Goal: Transaction & Acquisition: Purchase product/service

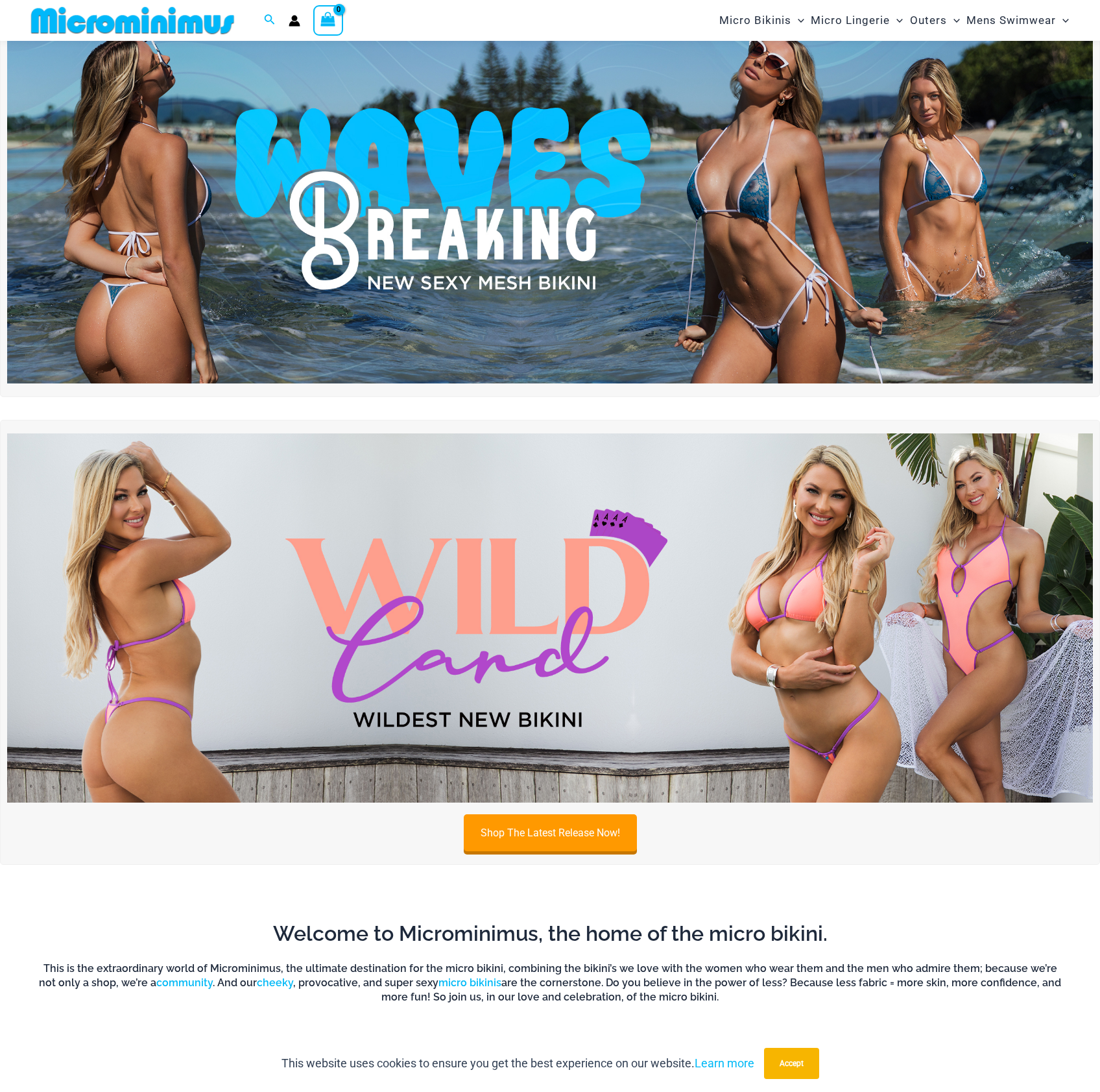
scroll to position [97, 0]
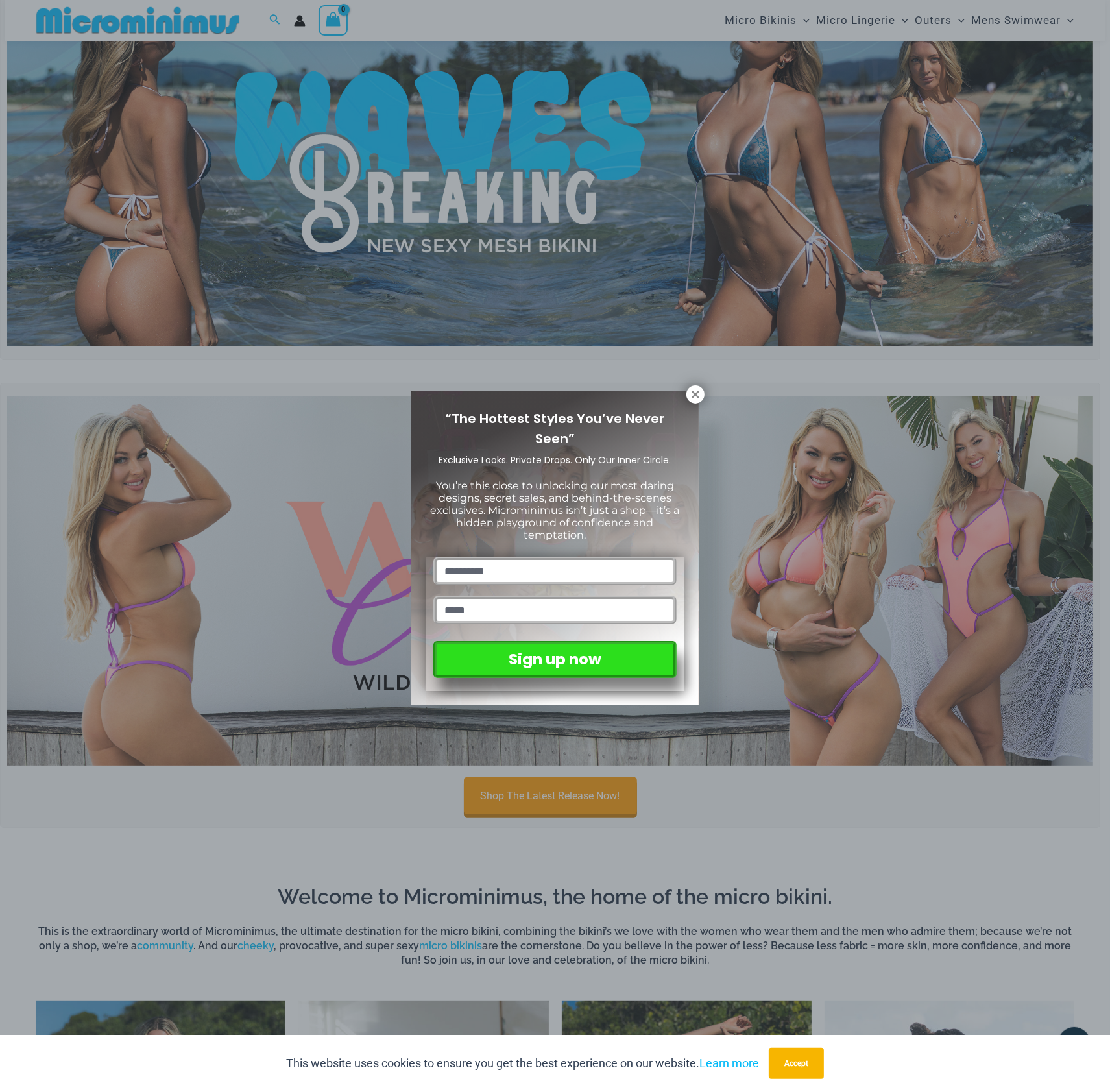
click at [692, 404] on div "“The Hottest Styles You’ve Never Seen” Exclusive Looks. Private Drops. Only Our…" at bounding box center [555, 548] width 287 height 315
click at [696, 397] on icon at bounding box center [696, 395] width 12 height 12
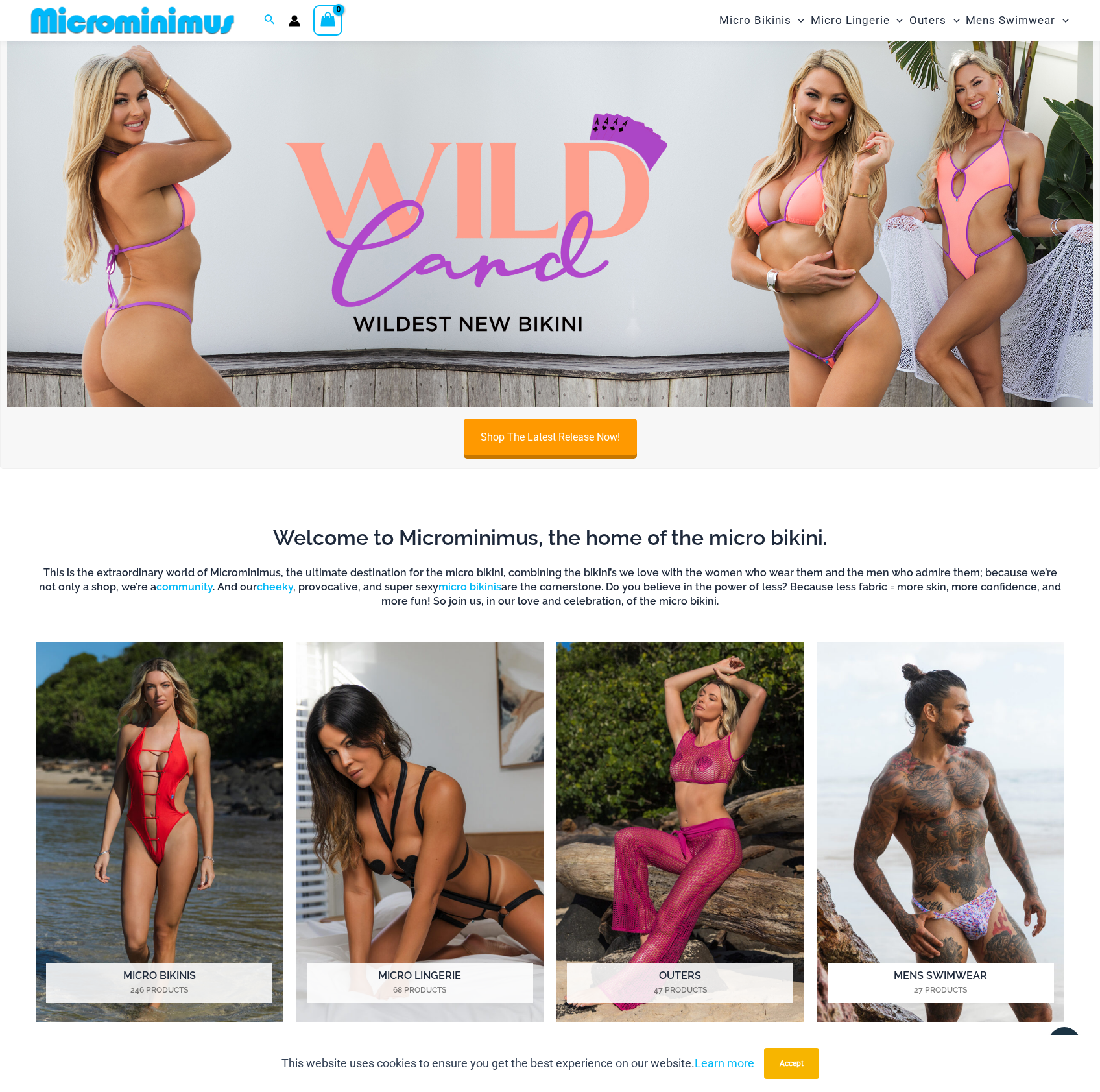
scroll to position [638, 0]
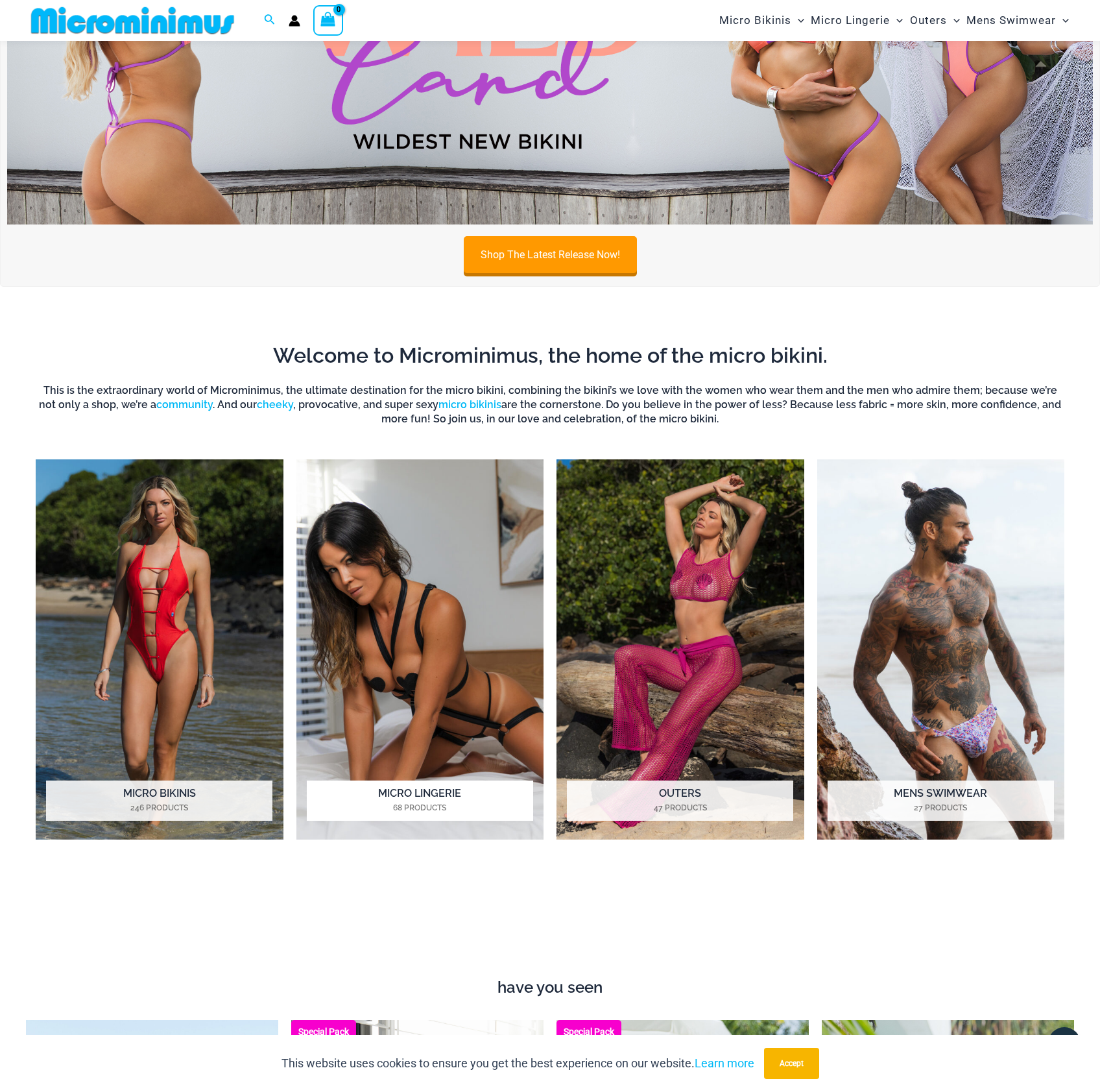
click at [487, 599] on img "Visit product category Micro Lingerie" at bounding box center [421, 650] width 248 height 381
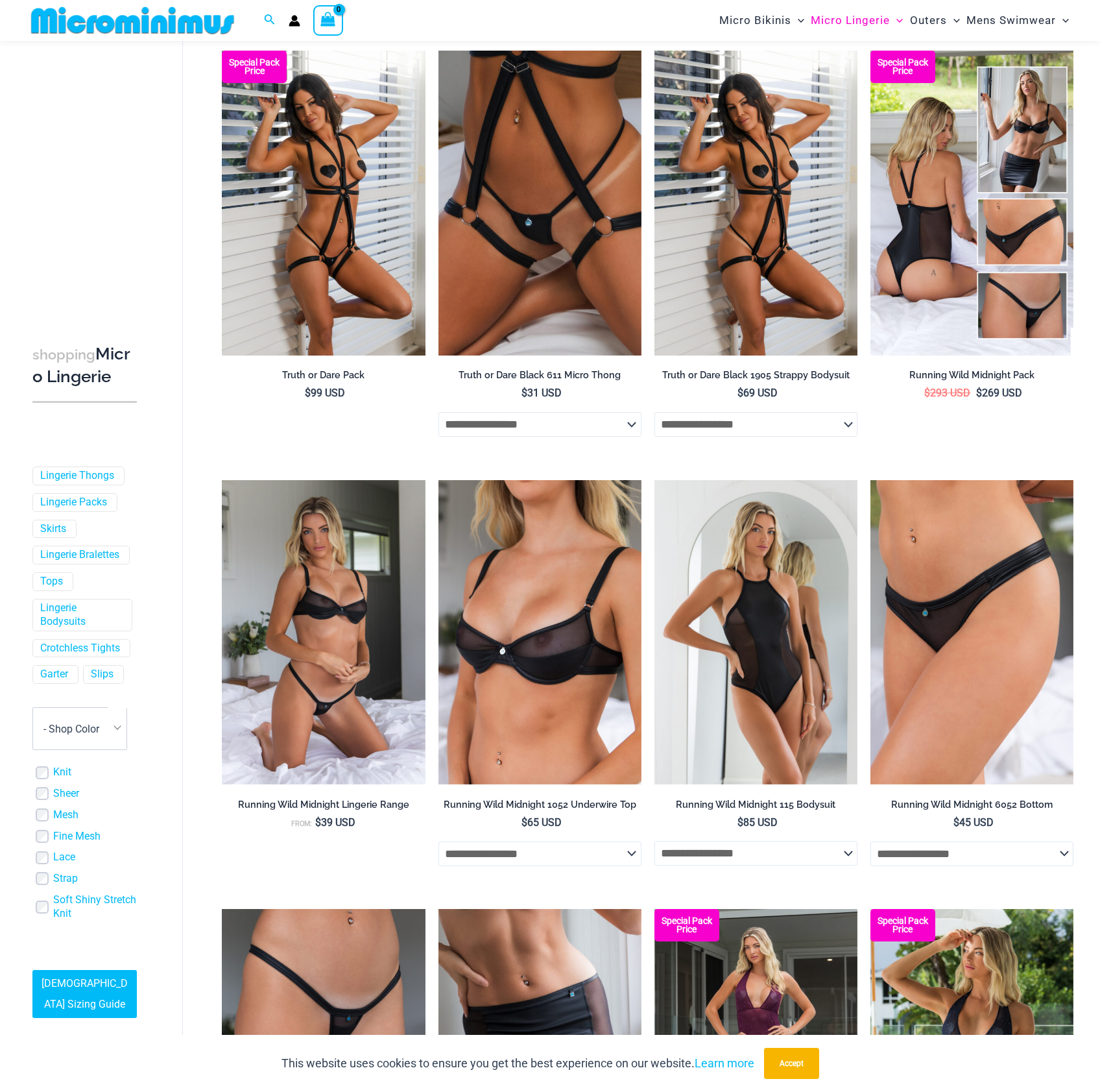
scroll to position [205, 0]
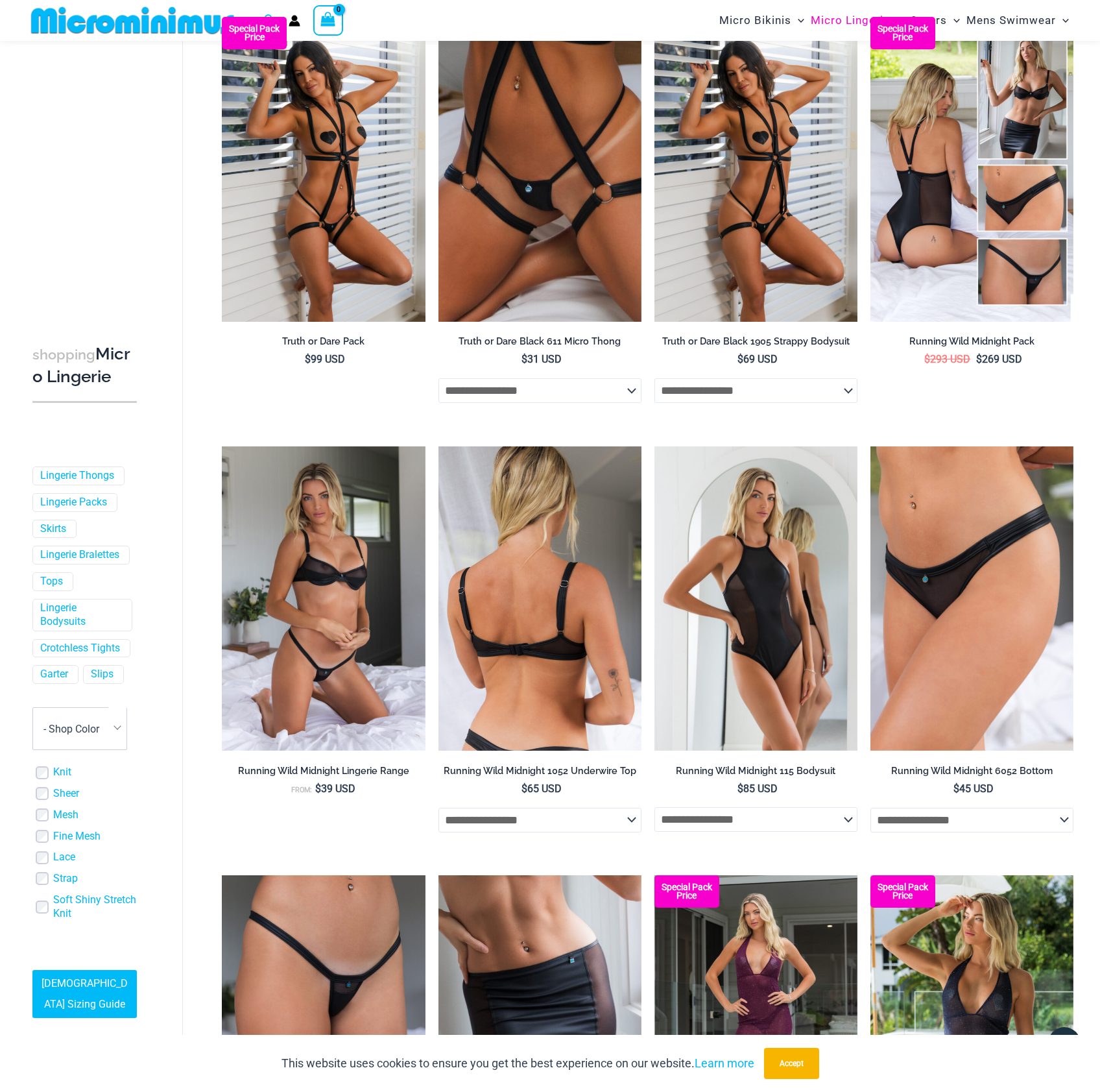
click at [589, 581] on img at bounding box center [540, 599] width 203 height 305
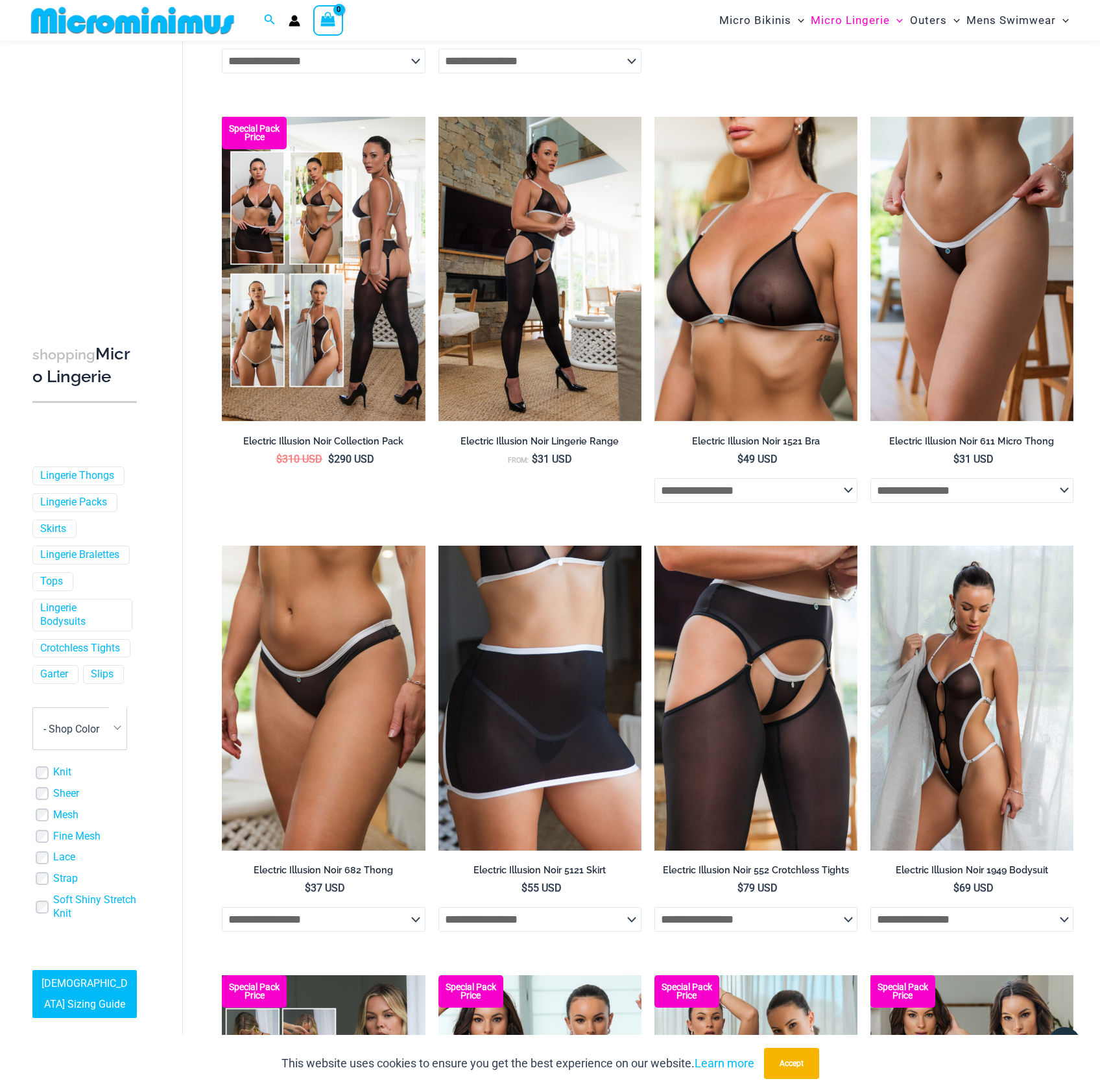
scroll to position [1394, 0]
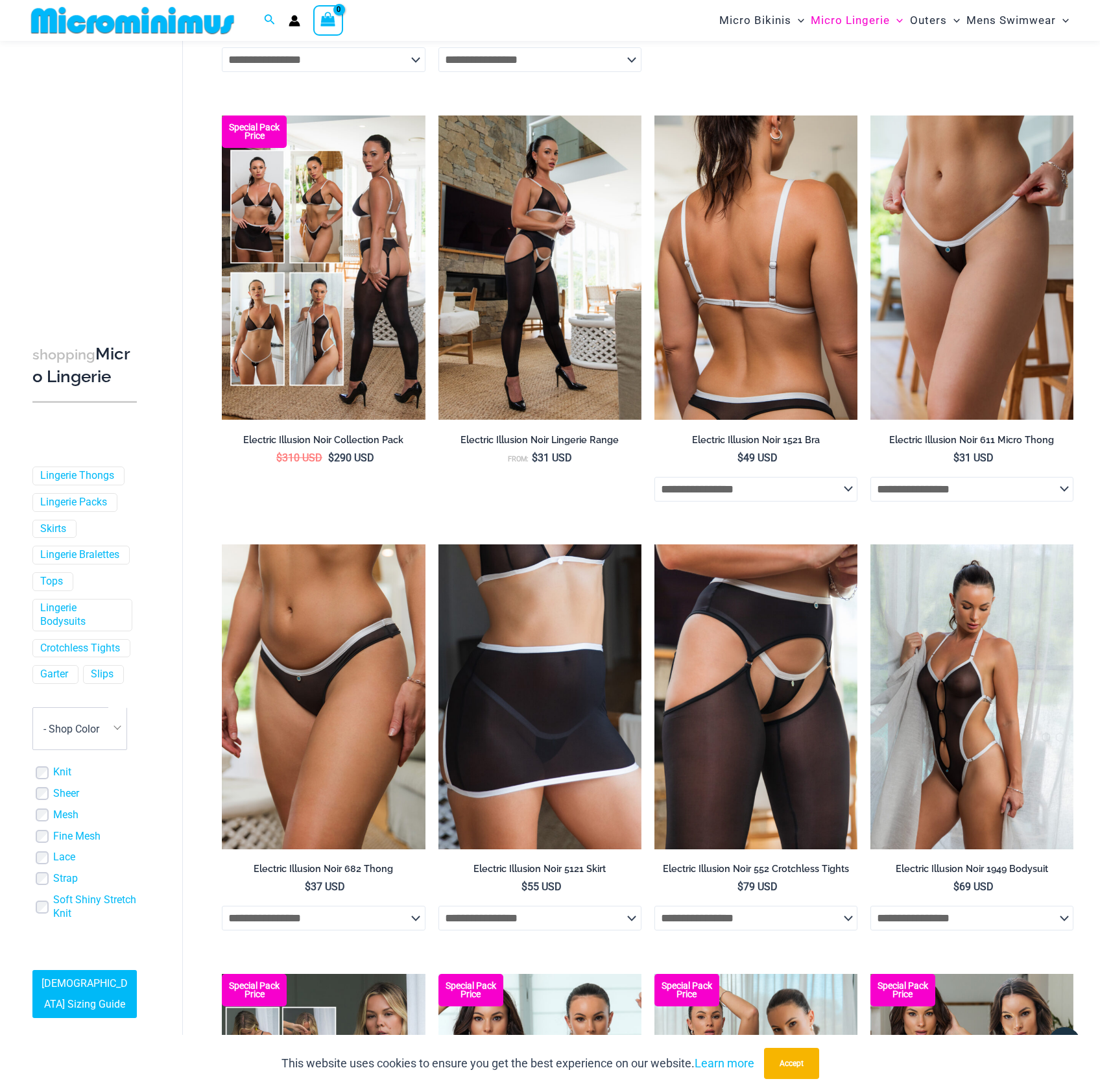
click at [803, 351] on img at bounding box center [756, 268] width 203 height 305
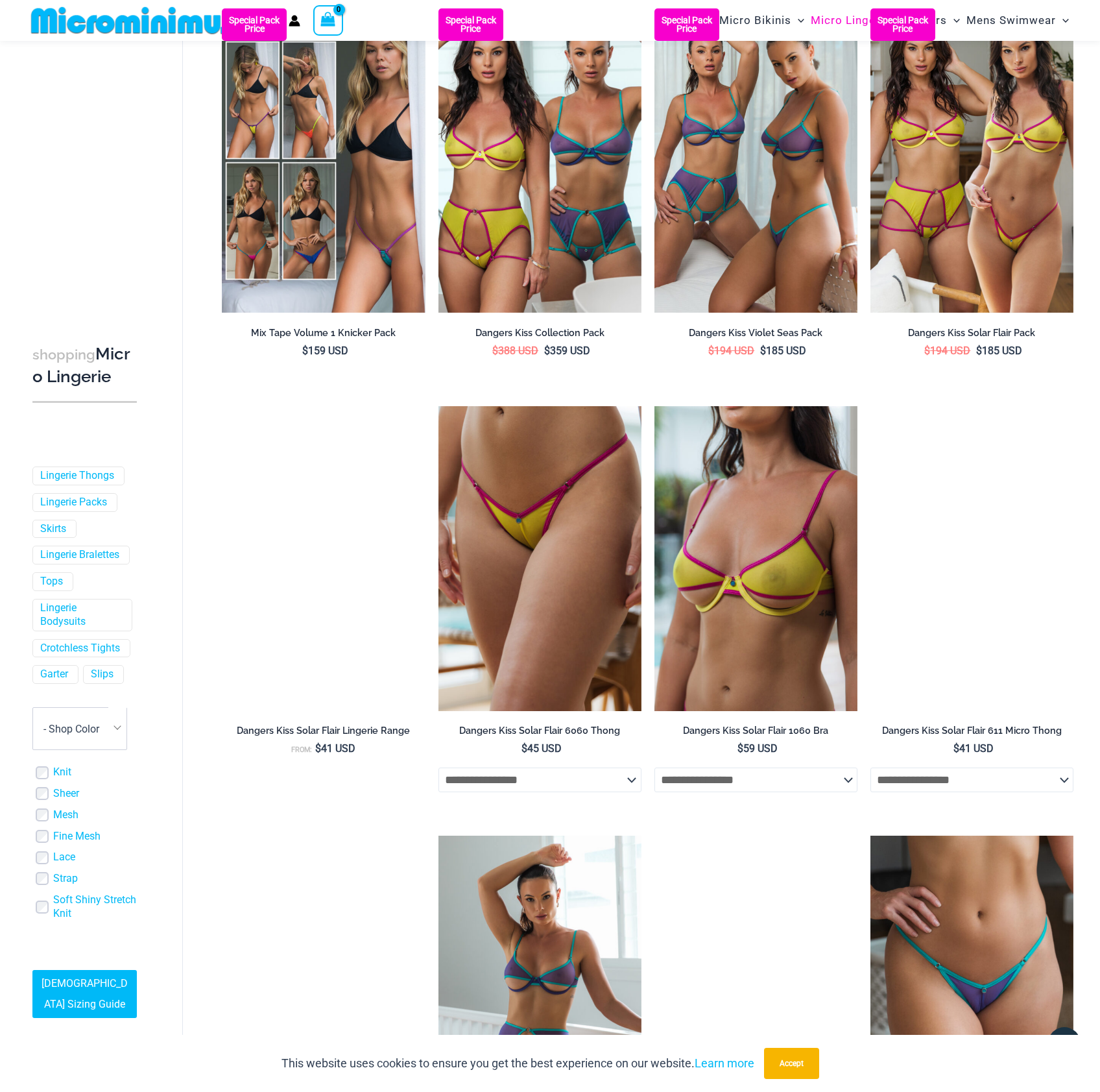
scroll to position [2577, 0]
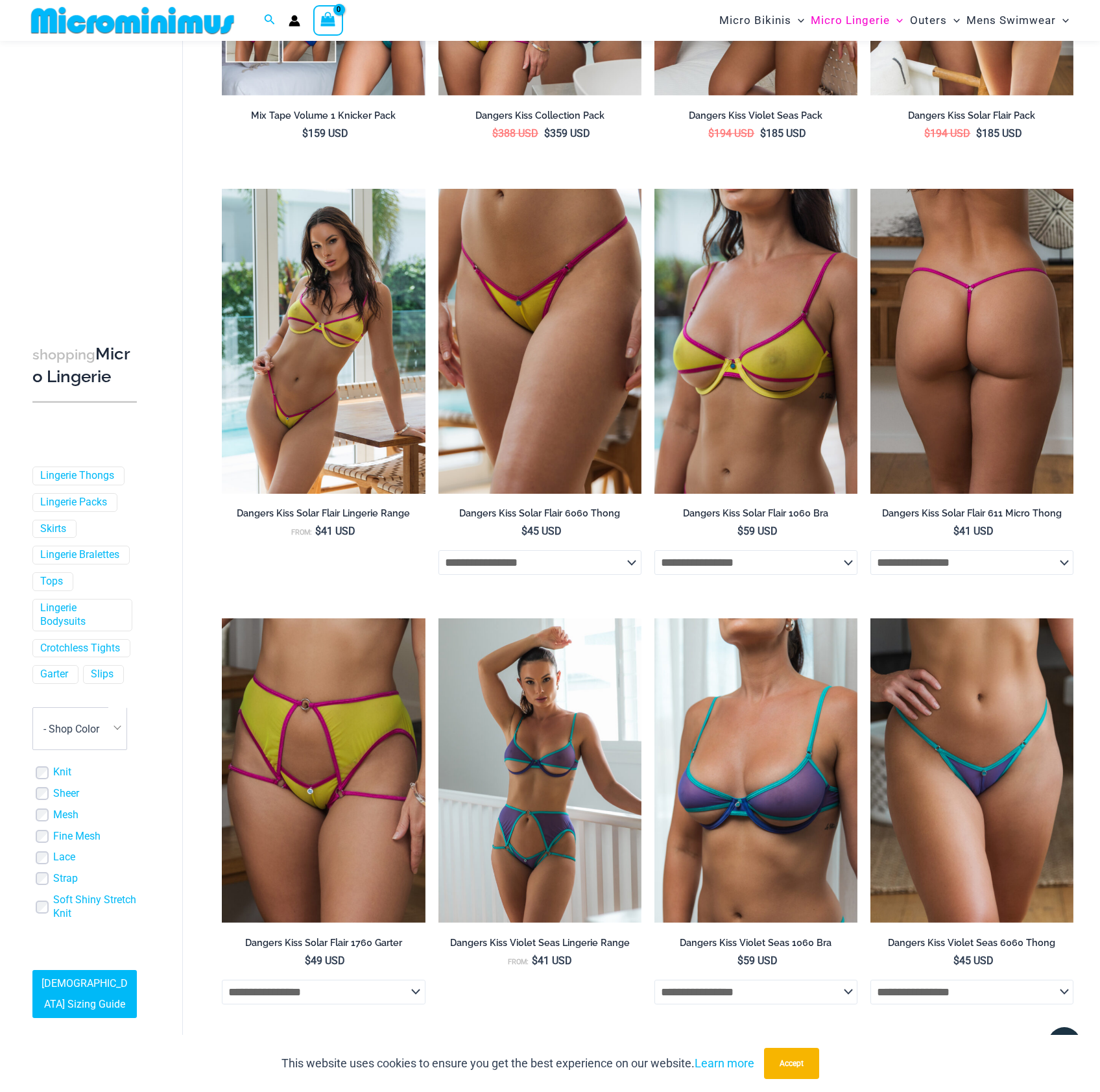
click at [960, 467] on img at bounding box center [972, 341] width 203 height 305
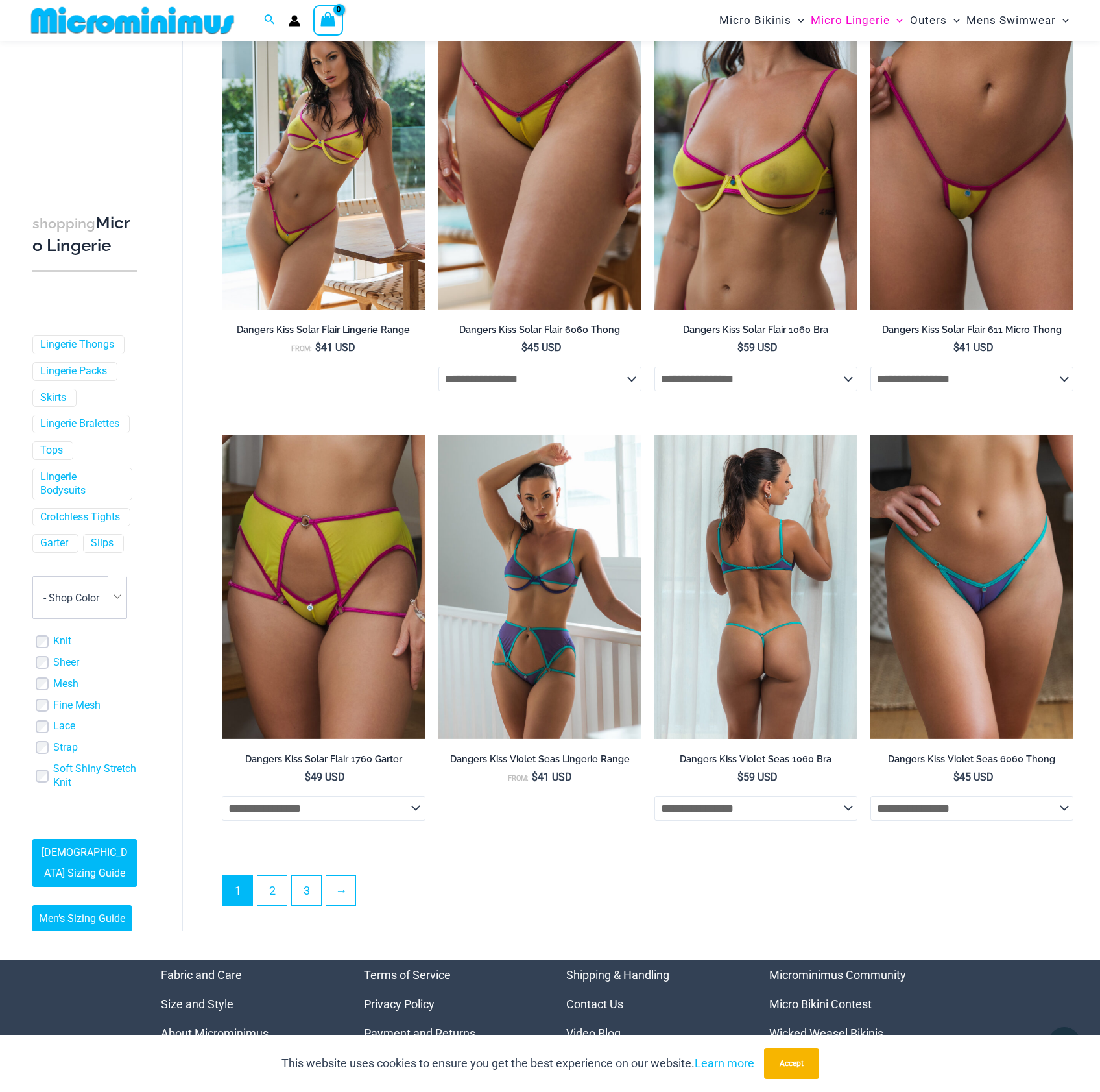
scroll to position [2976, 0]
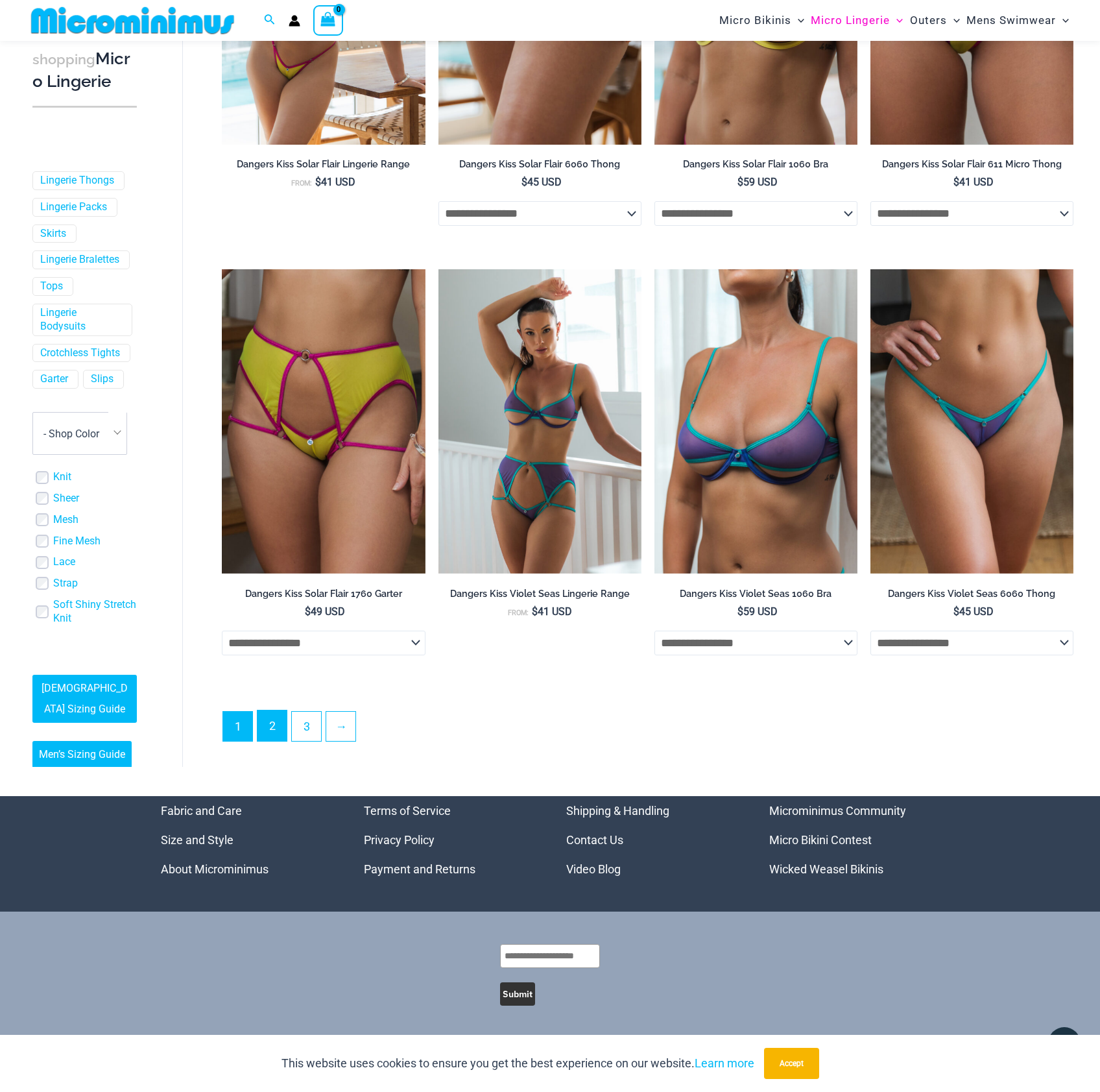
click at [277, 734] on link "2" at bounding box center [273, 725] width 29 height 30
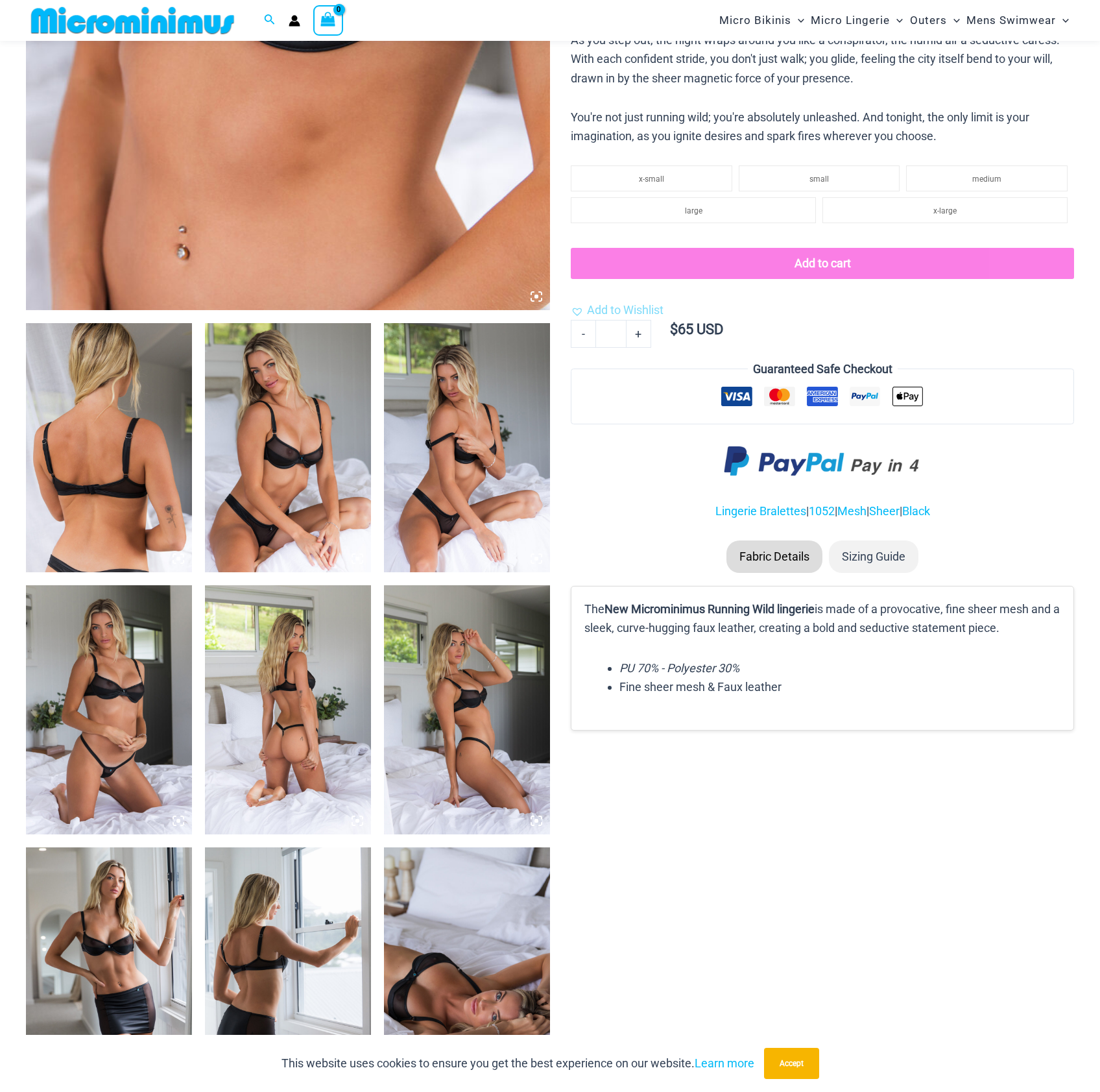
scroll to position [637, 0]
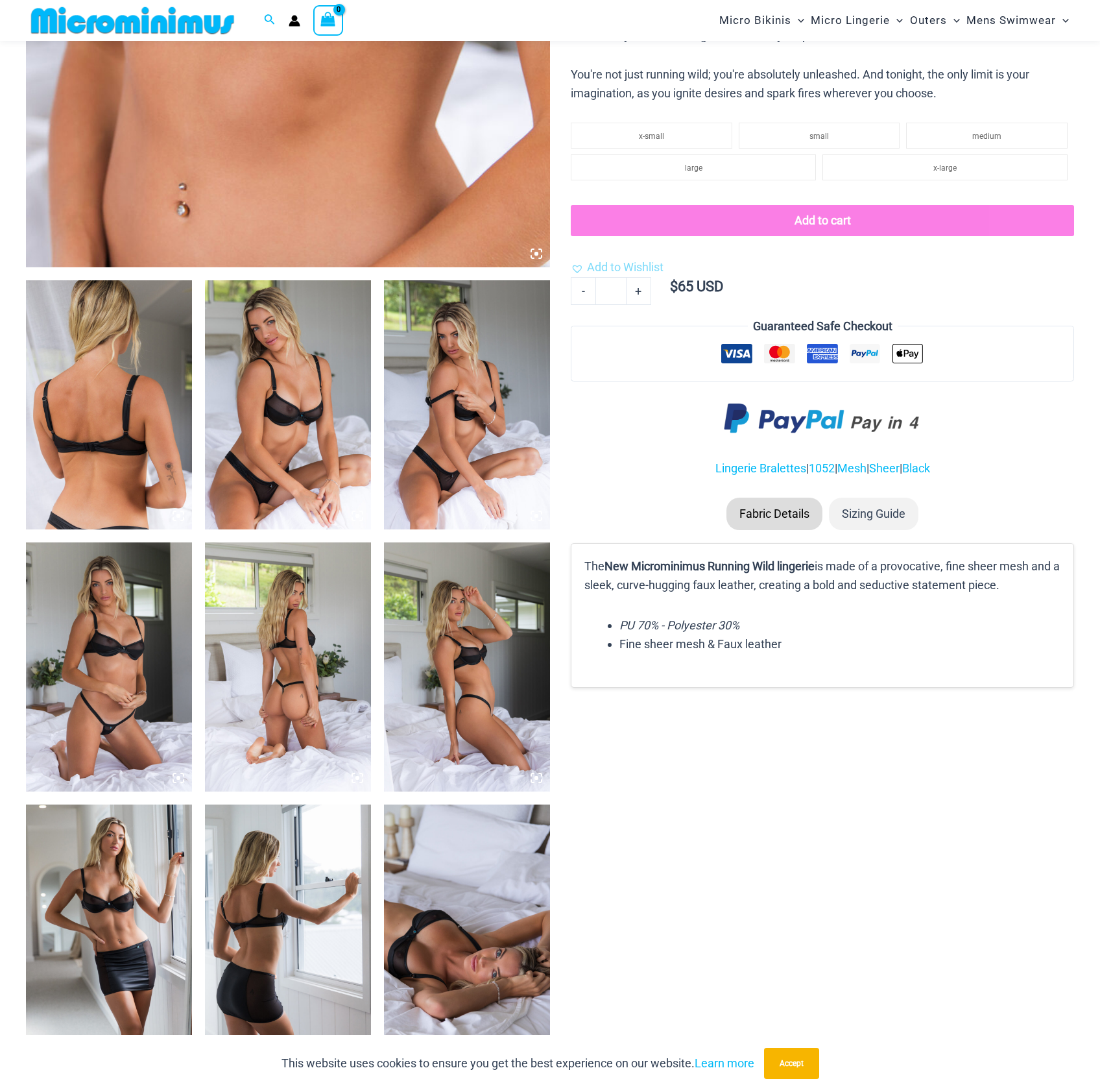
click at [75, 381] on img at bounding box center [109, 404] width 166 height 249
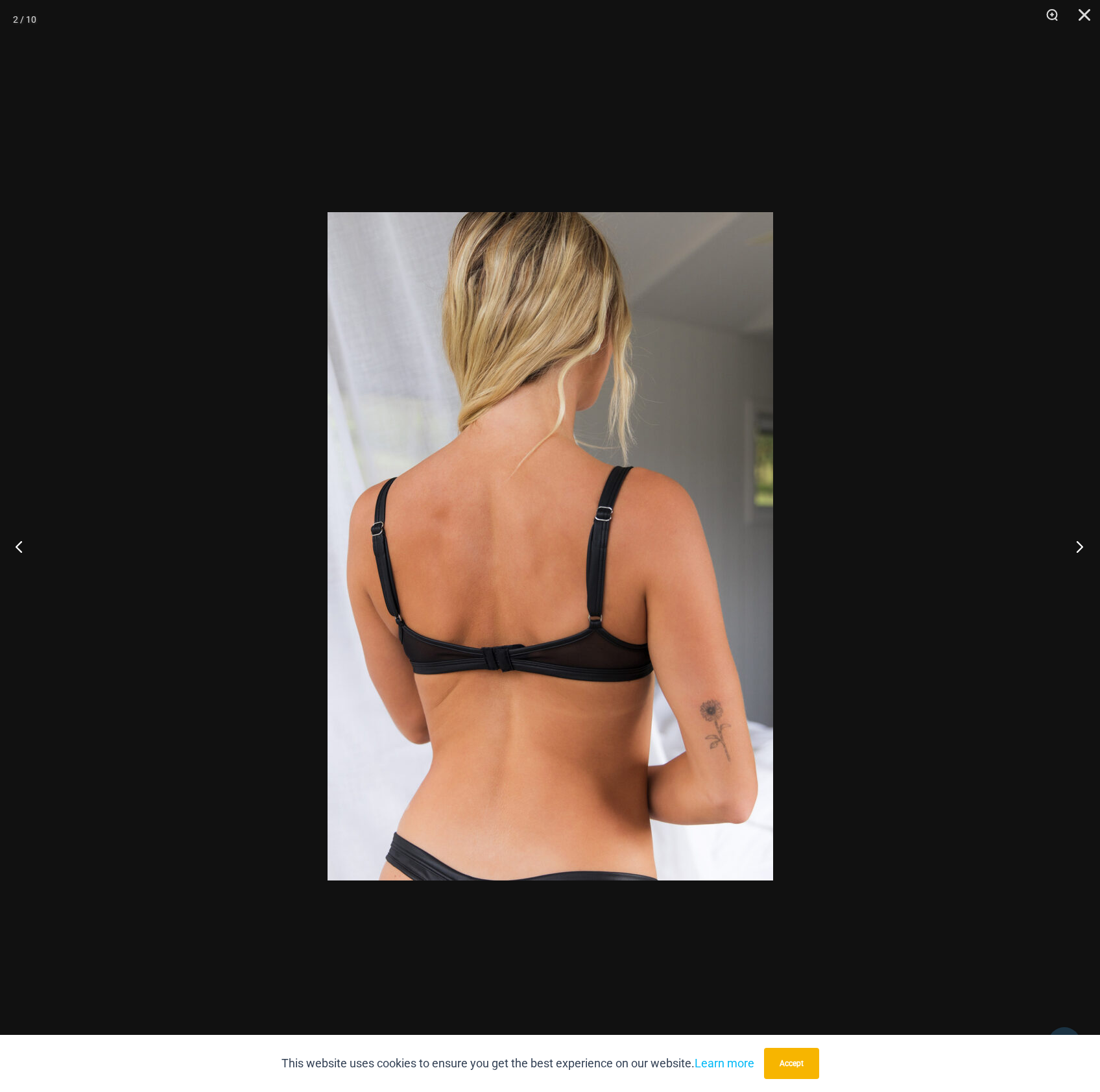
click at [1078, 540] on button "Next" at bounding box center [1077, 546] width 49 height 64
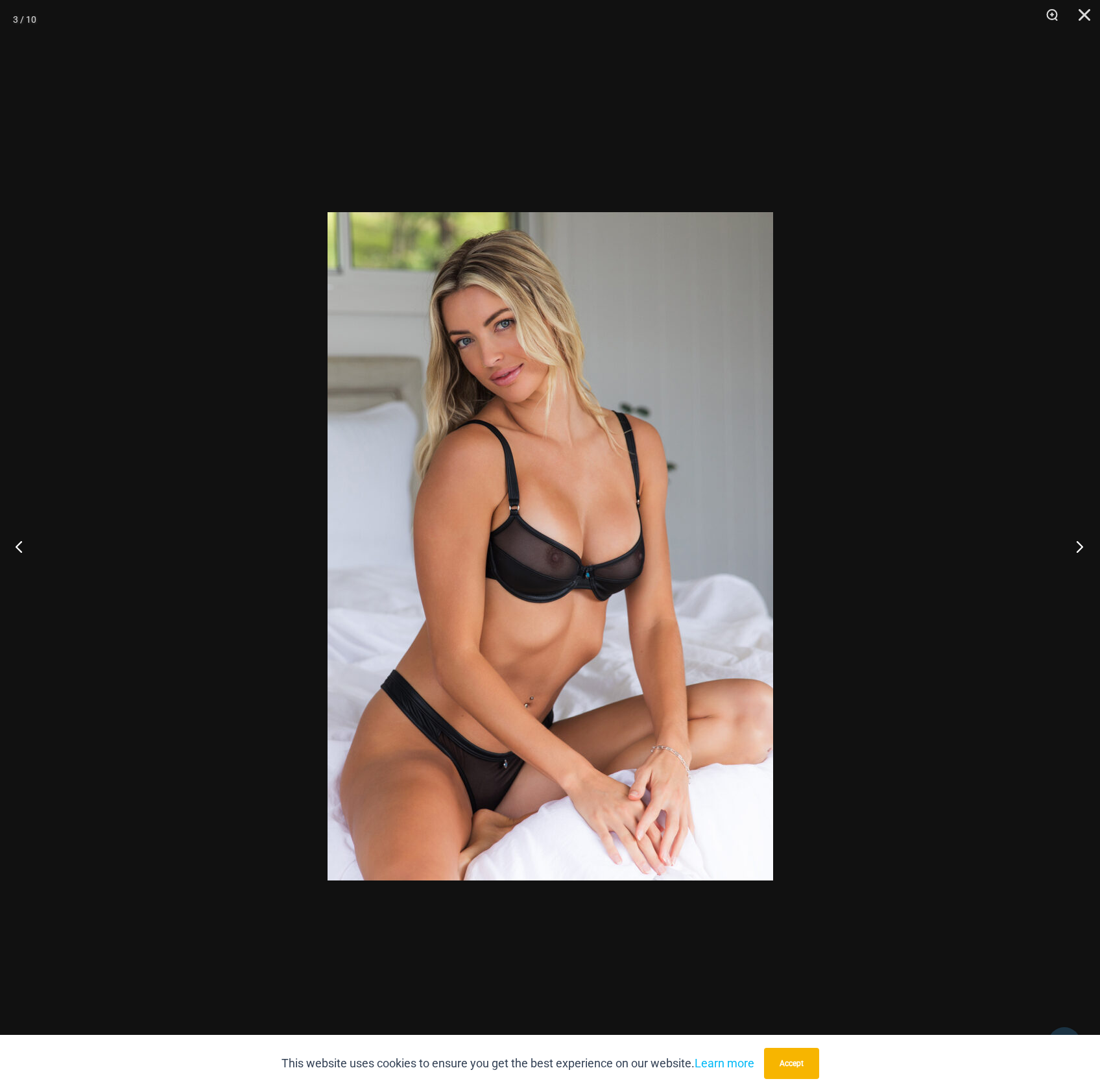
click at [1078, 541] on button "Next" at bounding box center [1077, 546] width 49 height 64
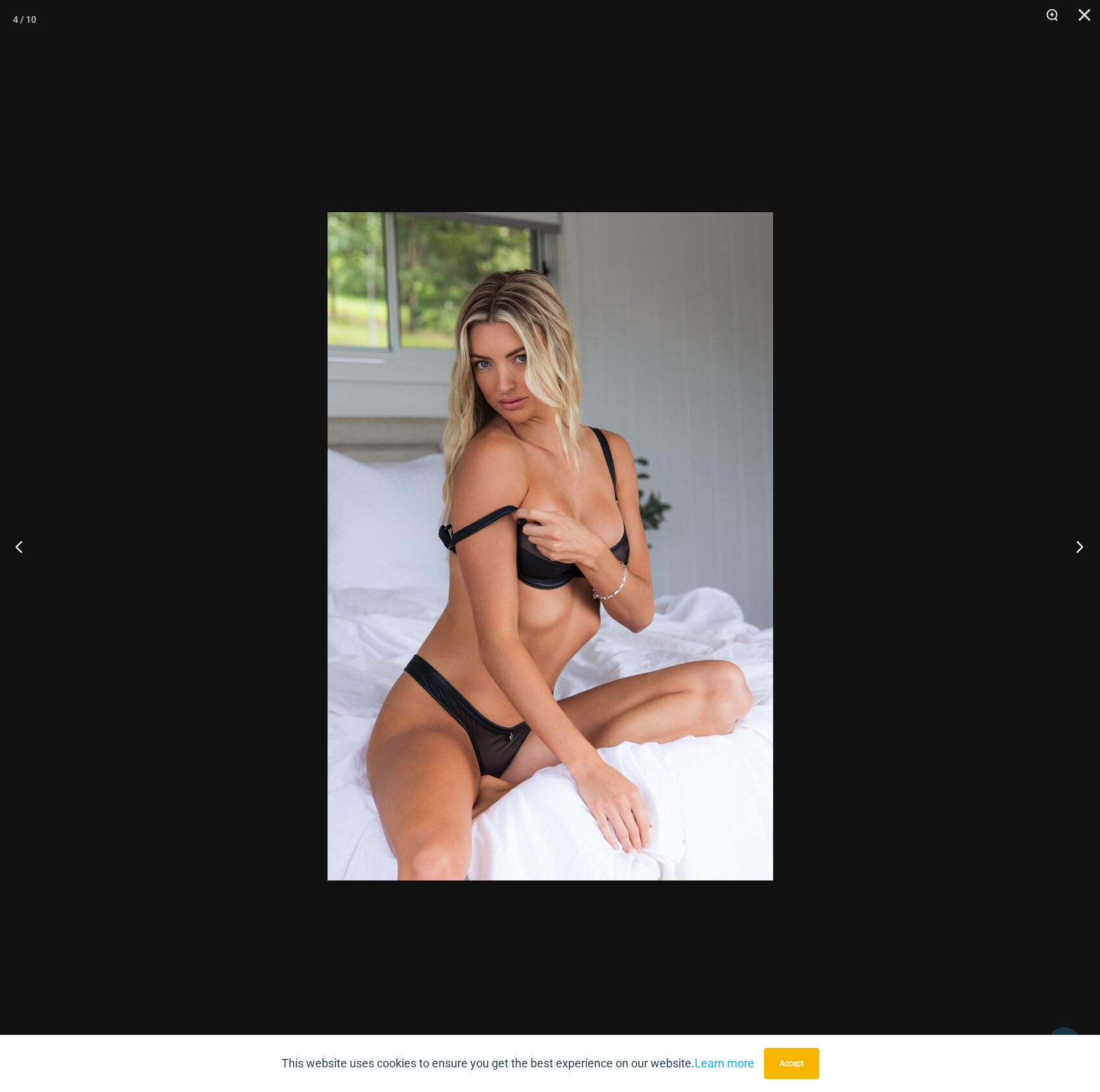
click at [1077, 542] on button "Next" at bounding box center [1077, 546] width 49 height 64
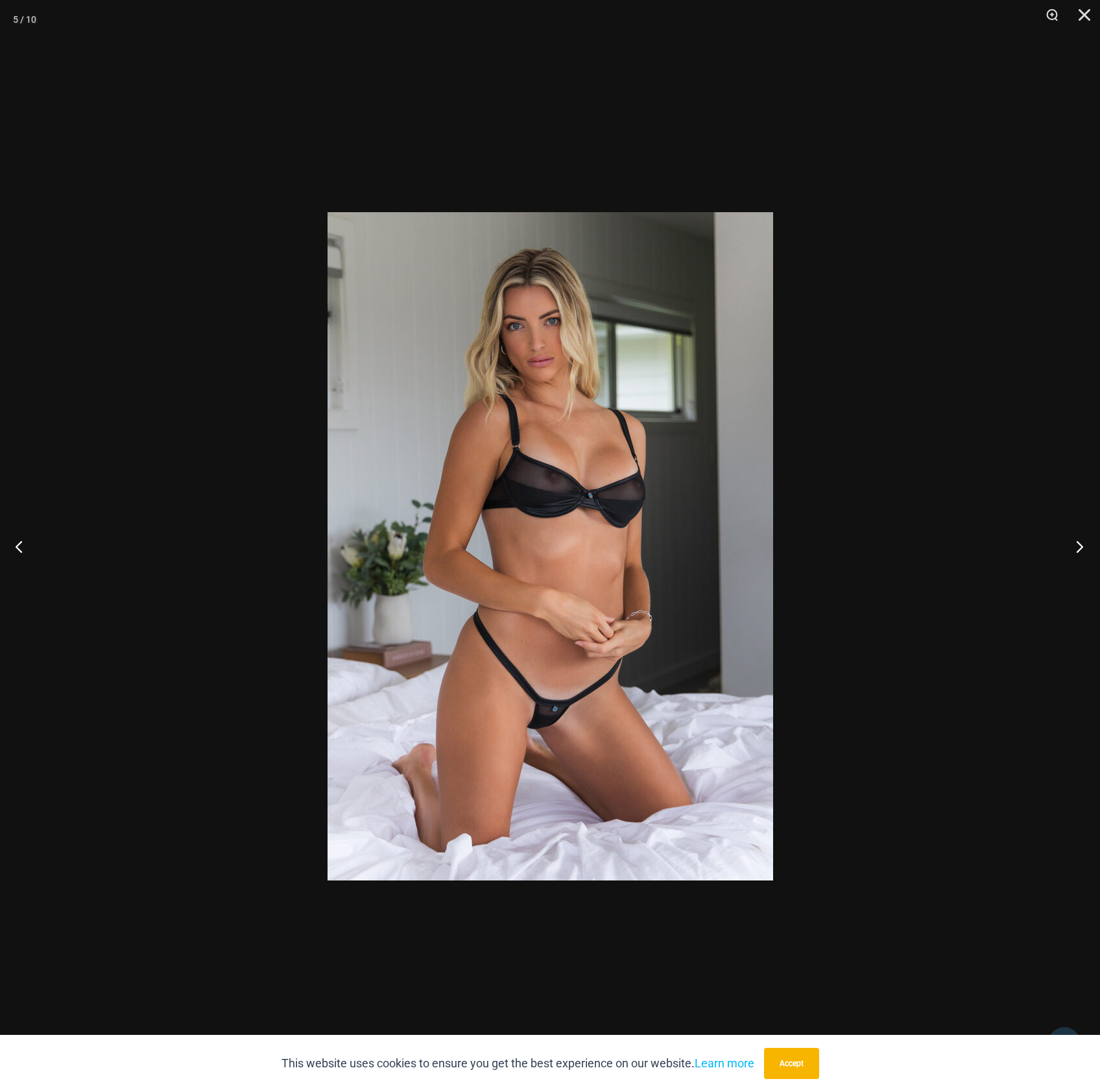
click at [1077, 542] on button "Next" at bounding box center [1077, 546] width 49 height 64
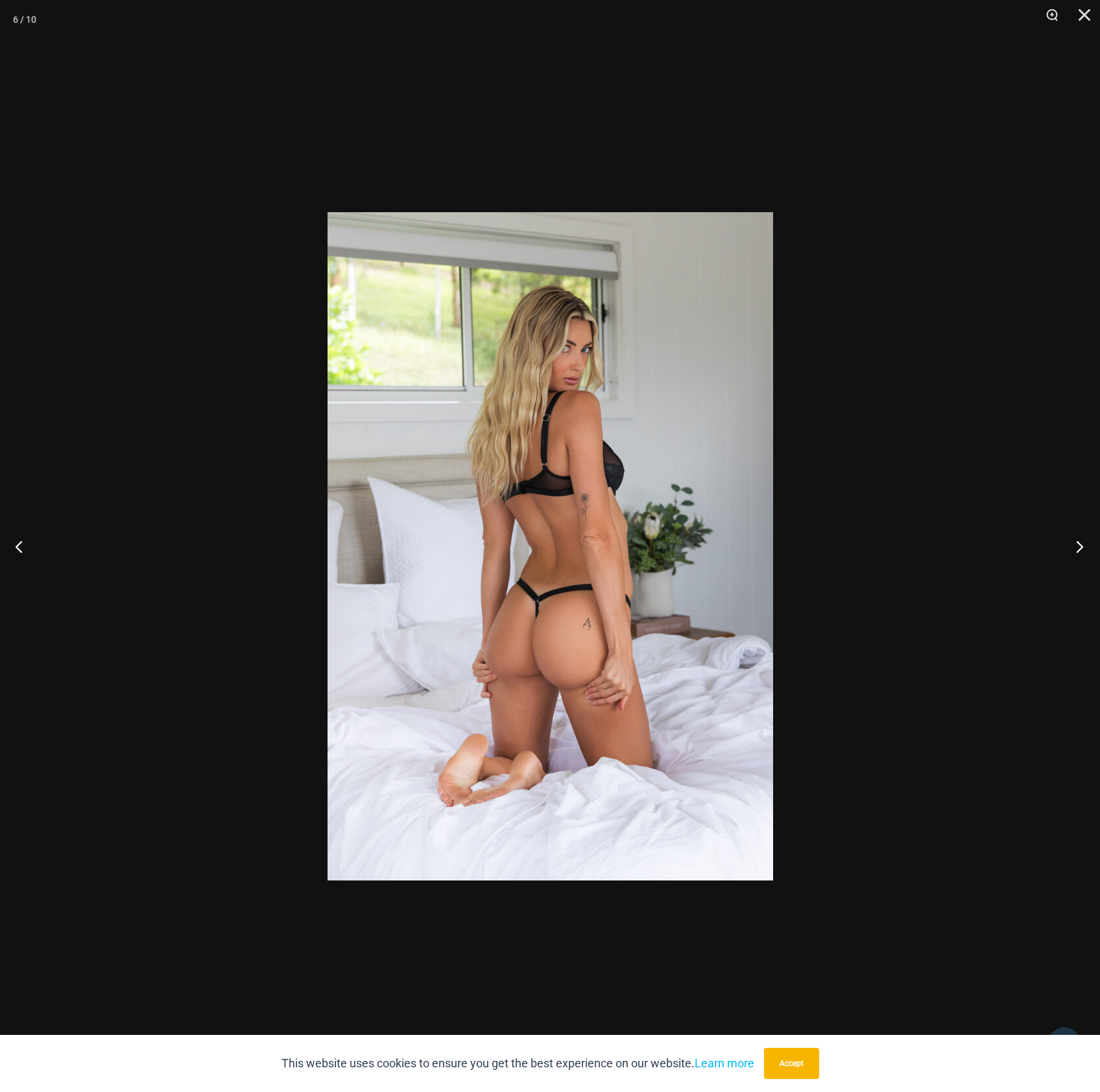
click at [1077, 542] on button "Next" at bounding box center [1077, 546] width 49 height 64
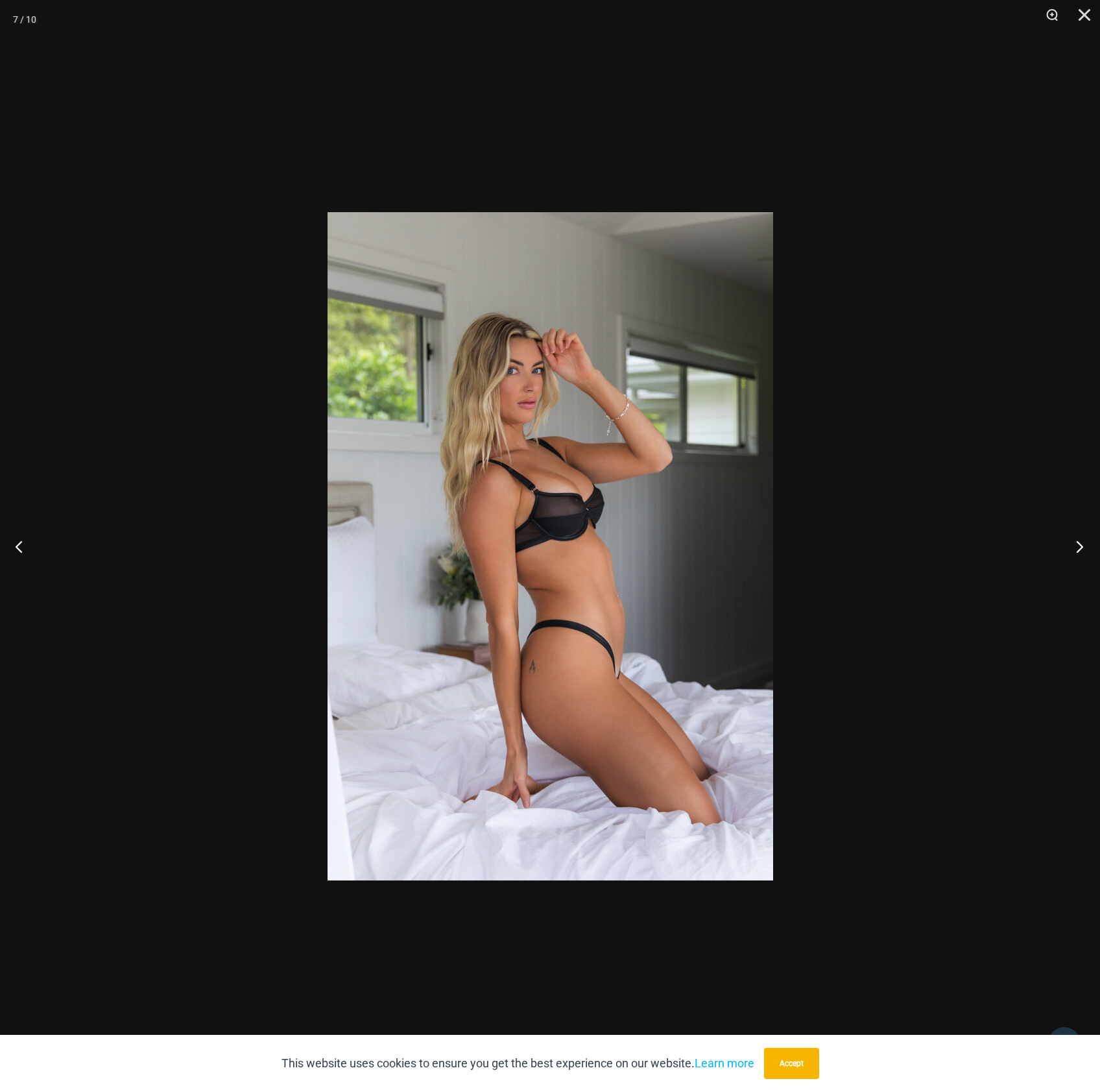
click at [1076, 542] on button "Next" at bounding box center [1077, 546] width 49 height 64
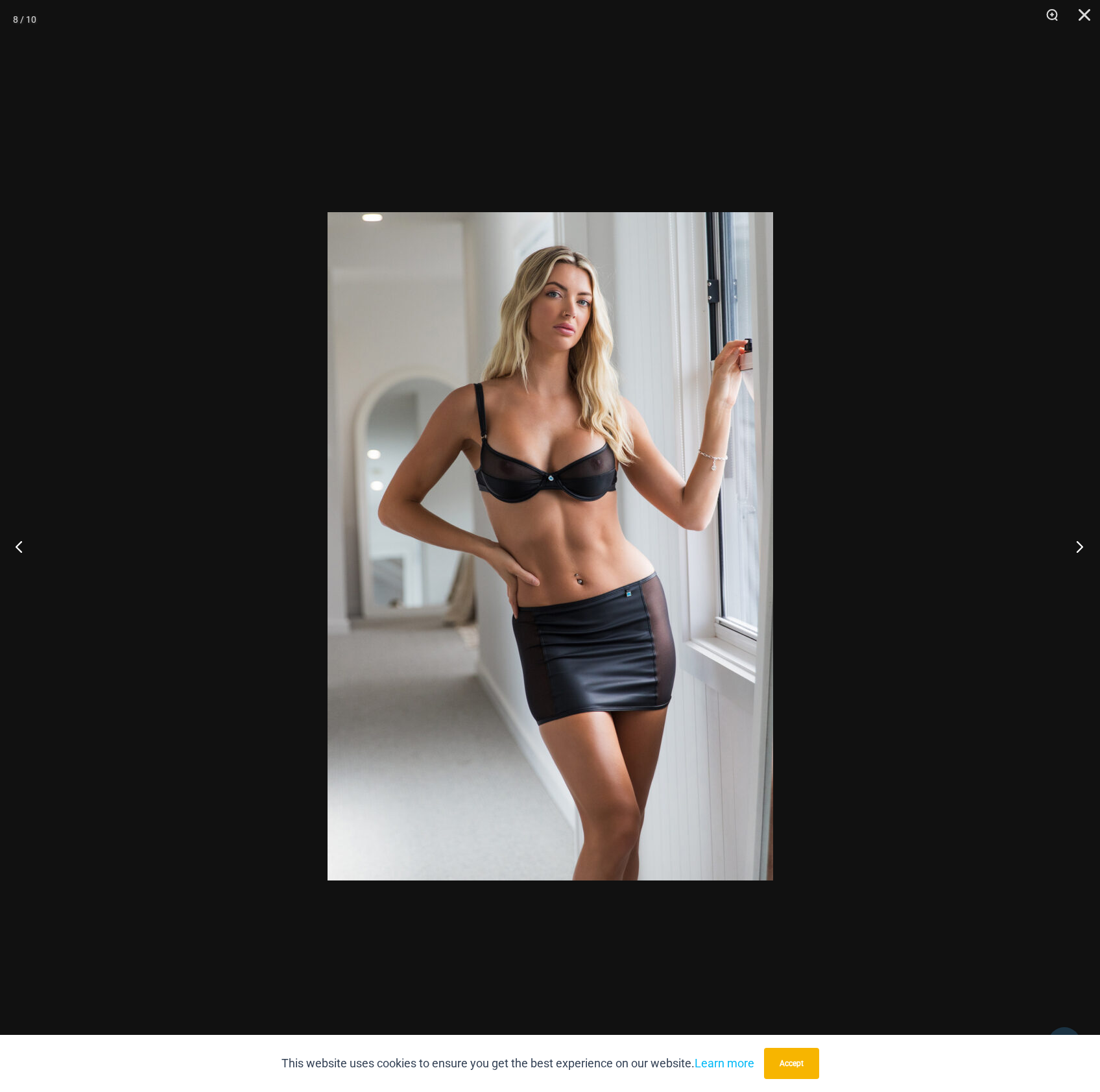
click at [1074, 544] on button "Next" at bounding box center [1077, 546] width 49 height 64
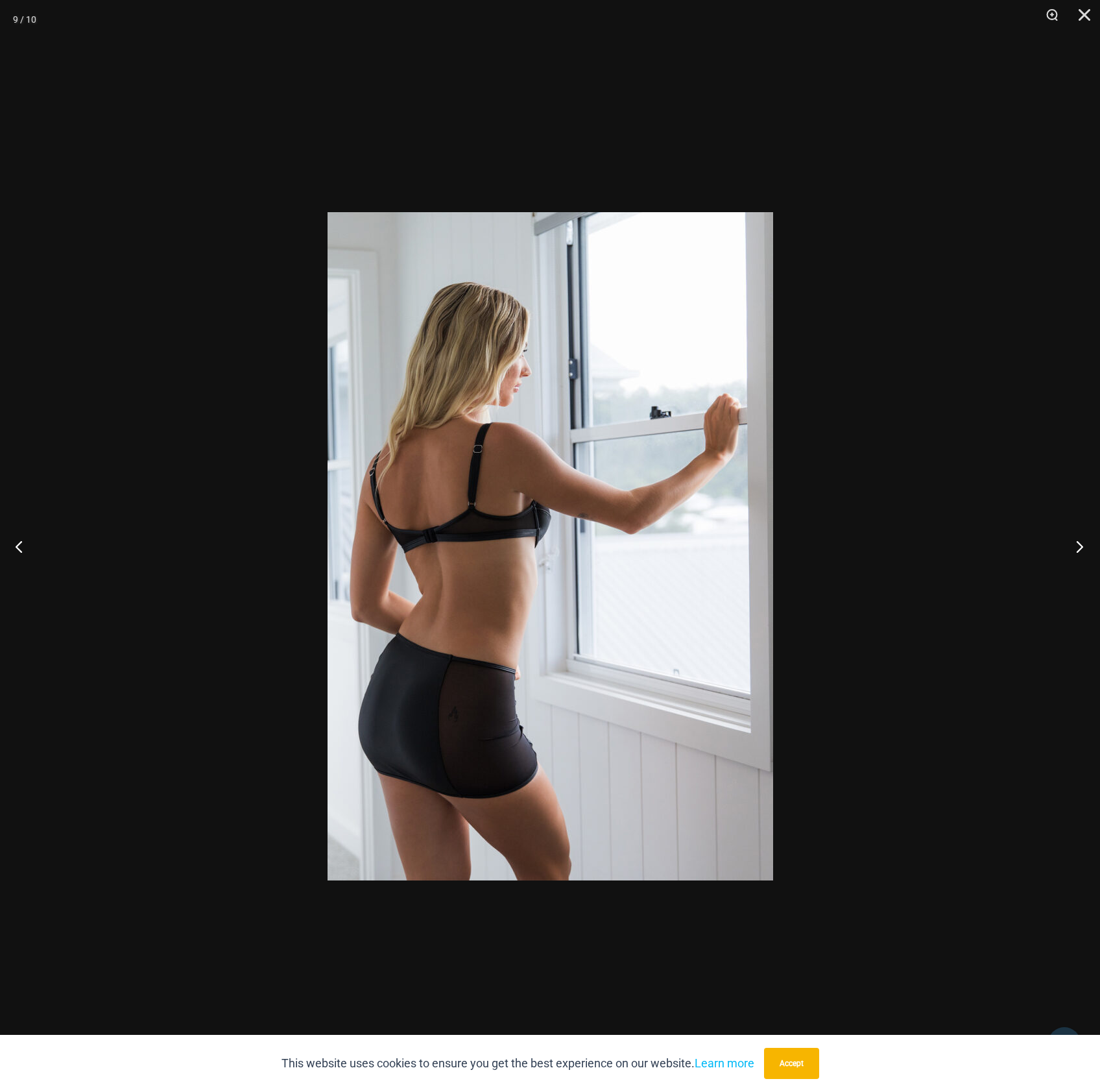
click at [1074, 544] on button "Next" at bounding box center [1077, 546] width 49 height 64
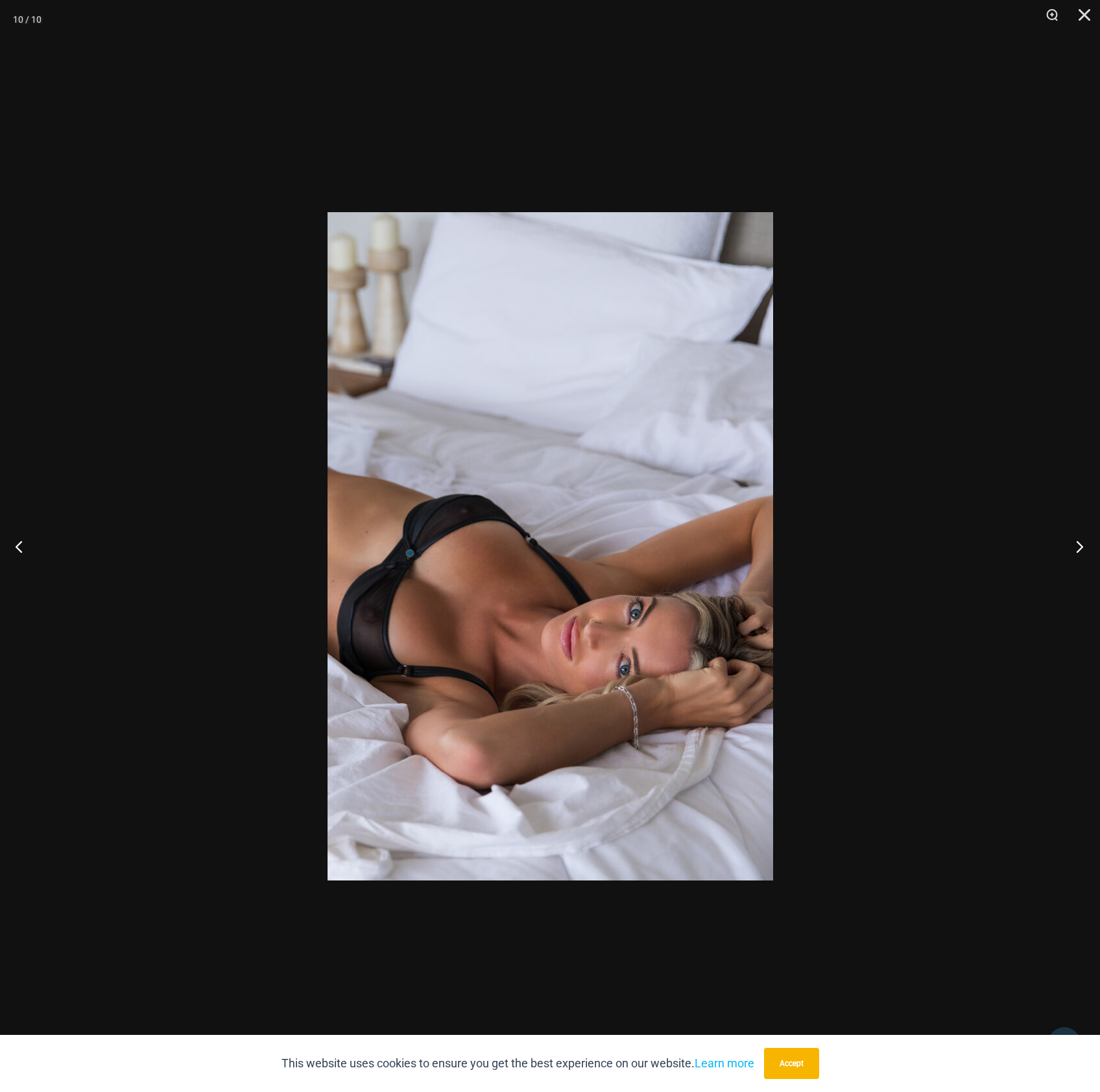
click at [1074, 544] on button "Next" at bounding box center [1077, 546] width 49 height 64
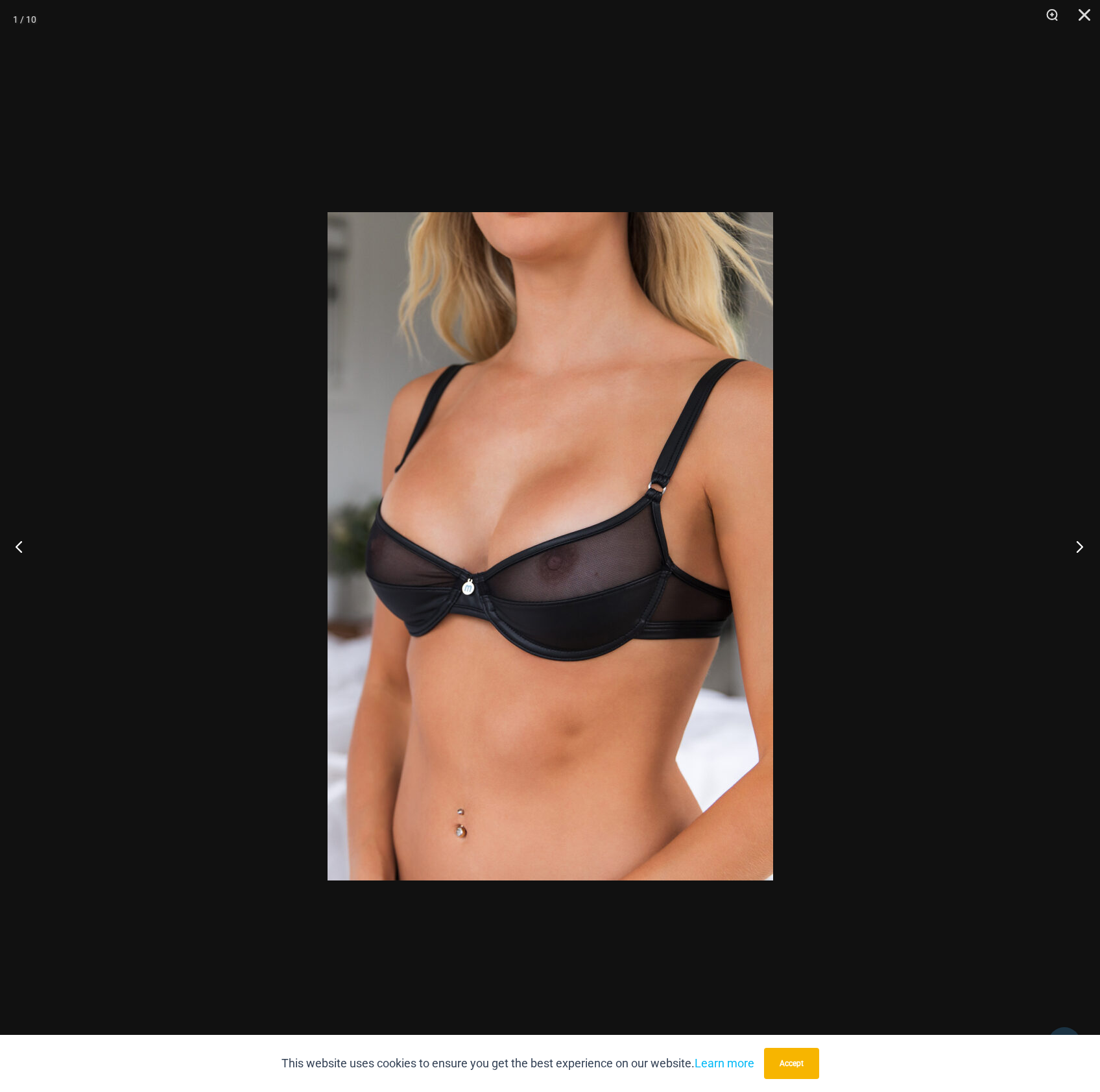
click at [1074, 544] on button "Next" at bounding box center [1077, 546] width 49 height 64
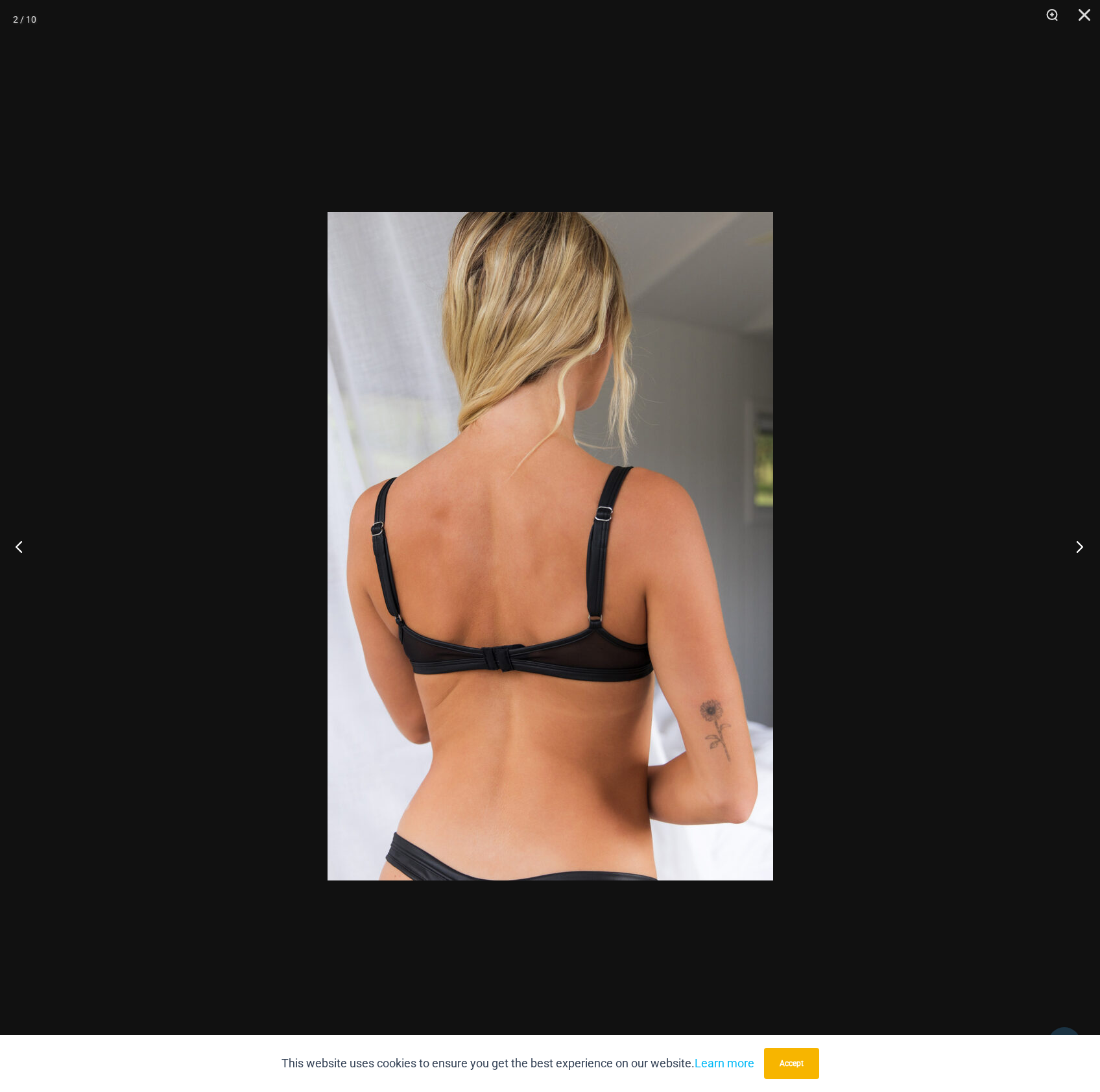
click at [1074, 544] on button "Next" at bounding box center [1077, 546] width 49 height 64
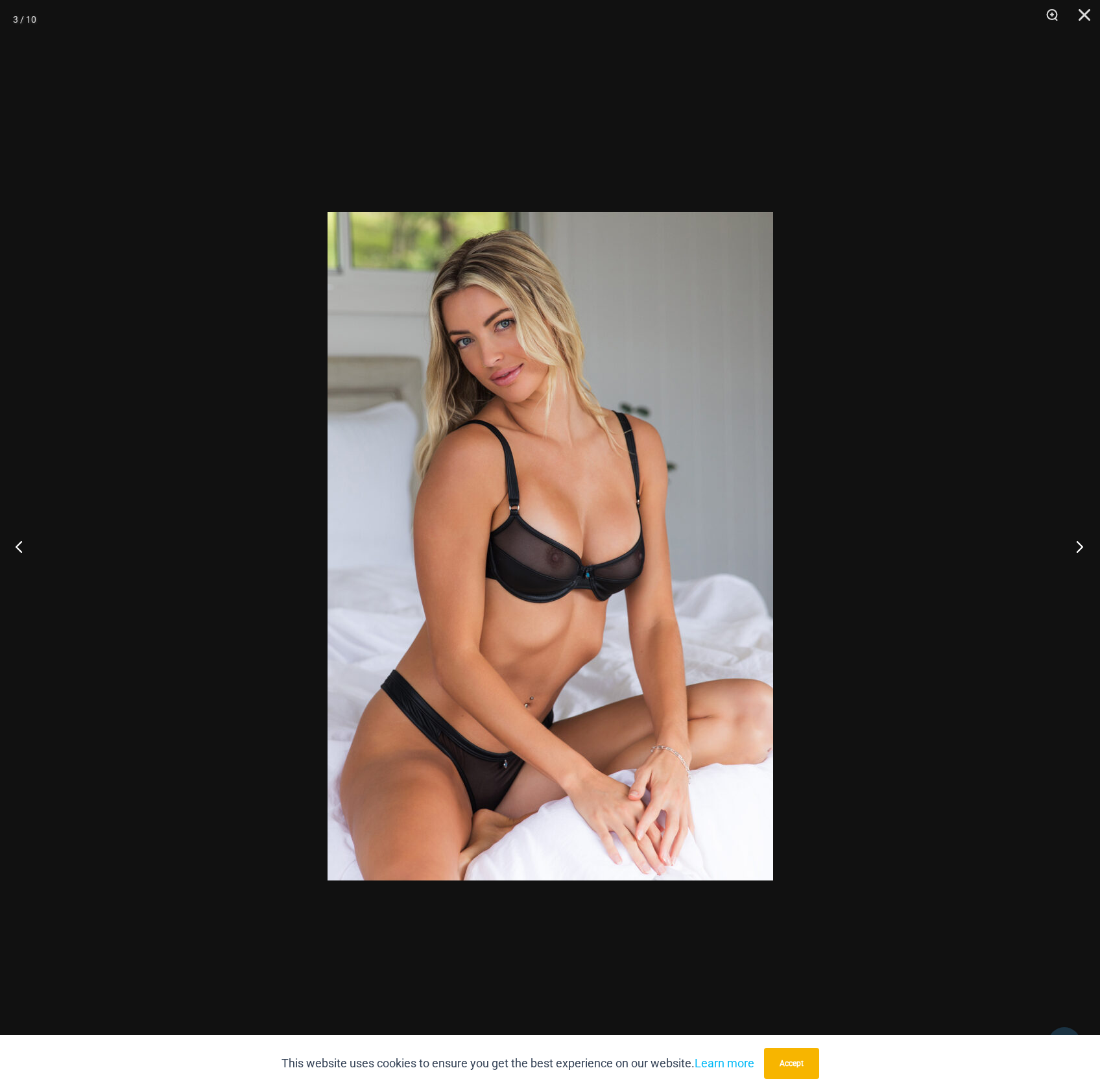
click at [1074, 544] on button "Next" at bounding box center [1077, 546] width 49 height 64
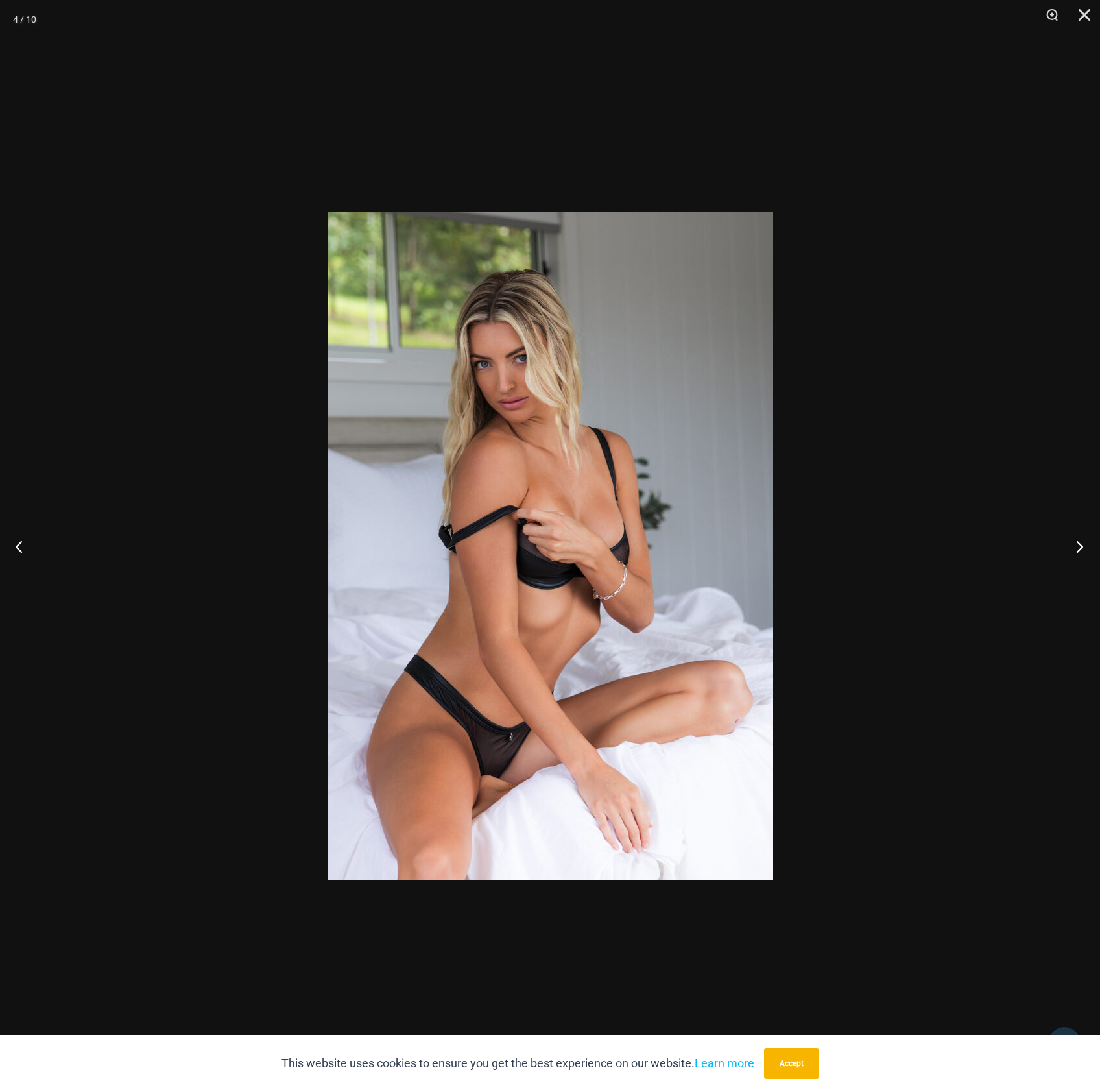
click at [1072, 545] on button "Next" at bounding box center [1077, 546] width 49 height 64
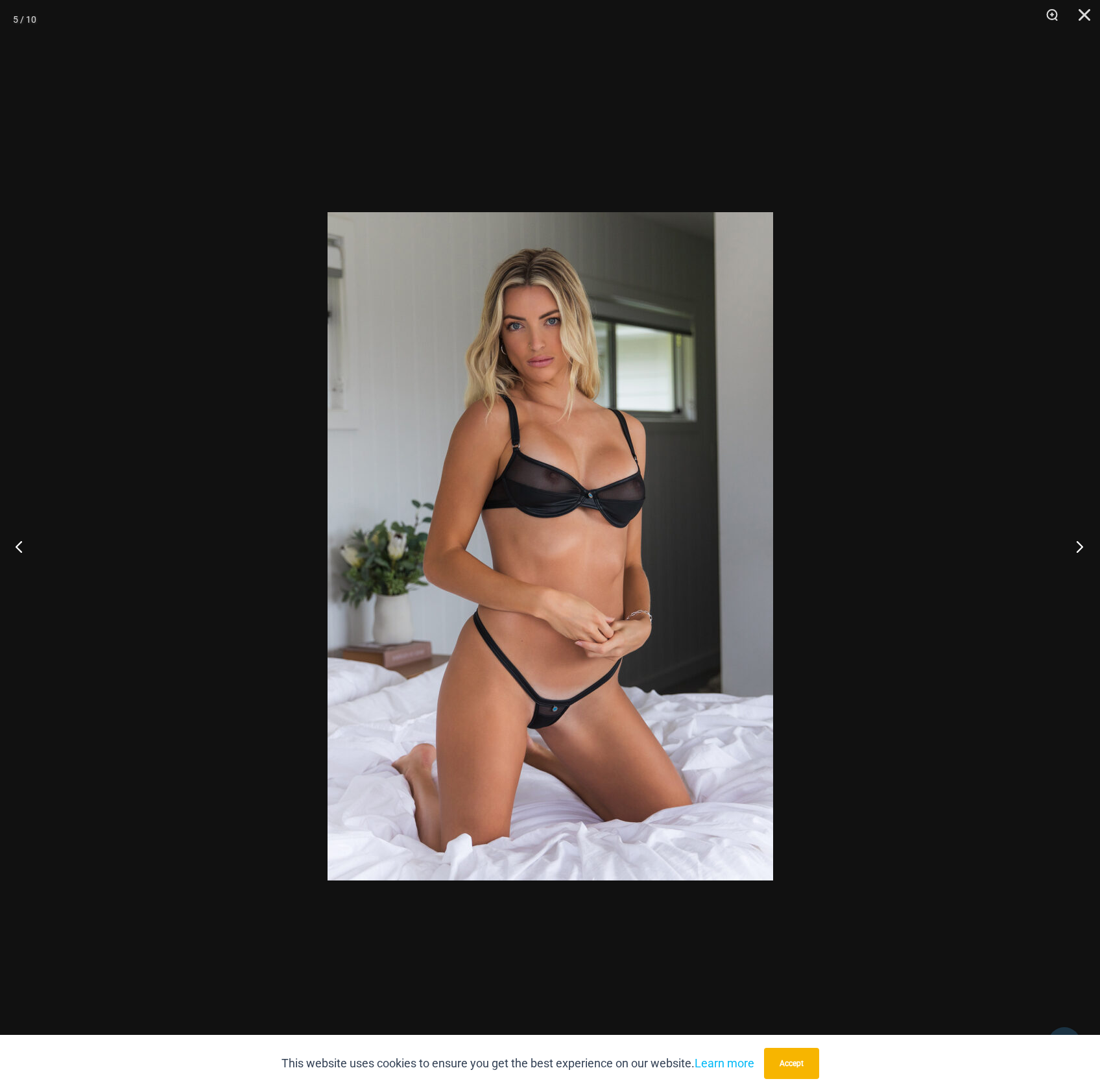
click at [1070, 546] on button "Next" at bounding box center [1077, 546] width 49 height 64
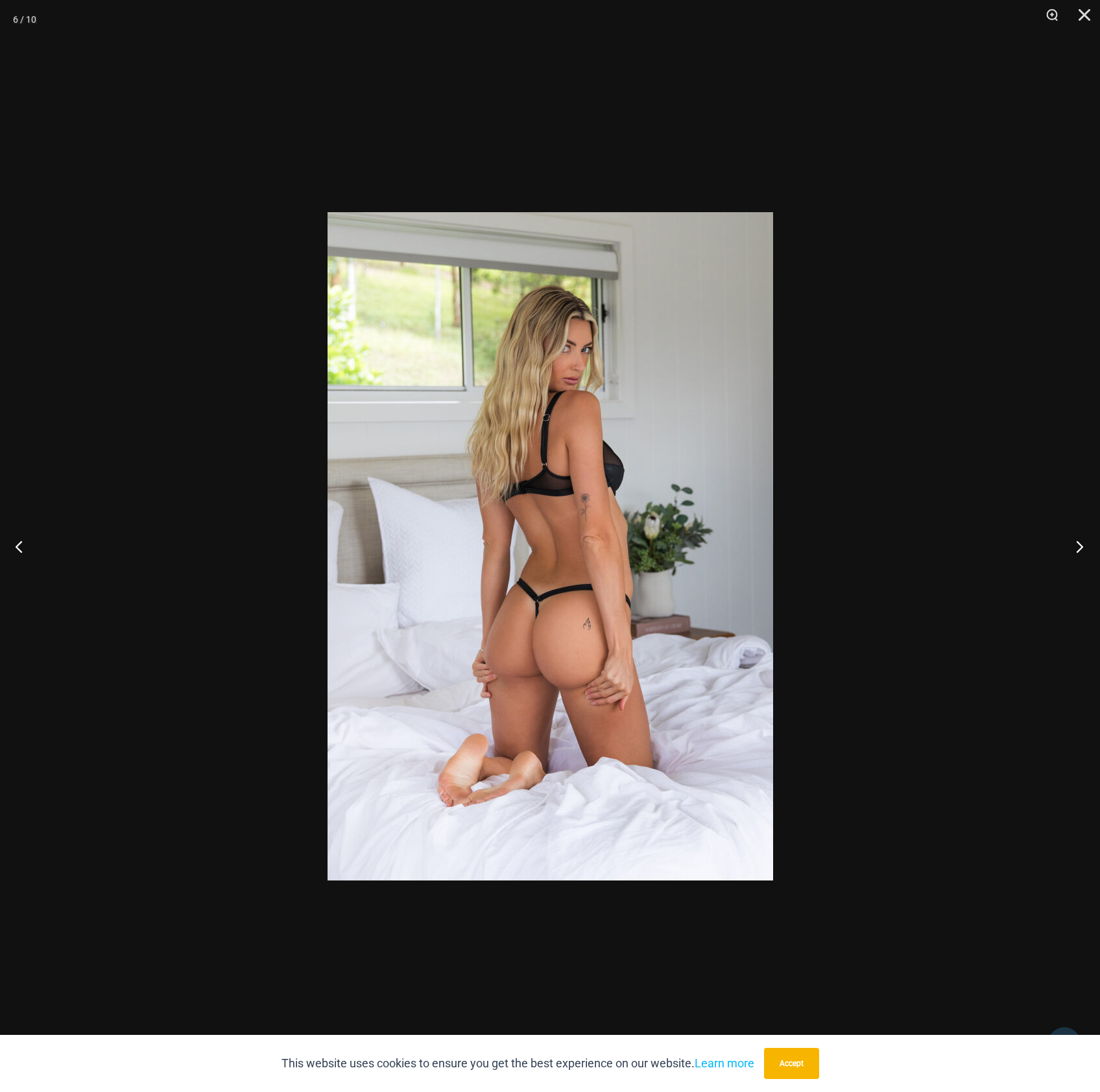
click at [1069, 547] on button "Next" at bounding box center [1077, 546] width 49 height 64
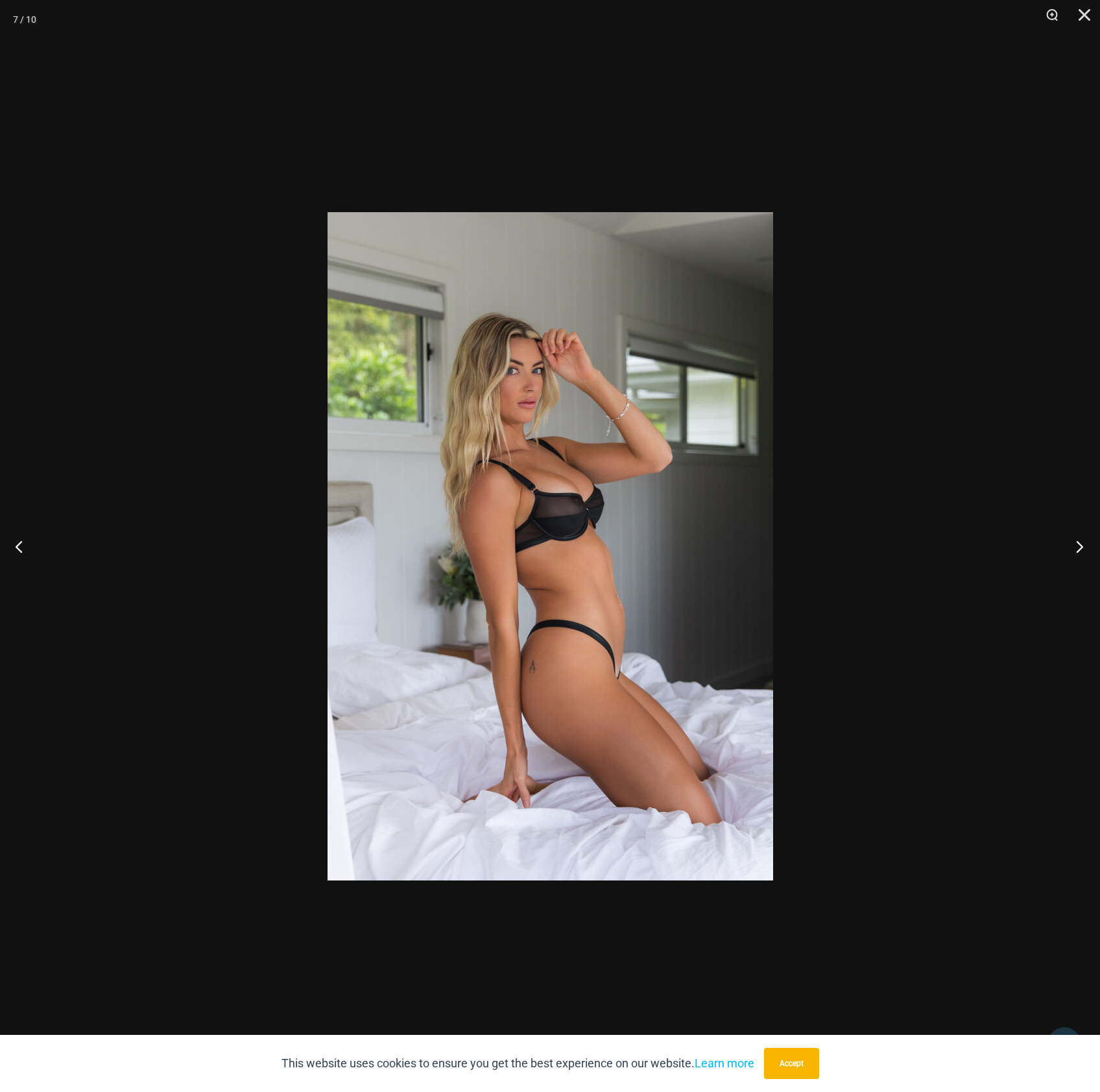
click at [1069, 547] on button "Next" at bounding box center [1077, 546] width 49 height 64
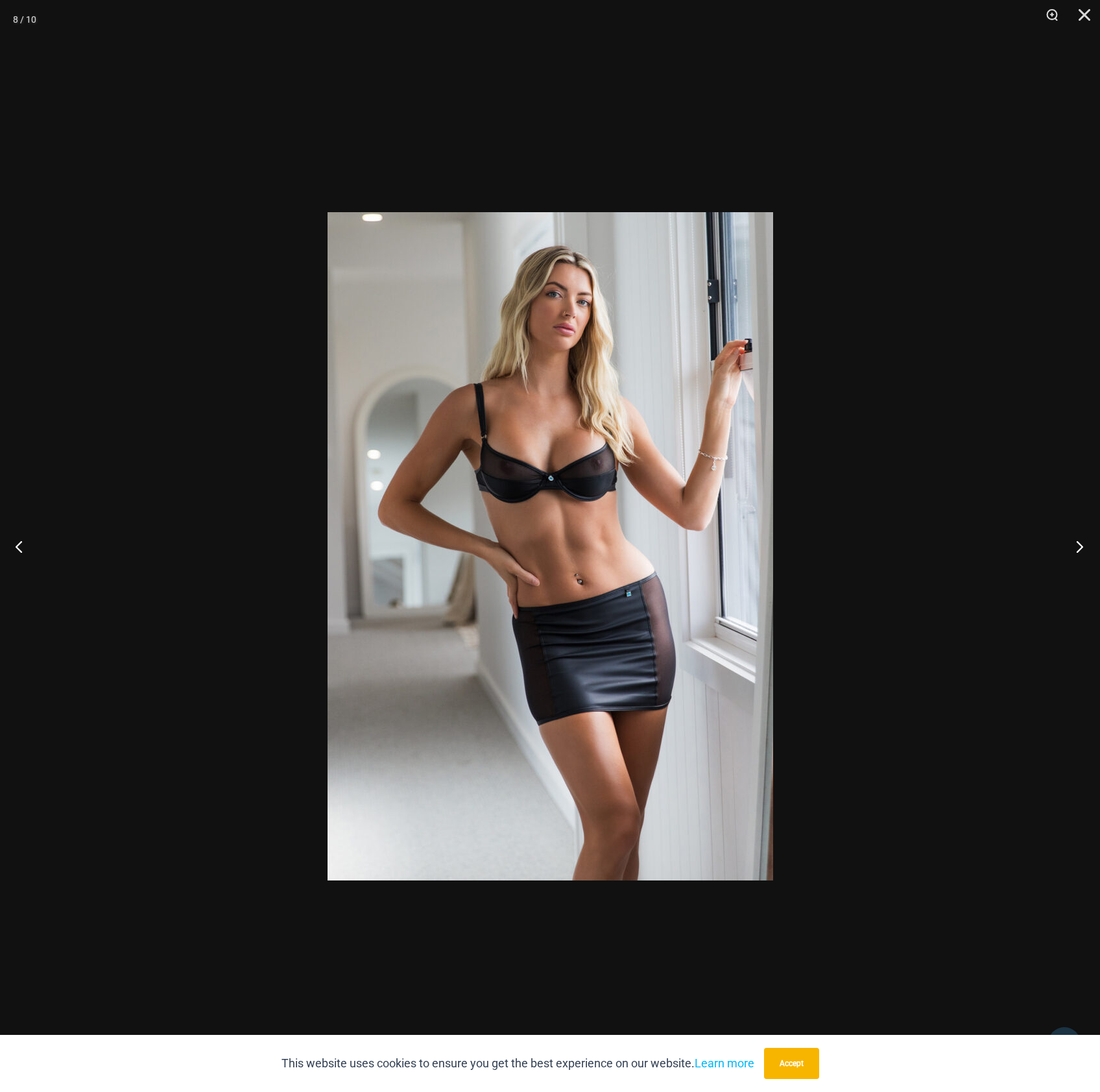
click at [1069, 547] on button "Next" at bounding box center [1077, 546] width 49 height 64
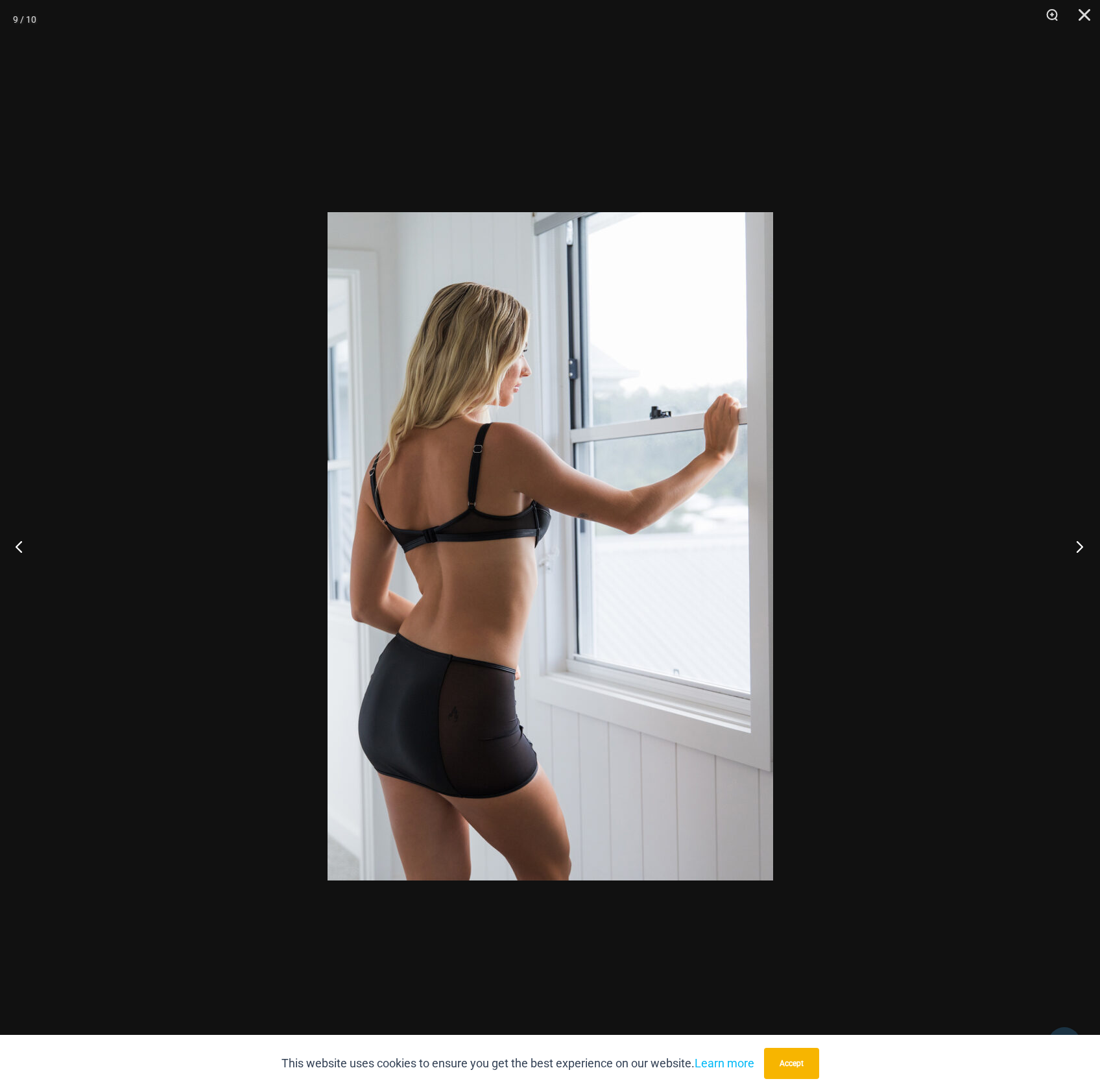
click at [1069, 547] on button "Next" at bounding box center [1077, 546] width 49 height 64
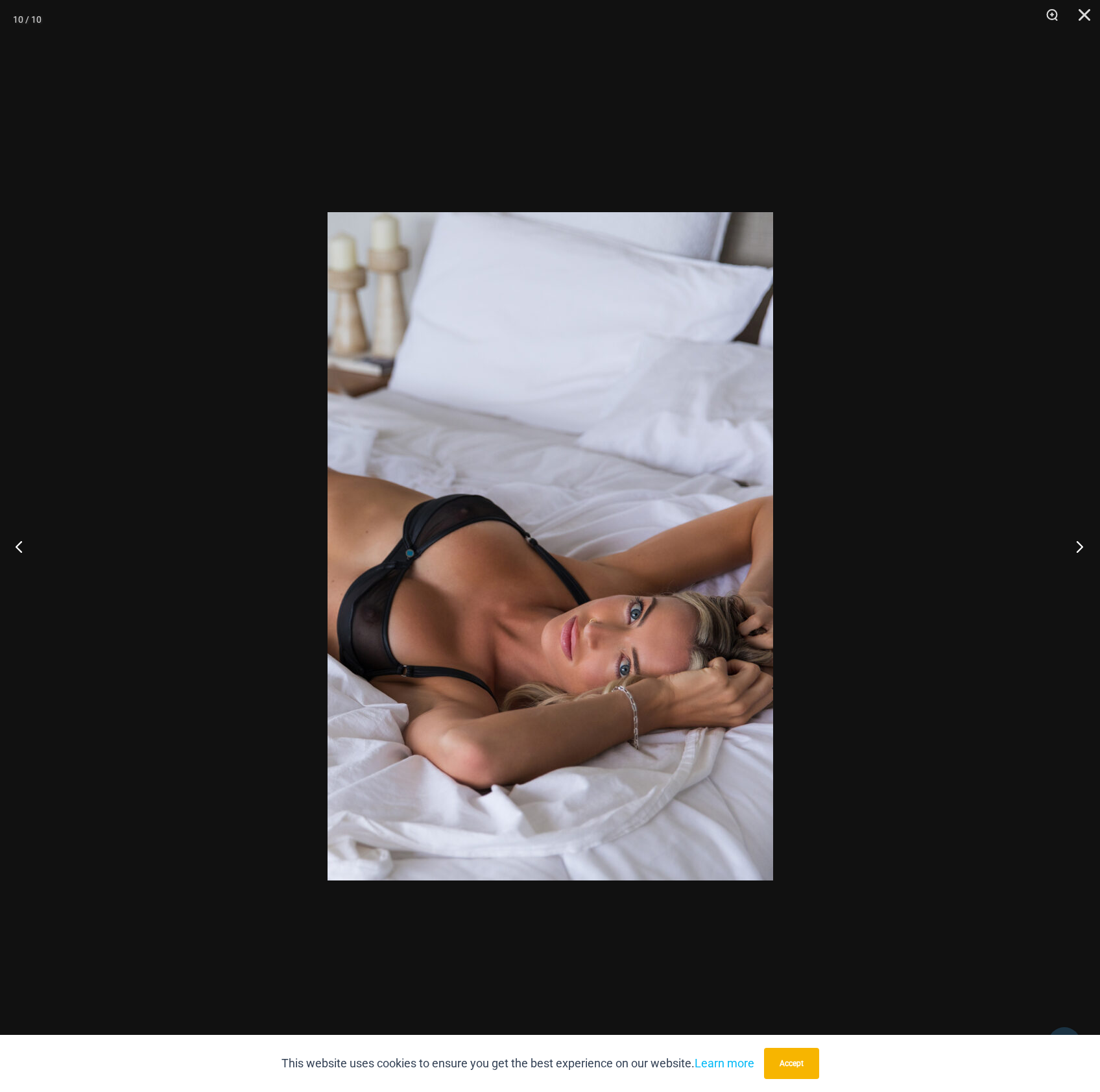
click at [1069, 547] on button "Next" at bounding box center [1077, 546] width 49 height 64
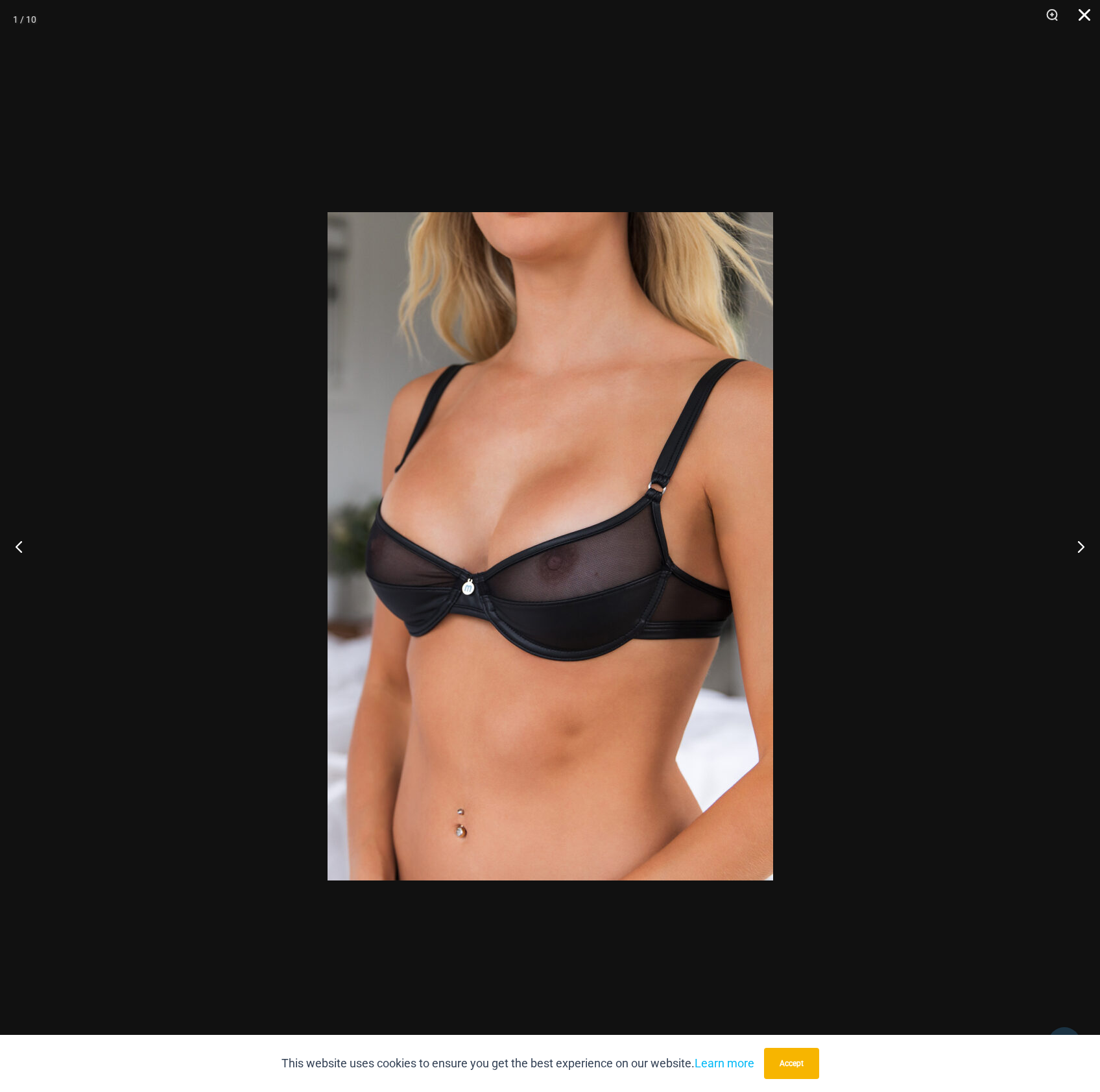
click at [1084, 13] on button "Close" at bounding box center [1079, 20] width 32 height 39
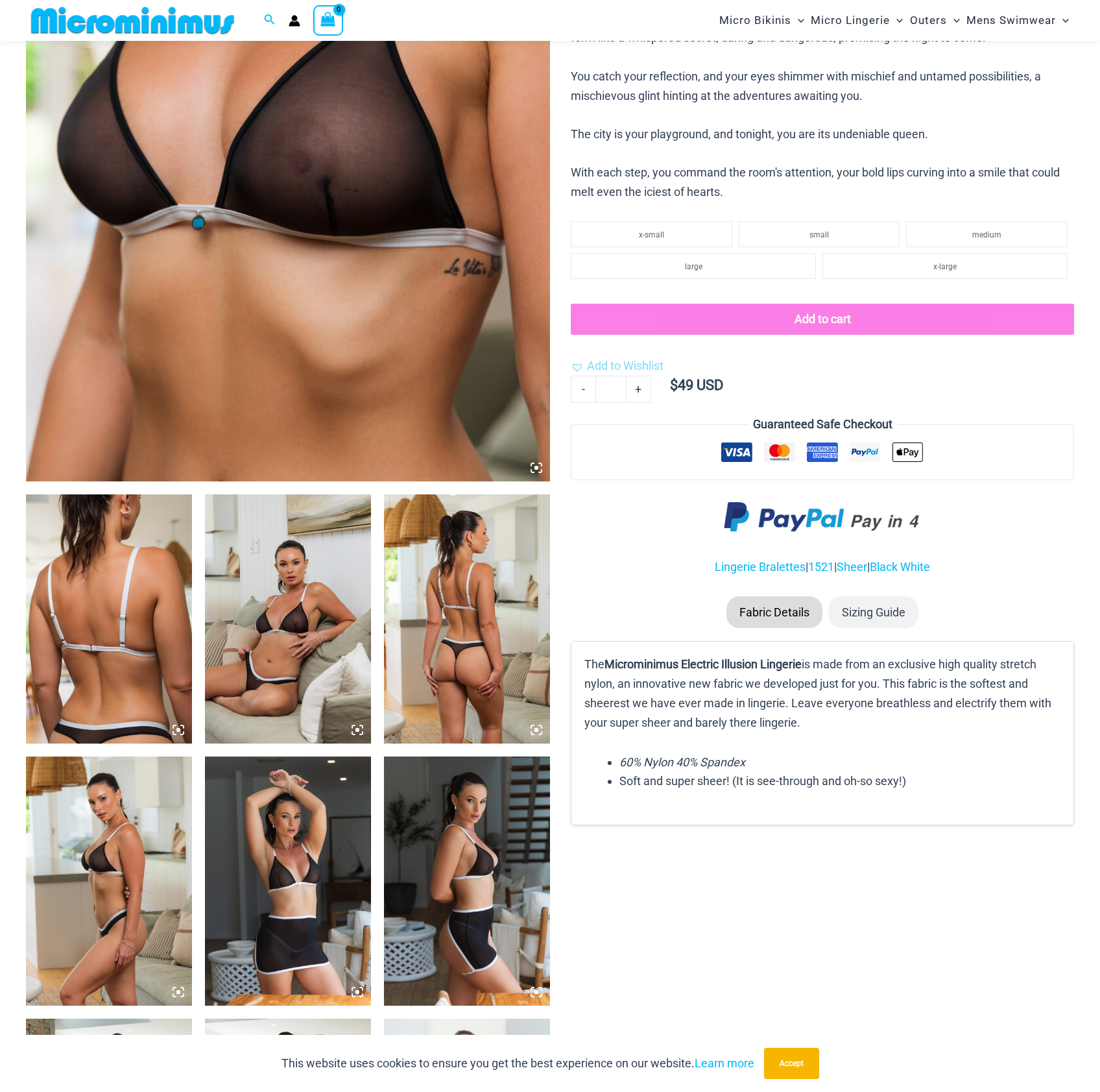
scroll to position [420, 0]
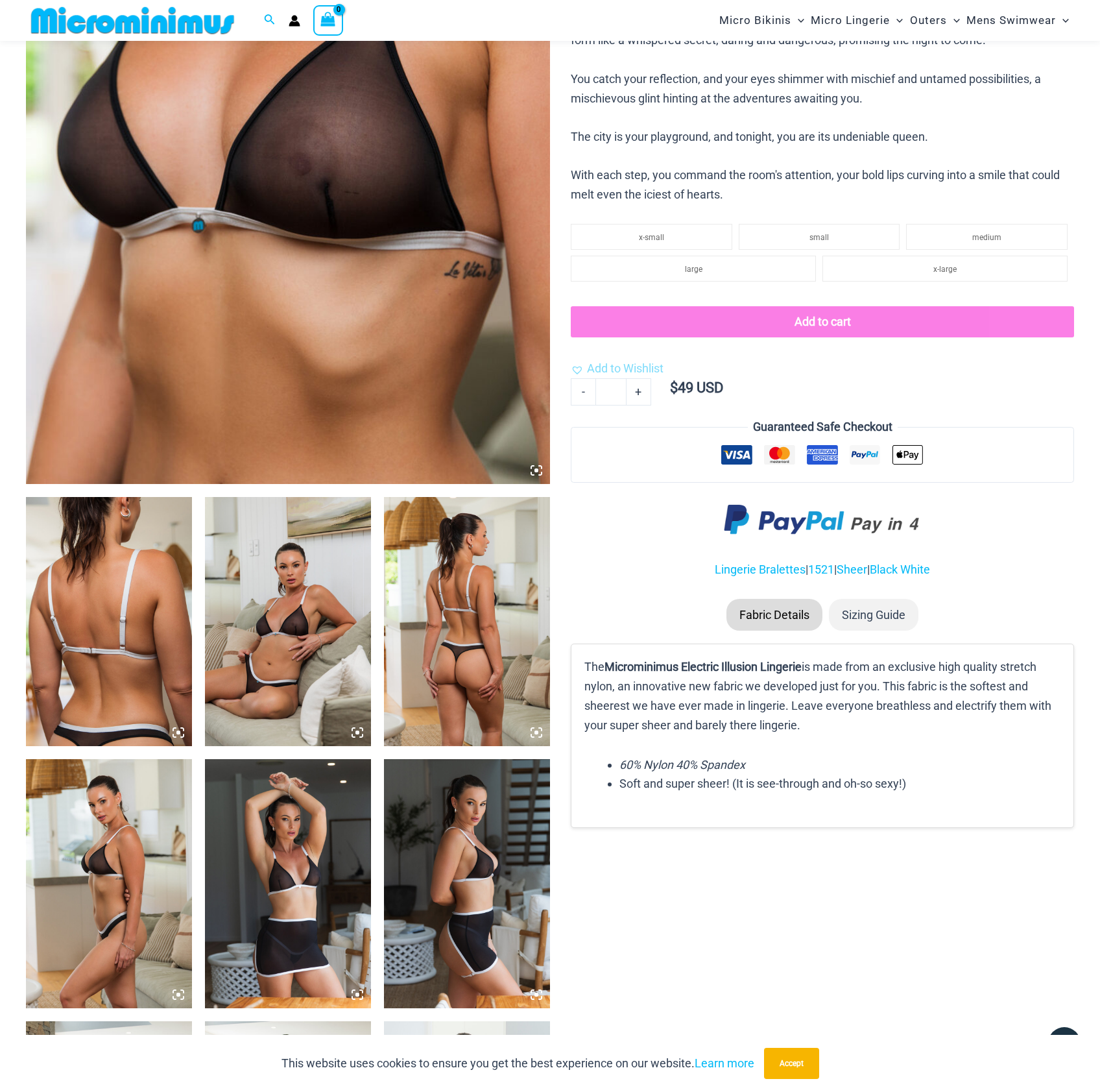
click at [155, 554] on img at bounding box center [109, 621] width 166 height 249
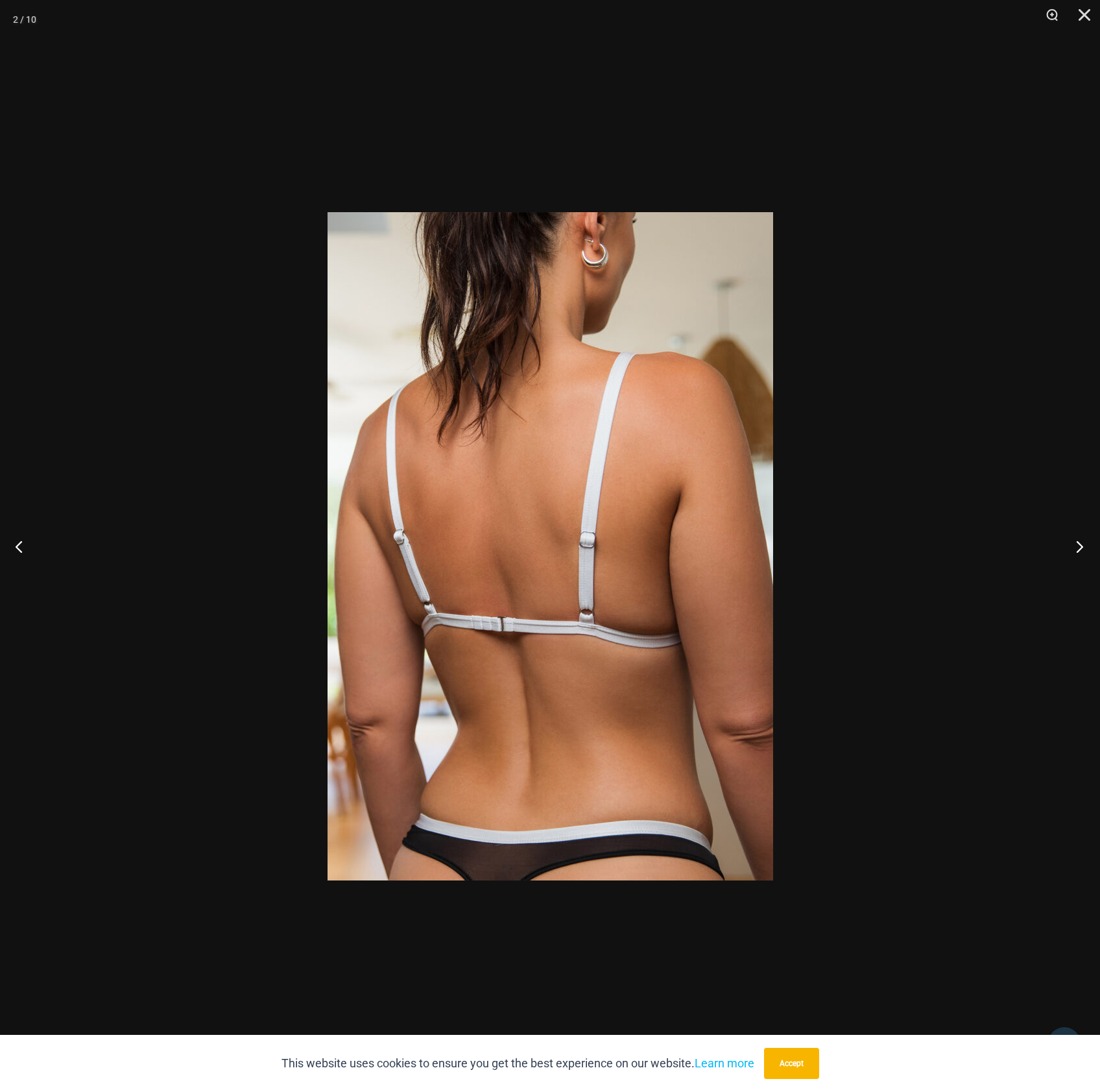
click at [1071, 543] on button "Next" at bounding box center [1077, 546] width 49 height 64
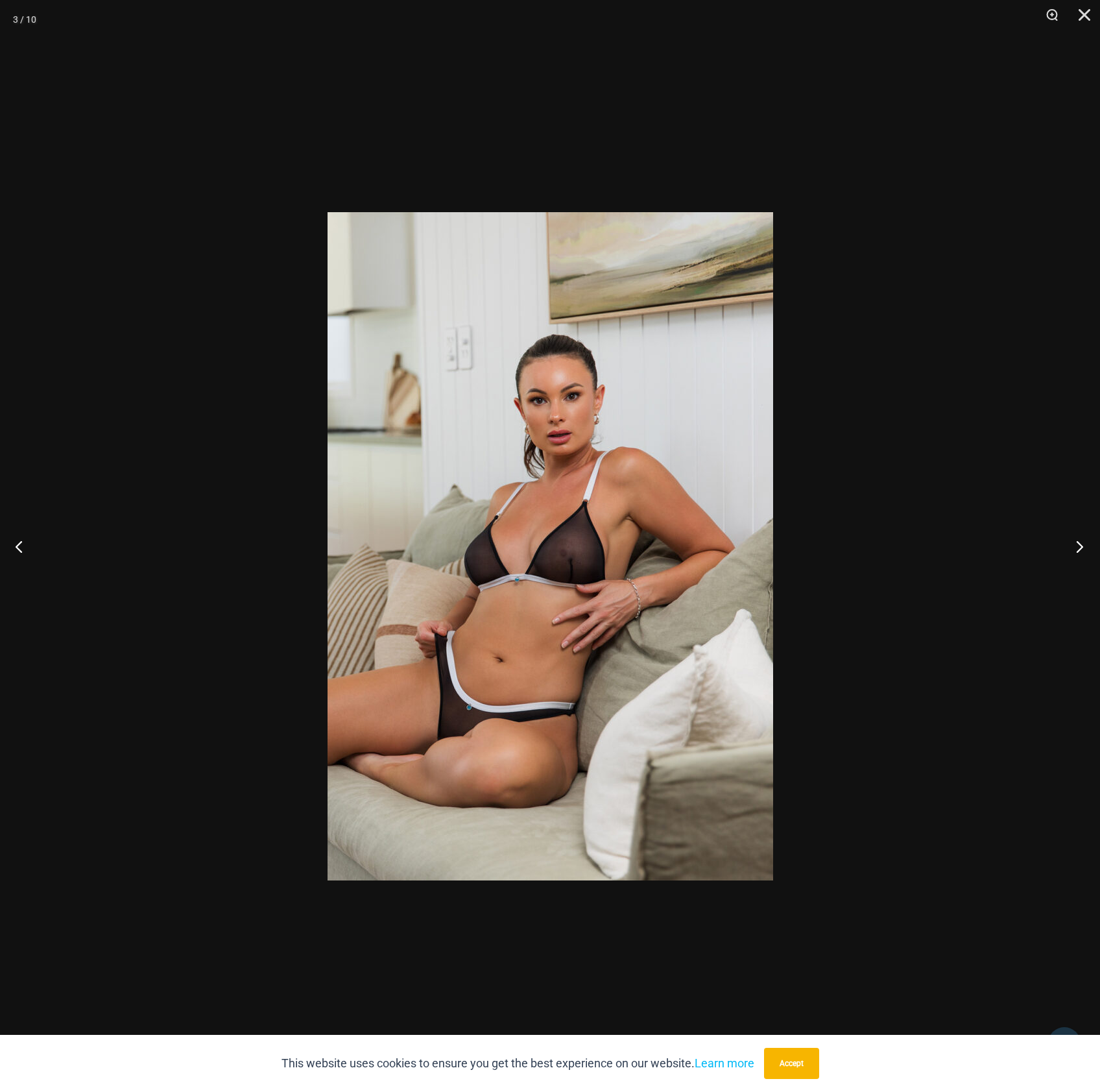
click at [1070, 545] on button "Next" at bounding box center [1077, 546] width 49 height 64
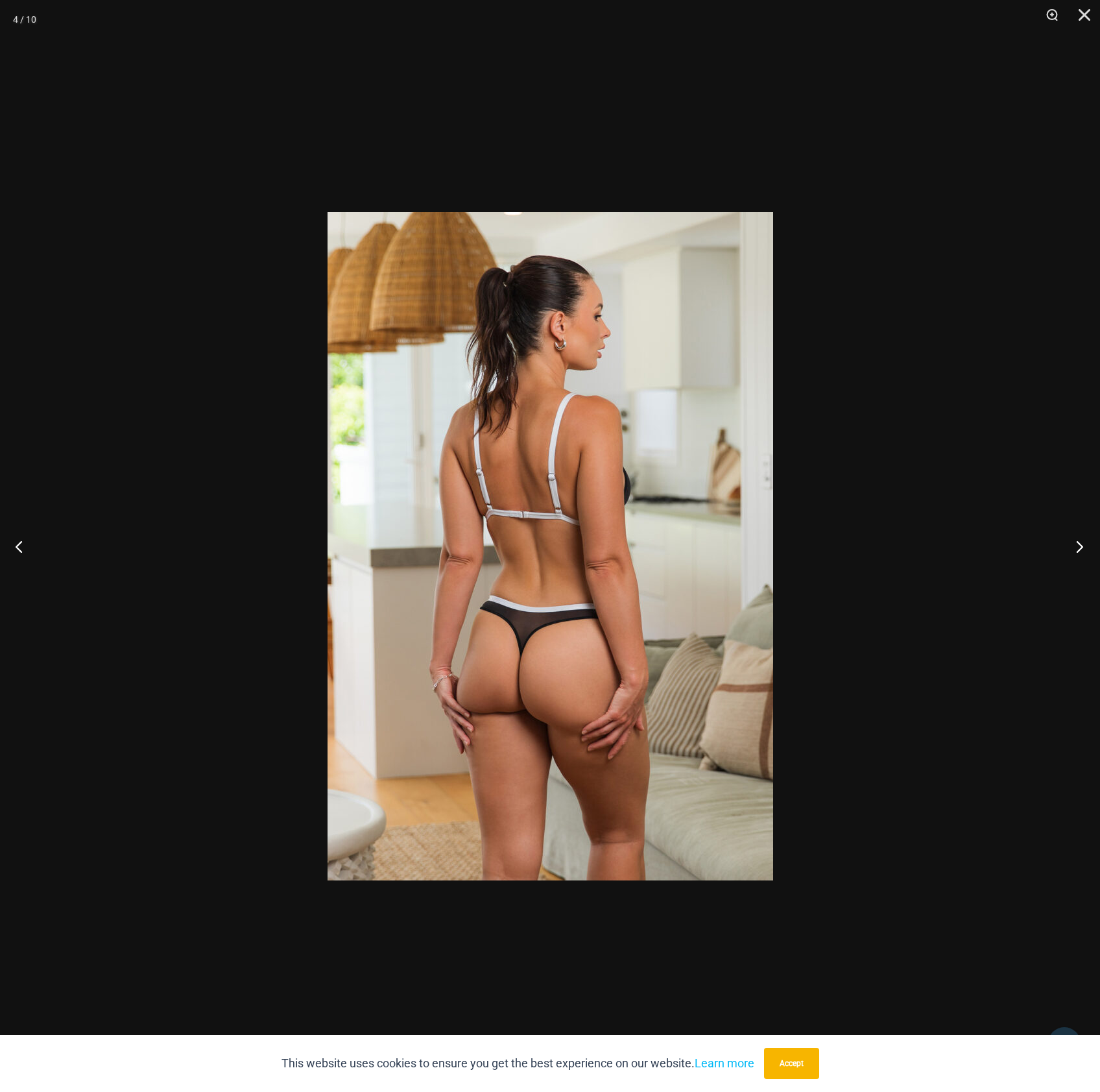
click at [1070, 545] on button "Next" at bounding box center [1077, 546] width 49 height 64
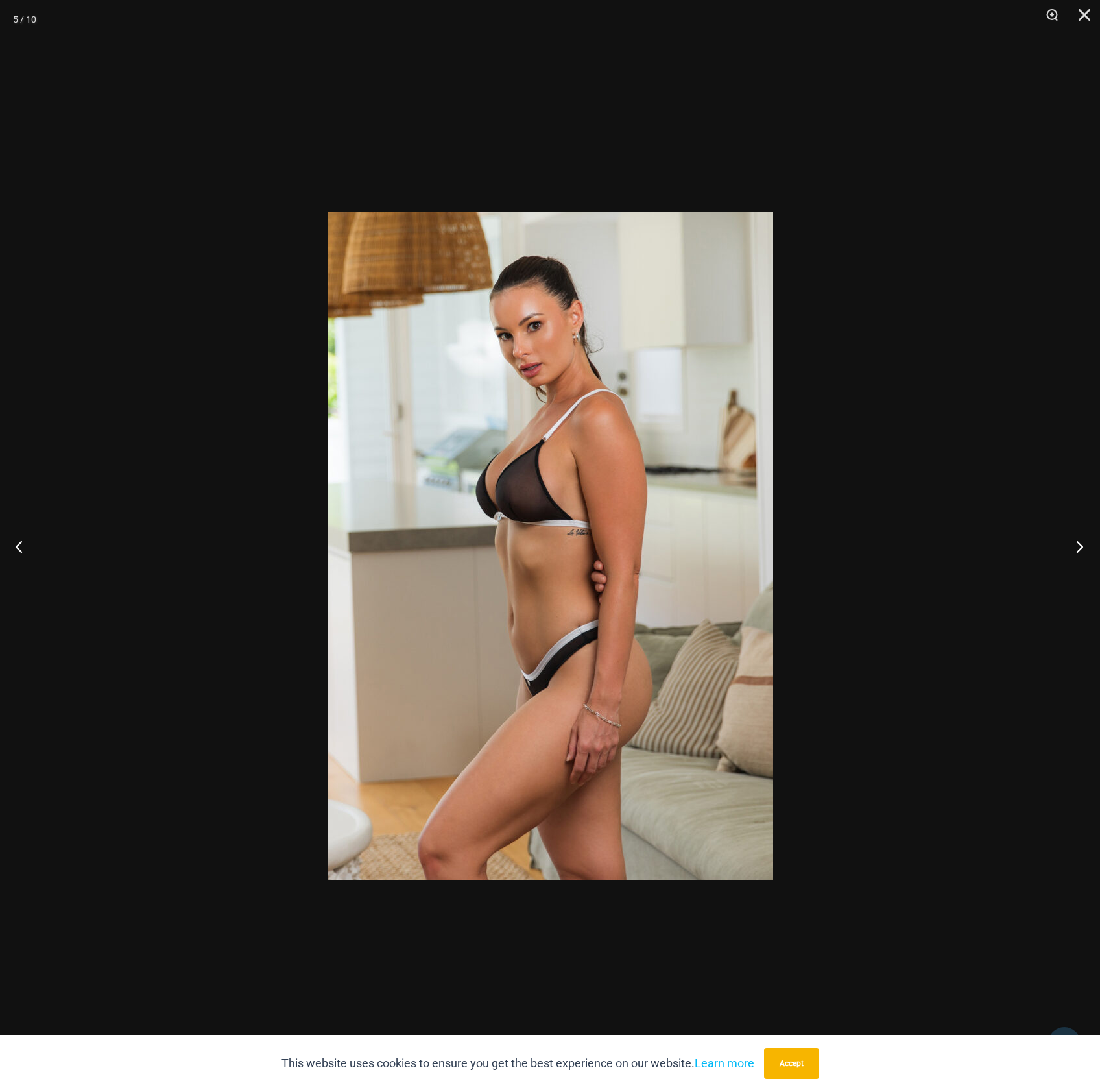
click at [1070, 545] on button "Next" at bounding box center [1077, 546] width 49 height 64
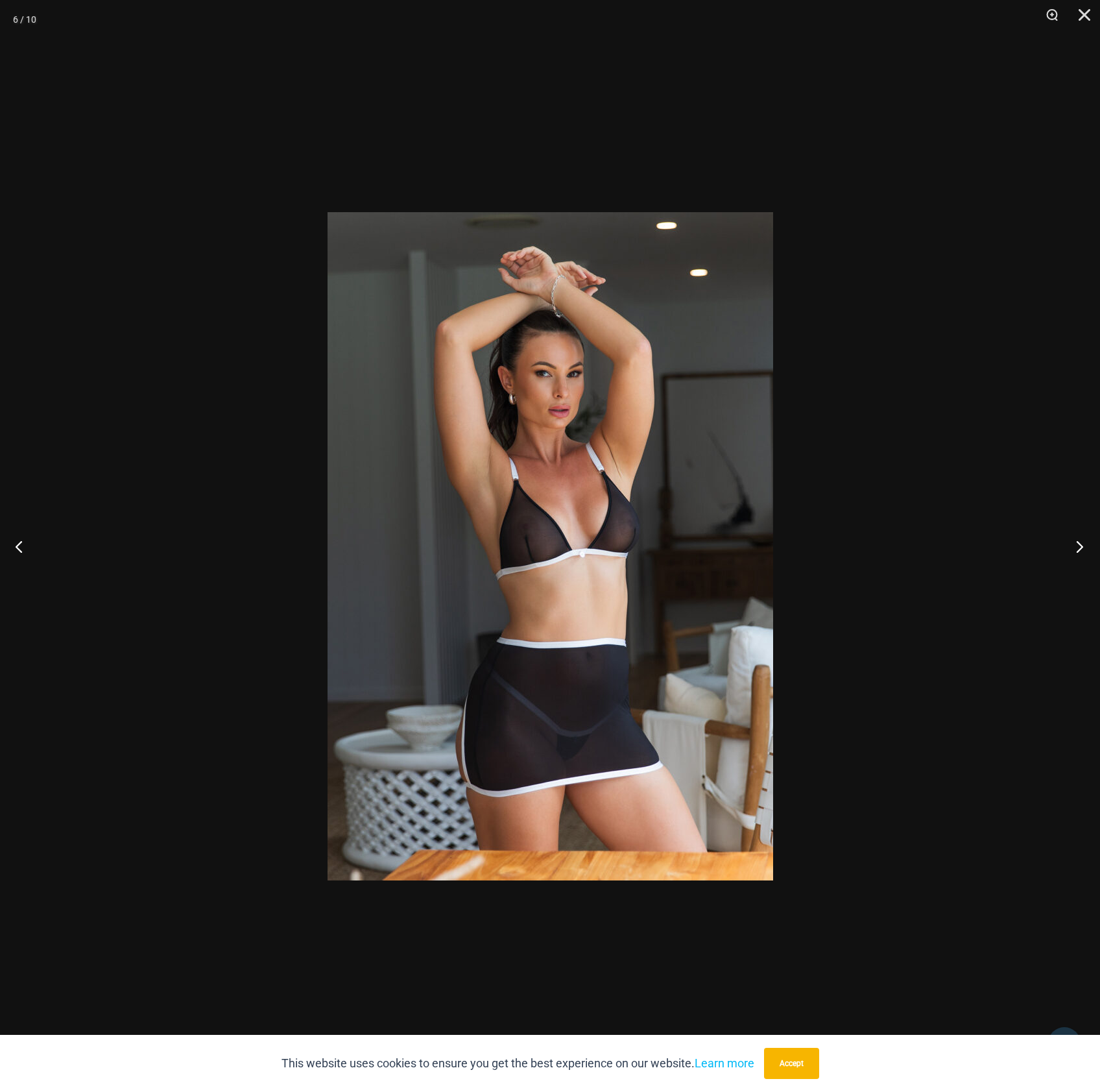
click at [1070, 545] on button "Next" at bounding box center [1077, 546] width 49 height 64
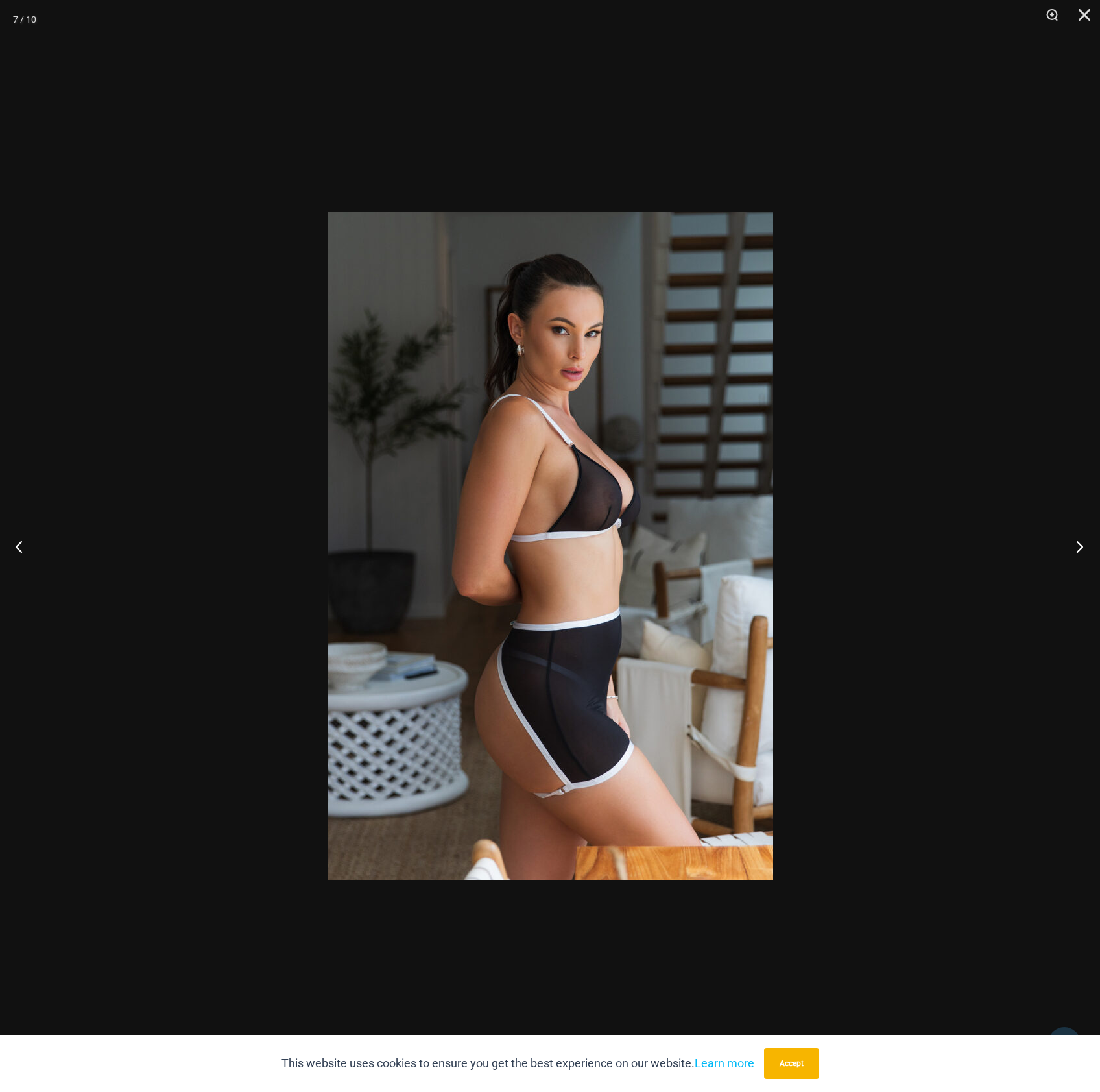
click at [1070, 545] on button "Next" at bounding box center [1077, 546] width 49 height 64
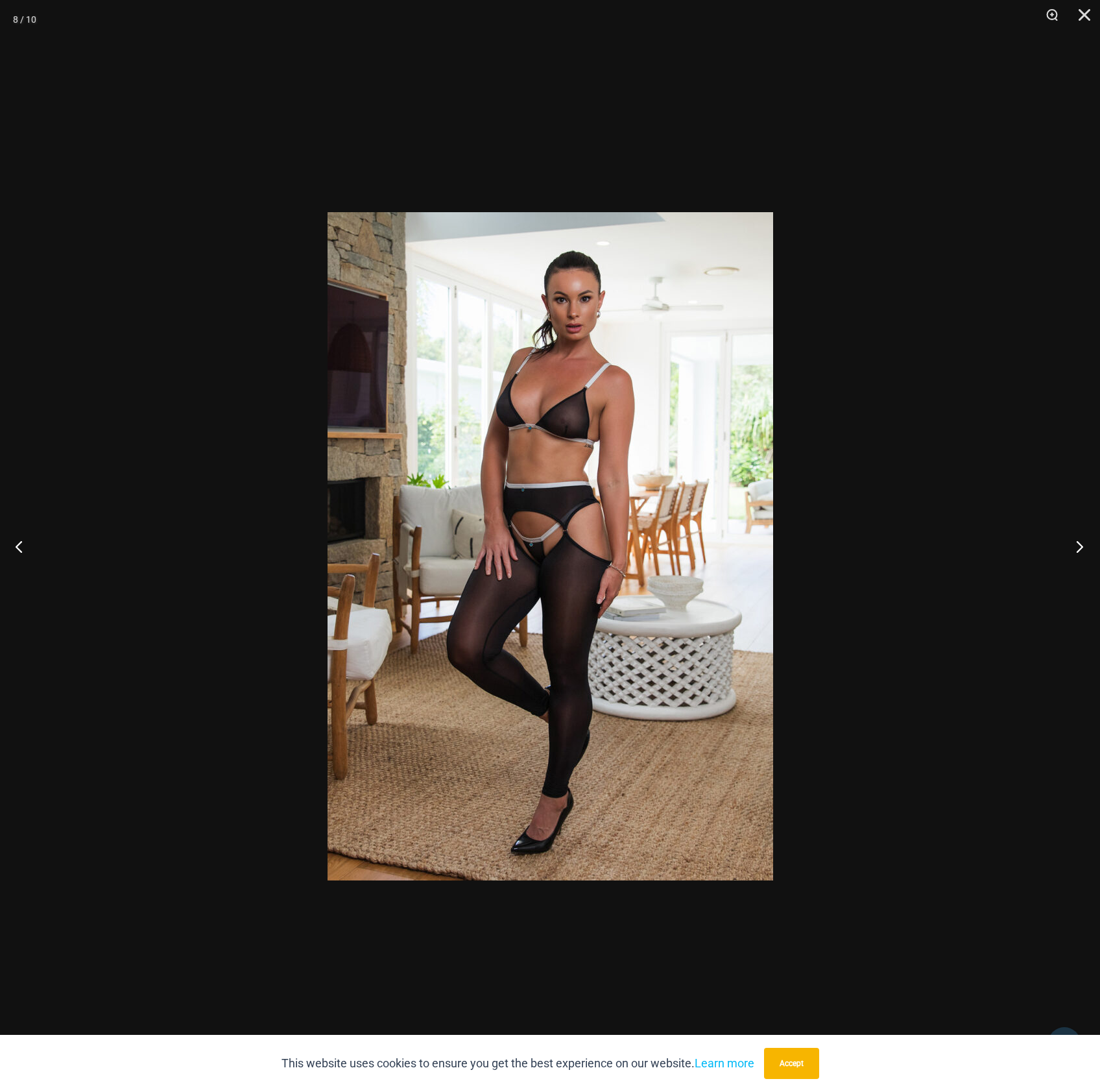
click at [1070, 545] on button "Next" at bounding box center [1077, 546] width 49 height 64
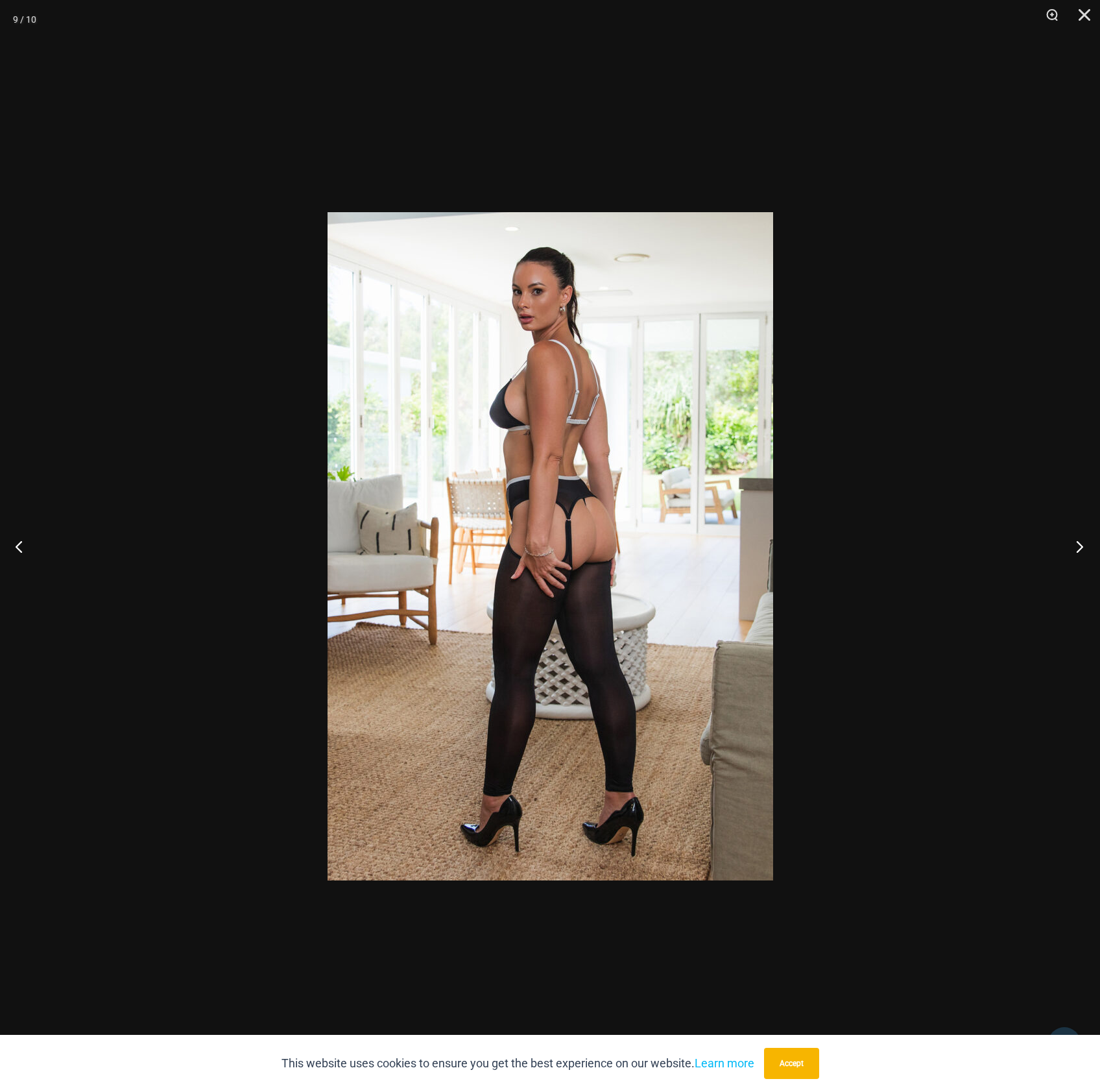
click at [1070, 545] on button "Next" at bounding box center [1077, 546] width 49 height 64
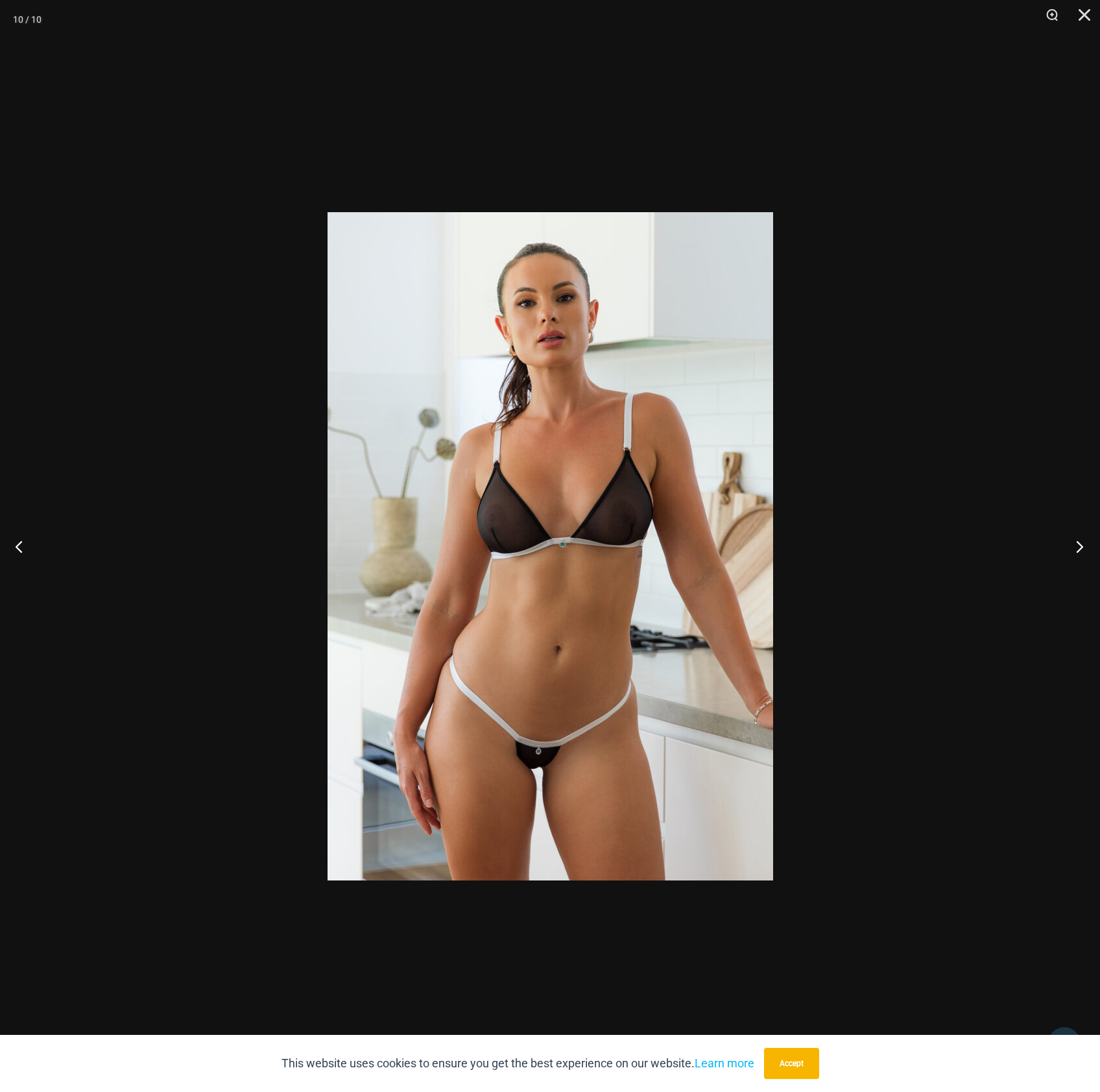
click at [1070, 545] on button "Next" at bounding box center [1077, 546] width 49 height 64
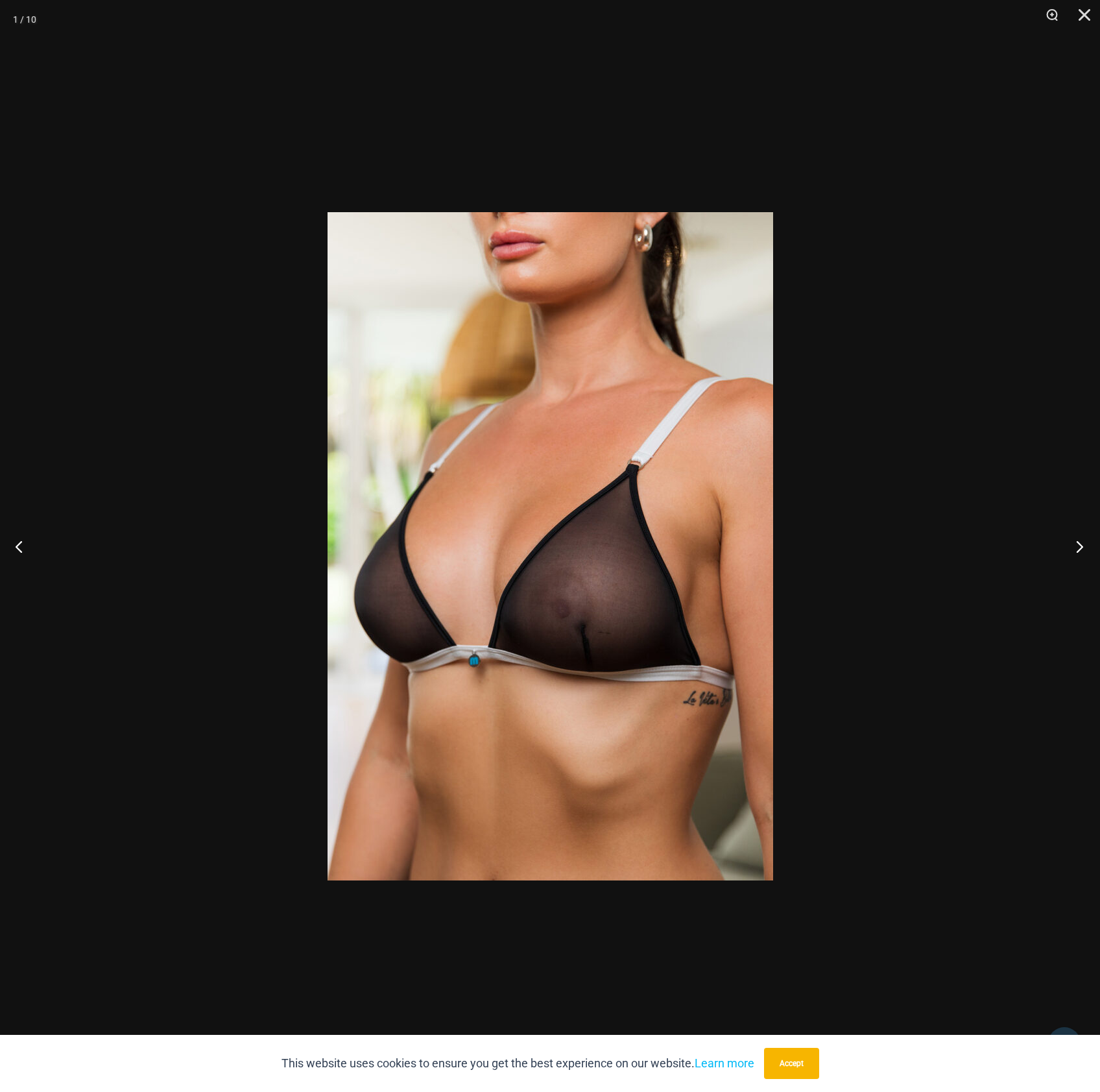
click at [983, 463] on div at bounding box center [550, 546] width 1100 height 1092
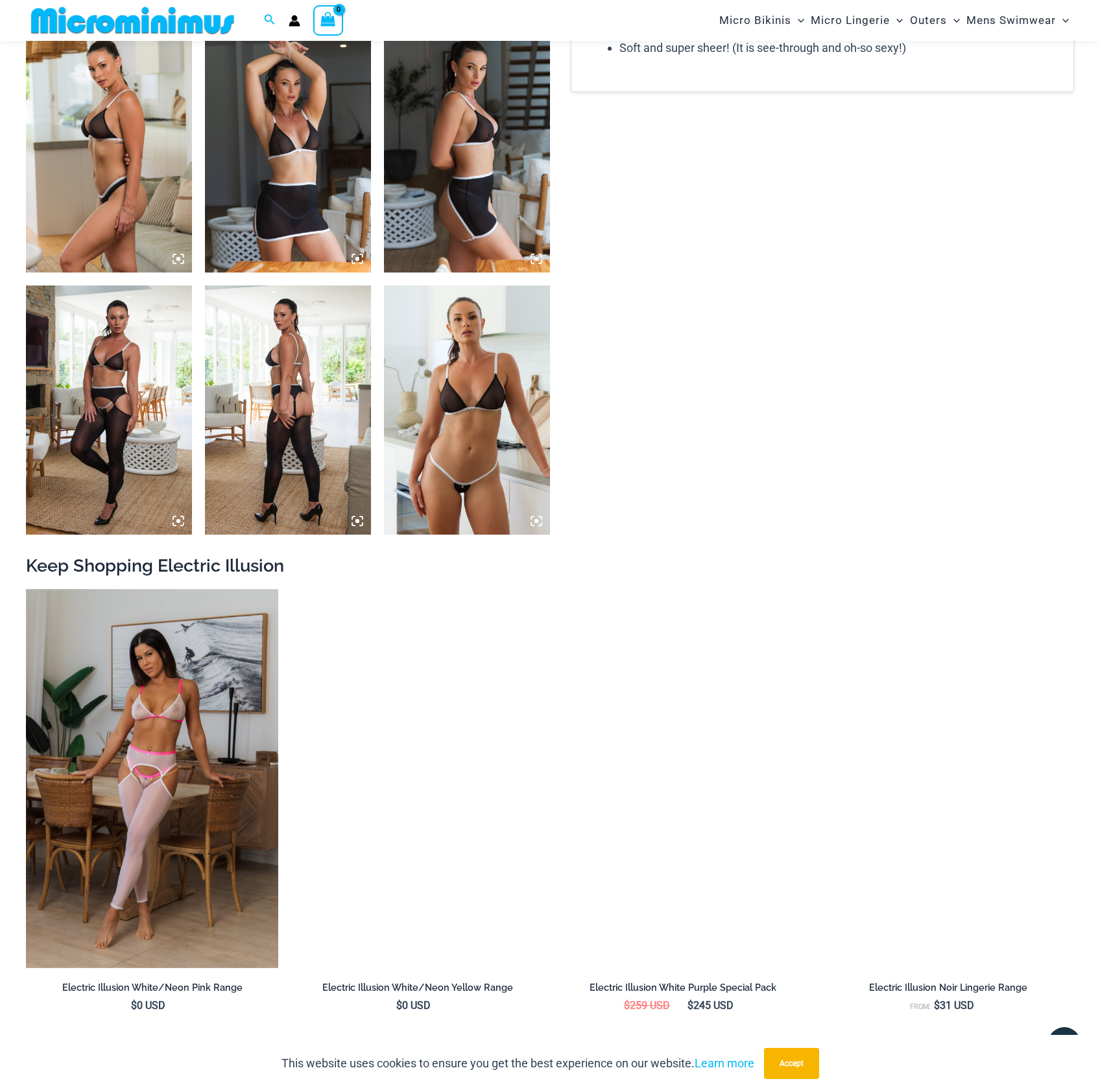
scroll to position [1178, 0]
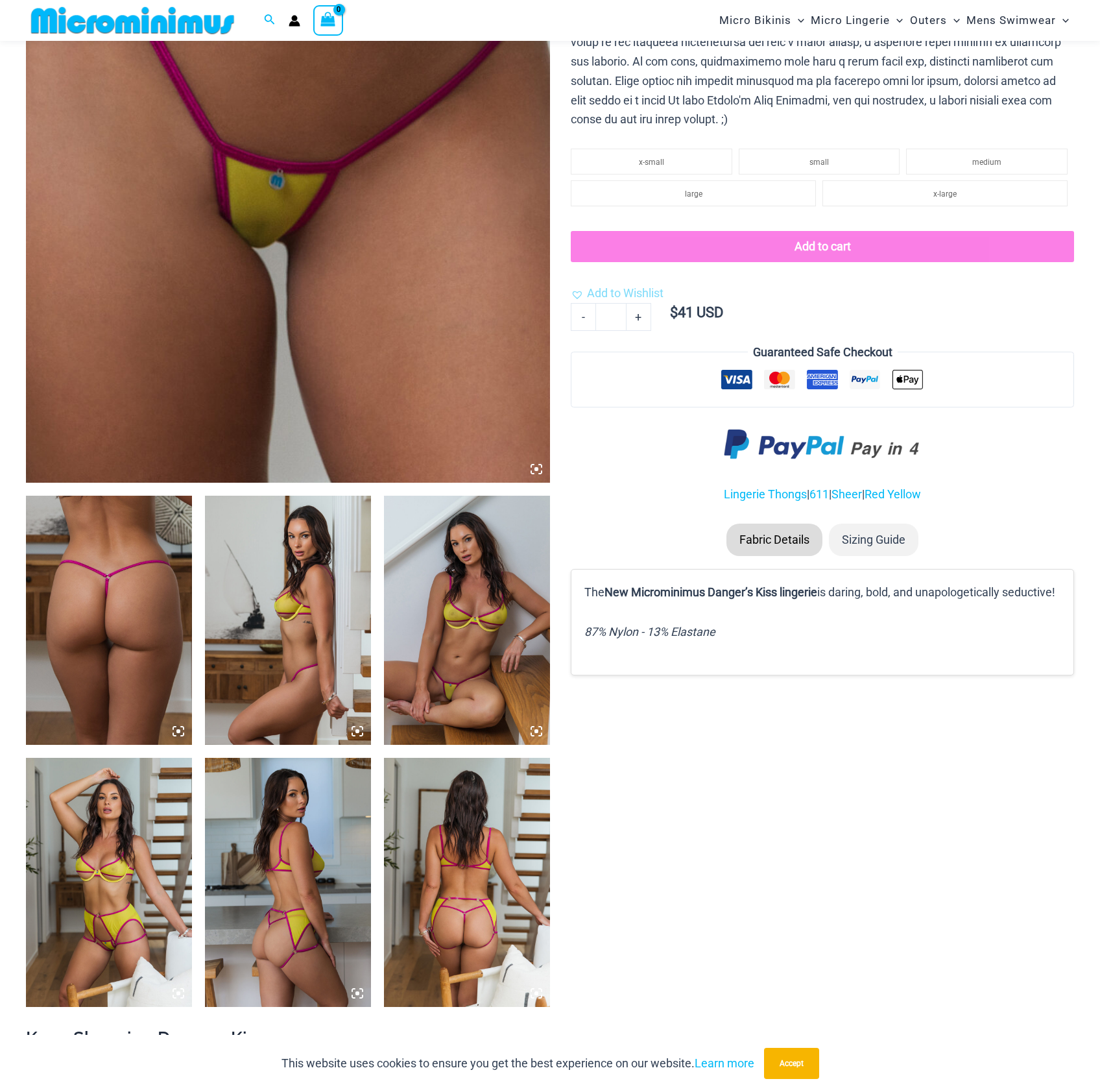
scroll to position [420, 0]
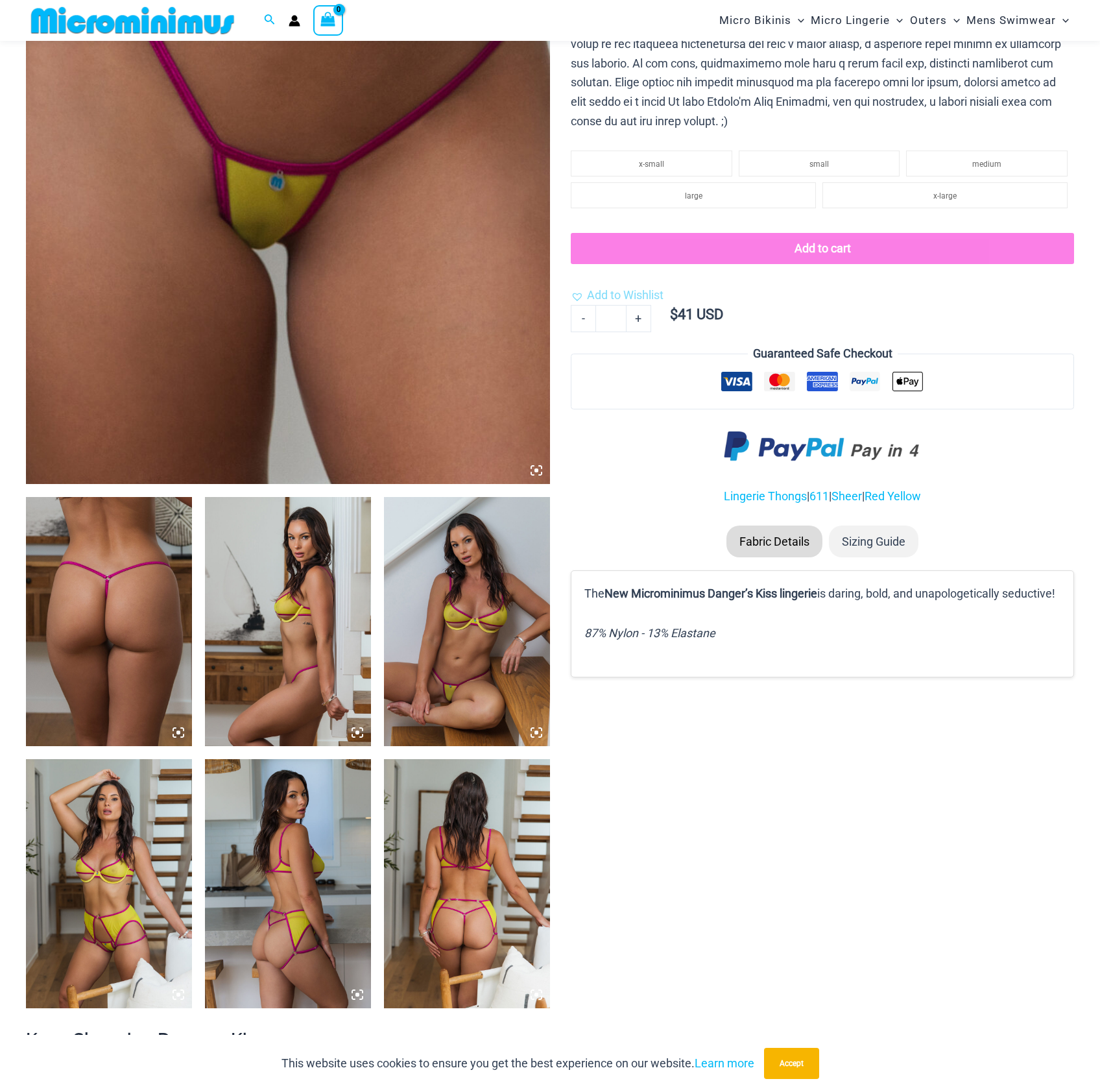
click at [185, 613] on img at bounding box center [109, 621] width 166 height 249
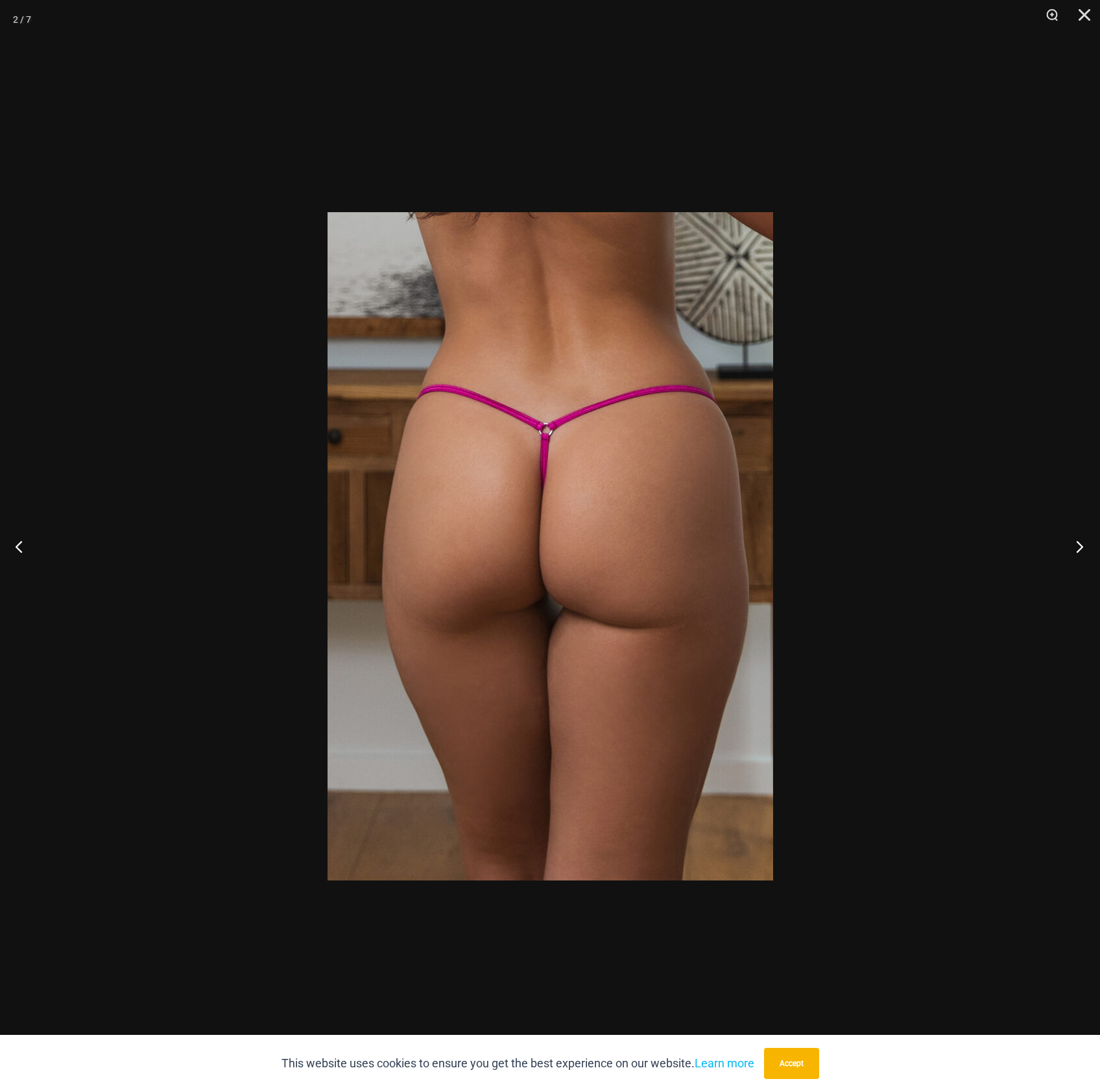
click at [1079, 542] on button "Next" at bounding box center [1077, 546] width 49 height 64
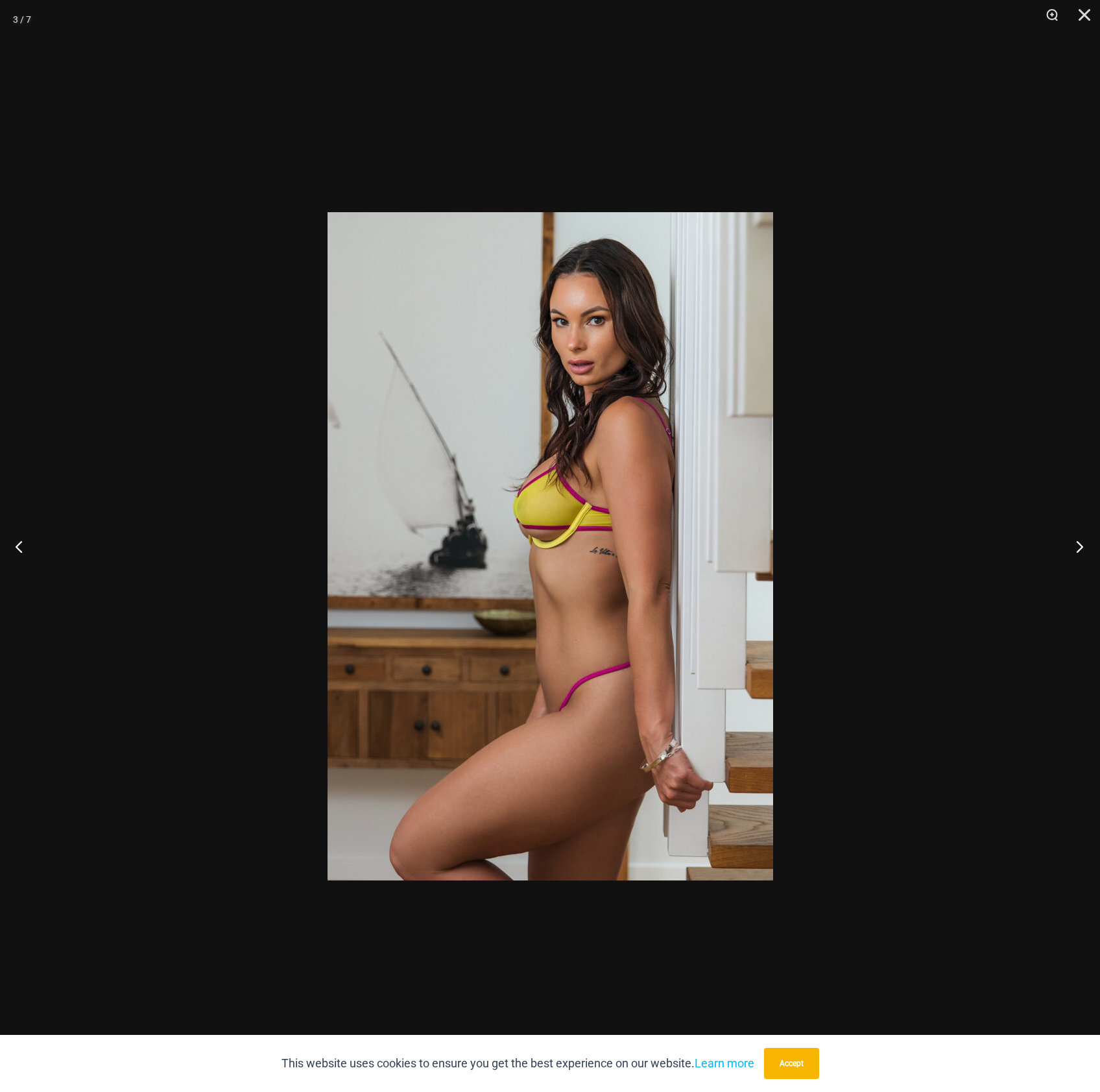
click at [1078, 546] on button "Next" at bounding box center [1077, 546] width 49 height 64
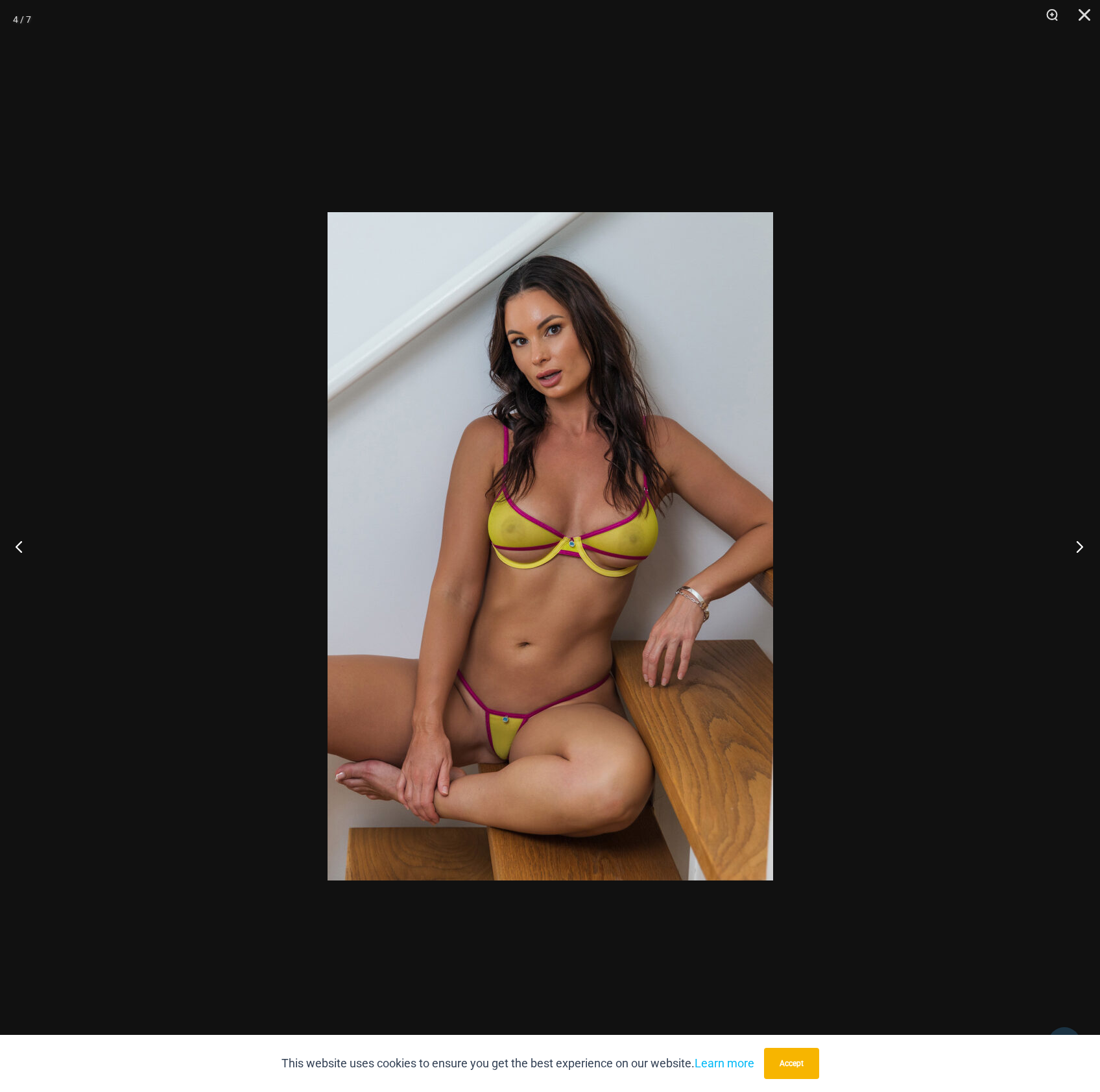
click at [1075, 550] on button "Next" at bounding box center [1077, 546] width 49 height 64
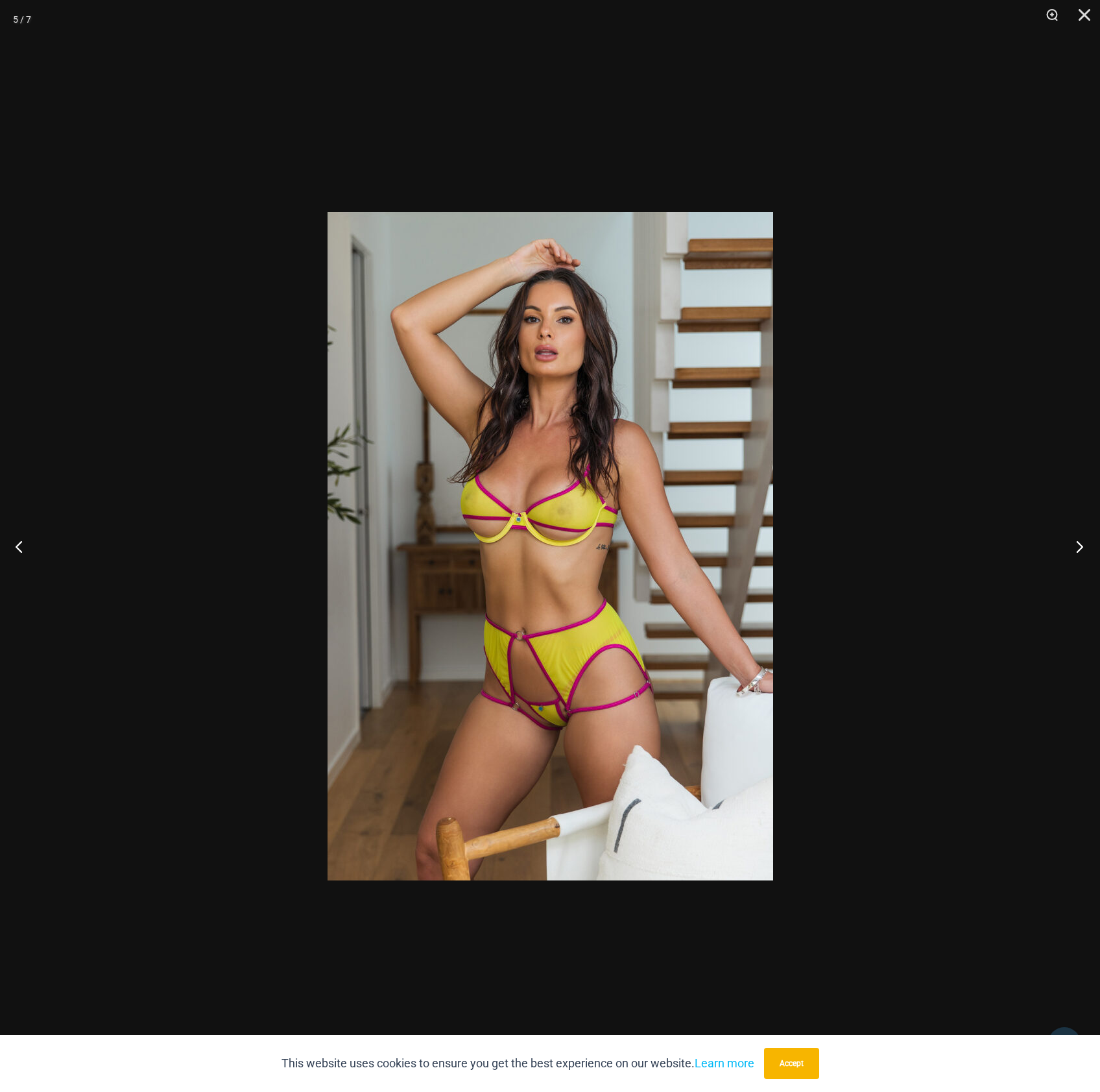
click at [1071, 554] on button "Next" at bounding box center [1077, 546] width 49 height 64
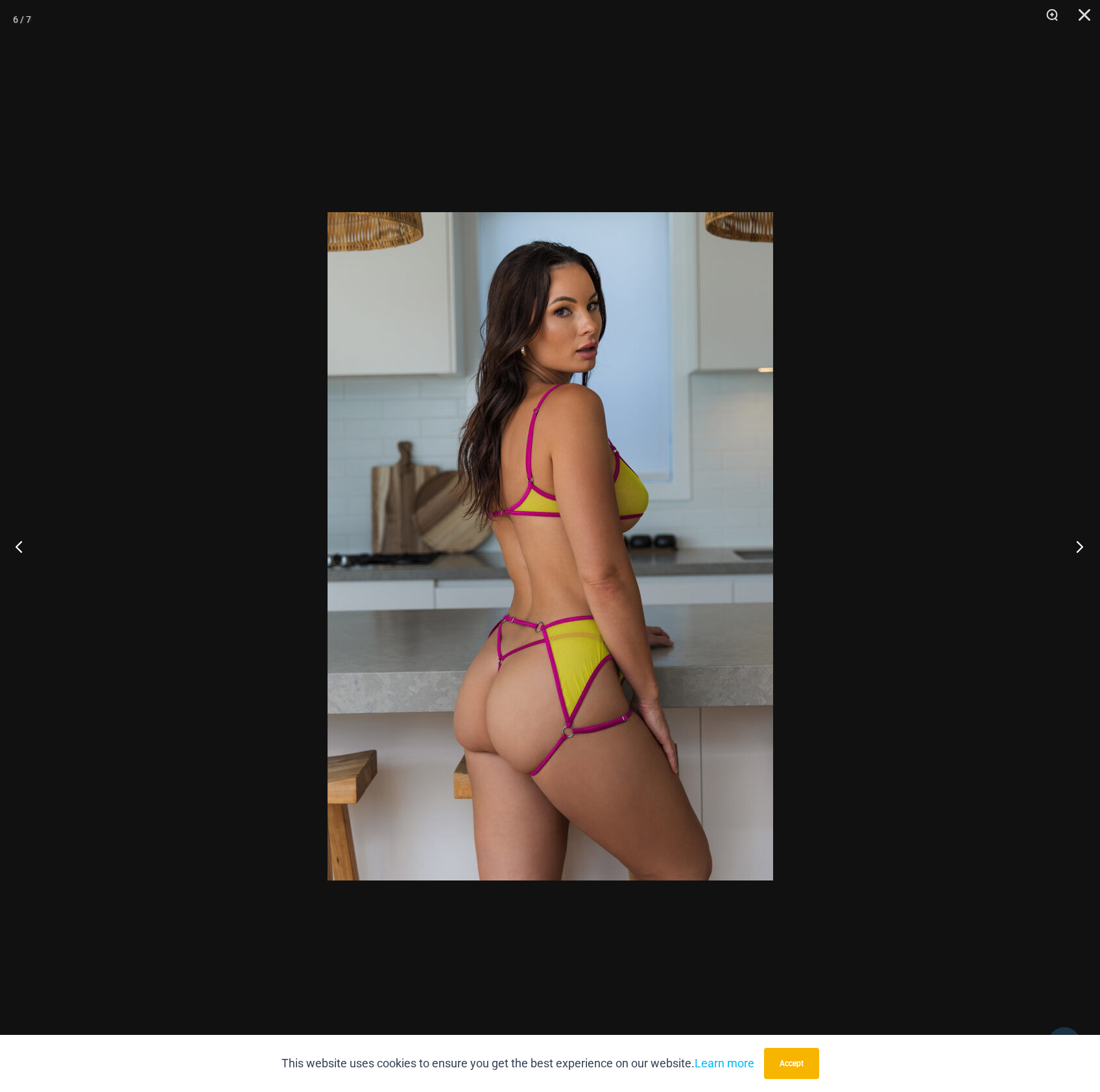
click at [1071, 554] on button "Next" at bounding box center [1077, 546] width 49 height 64
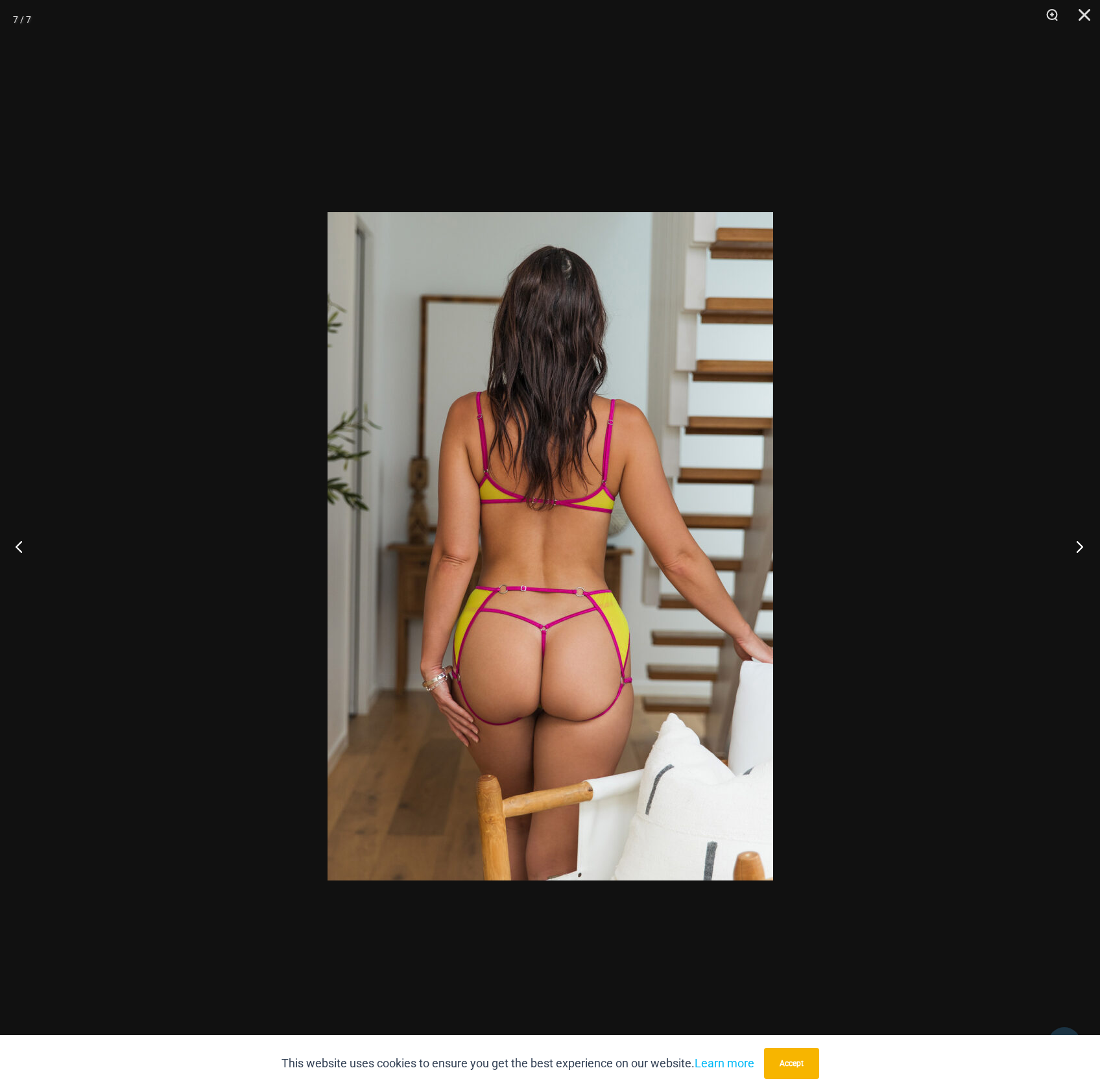
click at [1071, 554] on button "Next" at bounding box center [1077, 546] width 49 height 64
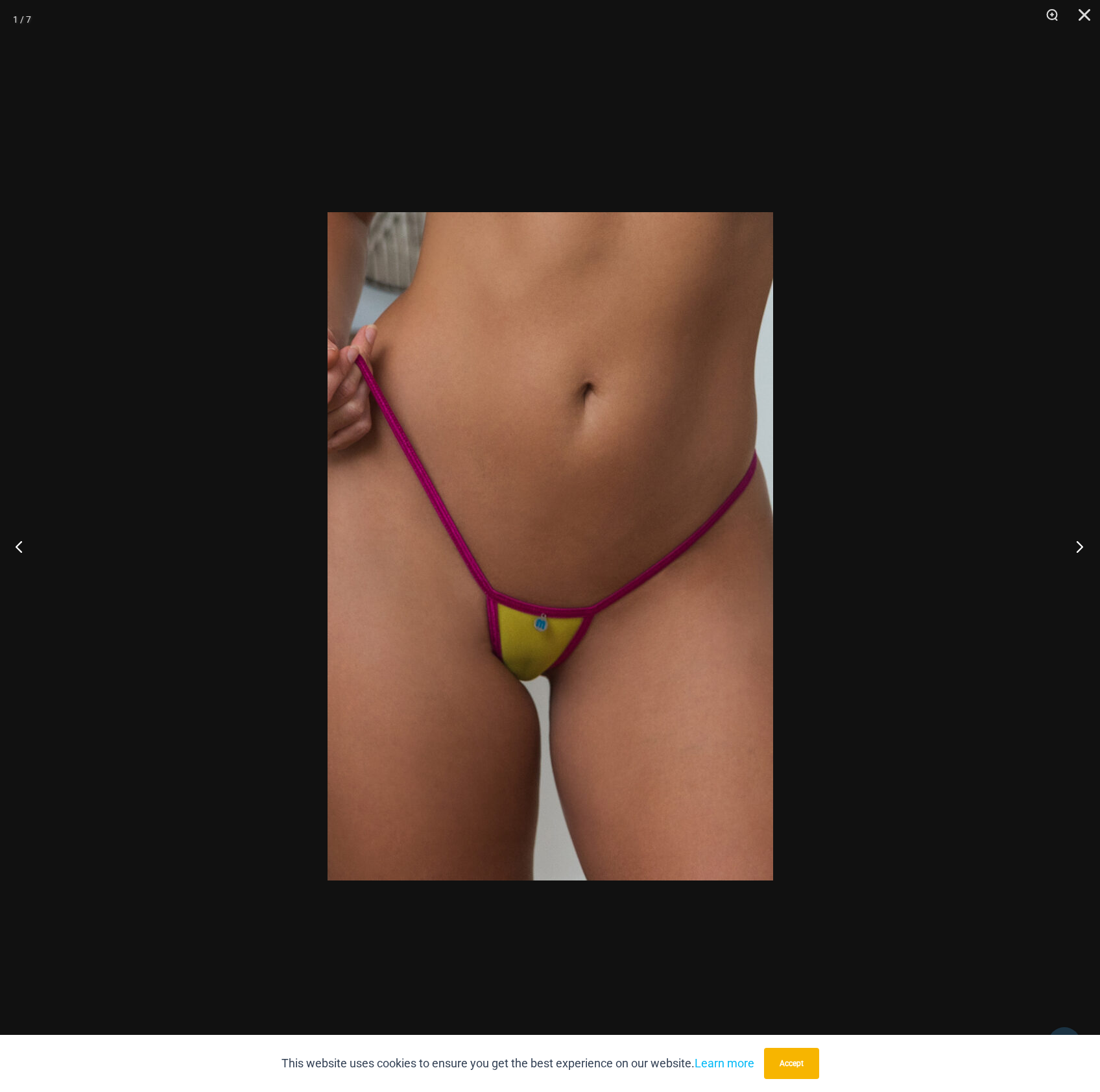
click at [1071, 554] on button "Next" at bounding box center [1077, 546] width 49 height 64
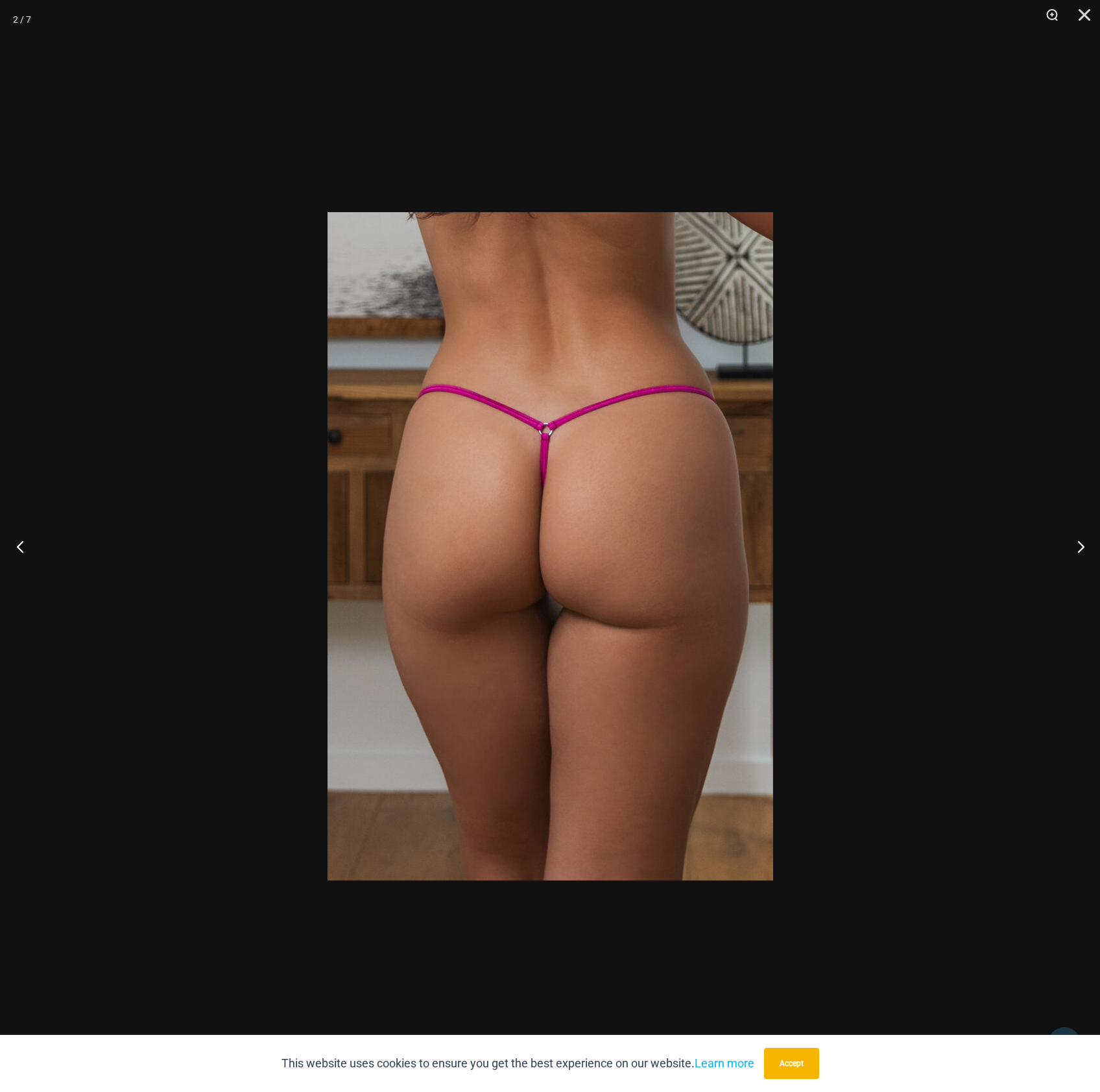
click at [21, 547] on button "Previous" at bounding box center [24, 546] width 49 height 64
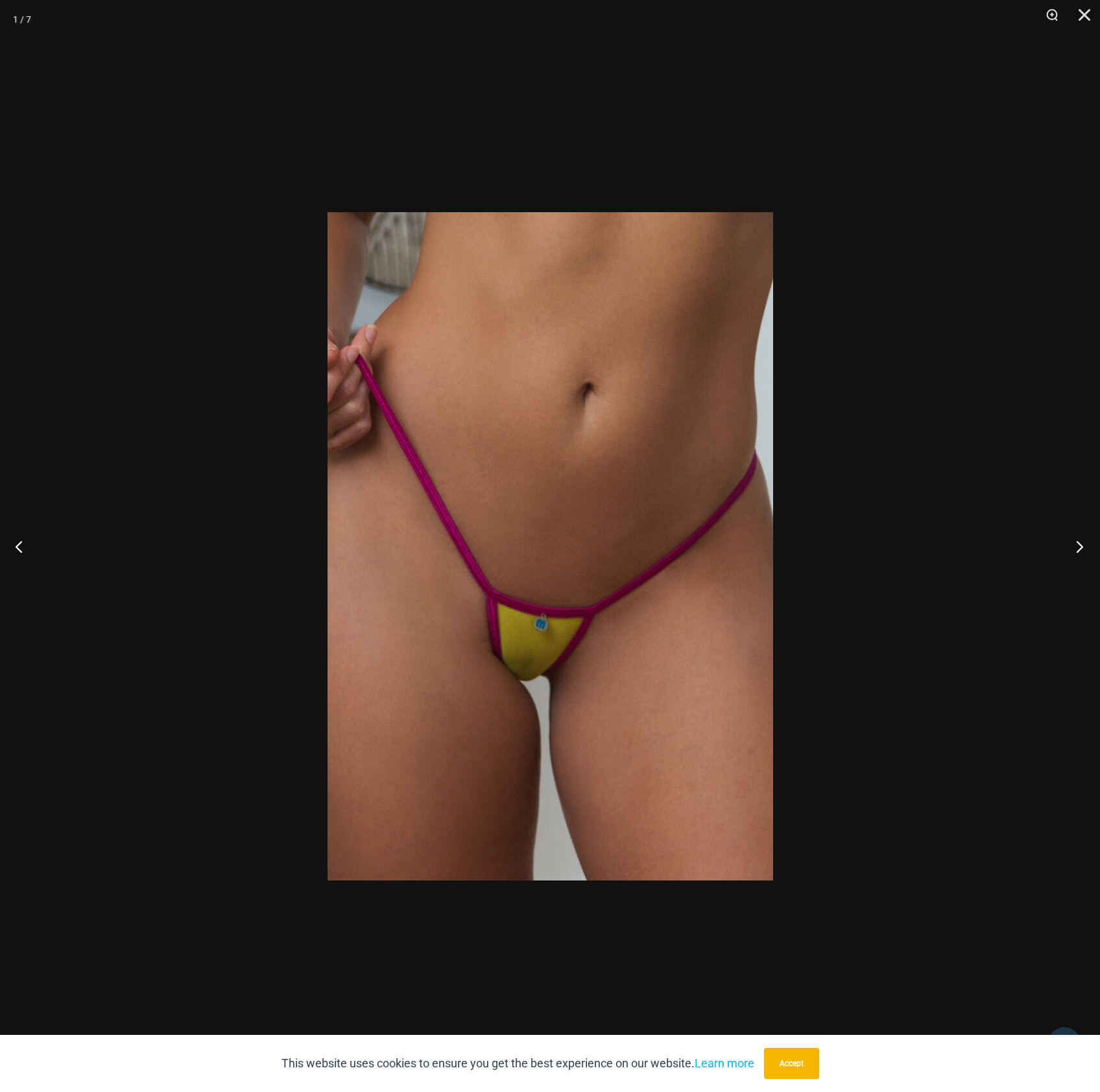
click at [1076, 554] on button "Next" at bounding box center [1077, 546] width 49 height 64
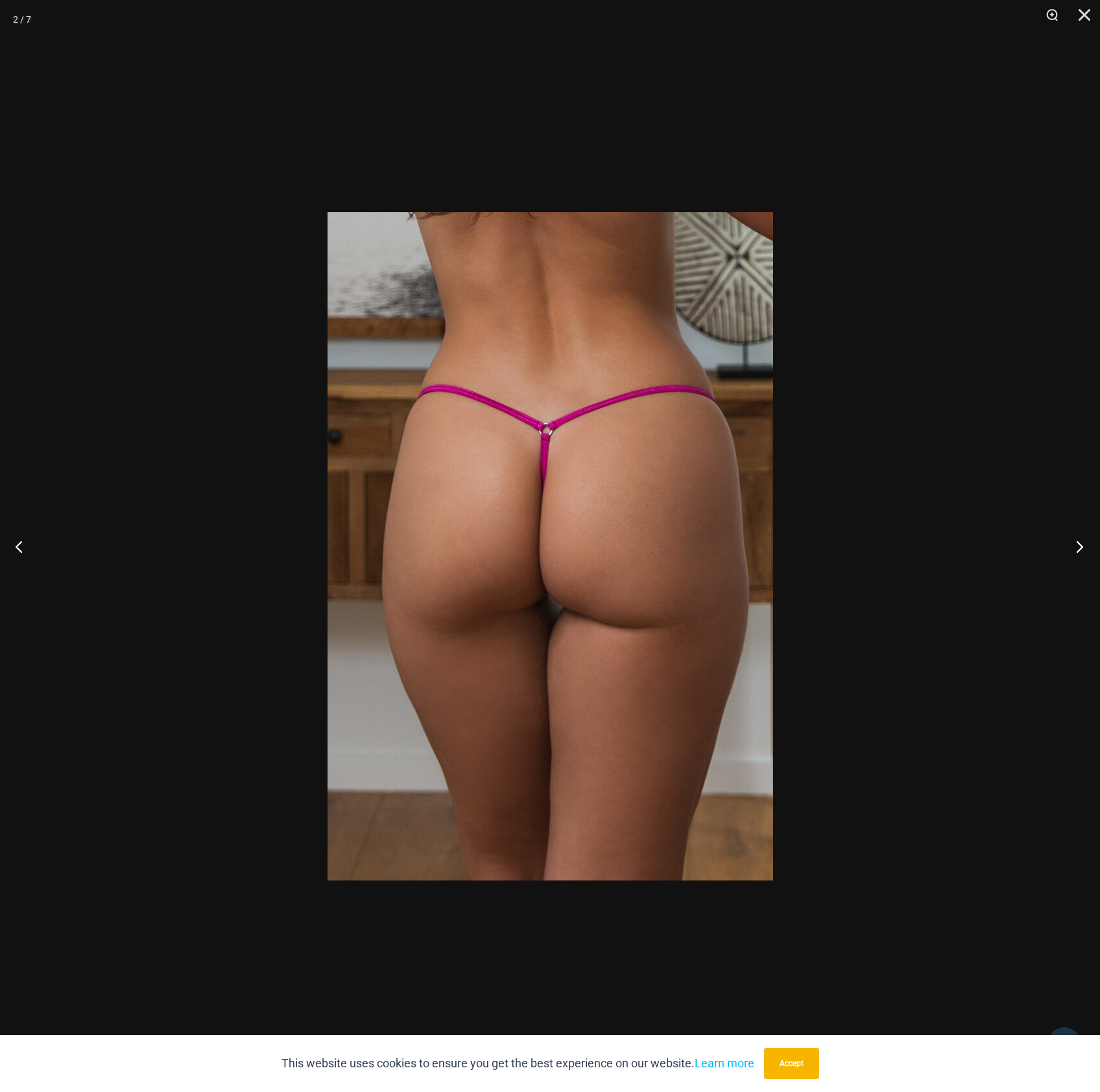
click at [1076, 553] on button "Next" at bounding box center [1077, 546] width 49 height 64
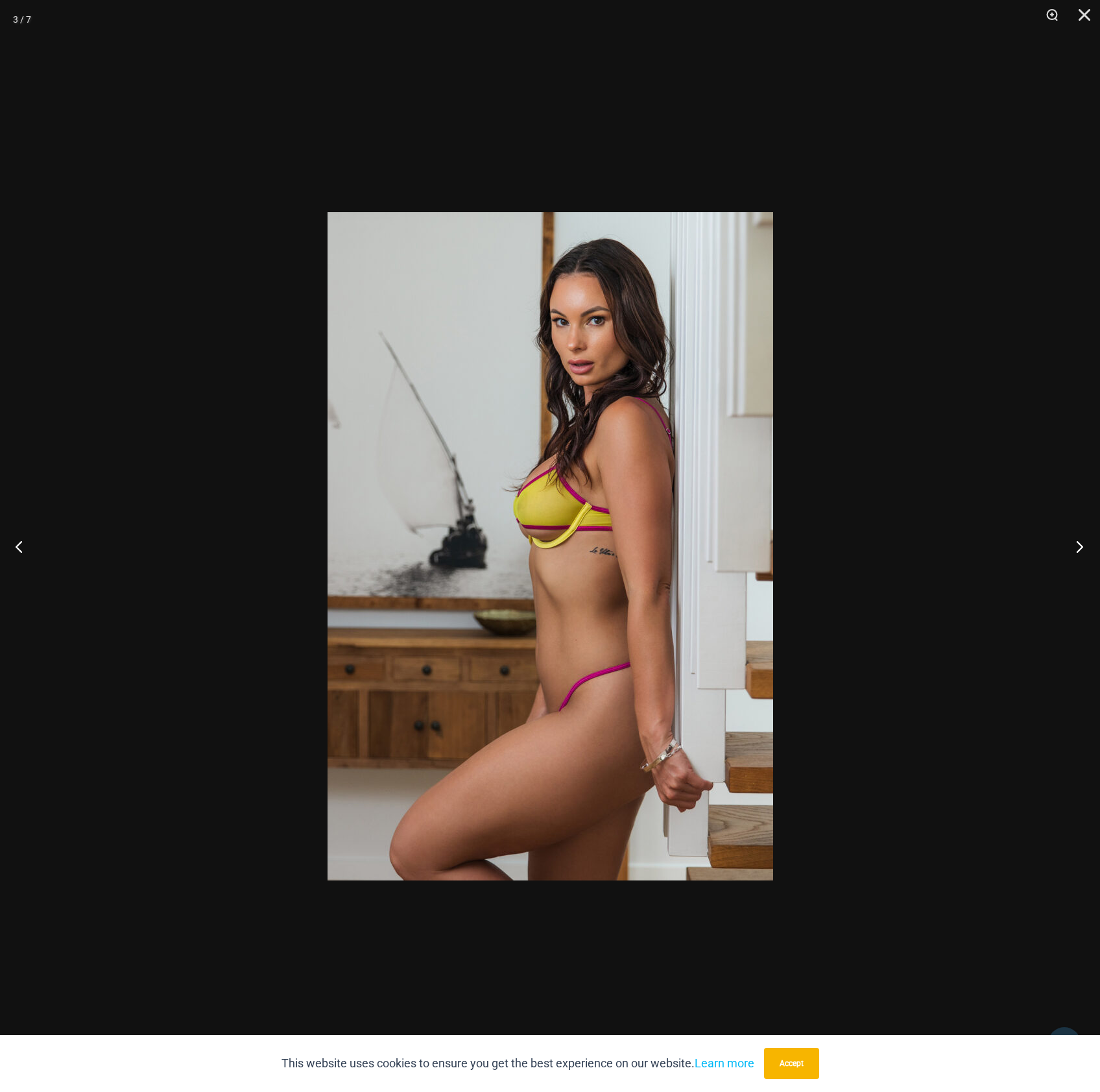
click at [1076, 553] on button "Next" at bounding box center [1077, 546] width 49 height 64
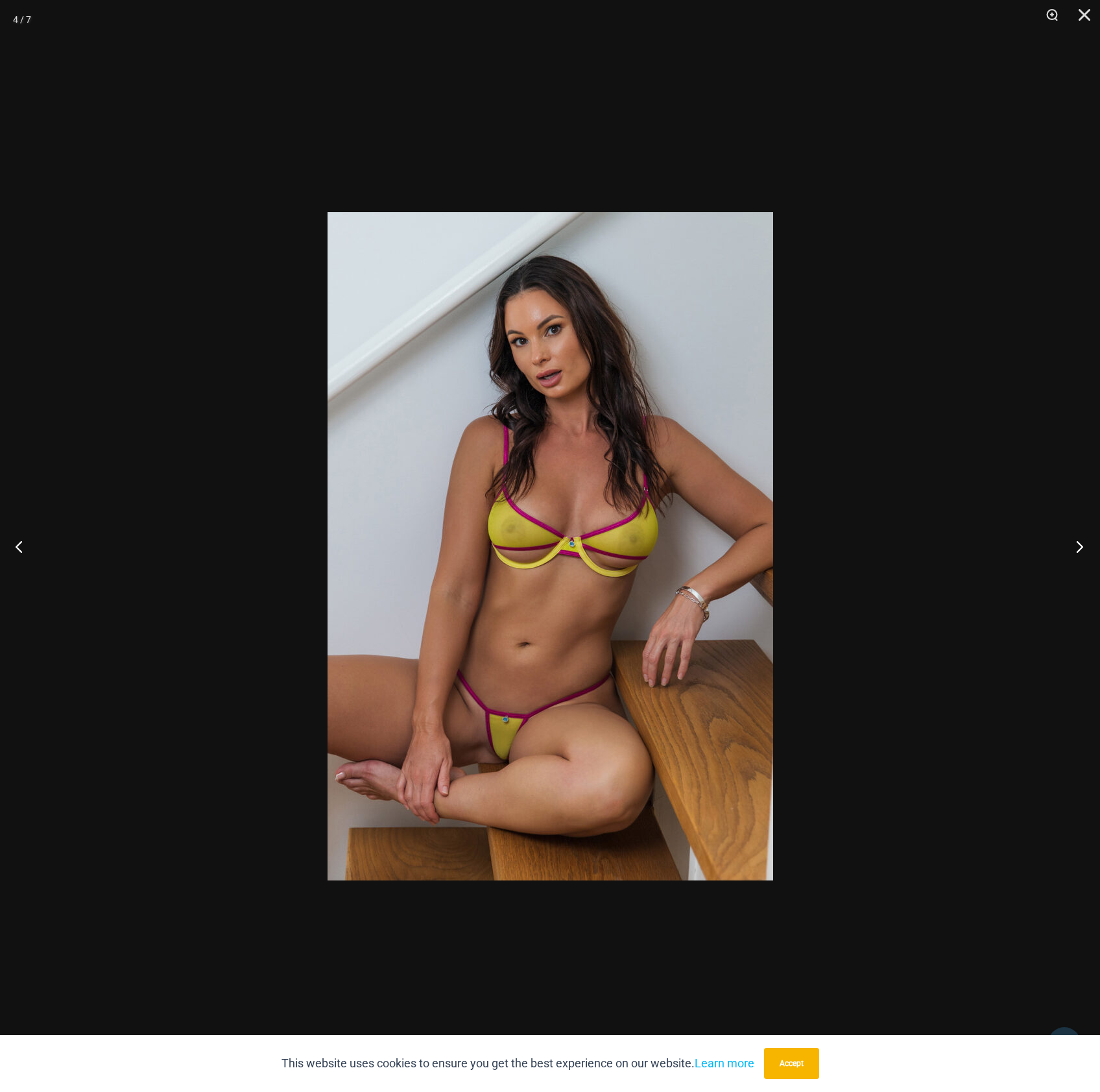
click at [1076, 553] on button "Next" at bounding box center [1077, 546] width 49 height 64
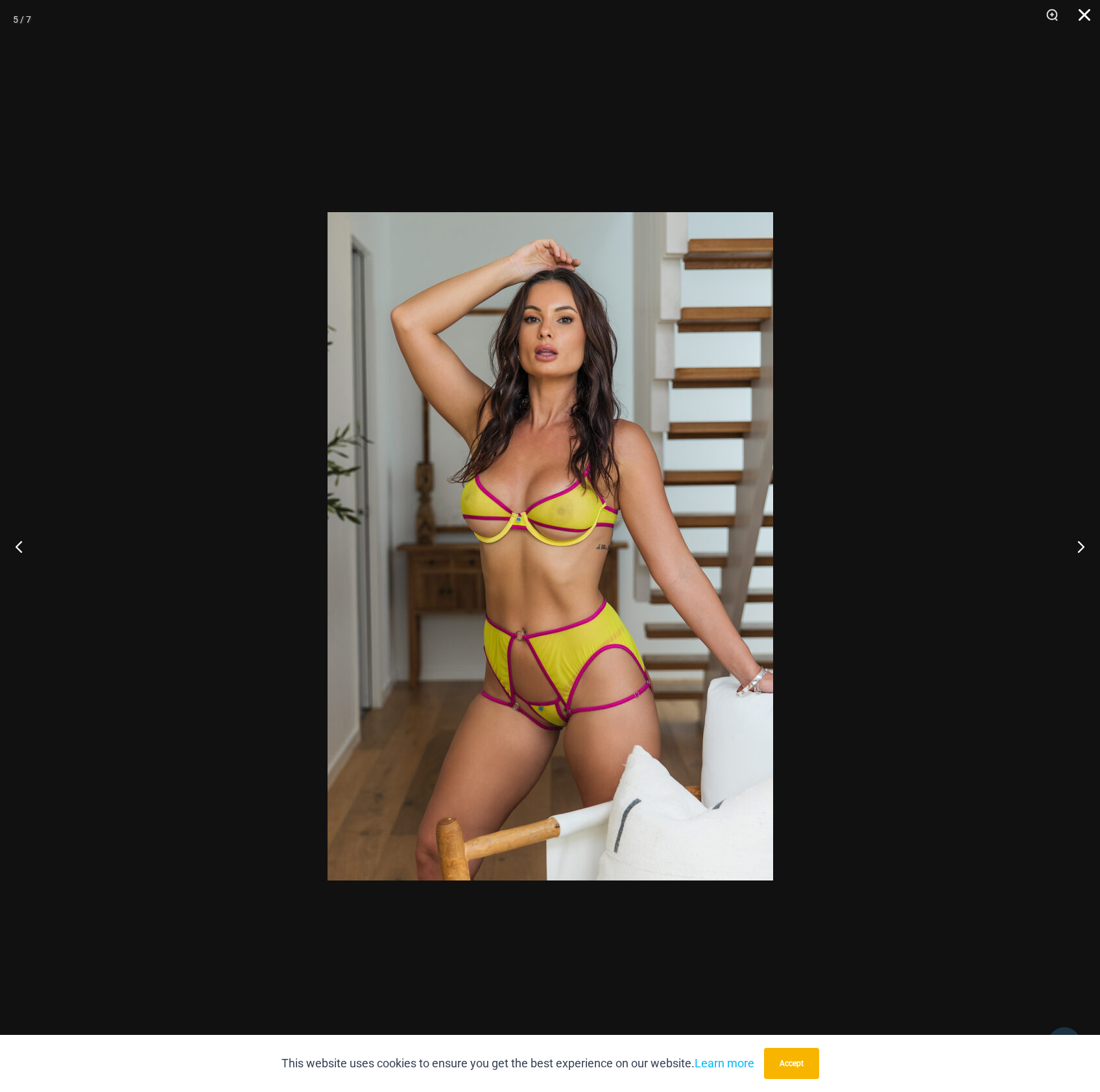
click at [1081, 18] on button "Close" at bounding box center [1079, 20] width 32 height 39
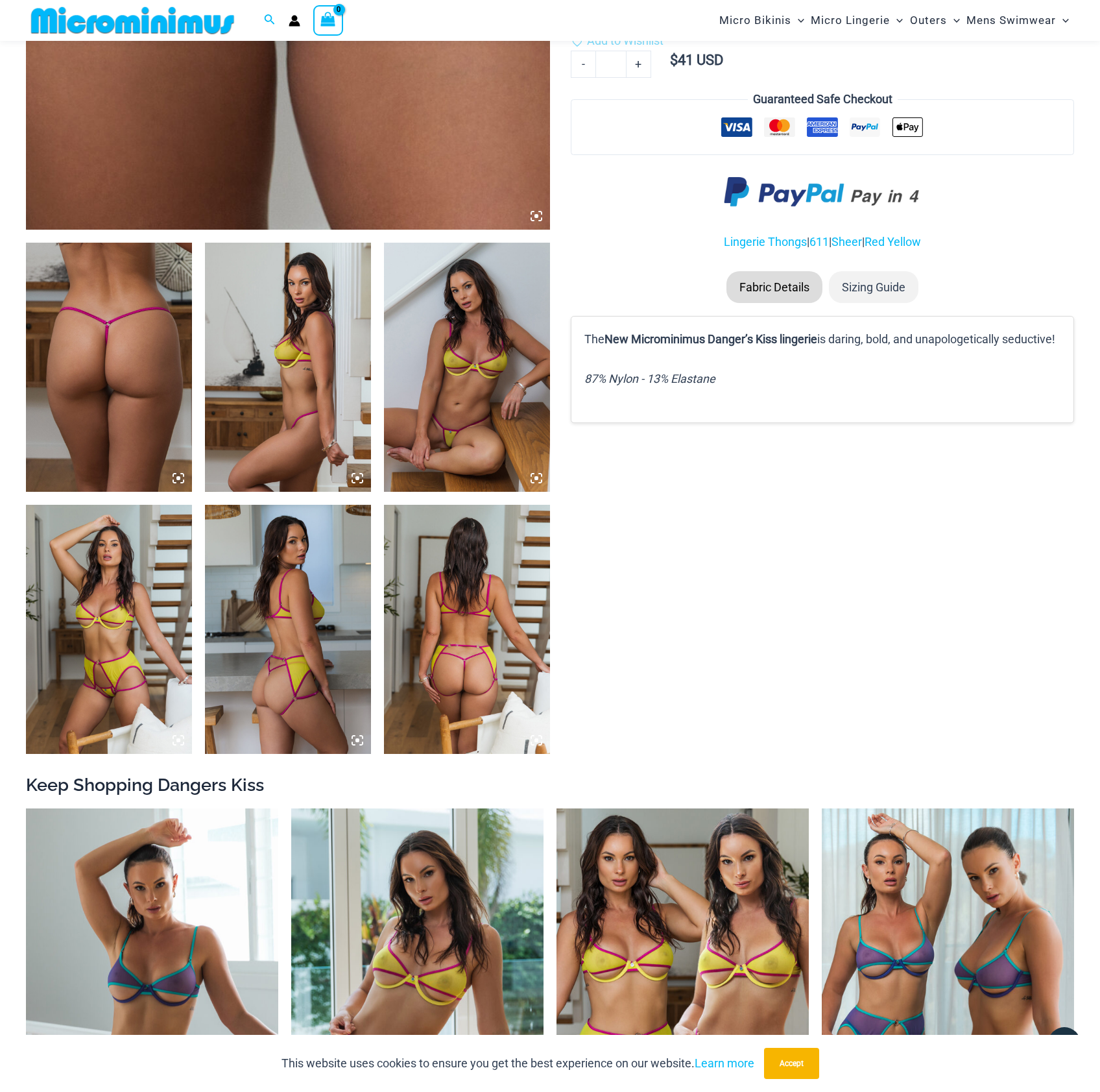
scroll to position [961, 0]
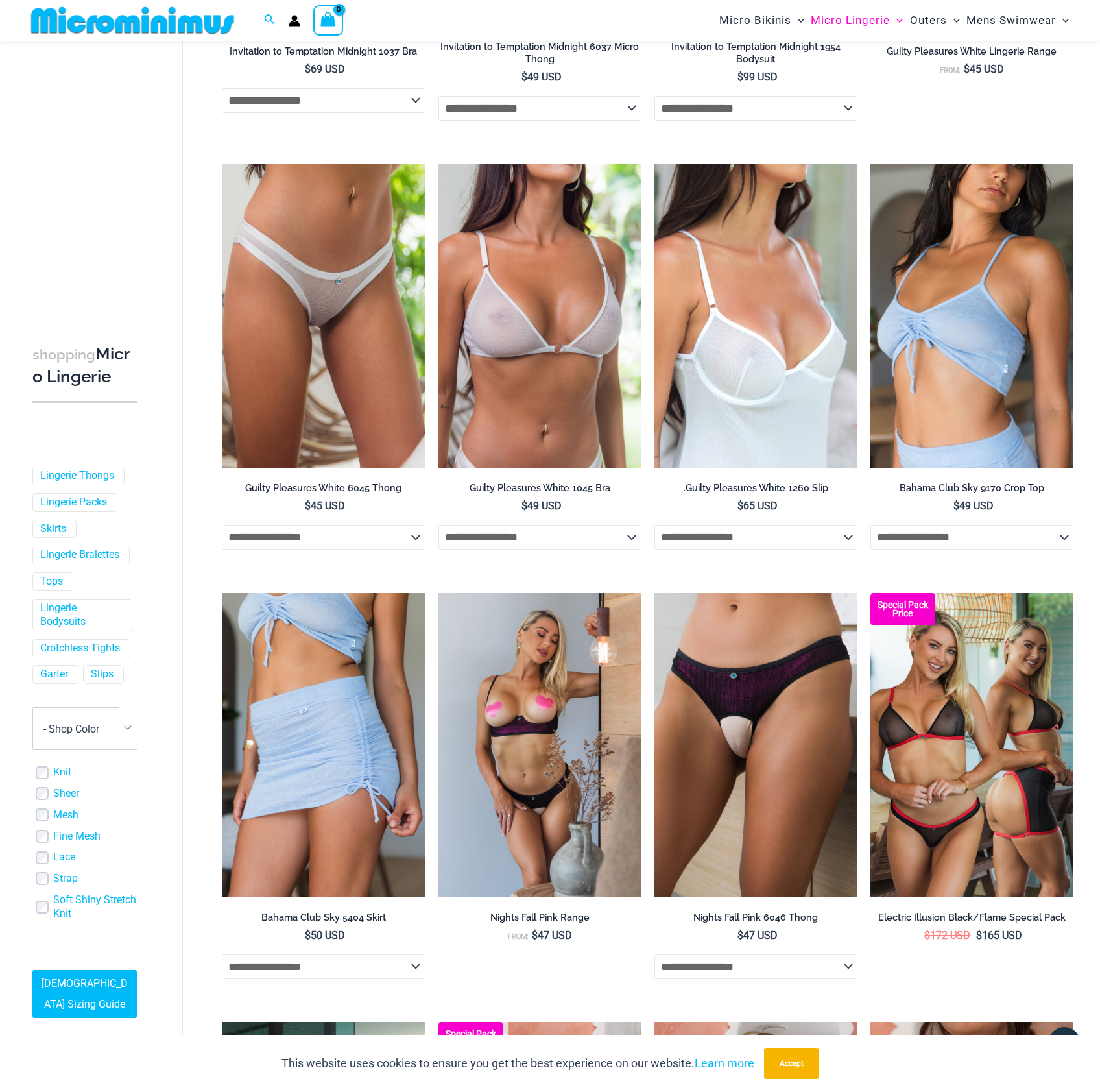
scroll to position [854, 0]
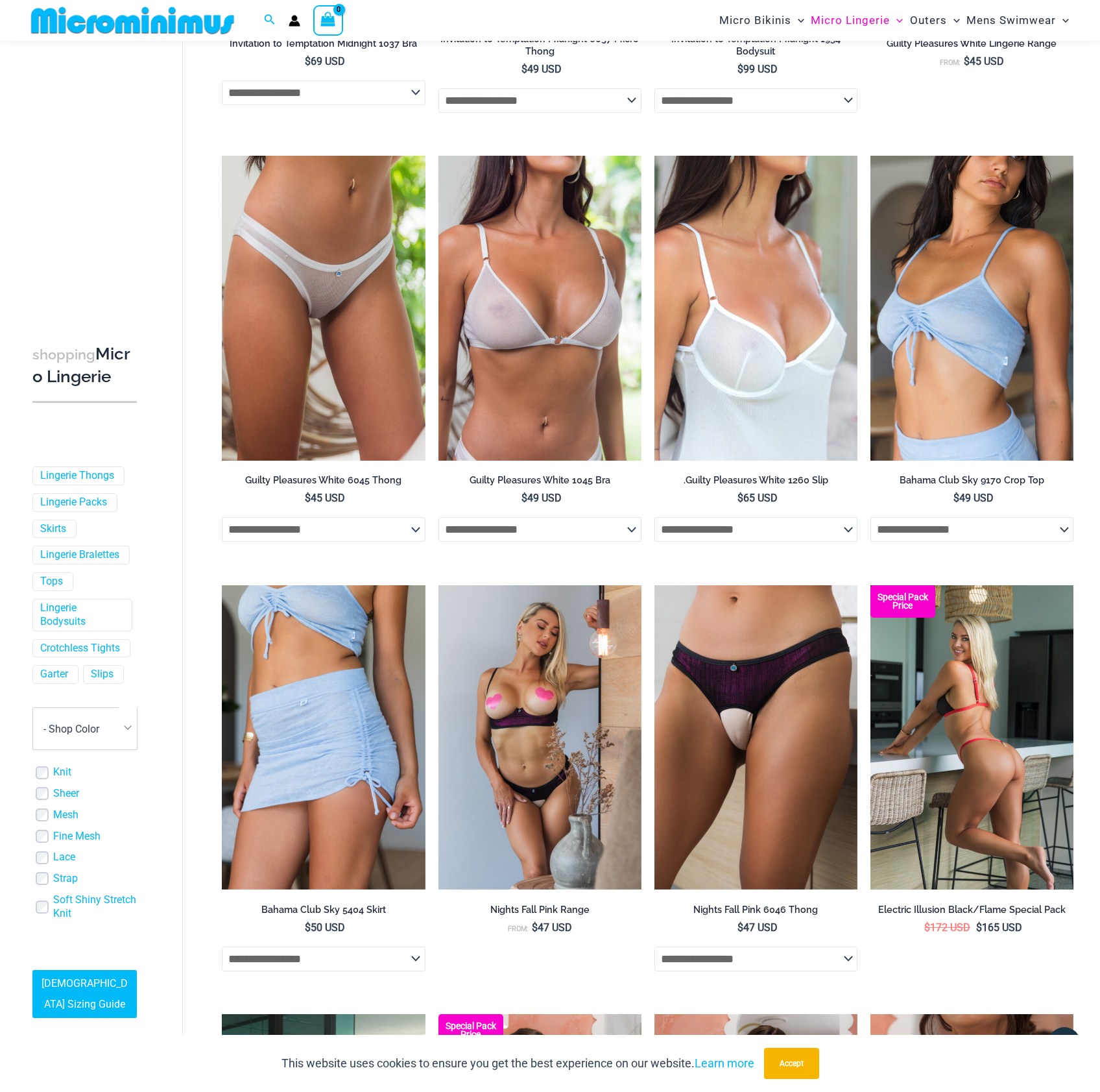
click at [992, 770] on img at bounding box center [972, 737] width 203 height 305
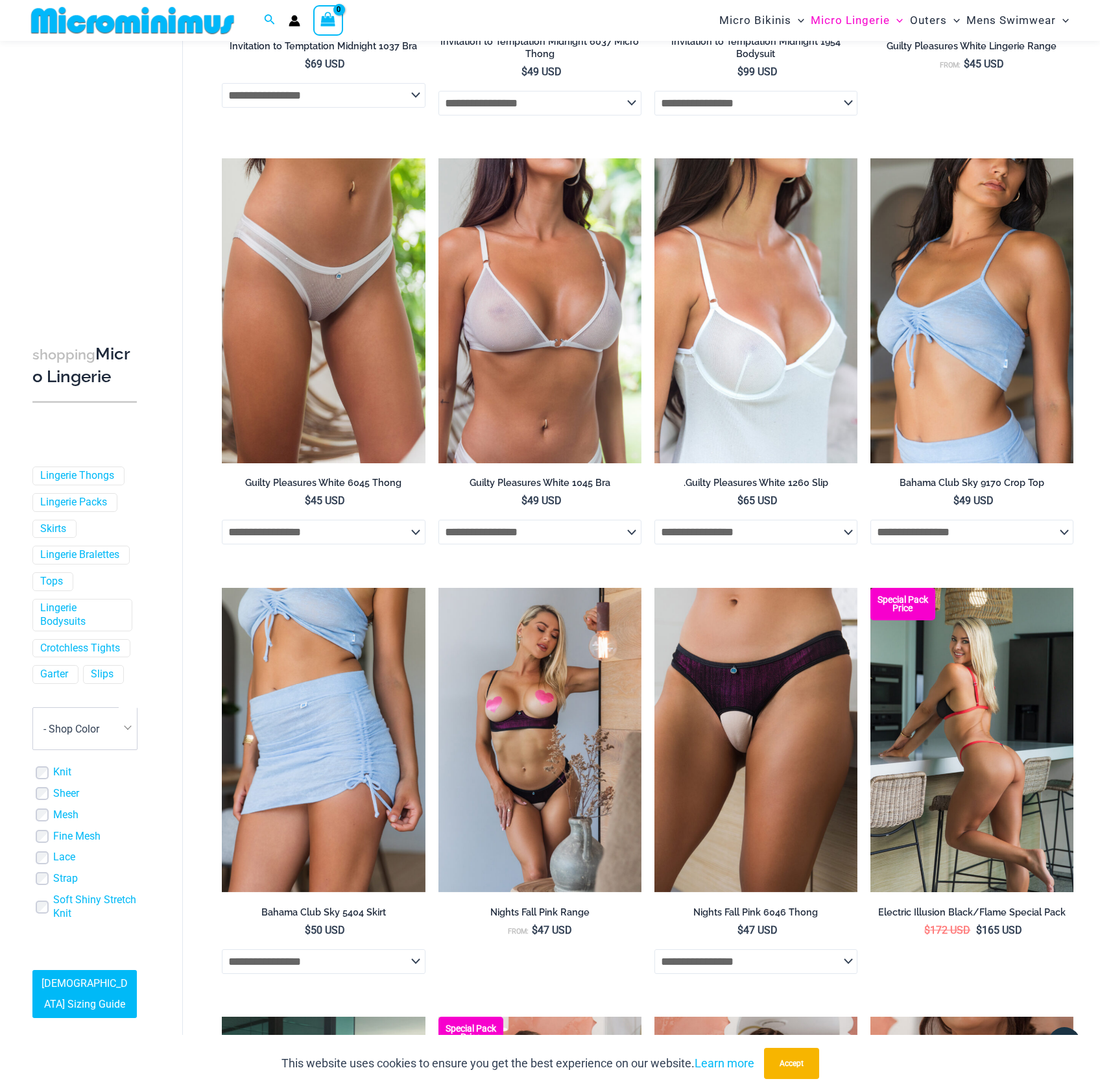
scroll to position [959, 0]
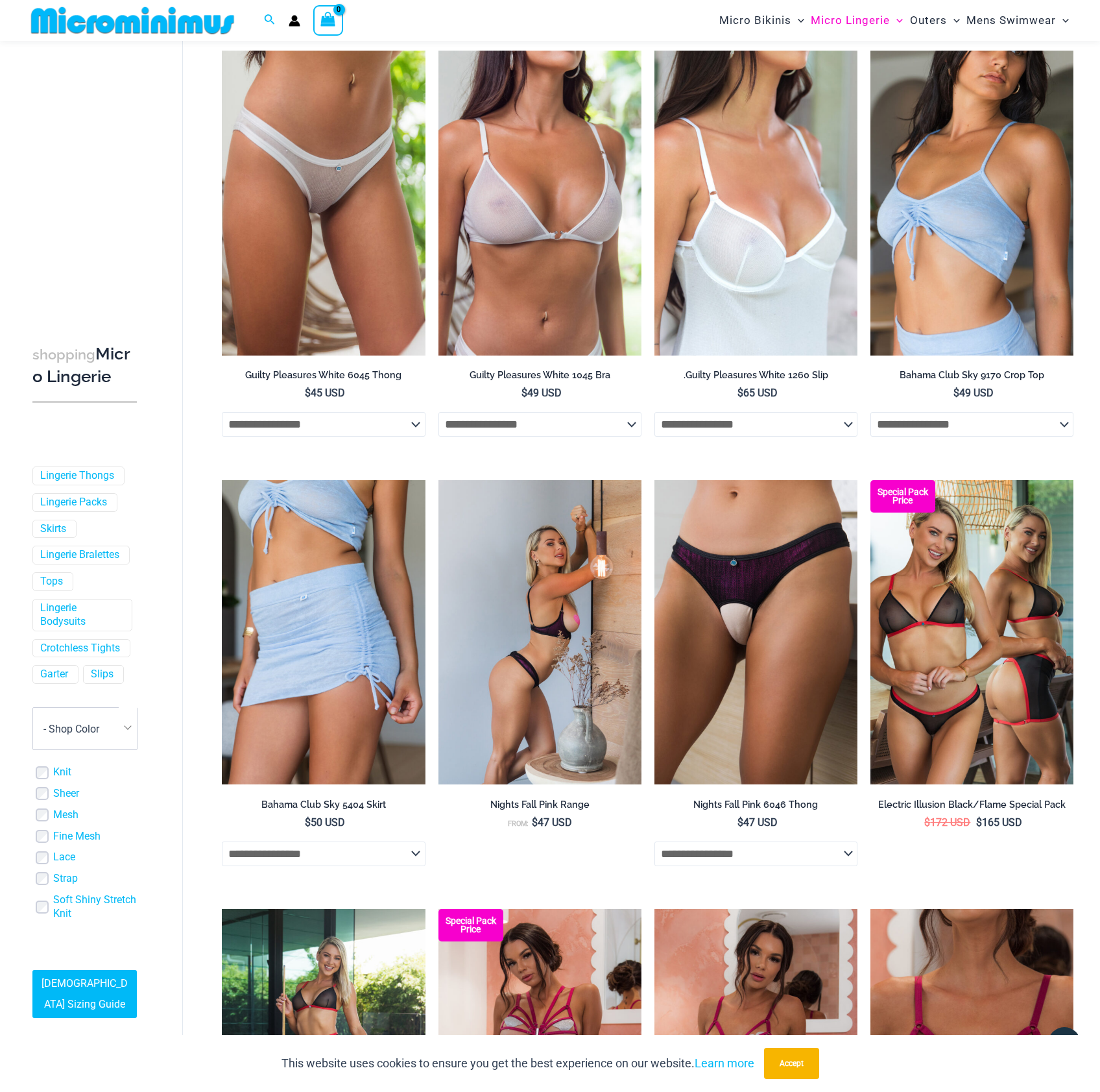
click at [552, 714] on img at bounding box center [540, 632] width 203 height 305
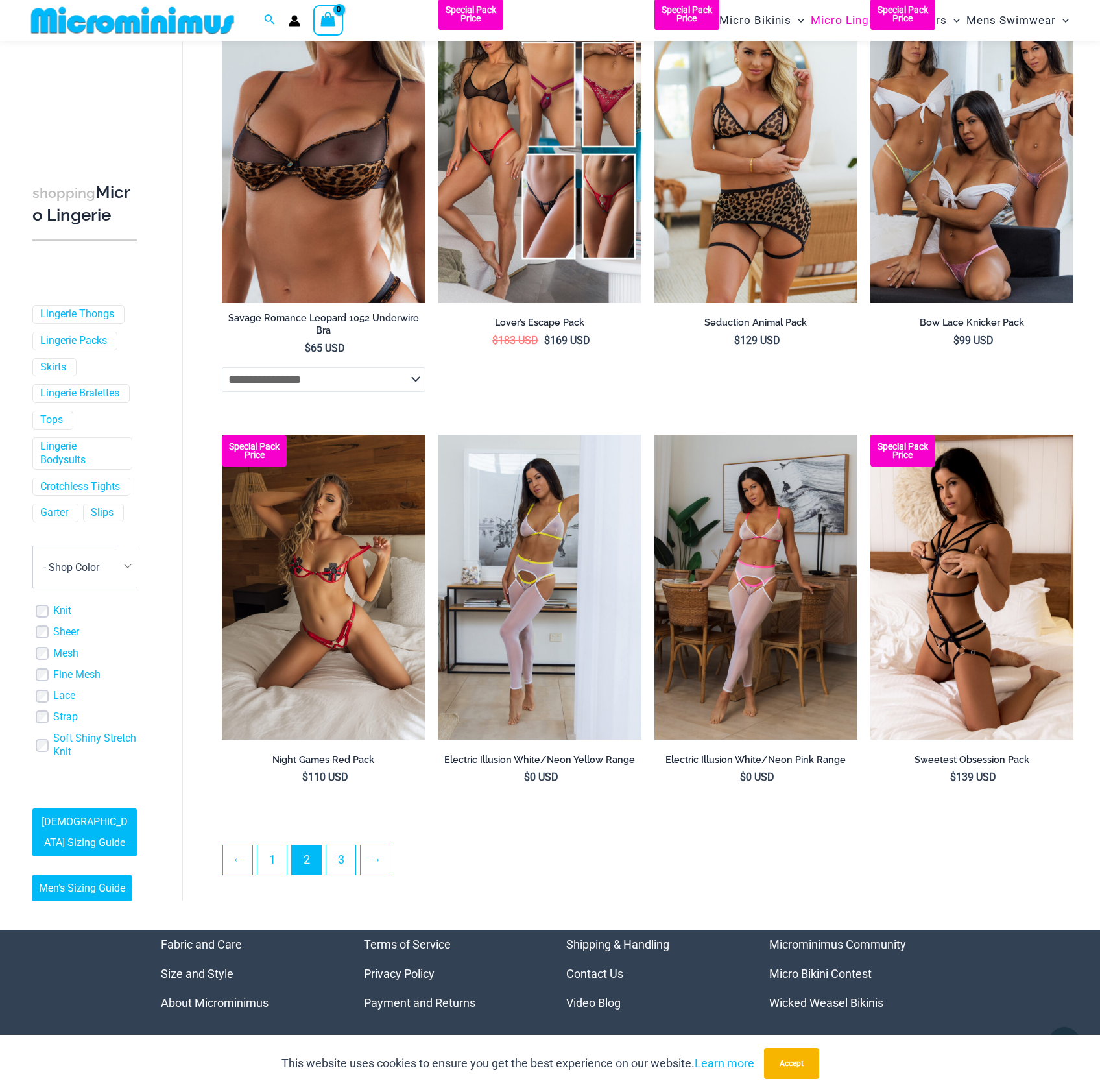
scroll to position [2893, 0]
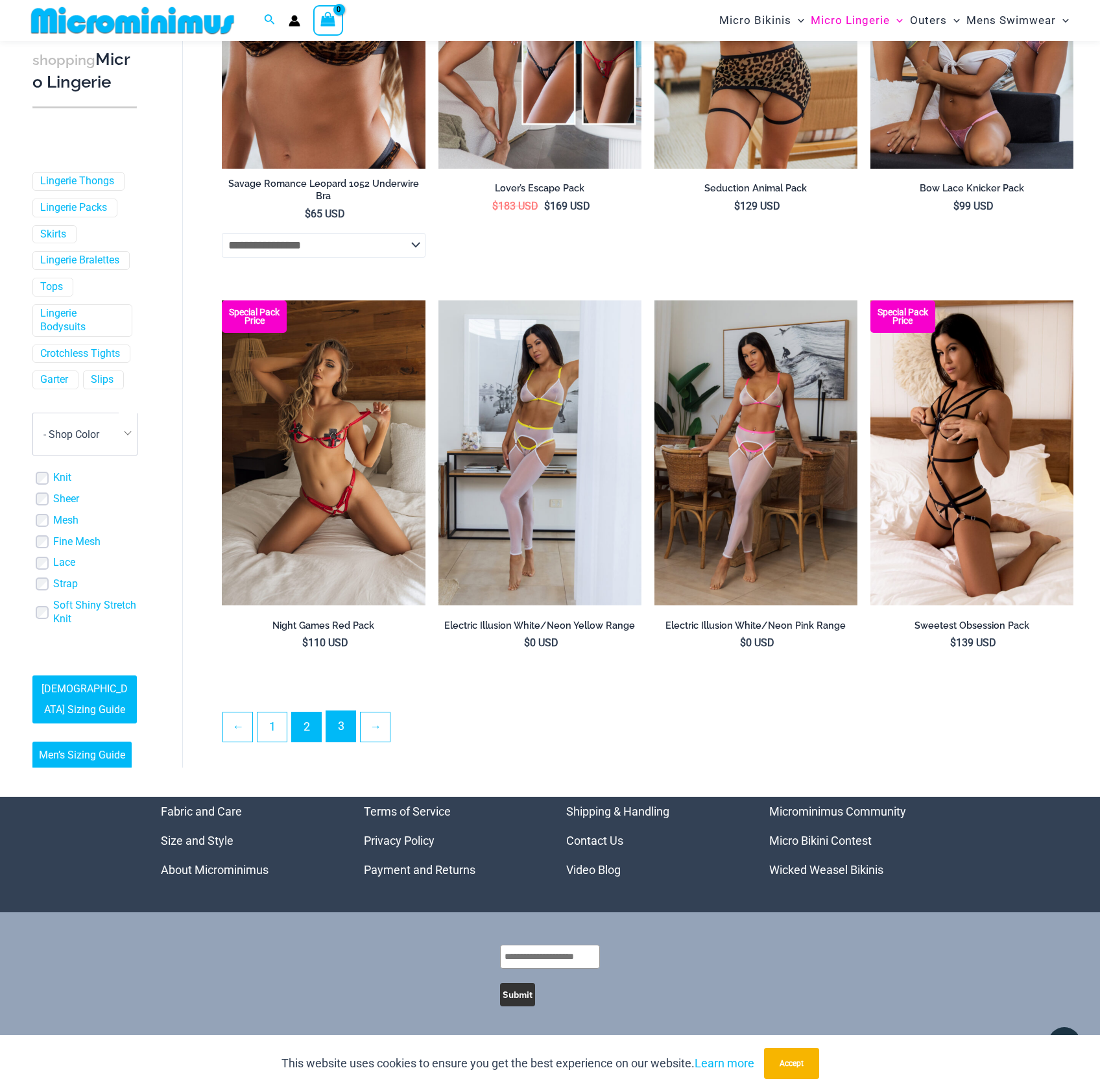
click at [339, 728] on link "3" at bounding box center [341, 726] width 29 height 30
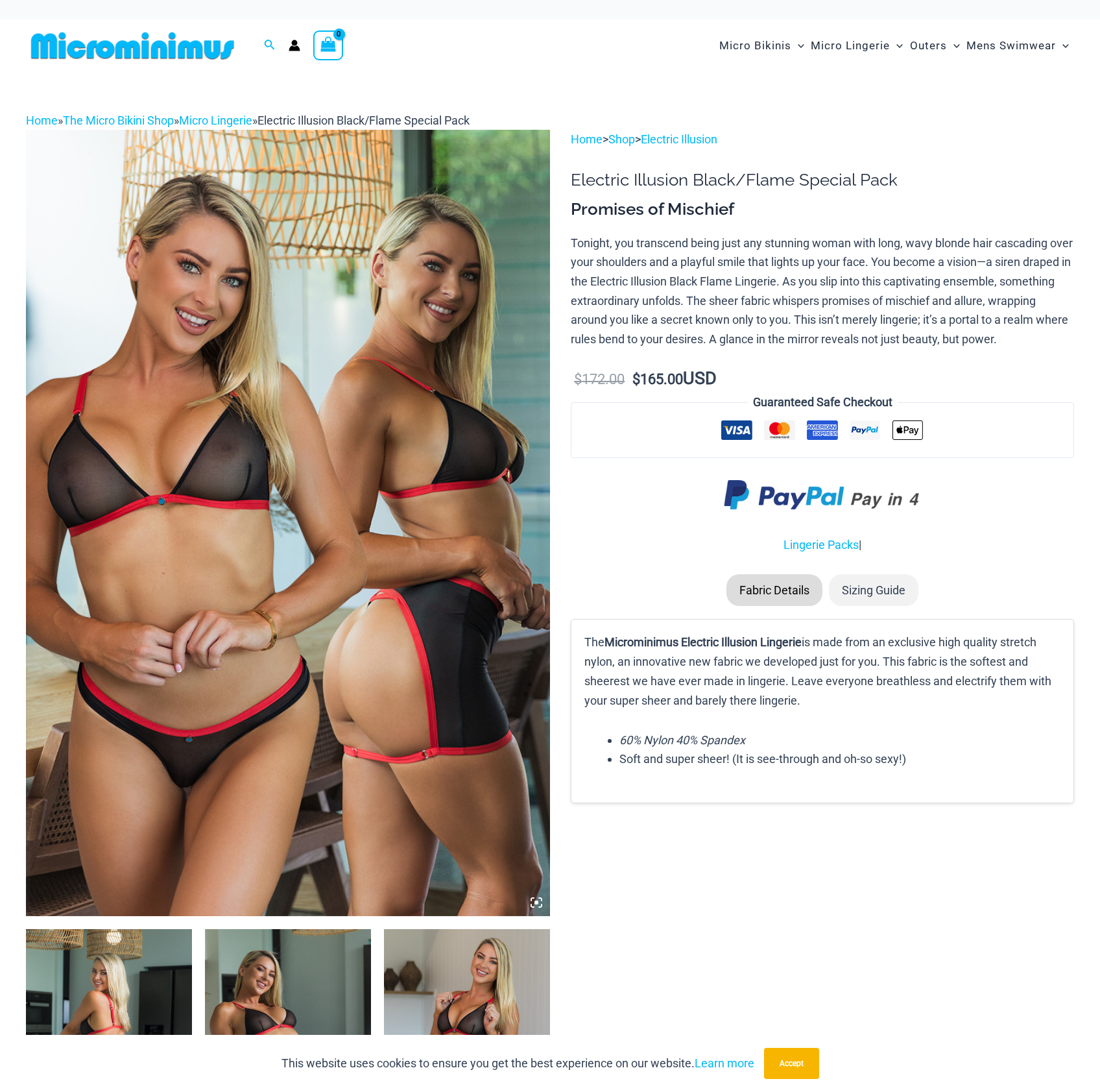
click at [202, 954] on div at bounding box center [288, 785] width 525 height 1311
click at [158, 962] on img at bounding box center [109, 1053] width 166 height 249
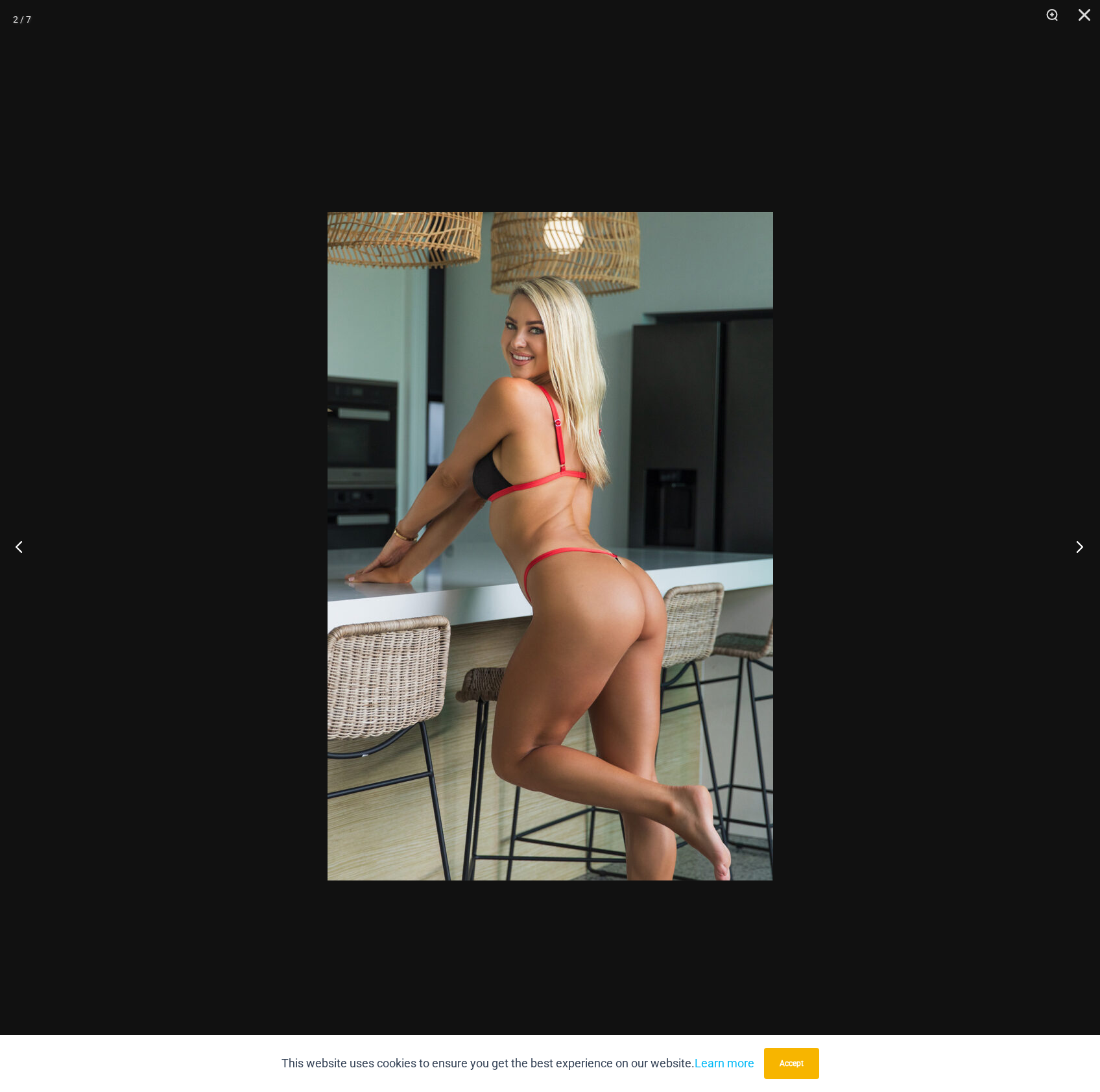
click at [1078, 547] on button "Next" at bounding box center [1077, 546] width 49 height 64
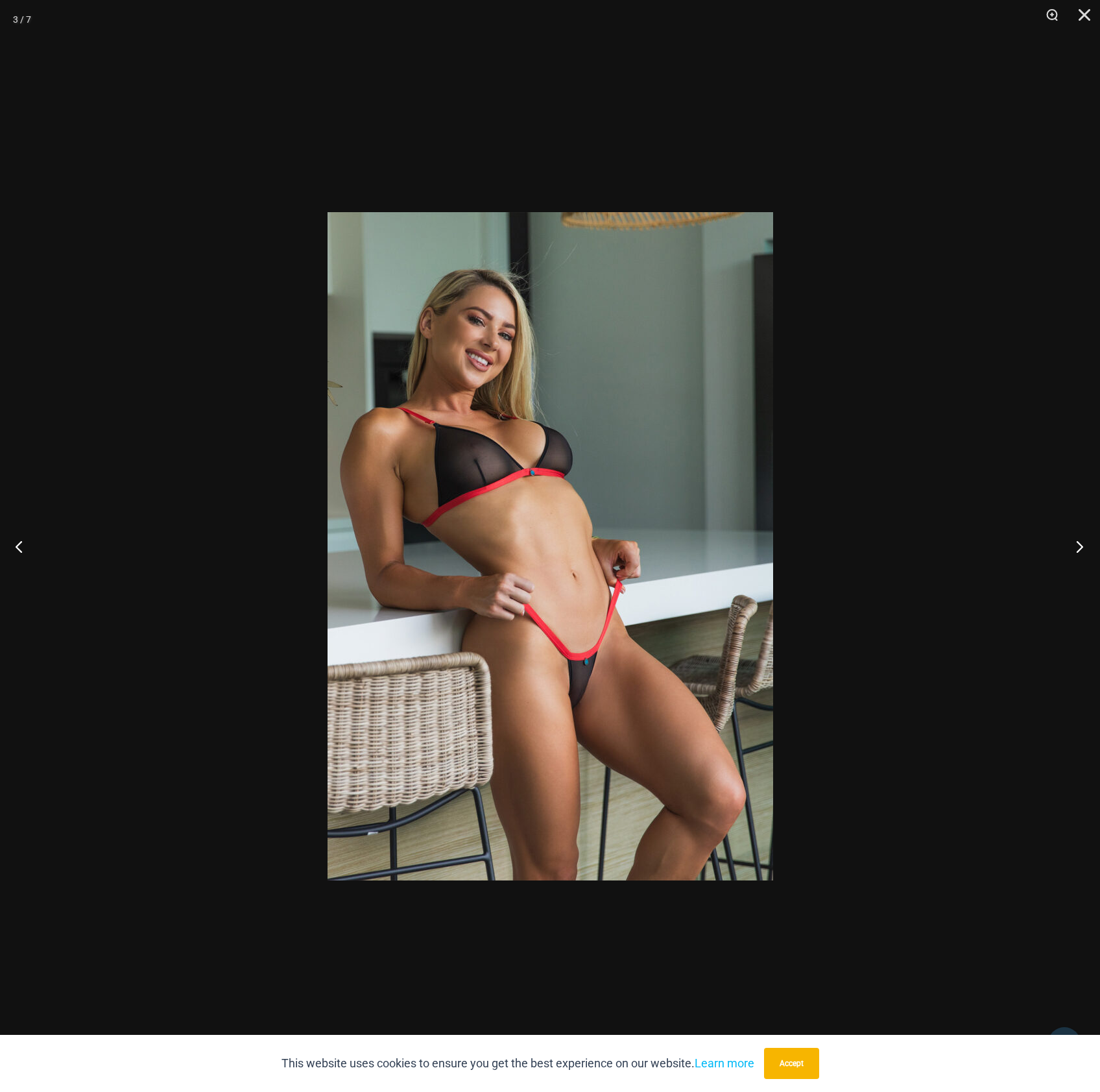
click at [1078, 547] on button "Next" at bounding box center [1077, 546] width 49 height 64
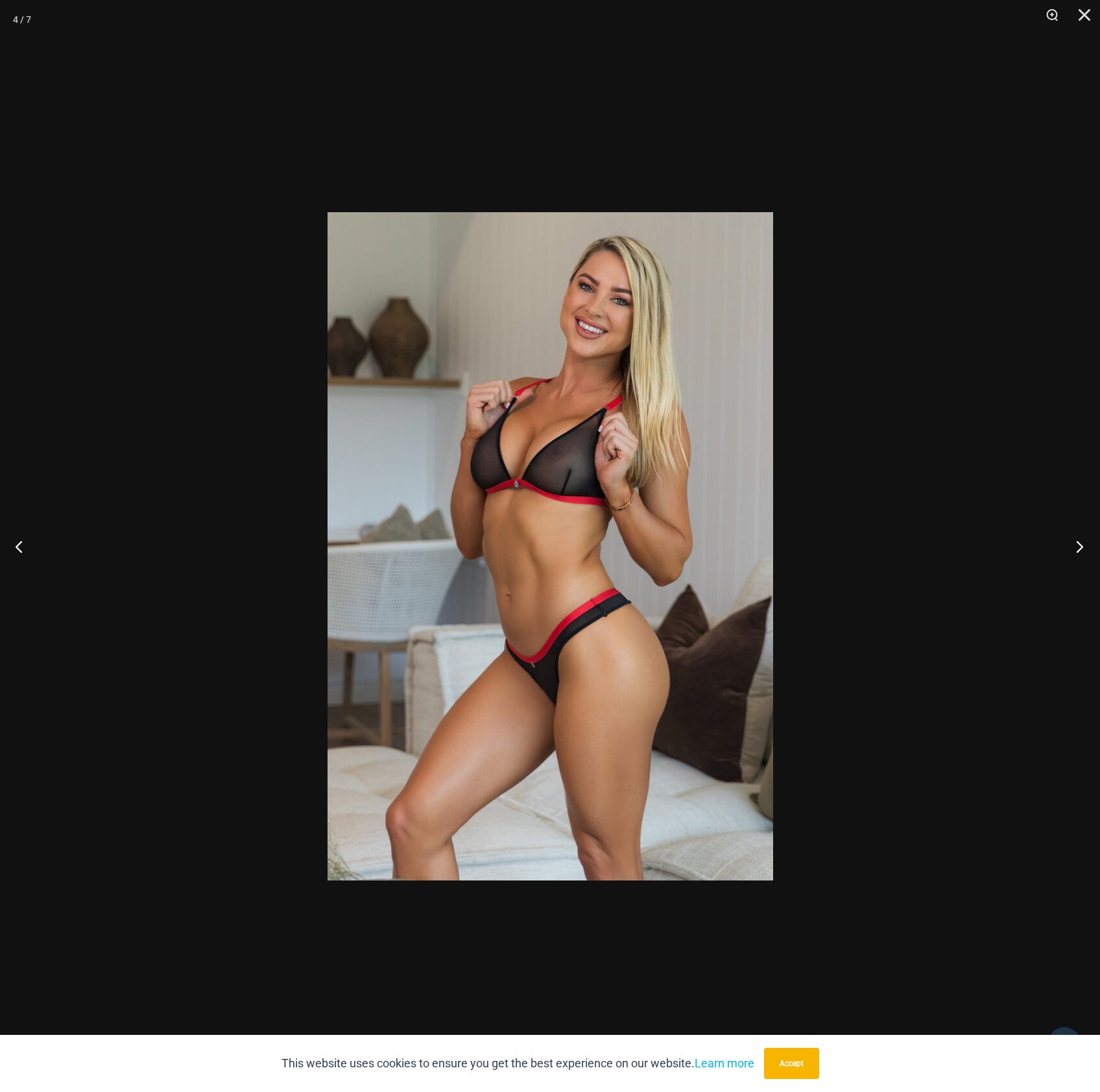
click at [1078, 547] on button "Next" at bounding box center [1077, 546] width 49 height 64
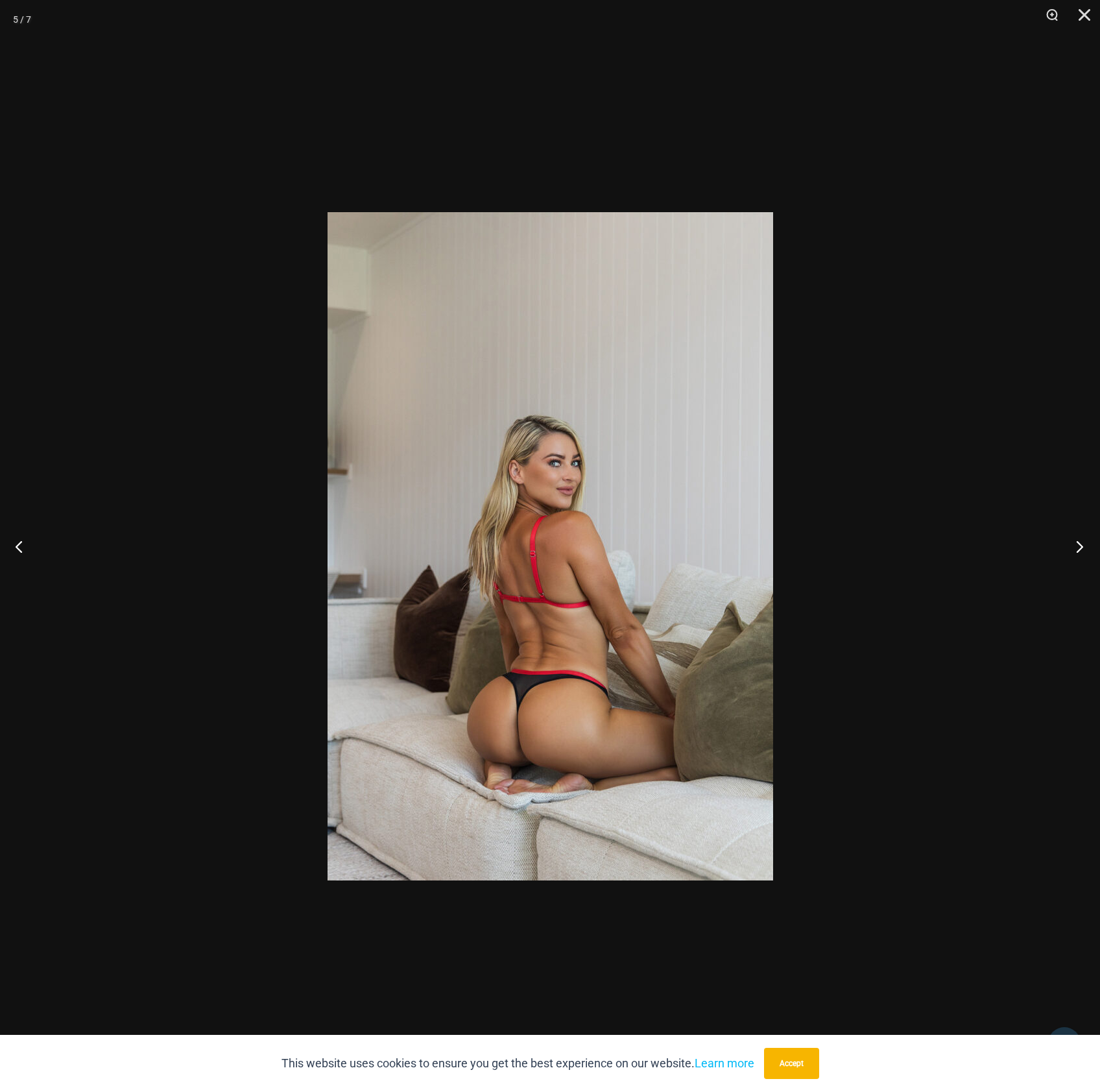
click at [1078, 547] on button "Next" at bounding box center [1077, 546] width 49 height 64
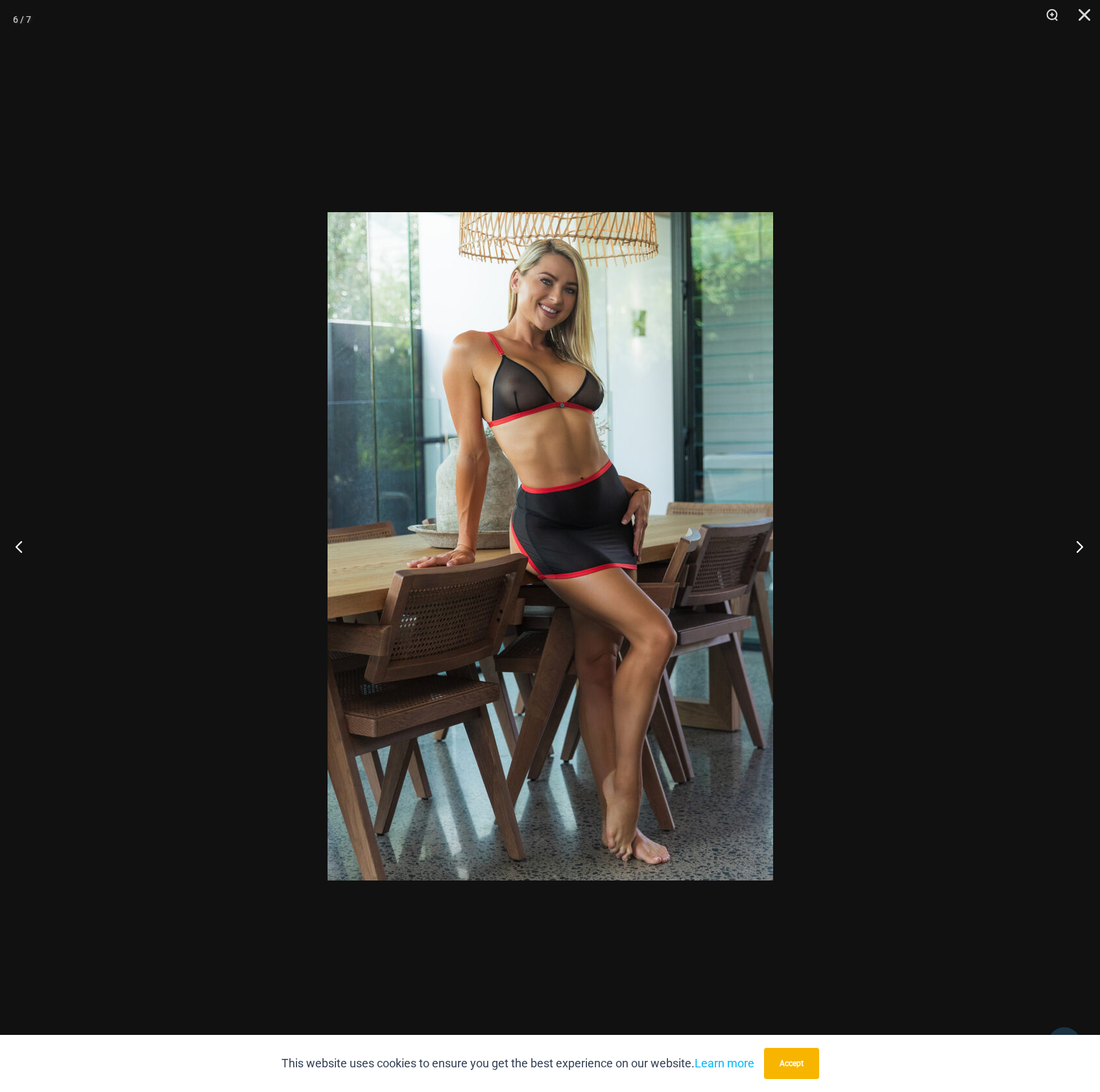
click at [1078, 547] on button "Next" at bounding box center [1077, 546] width 49 height 64
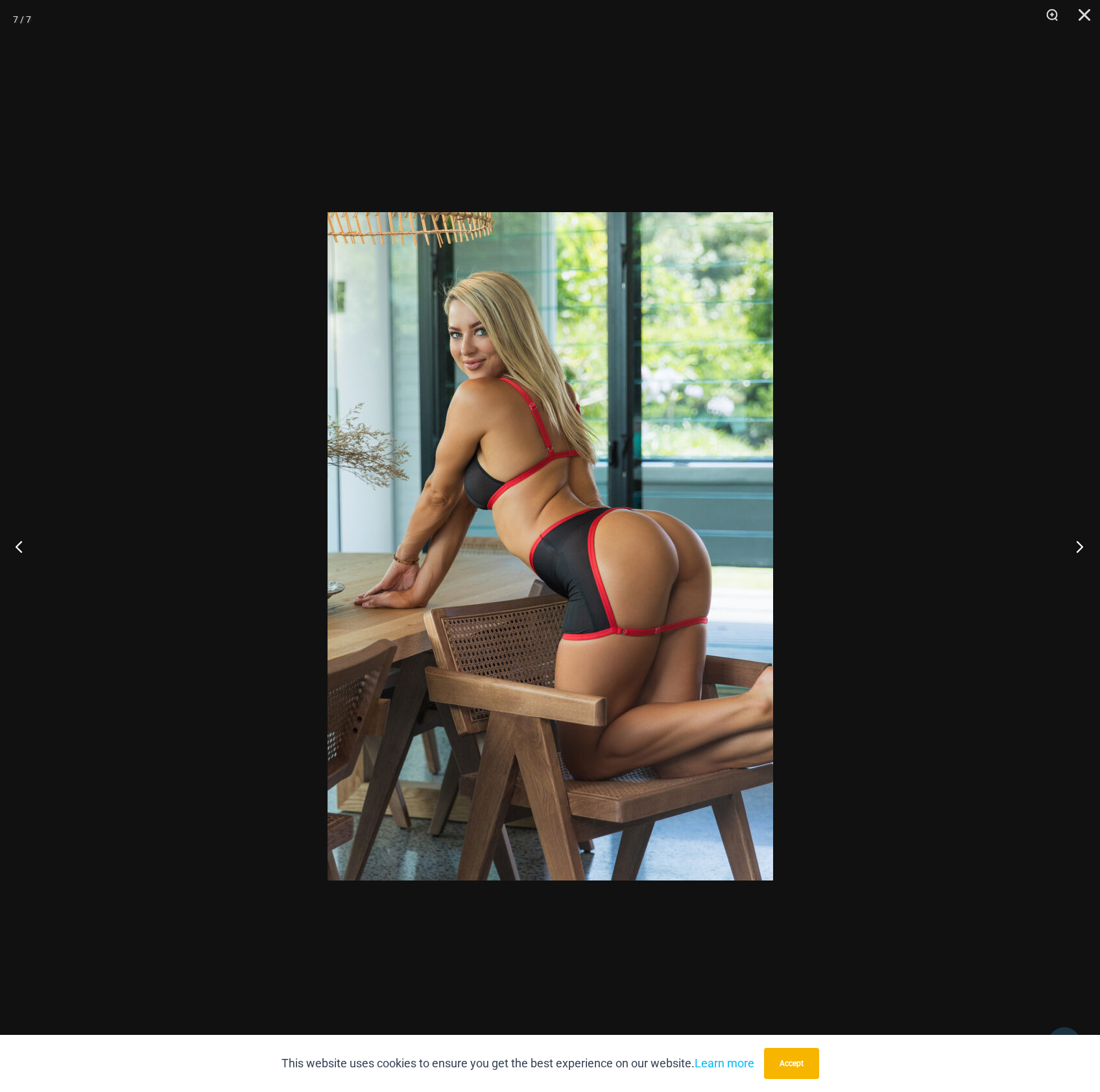
click at [1076, 549] on button "Next" at bounding box center [1077, 546] width 49 height 64
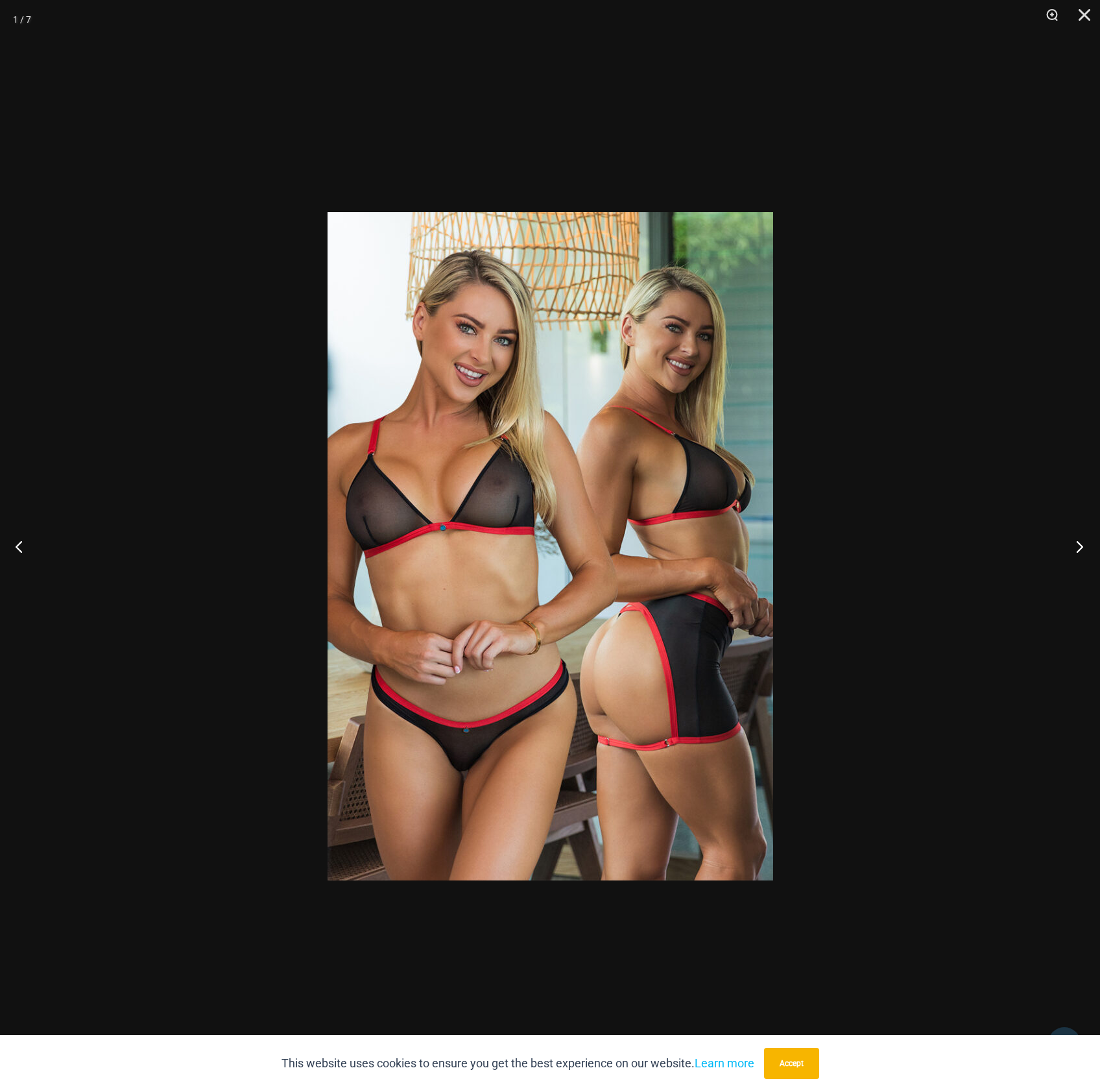
click at [1075, 550] on button "Next" at bounding box center [1077, 546] width 49 height 64
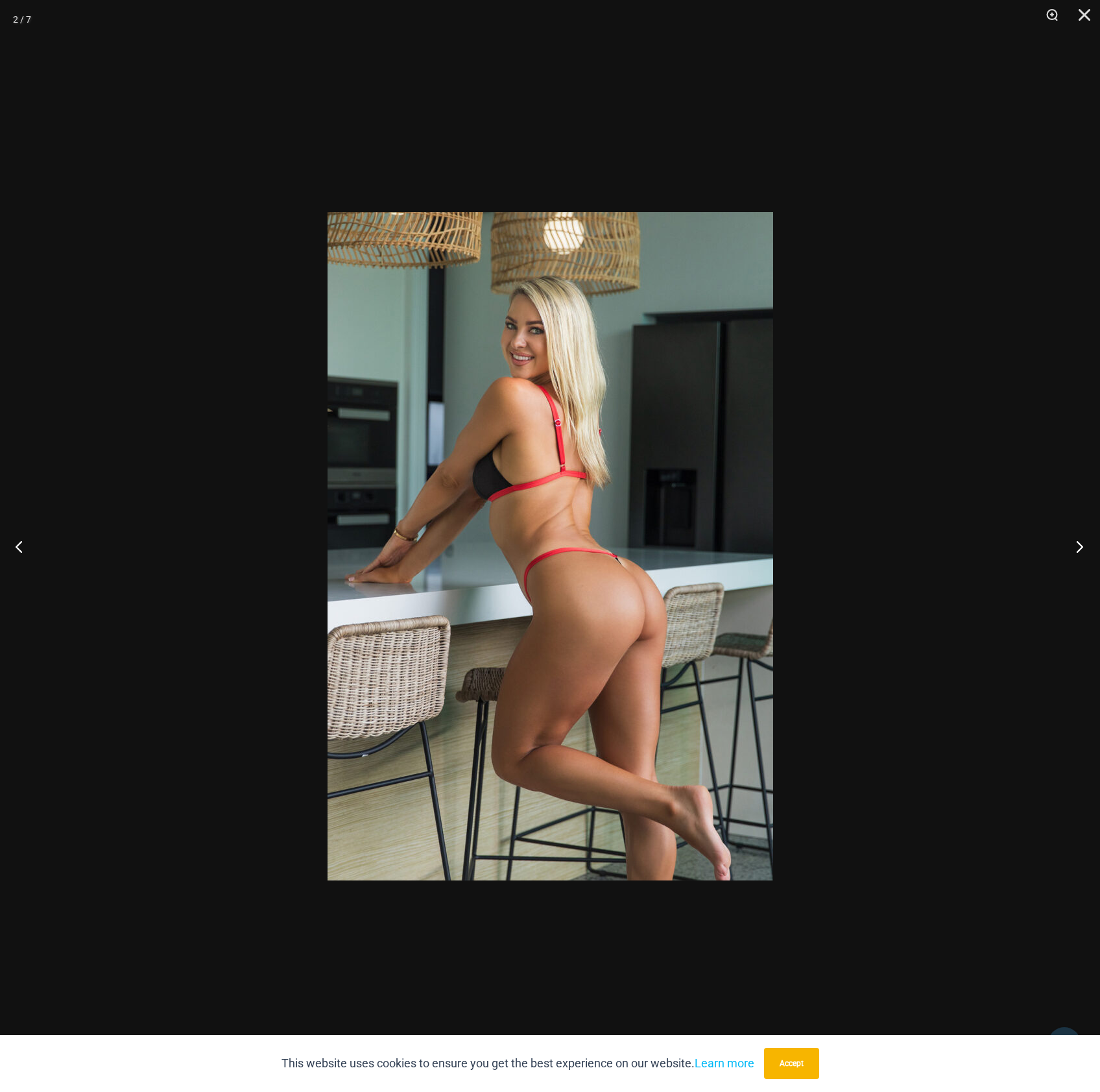
click at [1072, 552] on button "Next" at bounding box center [1077, 546] width 49 height 64
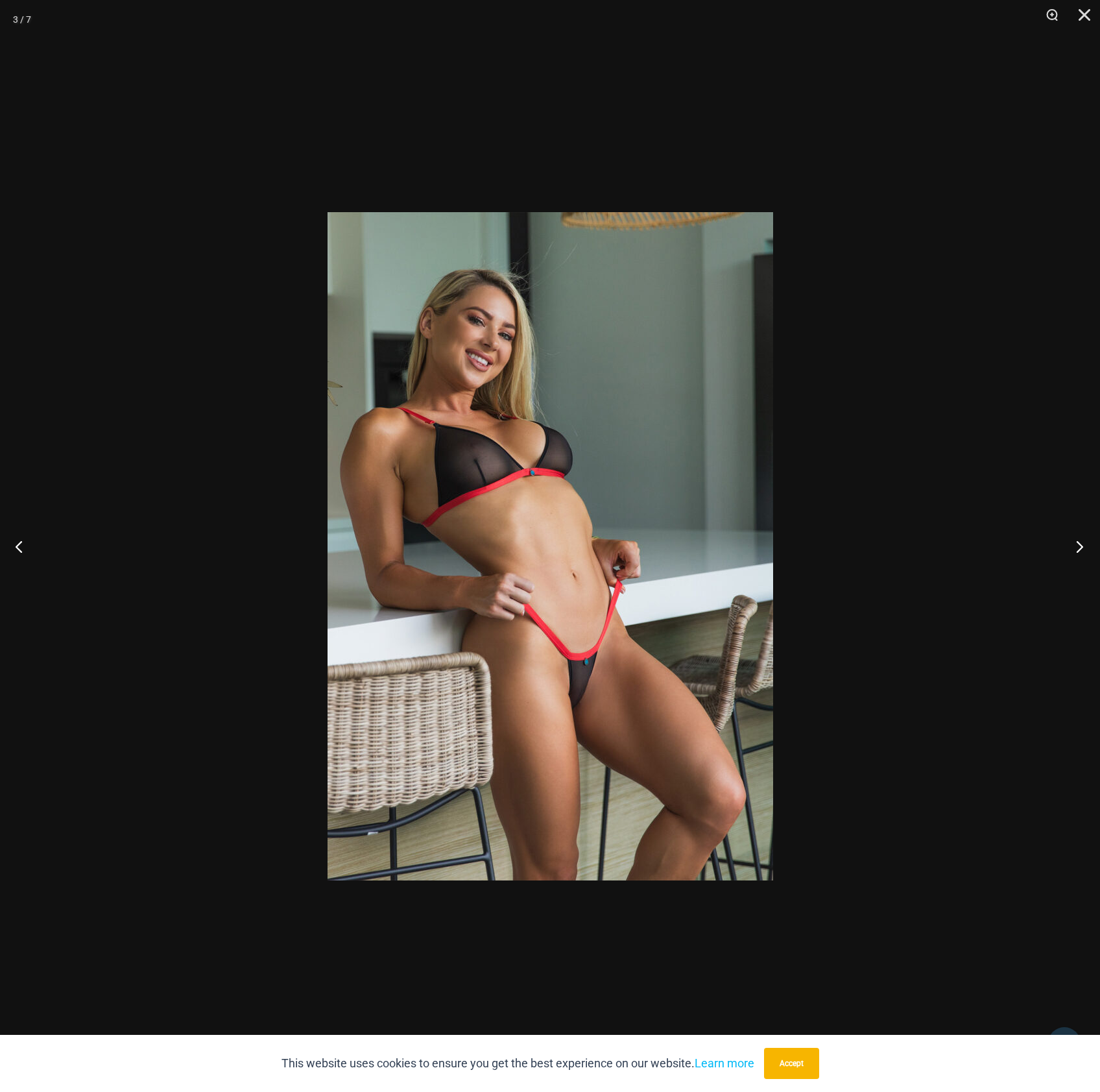
click at [1072, 552] on button "Next" at bounding box center [1077, 546] width 49 height 64
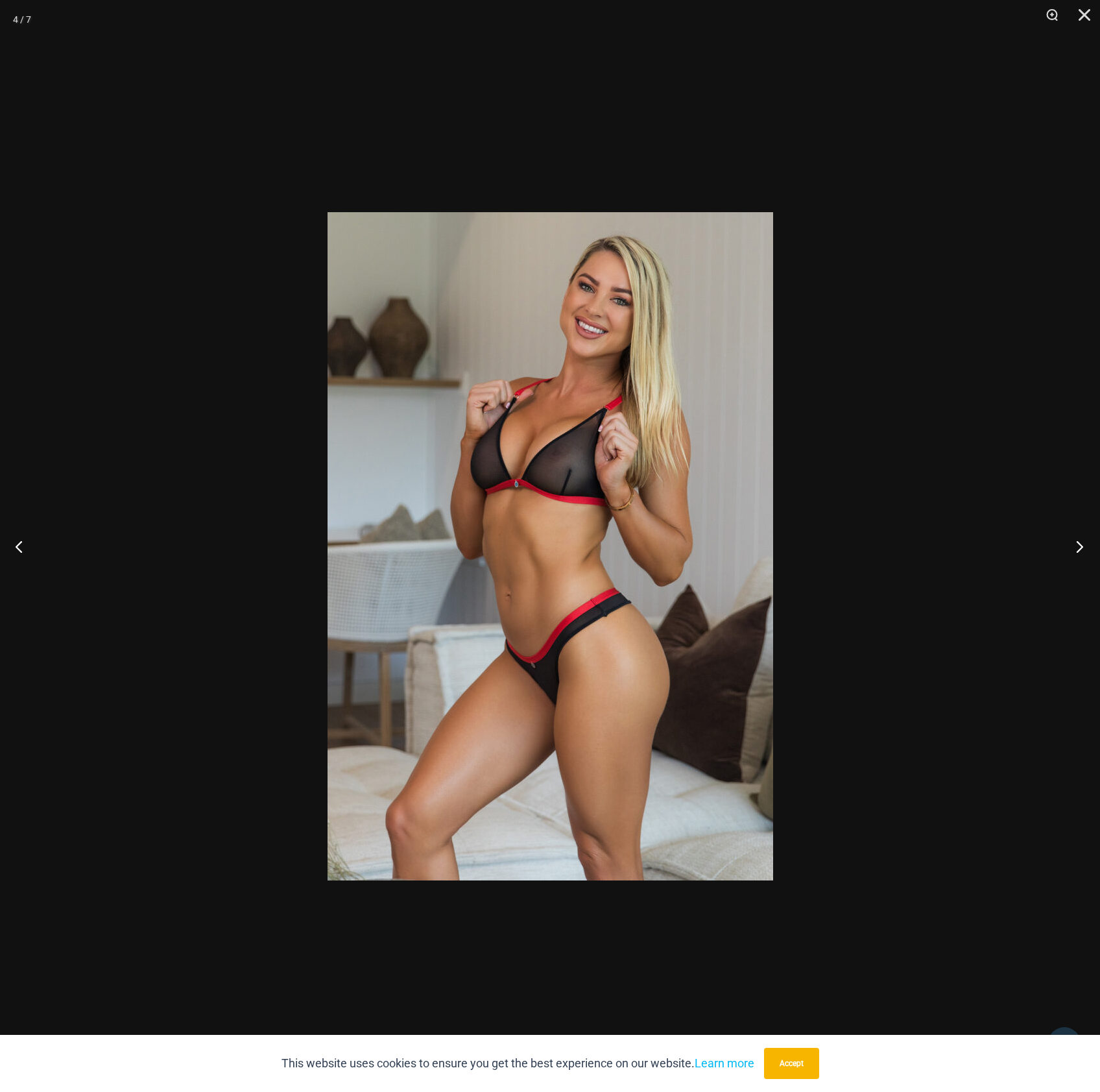
click at [1072, 552] on button "Next" at bounding box center [1077, 546] width 49 height 64
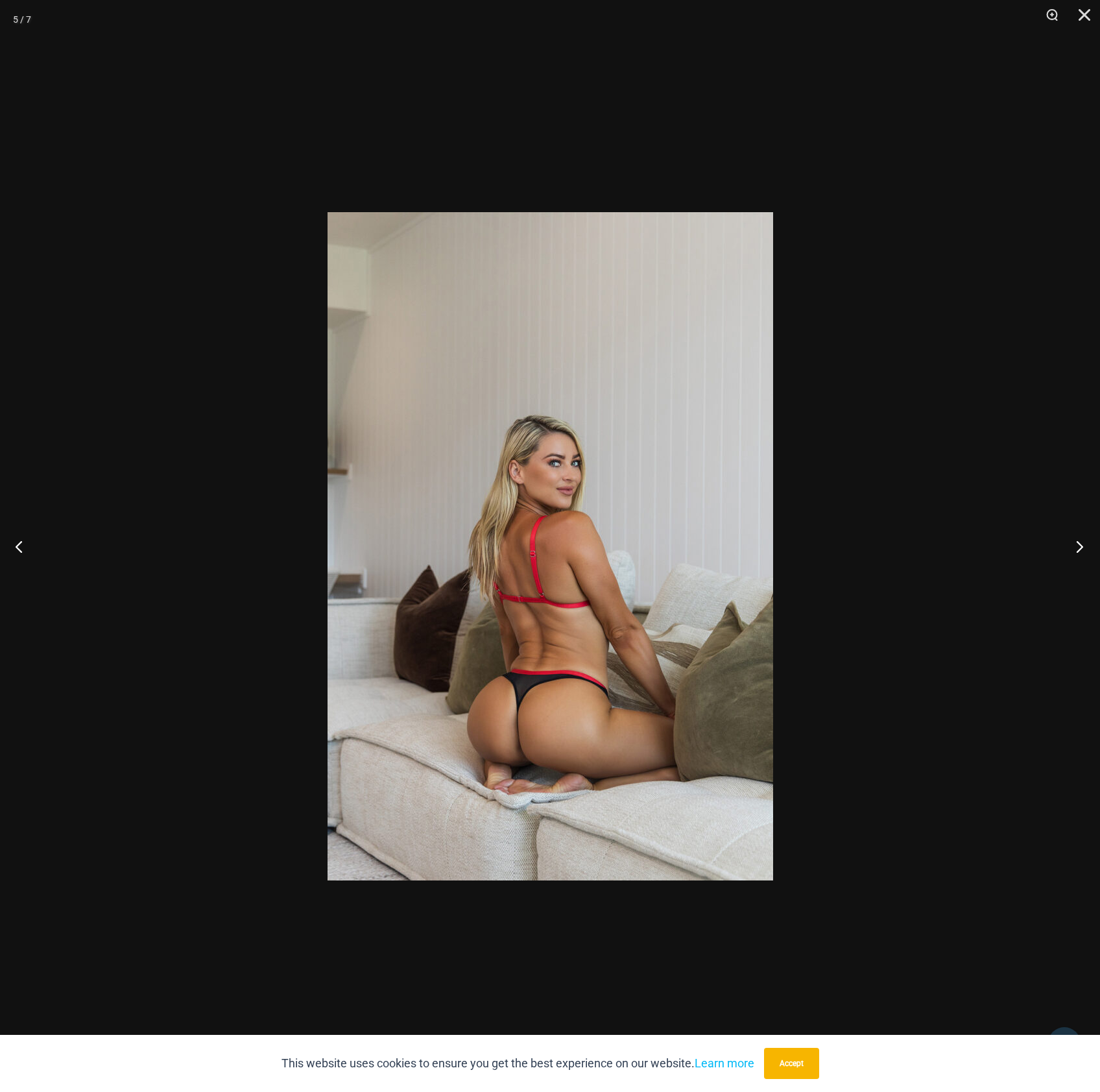
click at [1072, 552] on button "Next" at bounding box center [1077, 546] width 49 height 64
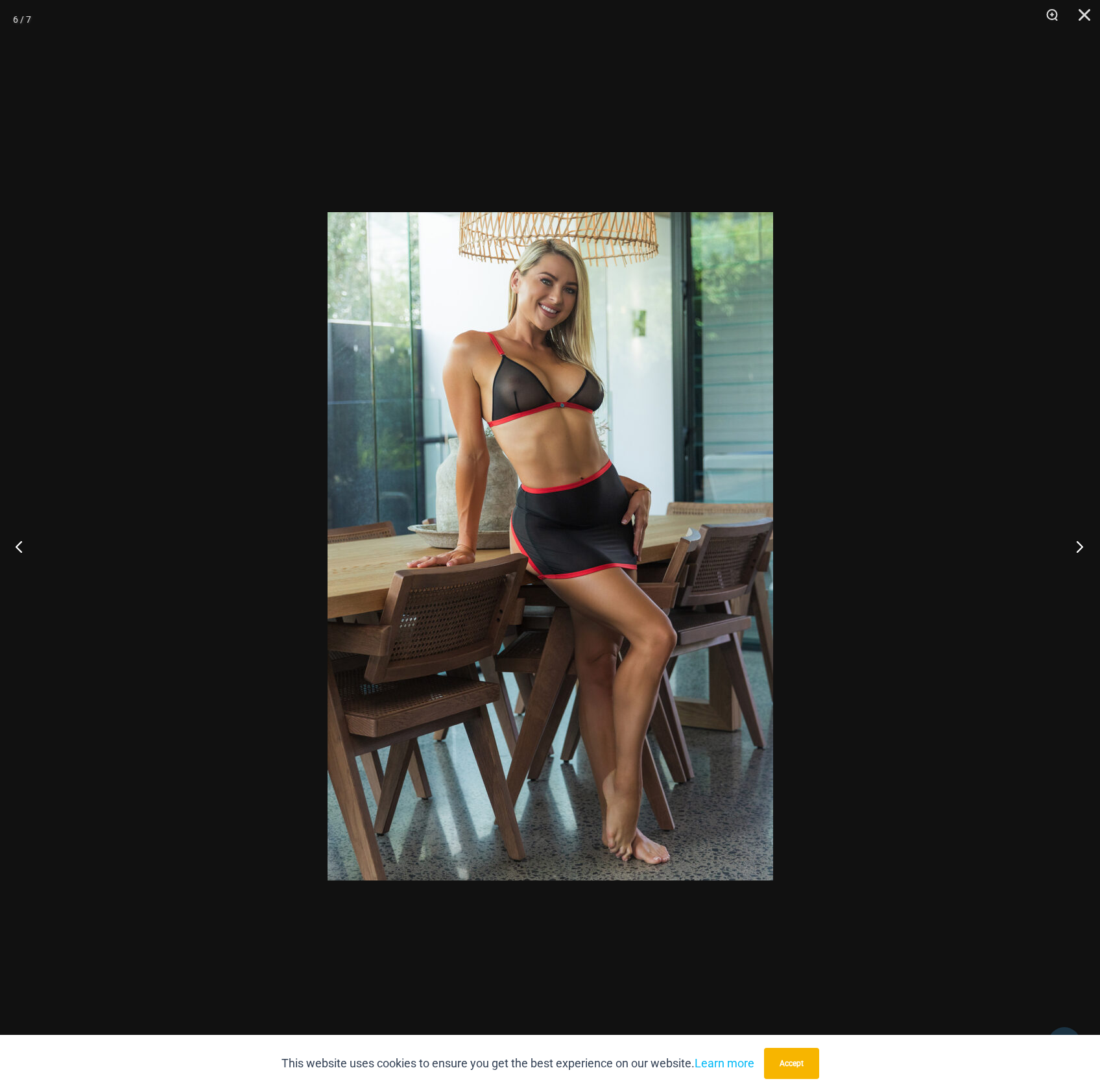
click at [1072, 552] on button "Next" at bounding box center [1077, 546] width 49 height 64
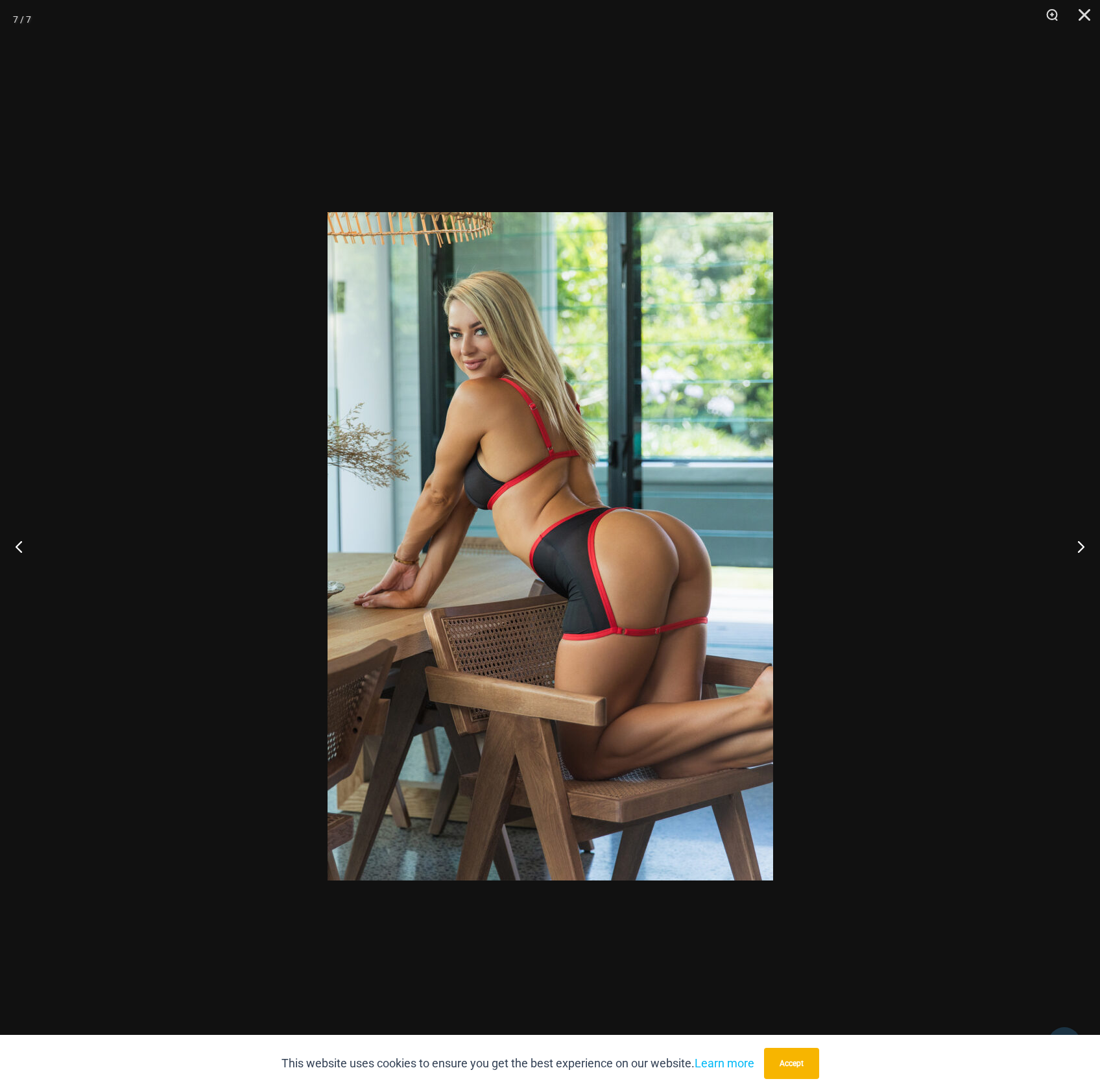
click at [677, 496] on img at bounding box center [550, 546] width 445 height 668
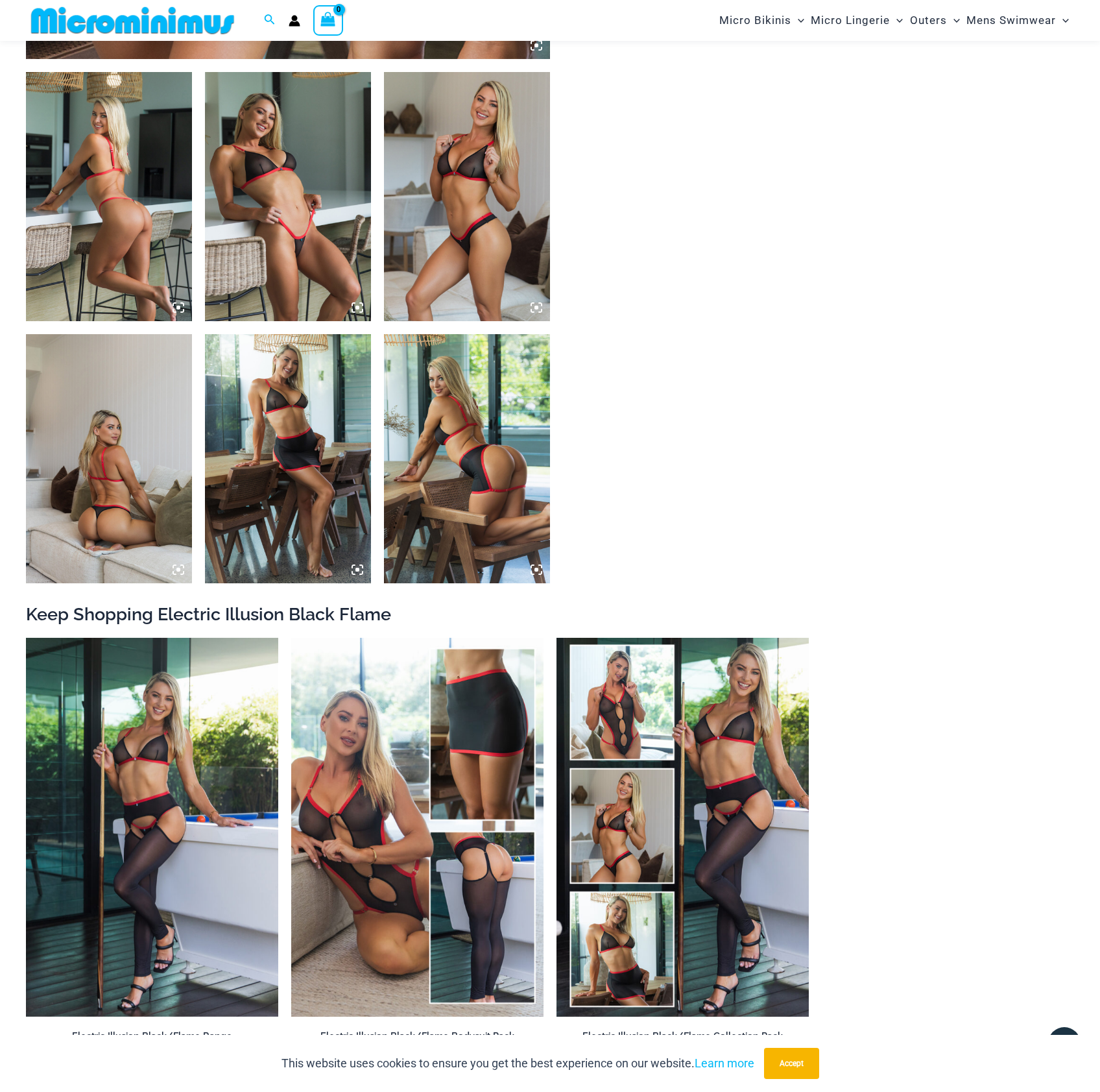
scroll to position [1070, 0]
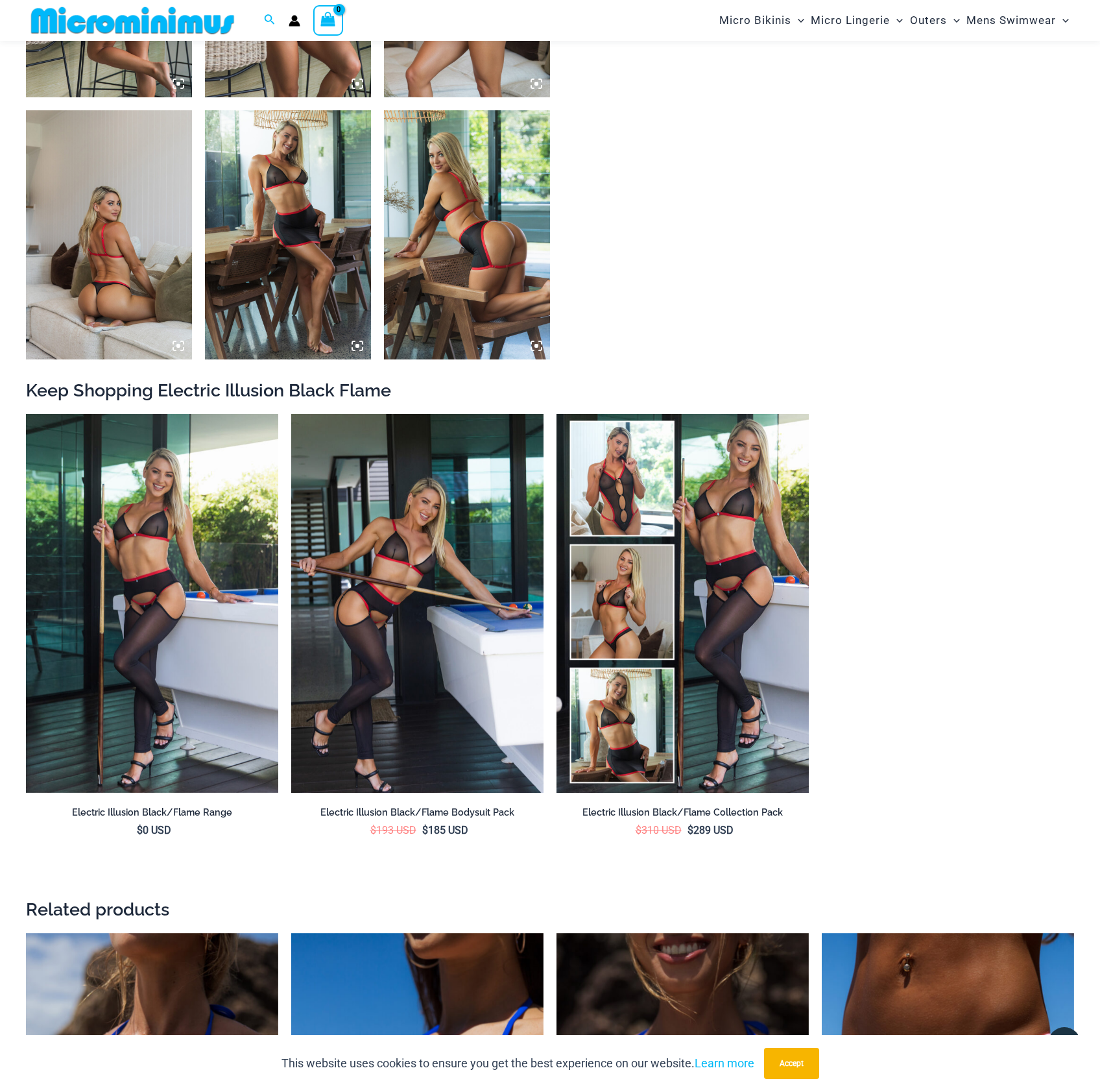
click at [506, 526] on img at bounding box center [417, 604] width 252 height 379
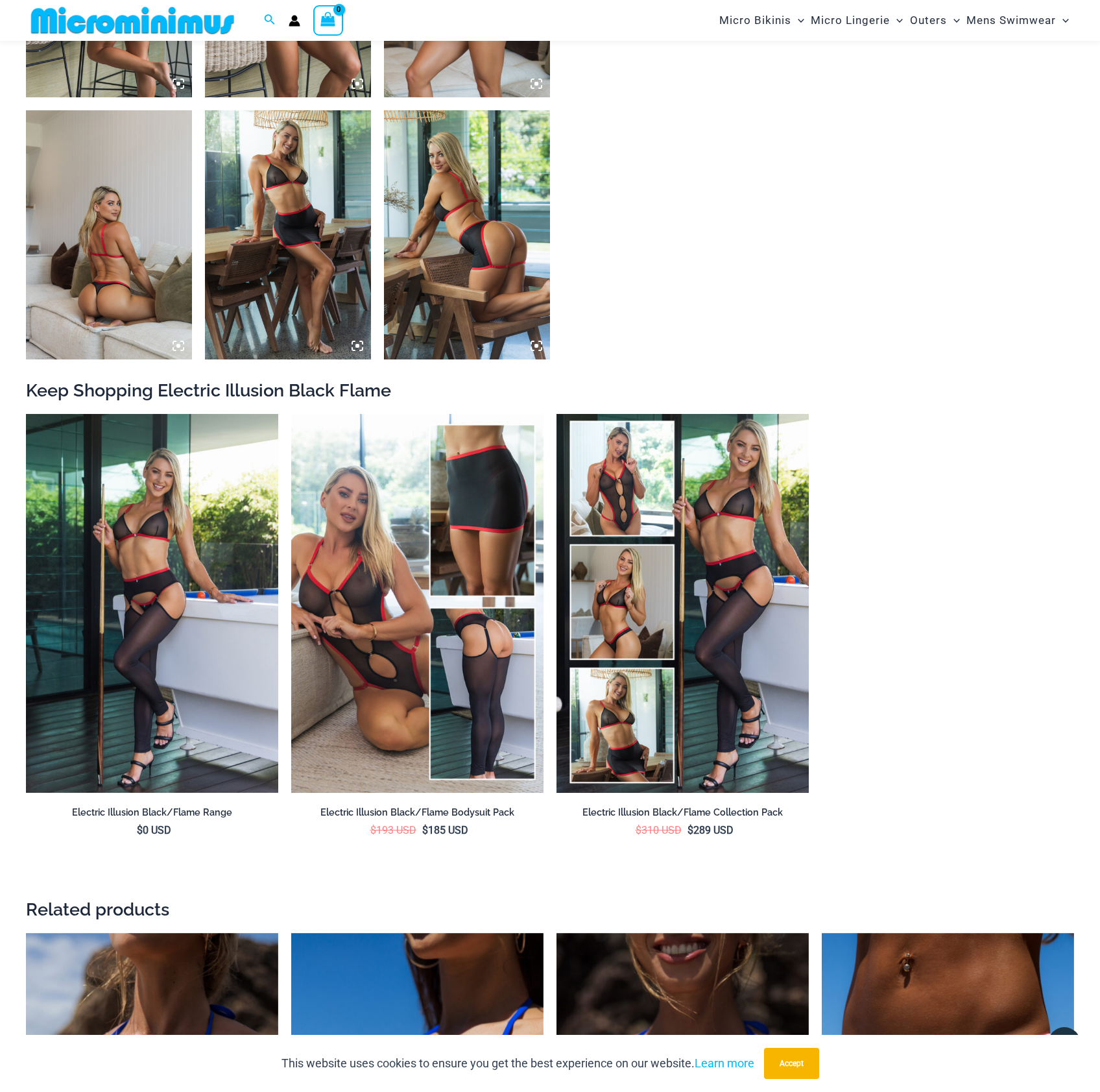
scroll to position [1062, 0]
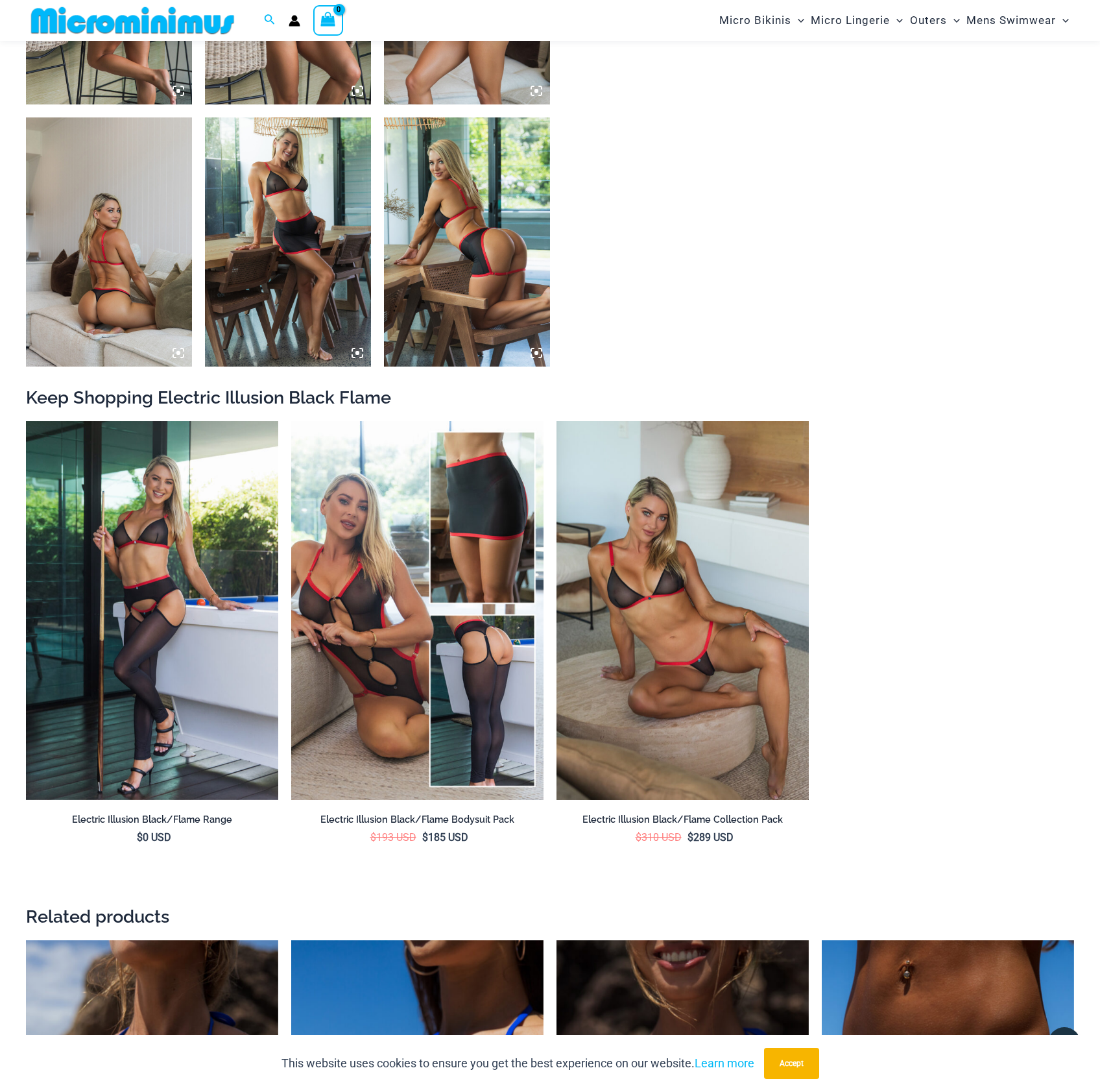
click at [752, 519] on img at bounding box center [683, 610] width 252 height 379
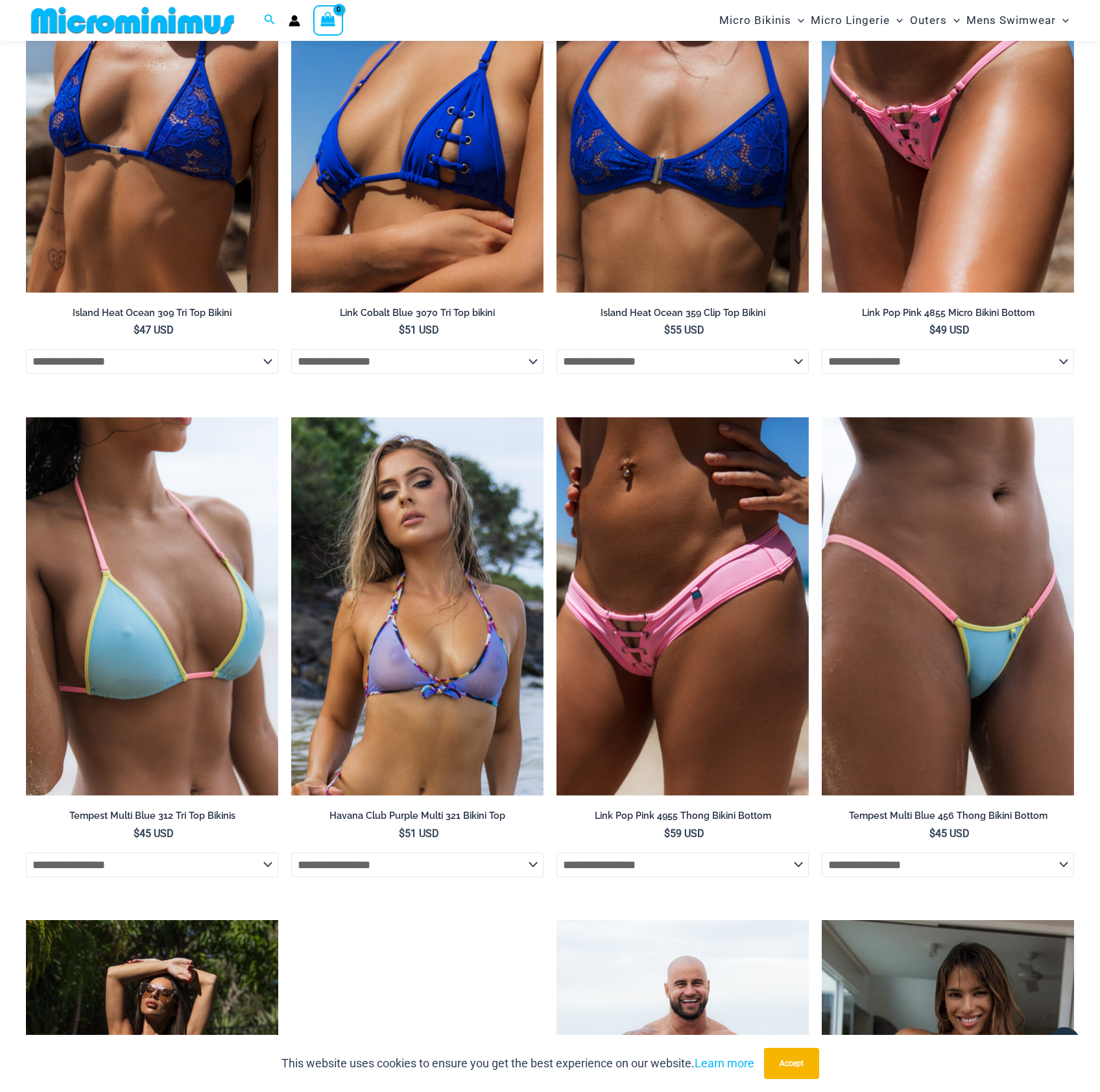
scroll to position [2136, 0]
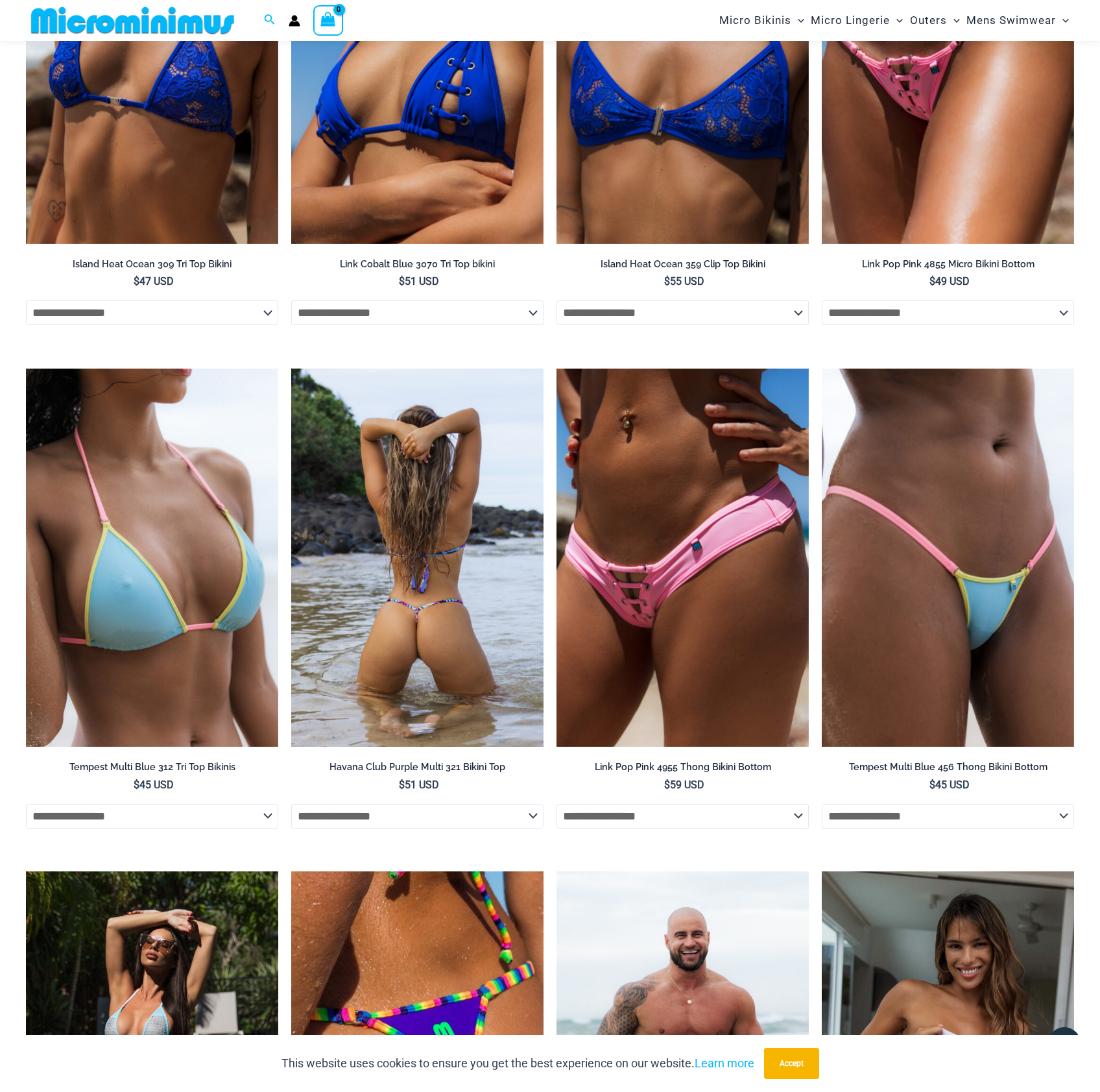
click at [493, 556] on img at bounding box center [417, 558] width 252 height 379
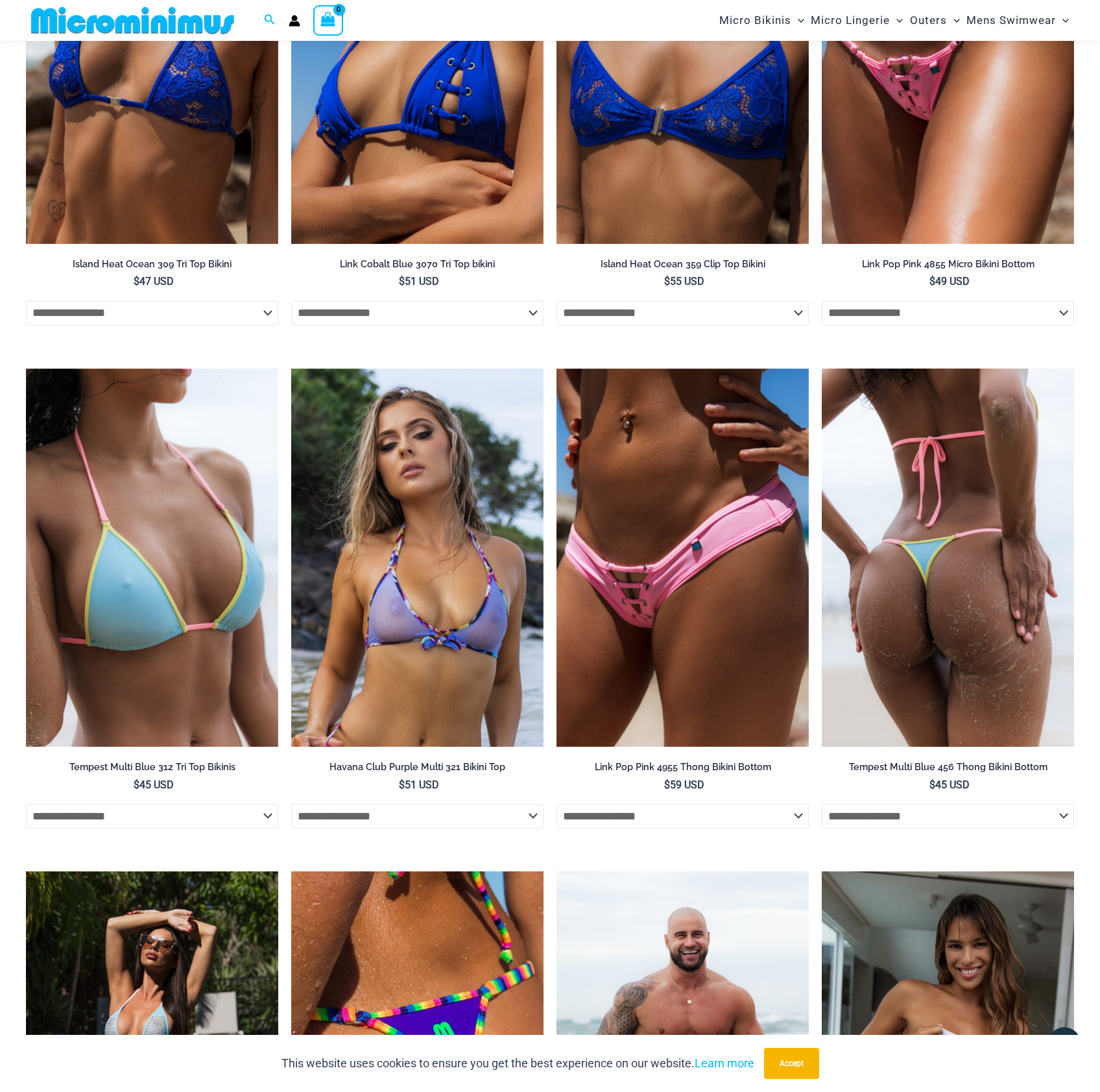
scroll to position [2121, 0]
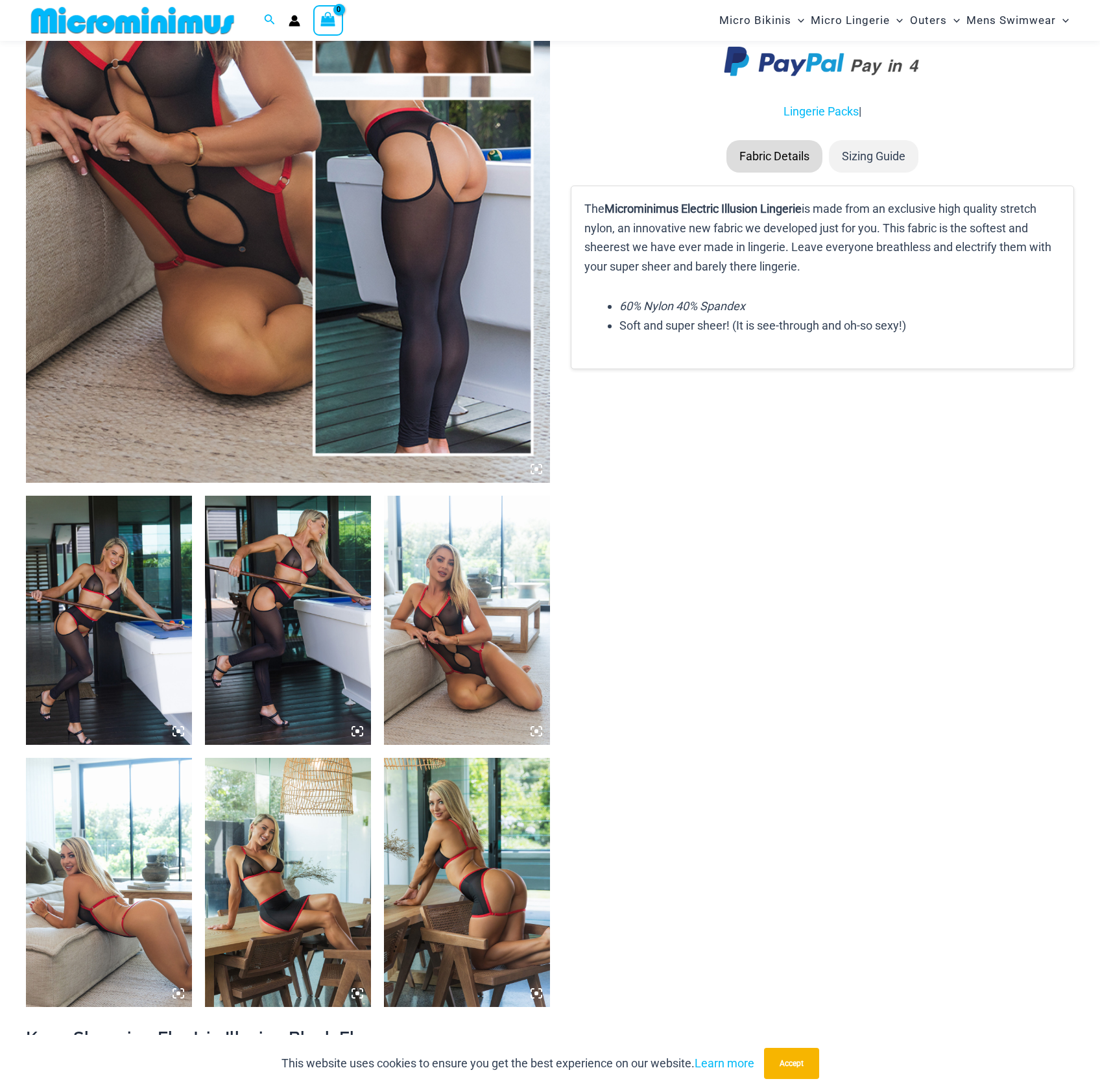
scroll to position [420, 0]
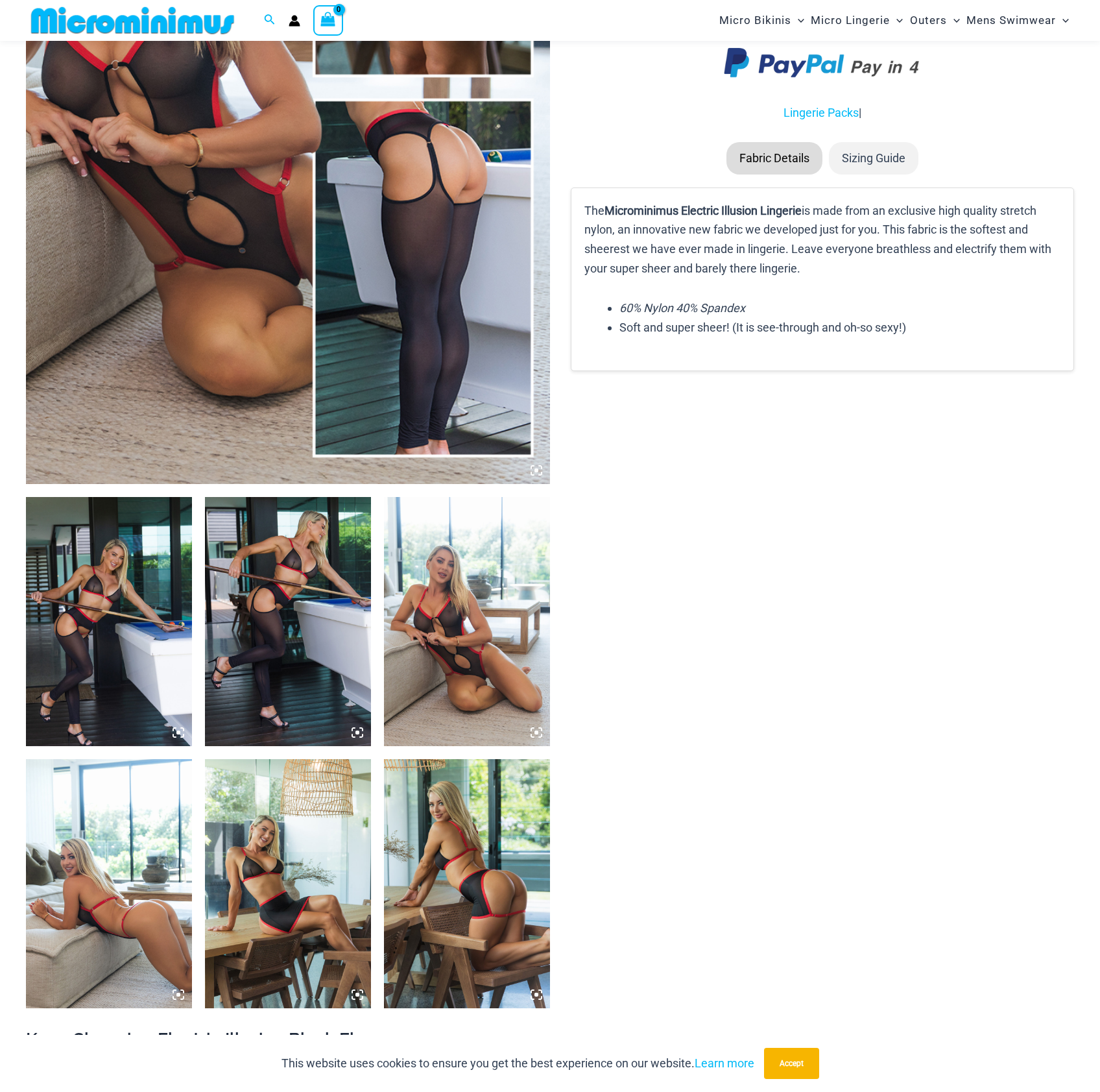
click at [132, 600] on img at bounding box center [109, 621] width 166 height 249
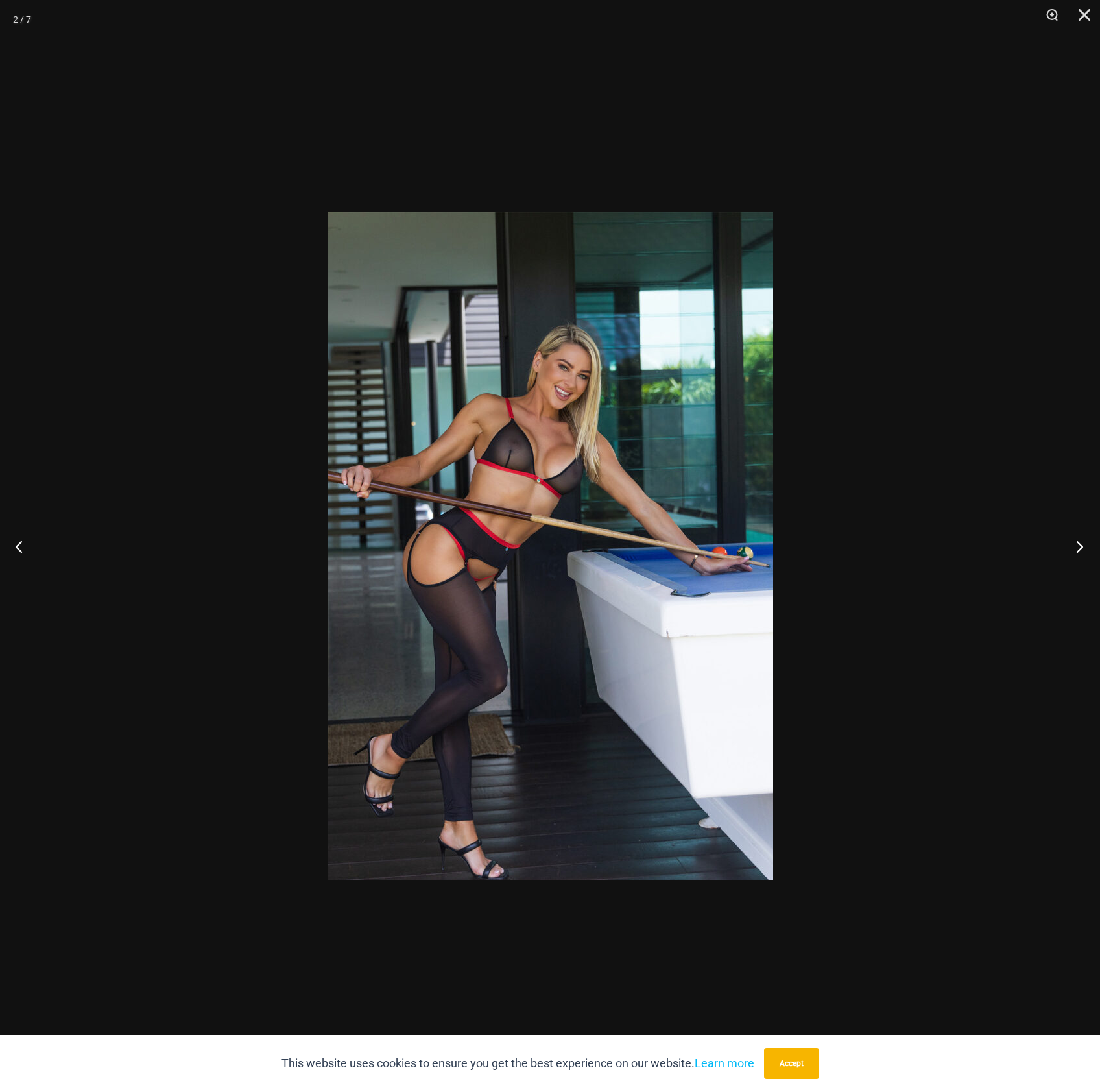
click at [1078, 544] on button "Next" at bounding box center [1077, 546] width 49 height 64
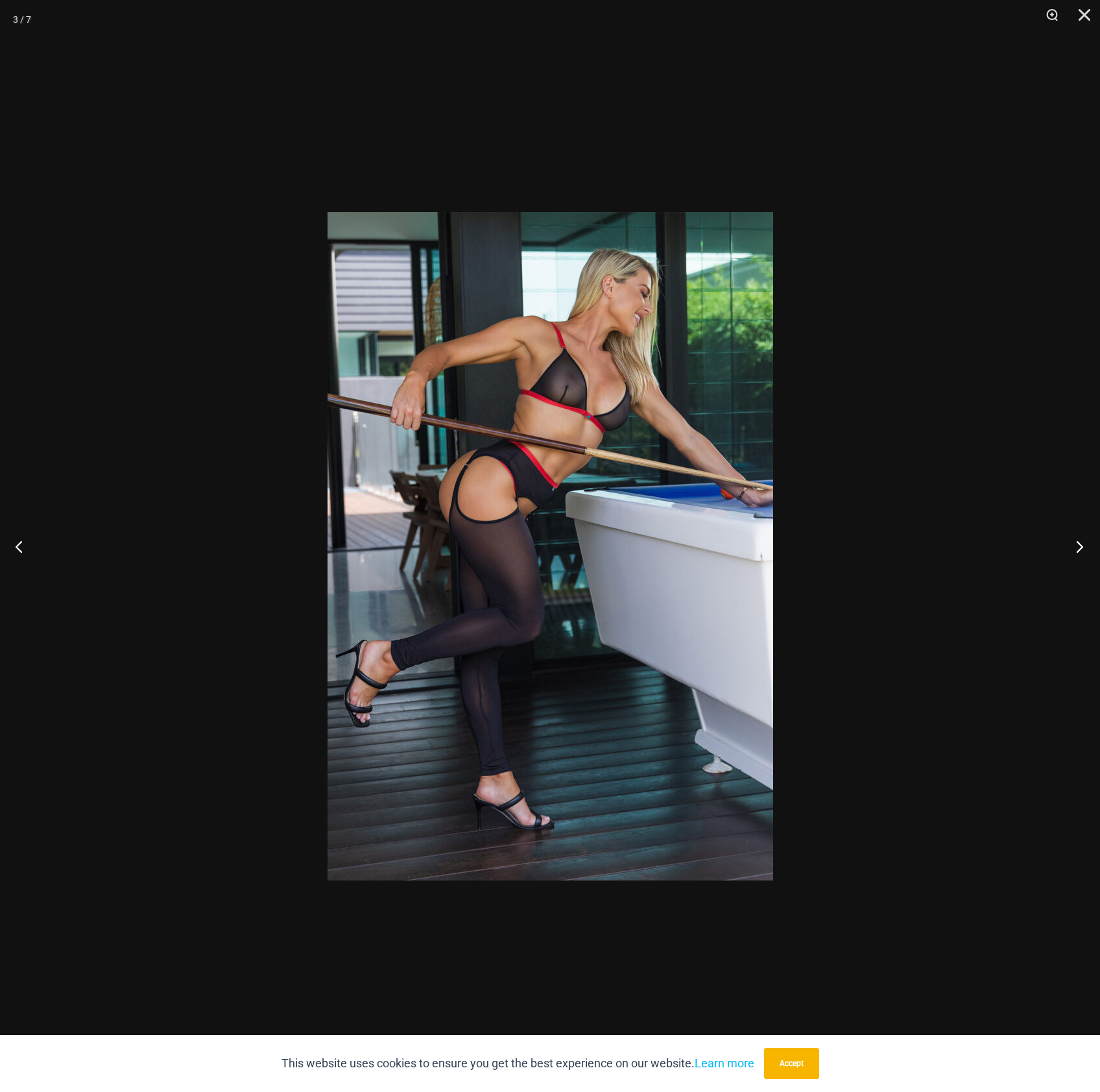
click at [1078, 544] on button "Next" at bounding box center [1077, 546] width 49 height 64
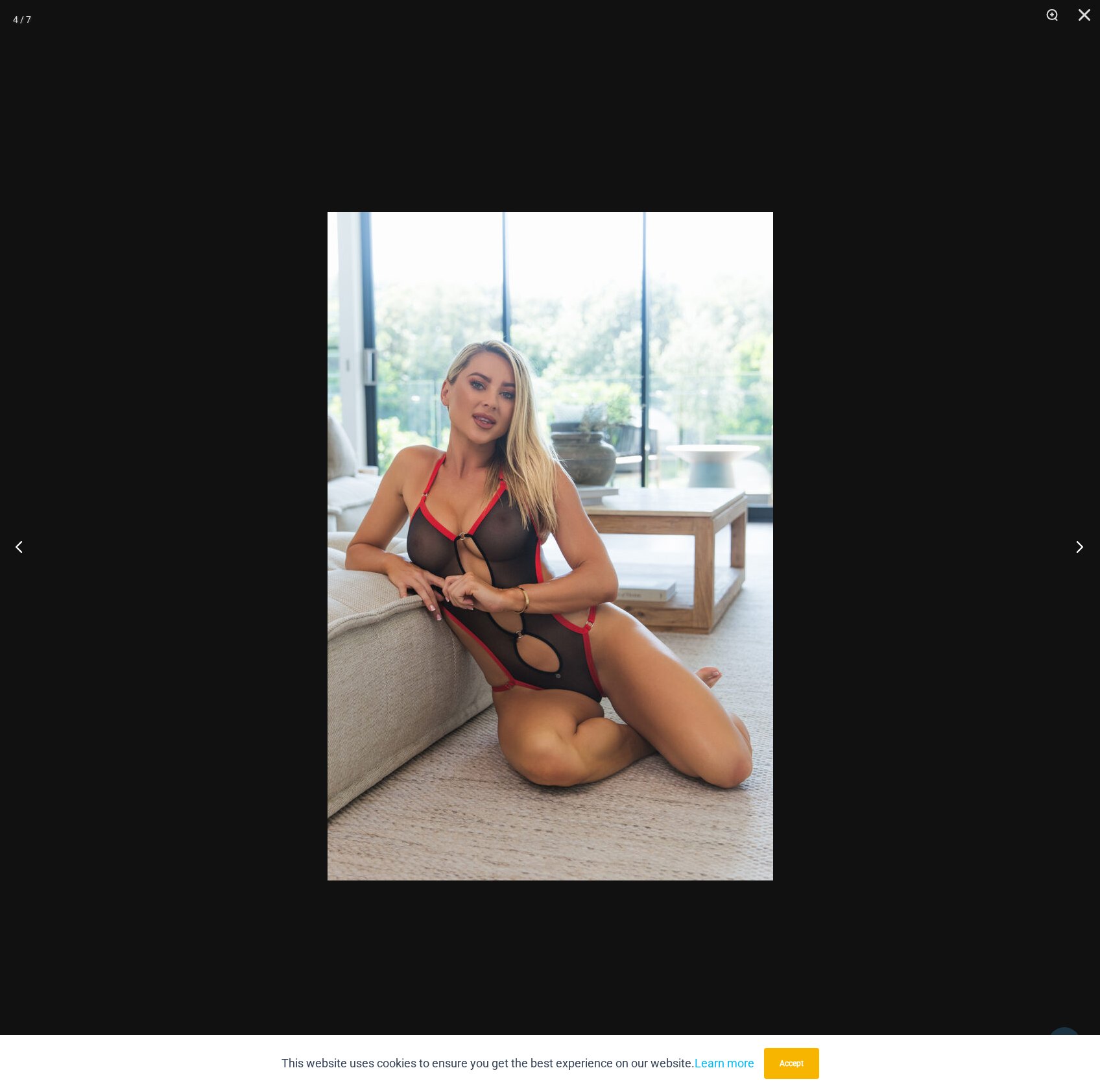
click at [1078, 545] on button "Next" at bounding box center [1077, 546] width 49 height 64
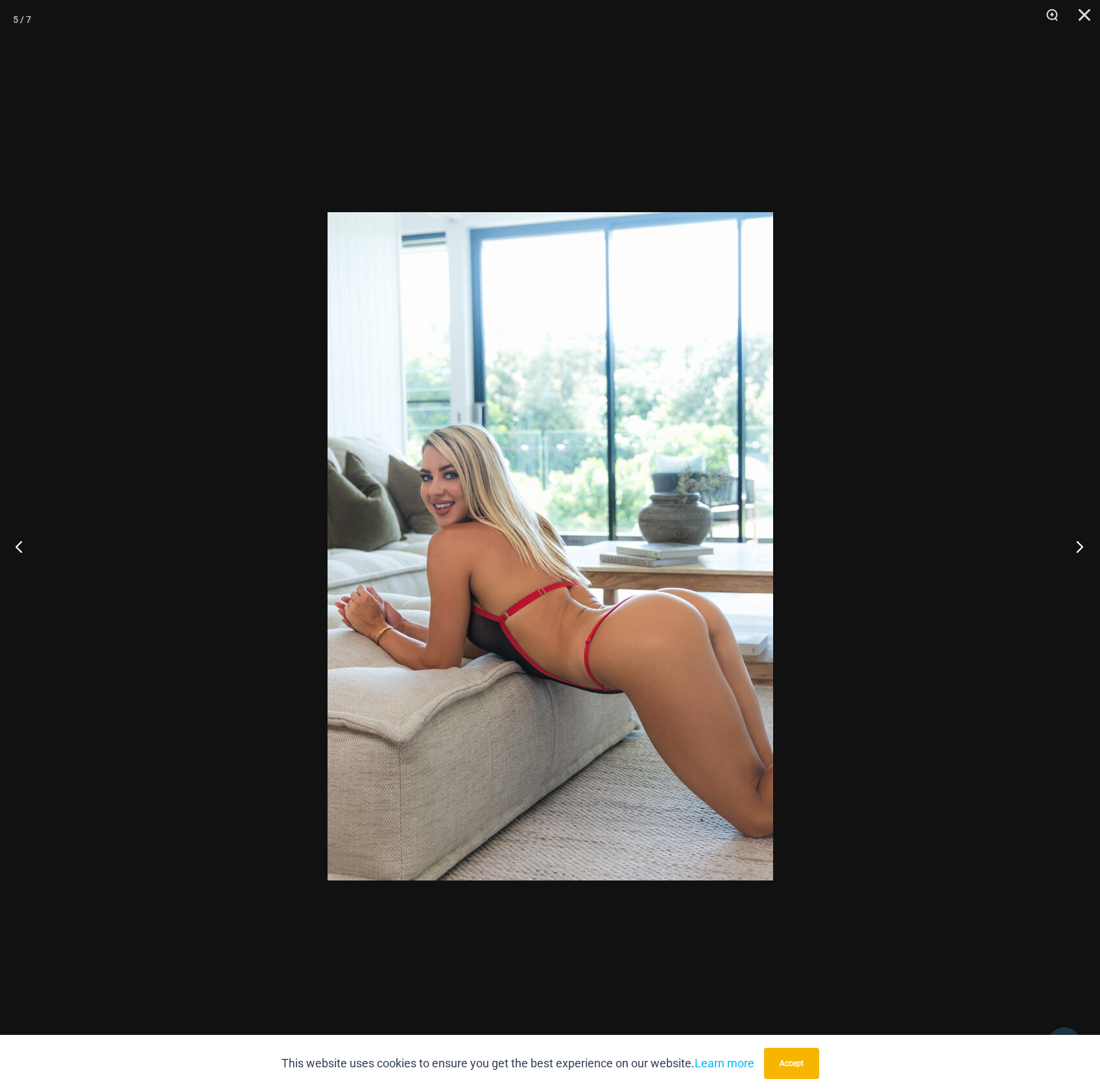
click at [1078, 545] on button "Next" at bounding box center [1077, 546] width 49 height 64
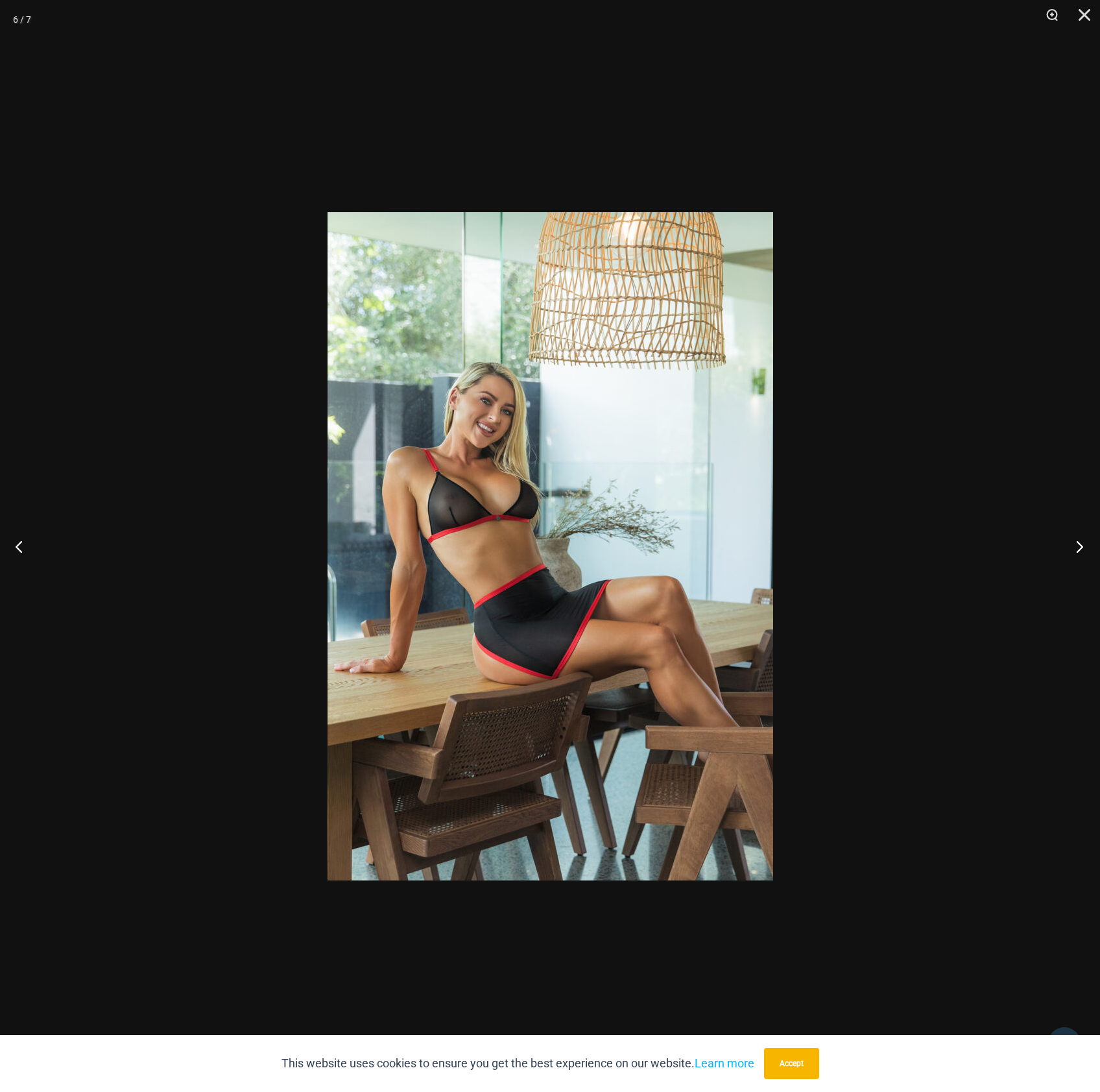
click at [1078, 546] on button "Next" at bounding box center [1077, 546] width 49 height 64
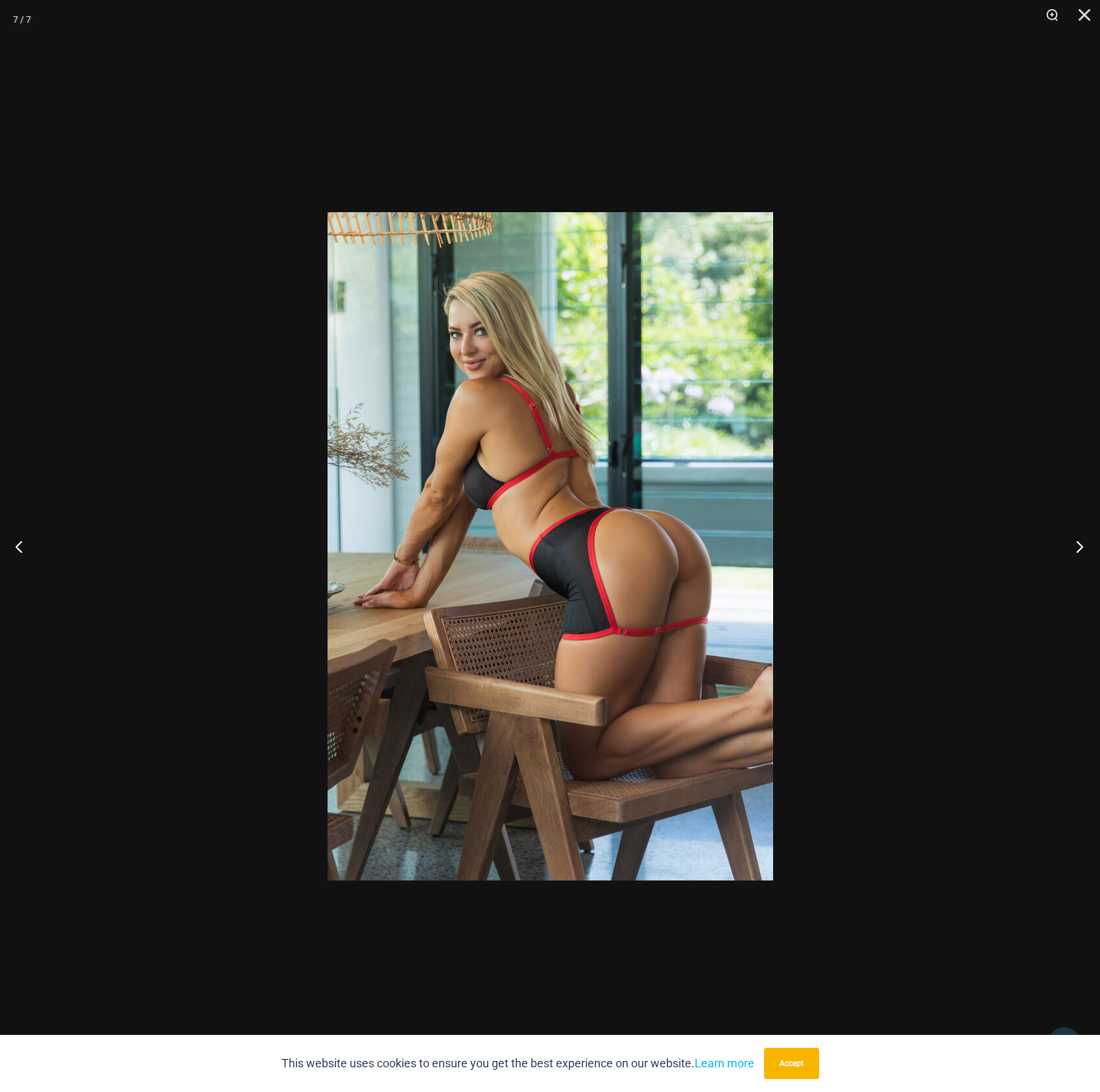
click at [1078, 546] on button "Next" at bounding box center [1077, 546] width 49 height 64
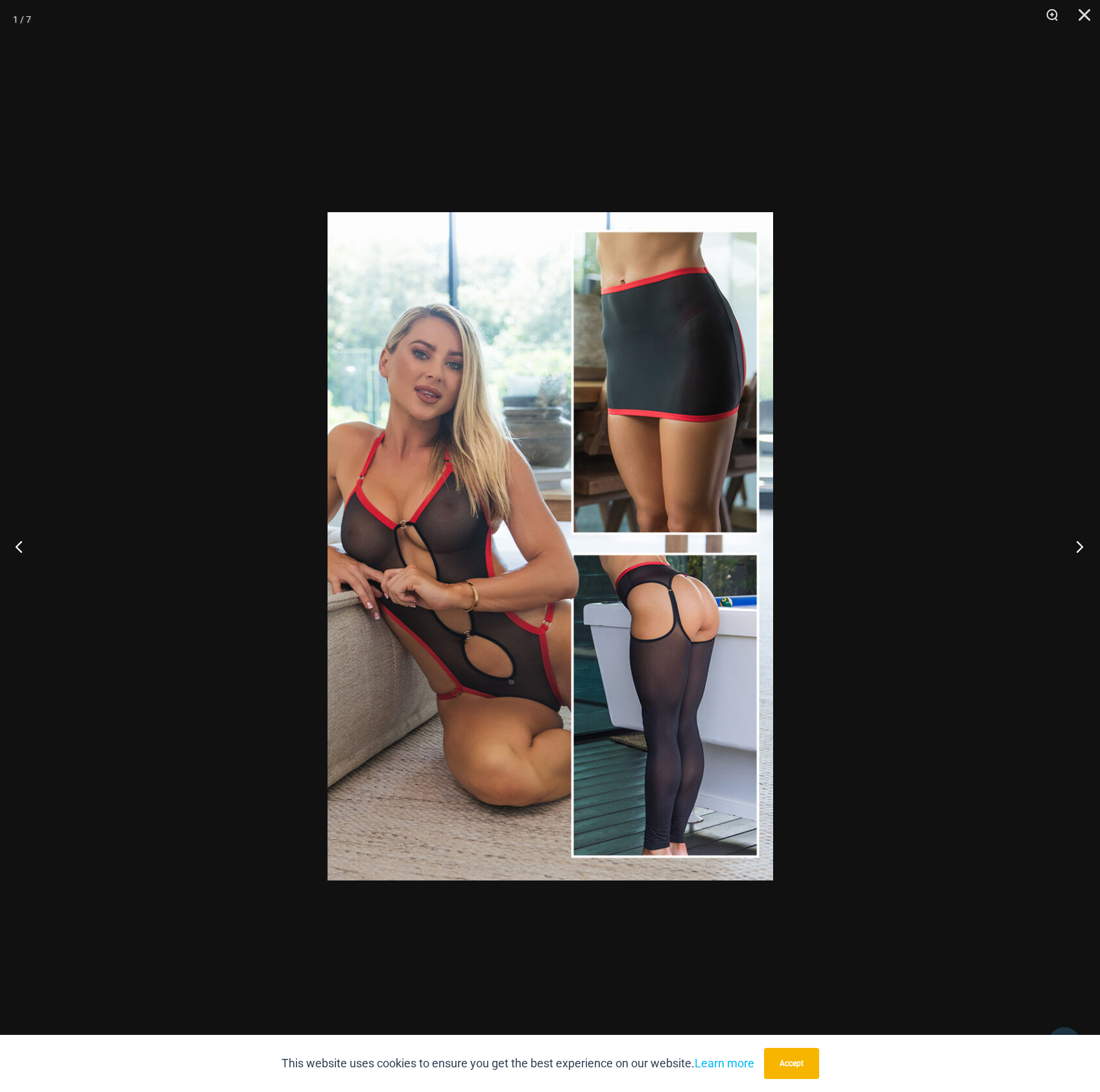
click at [1078, 546] on button "Next" at bounding box center [1077, 546] width 49 height 64
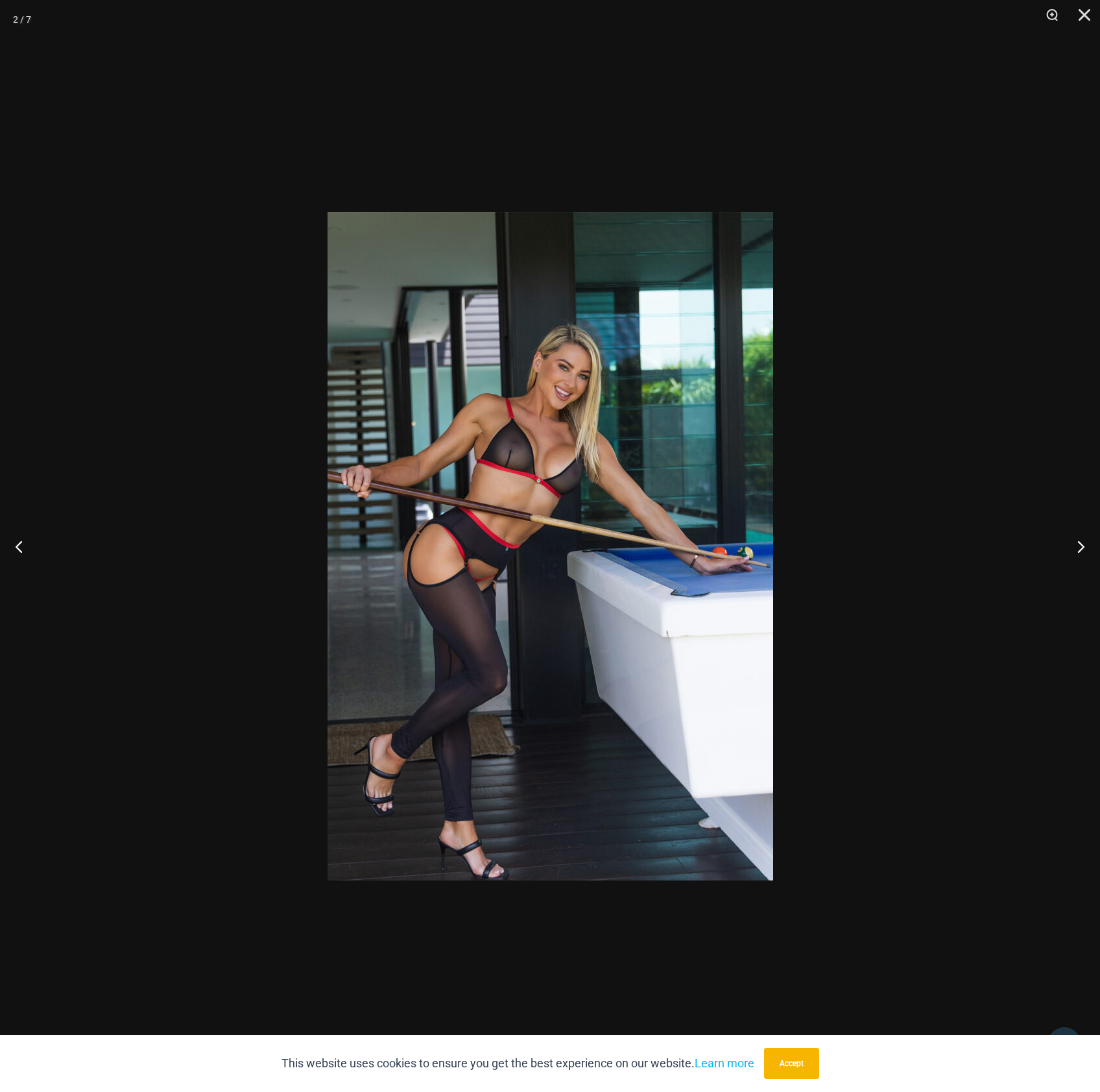
click at [890, 509] on div at bounding box center [550, 546] width 1100 height 1092
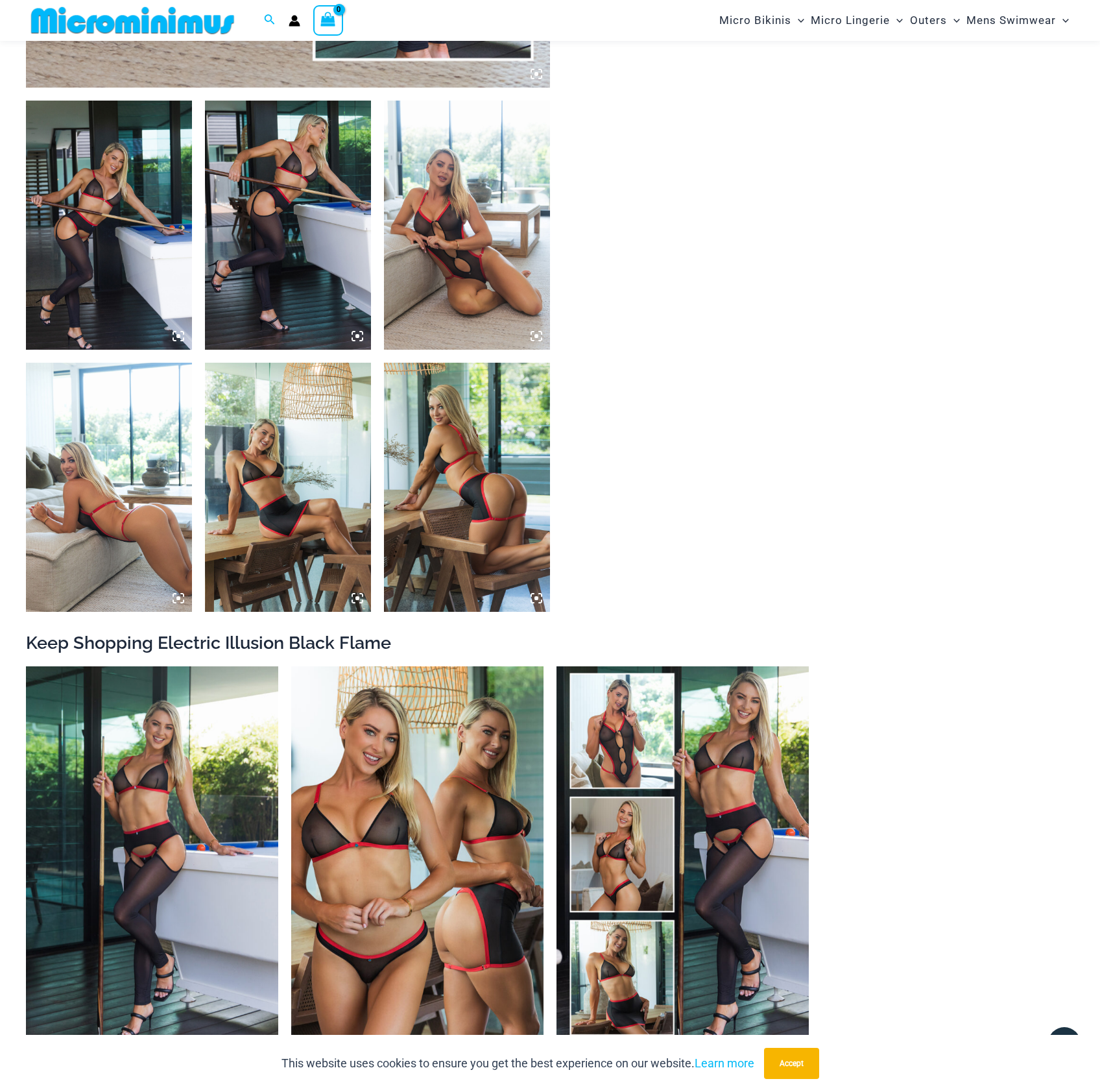
scroll to position [961, 0]
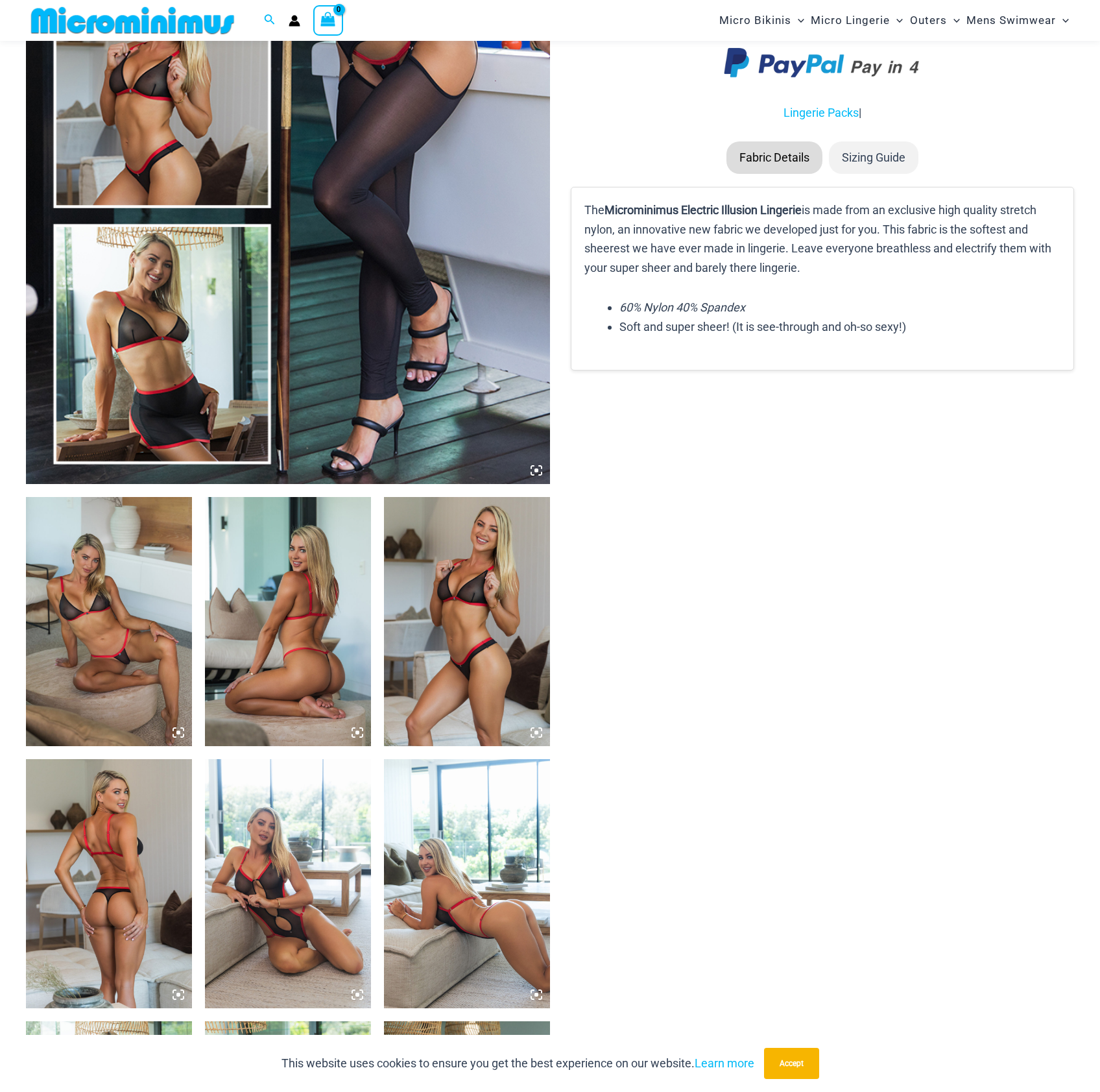
scroll to position [420, 0]
click at [129, 584] on img at bounding box center [109, 621] width 166 height 249
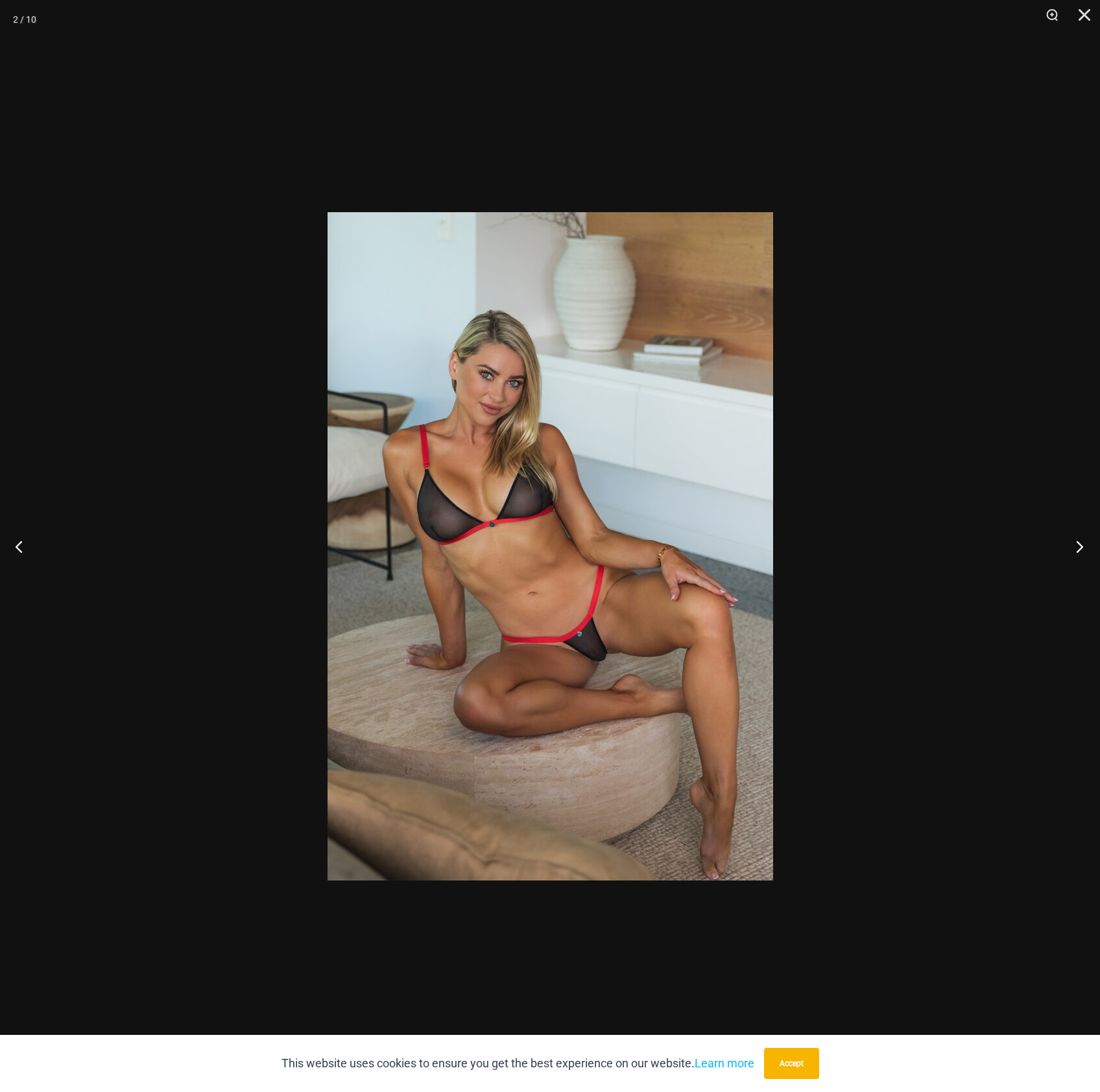
click at [1078, 547] on button "Next" at bounding box center [1077, 546] width 49 height 64
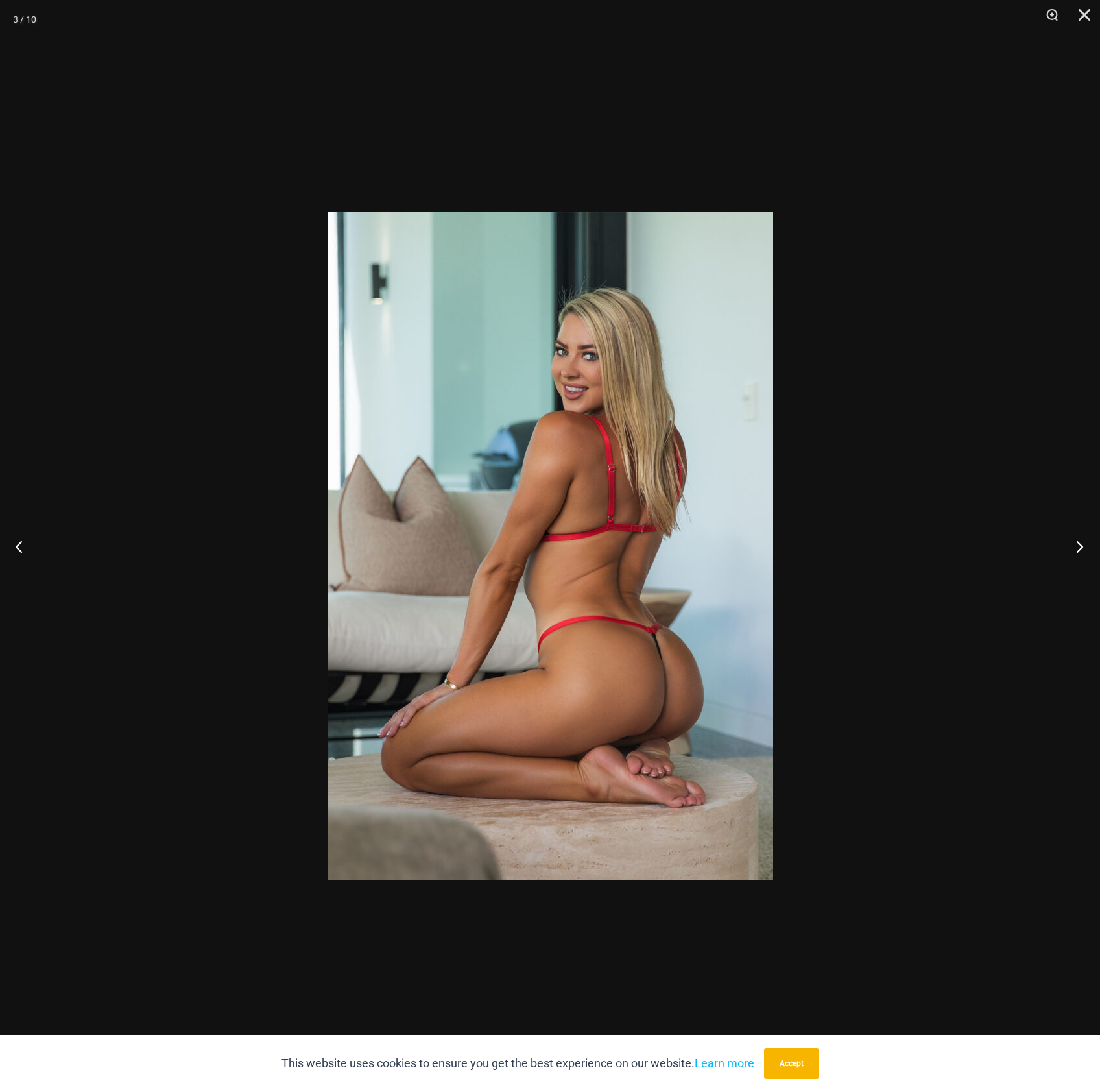
click at [1078, 547] on button "Next" at bounding box center [1077, 546] width 49 height 64
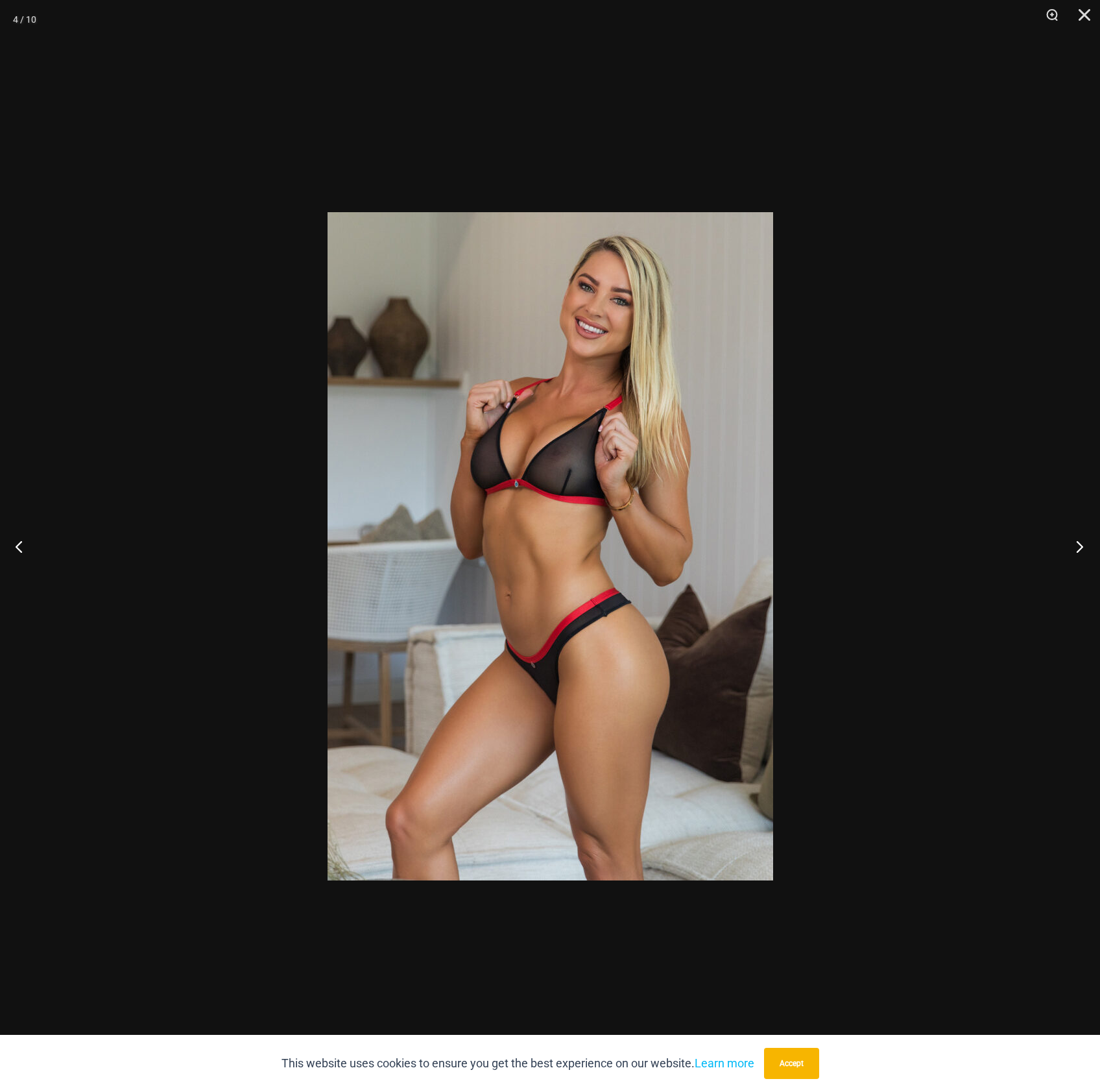
click at [1077, 550] on button "Next" at bounding box center [1077, 546] width 49 height 64
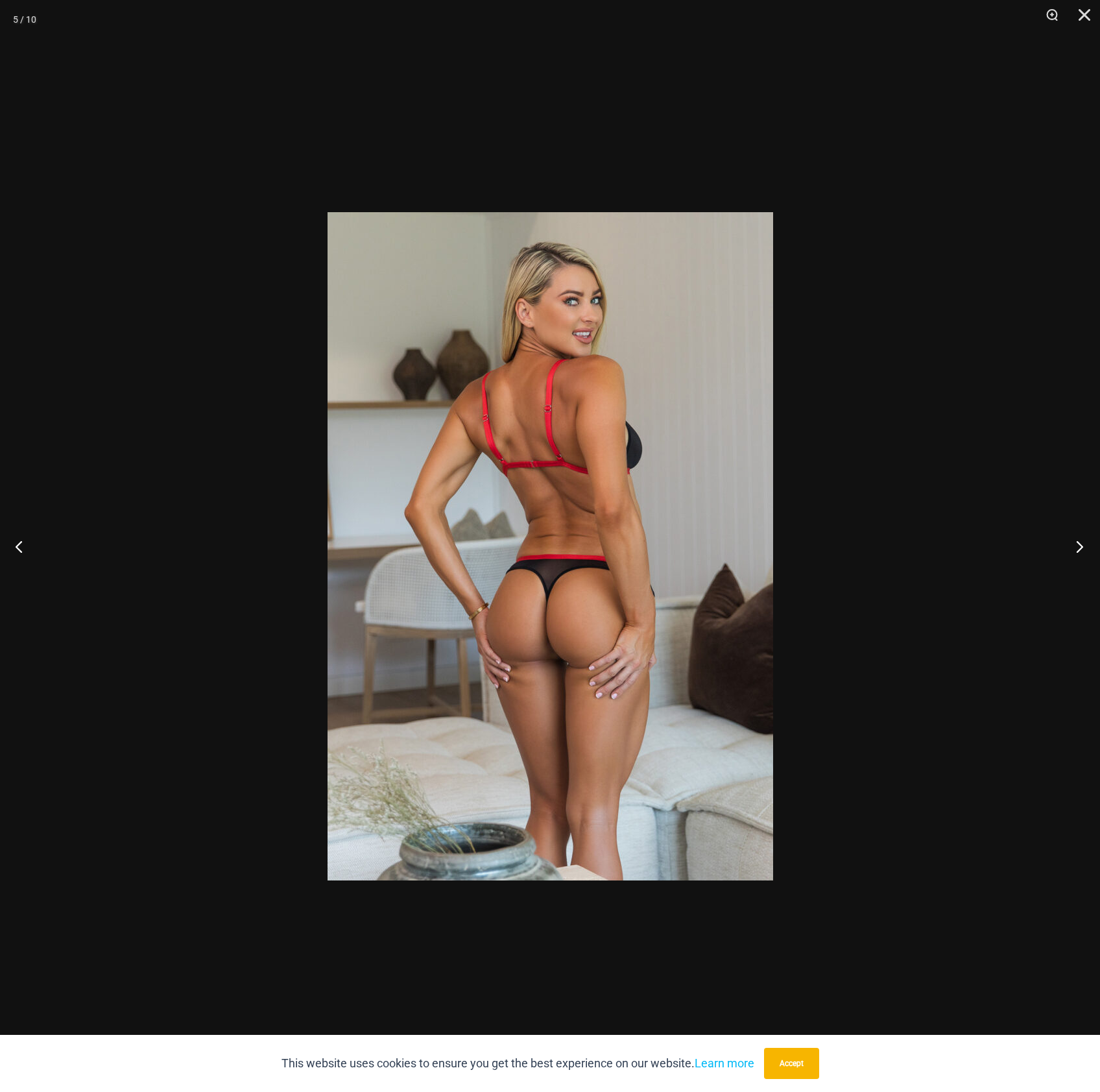
click at [1077, 550] on button "Next" at bounding box center [1077, 546] width 49 height 64
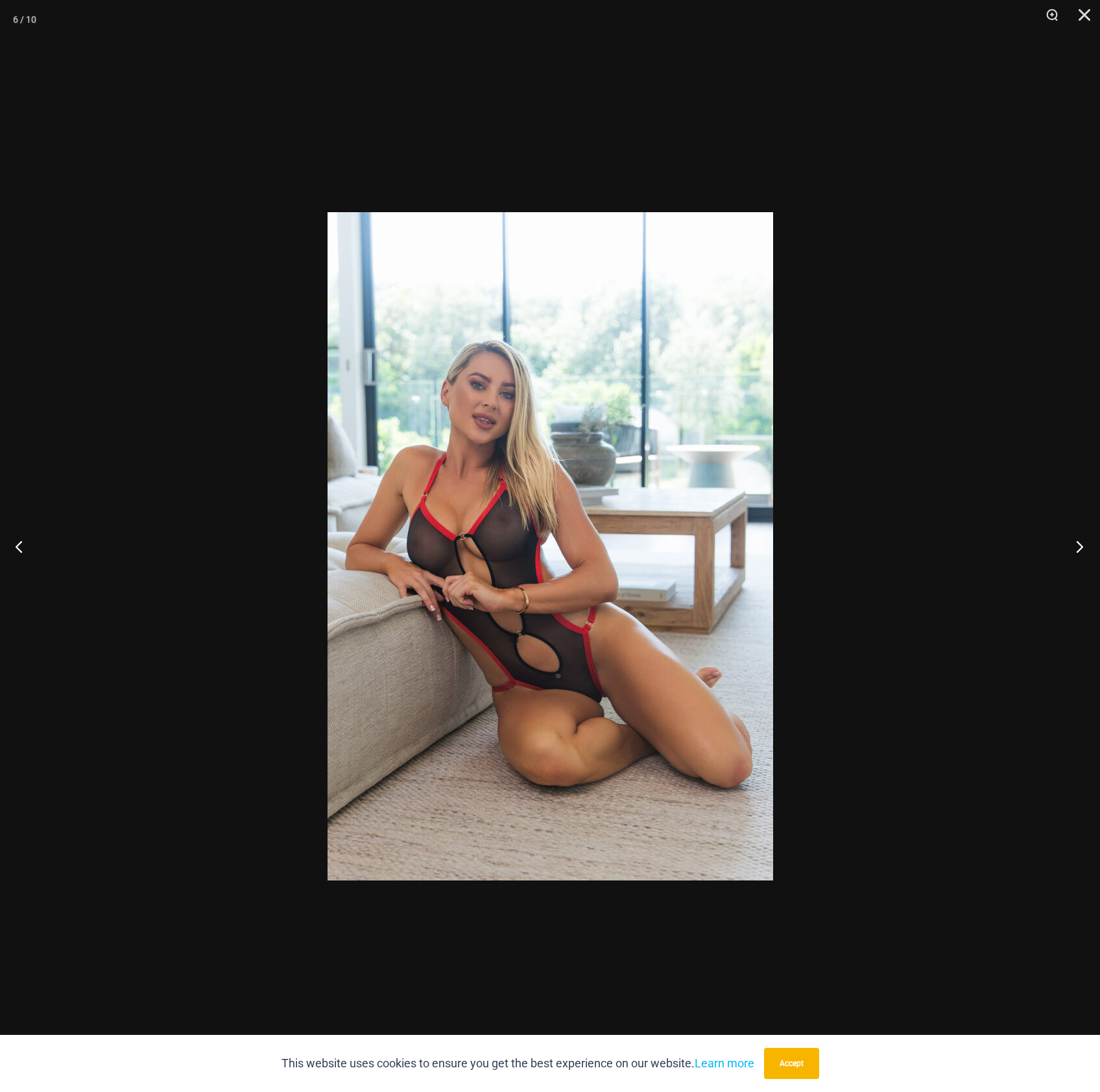
click at [1077, 550] on button "Next" at bounding box center [1077, 546] width 49 height 64
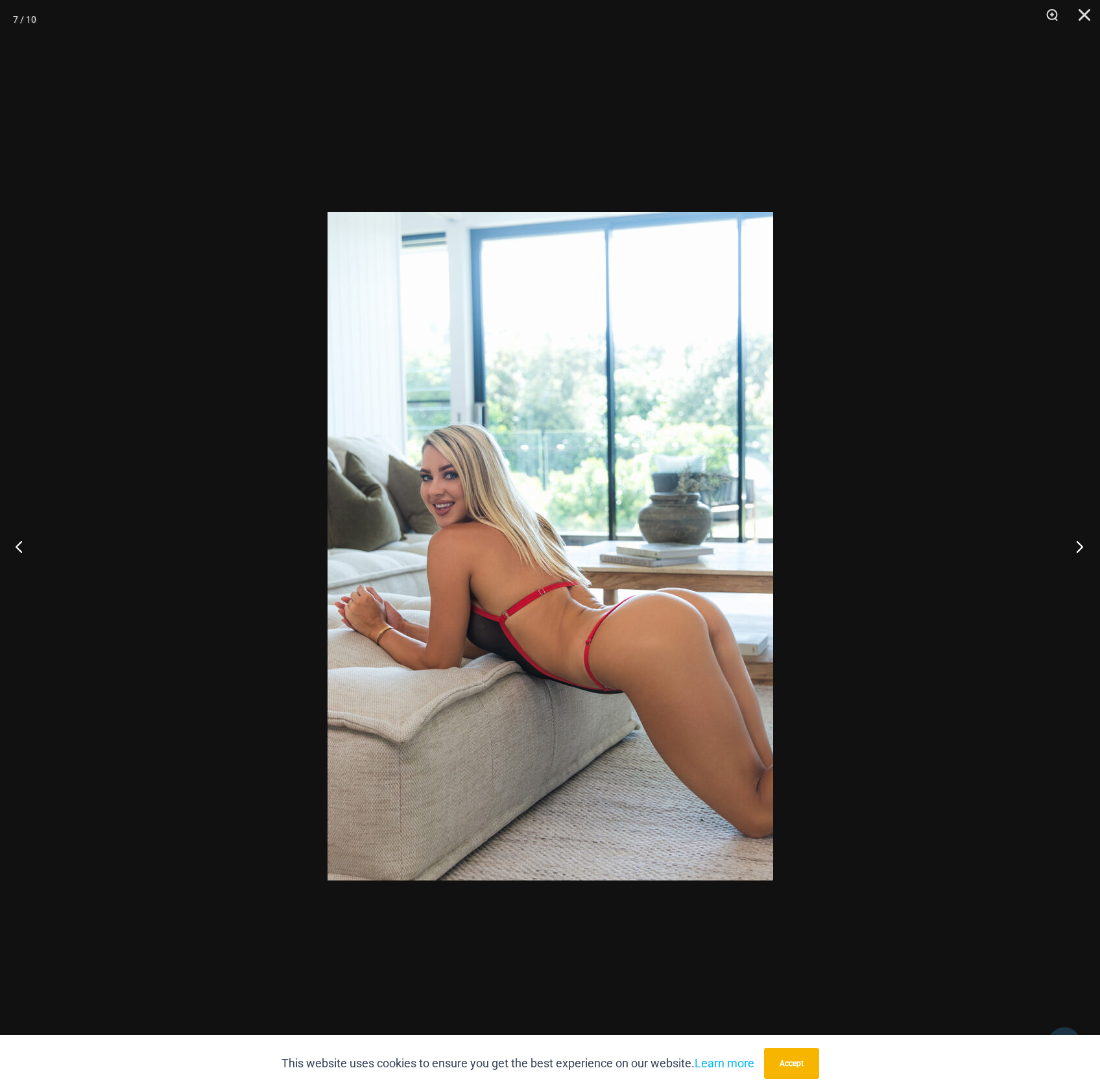
click at [1077, 550] on button "Next" at bounding box center [1077, 546] width 49 height 64
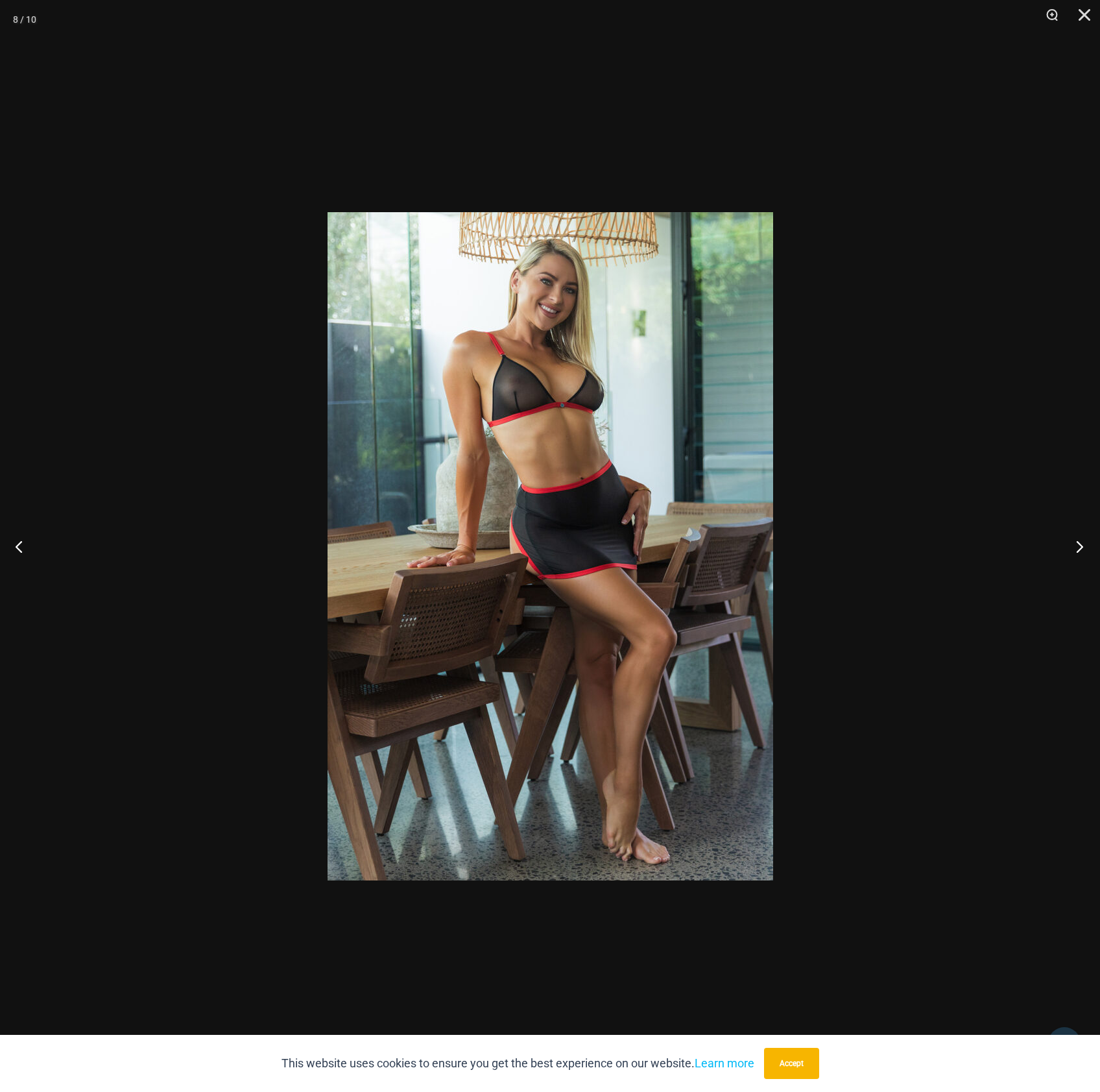
click at [1077, 550] on button "Next" at bounding box center [1077, 546] width 49 height 64
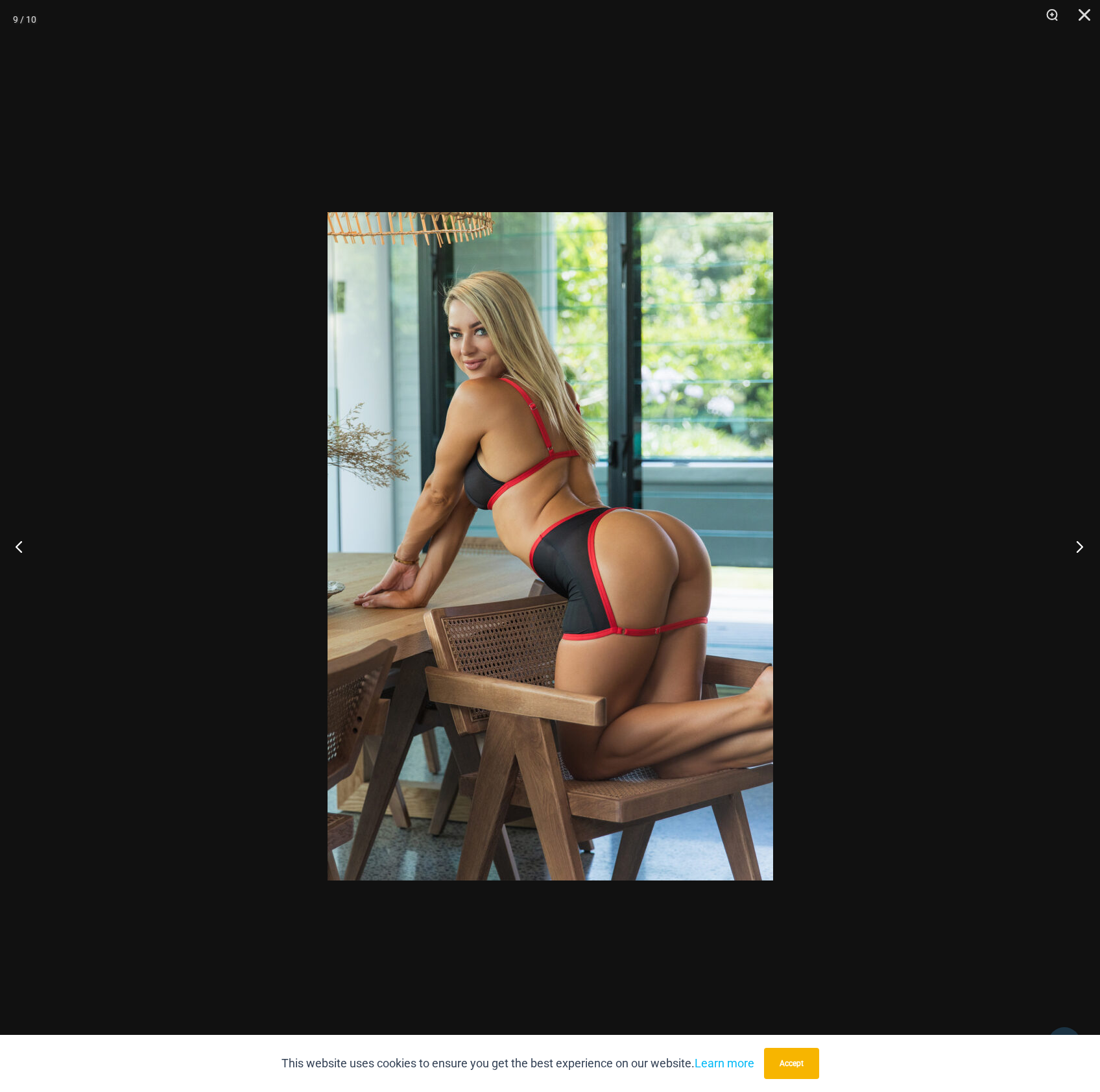
click at [1077, 550] on button "Next" at bounding box center [1077, 546] width 49 height 64
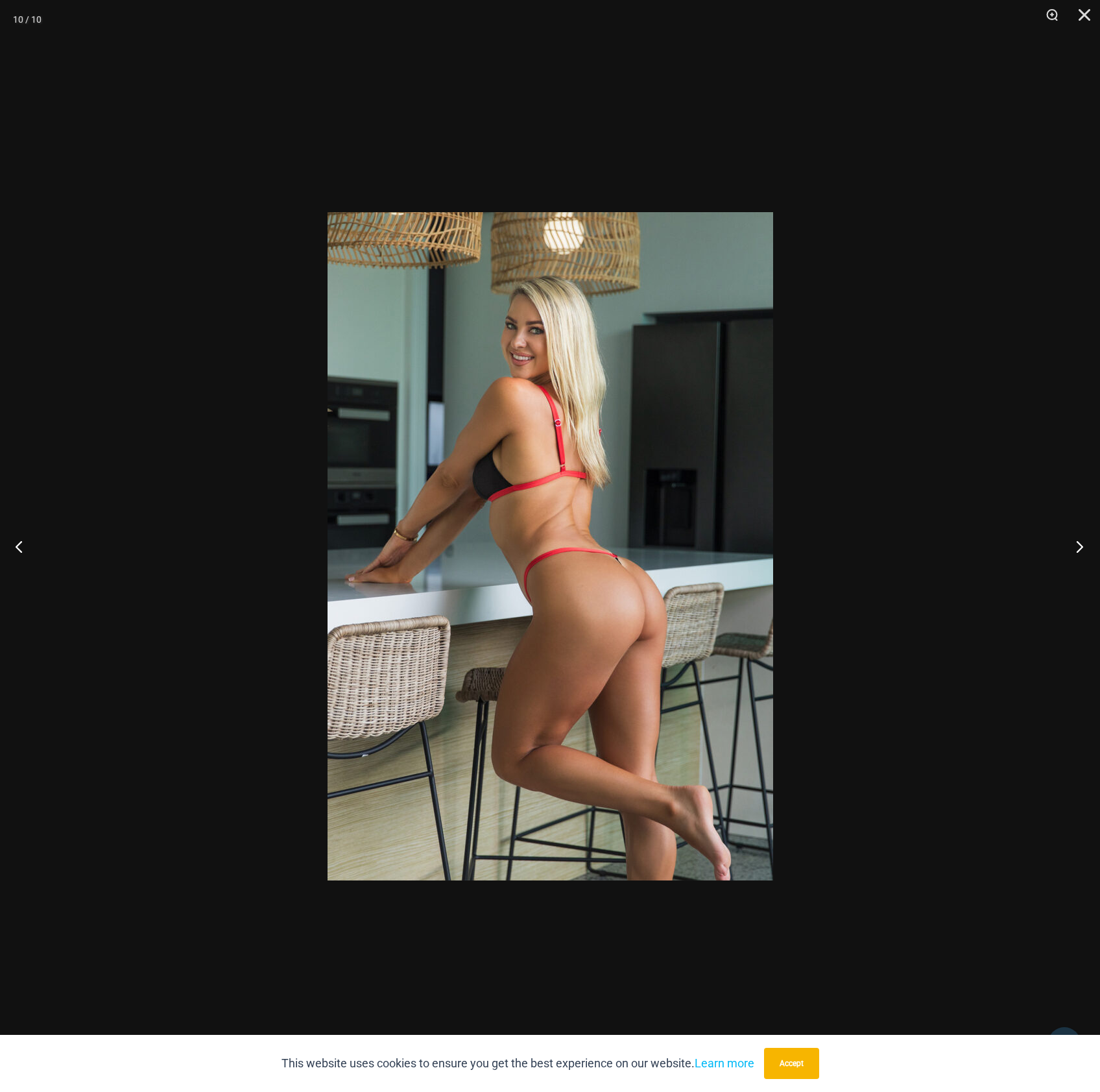
click at [1075, 551] on button "Next" at bounding box center [1077, 546] width 49 height 64
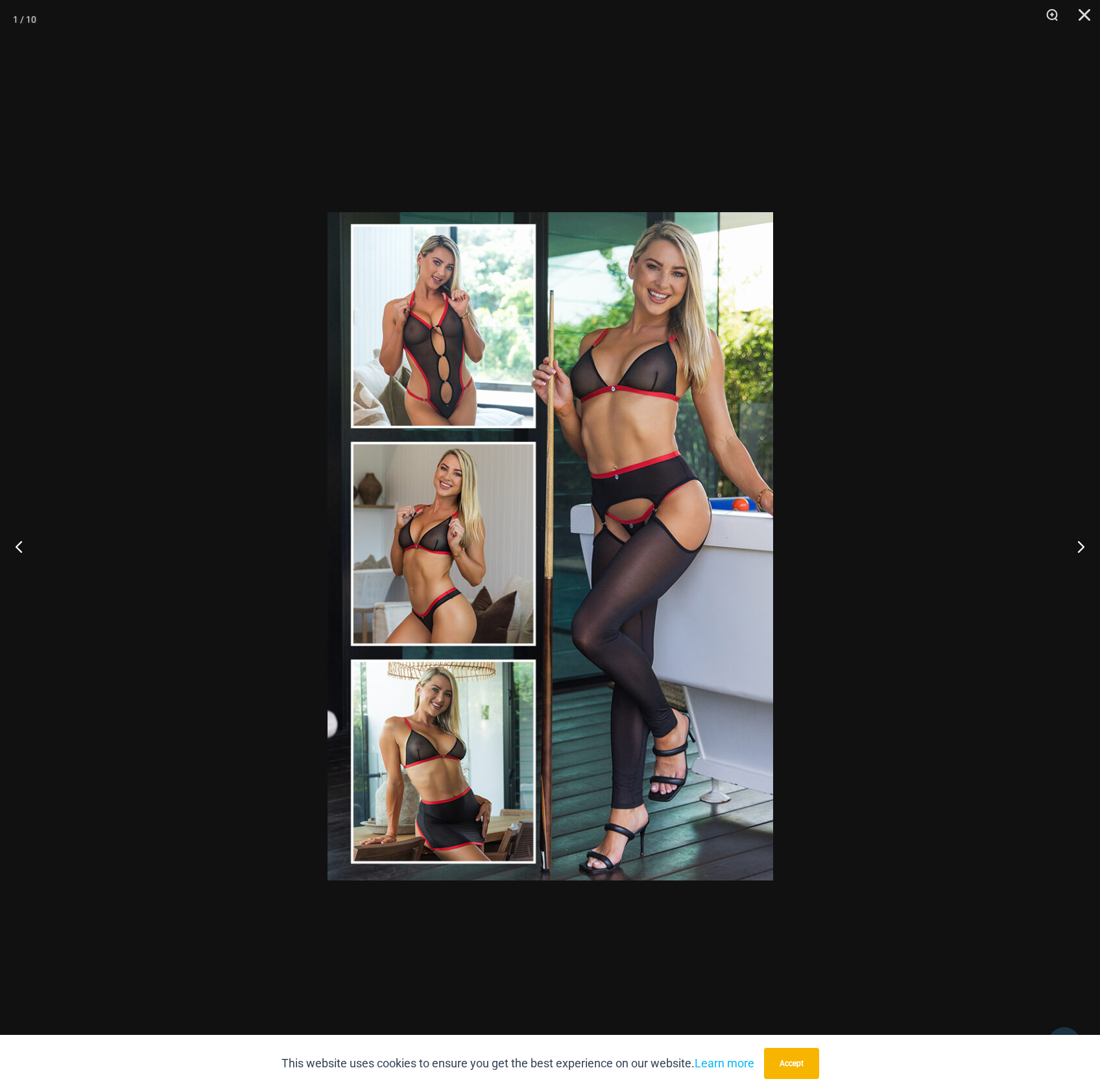
click at [979, 511] on div at bounding box center [550, 546] width 1100 height 1092
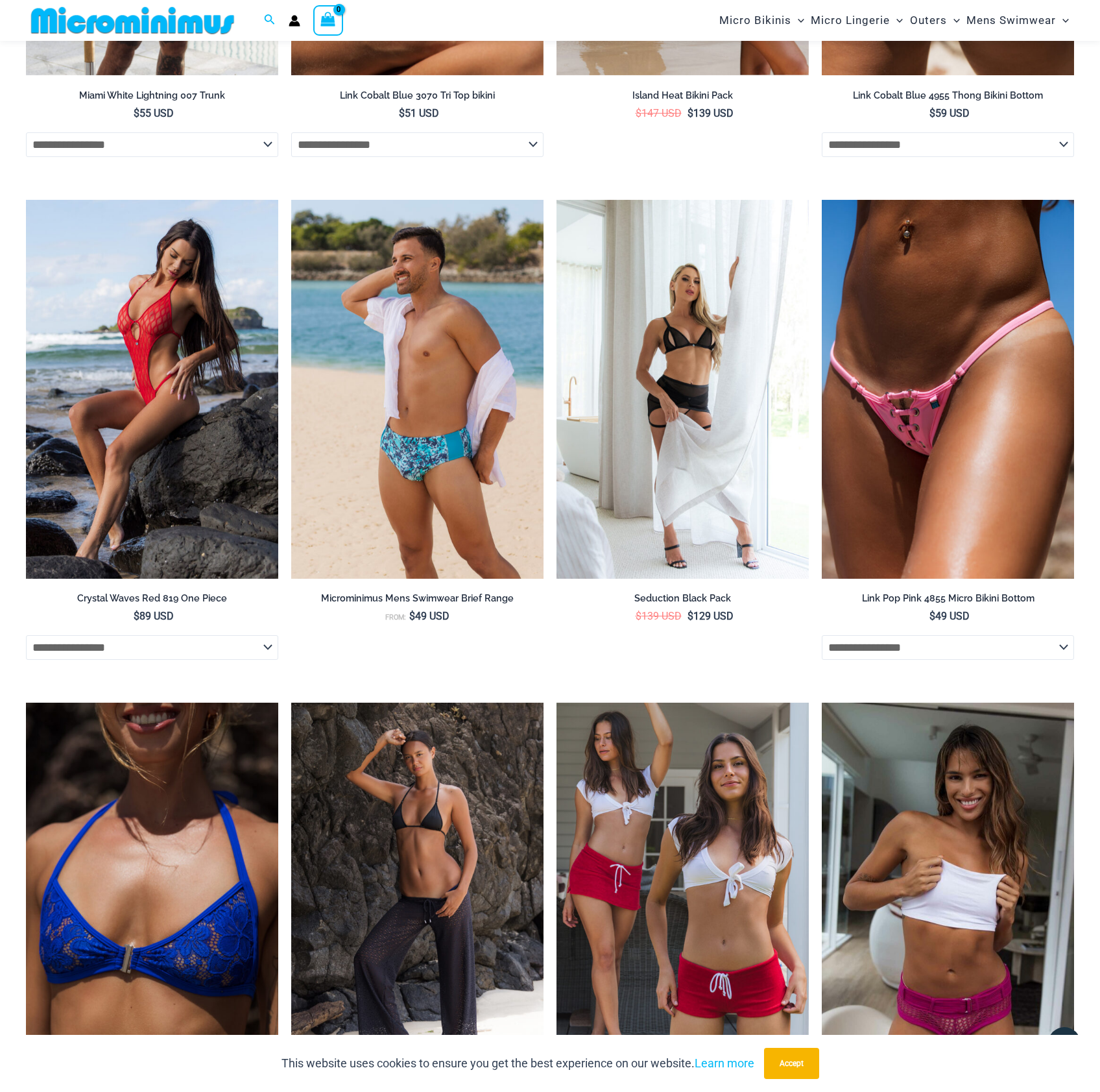
scroll to position [3449, 0]
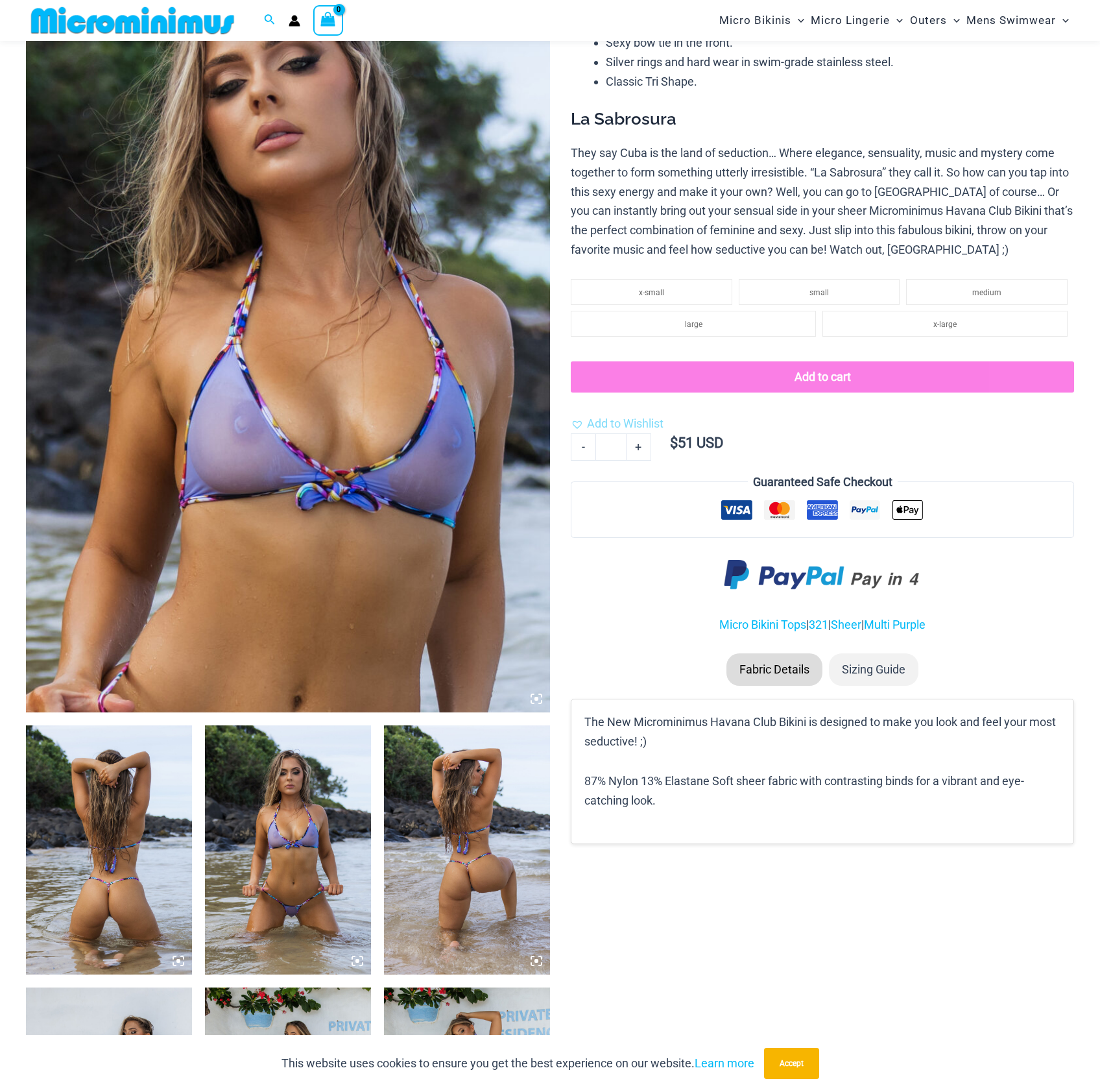
scroll to position [205, 0]
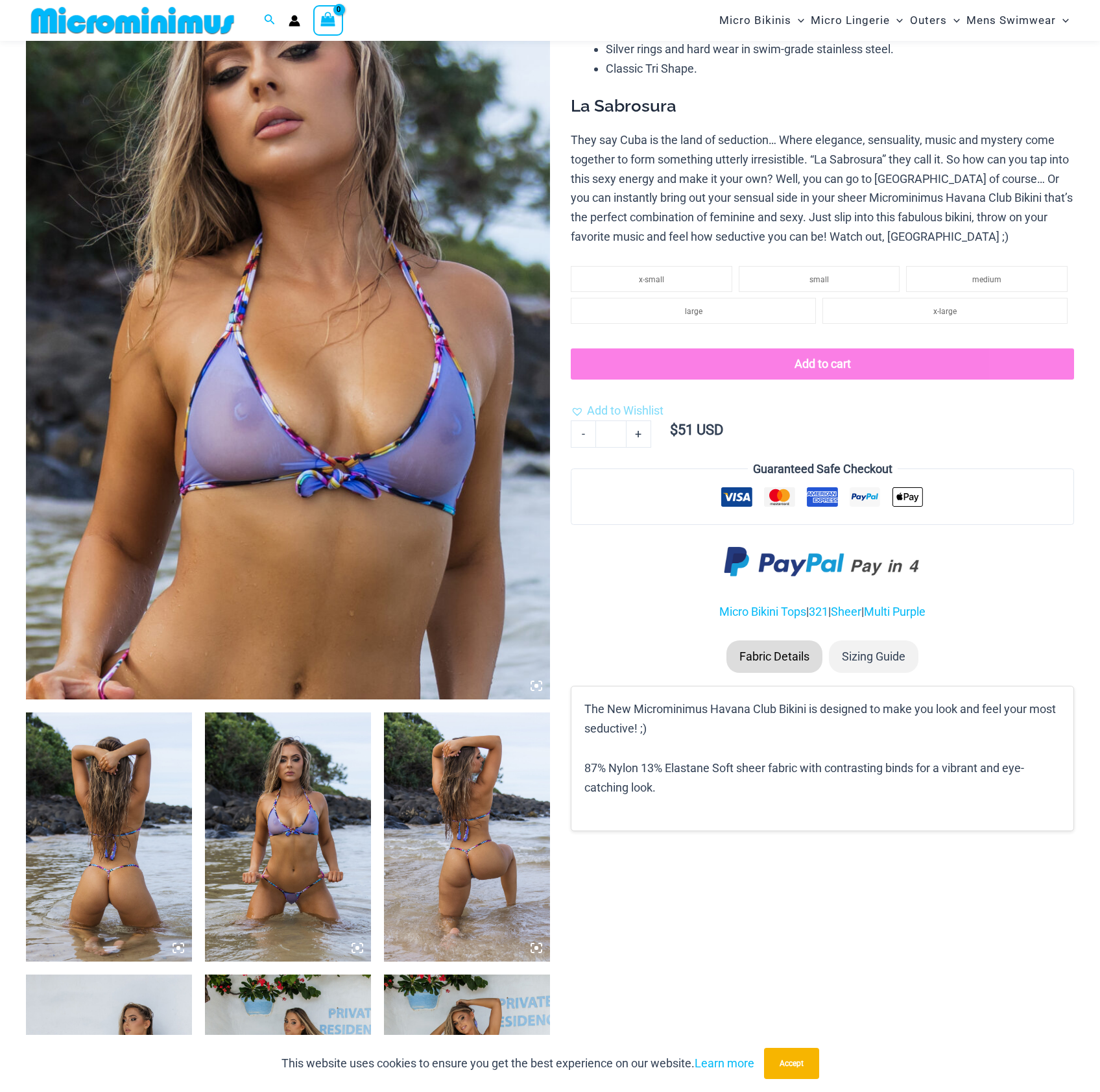
click at [165, 783] on img at bounding box center [109, 836] width 166 height 249
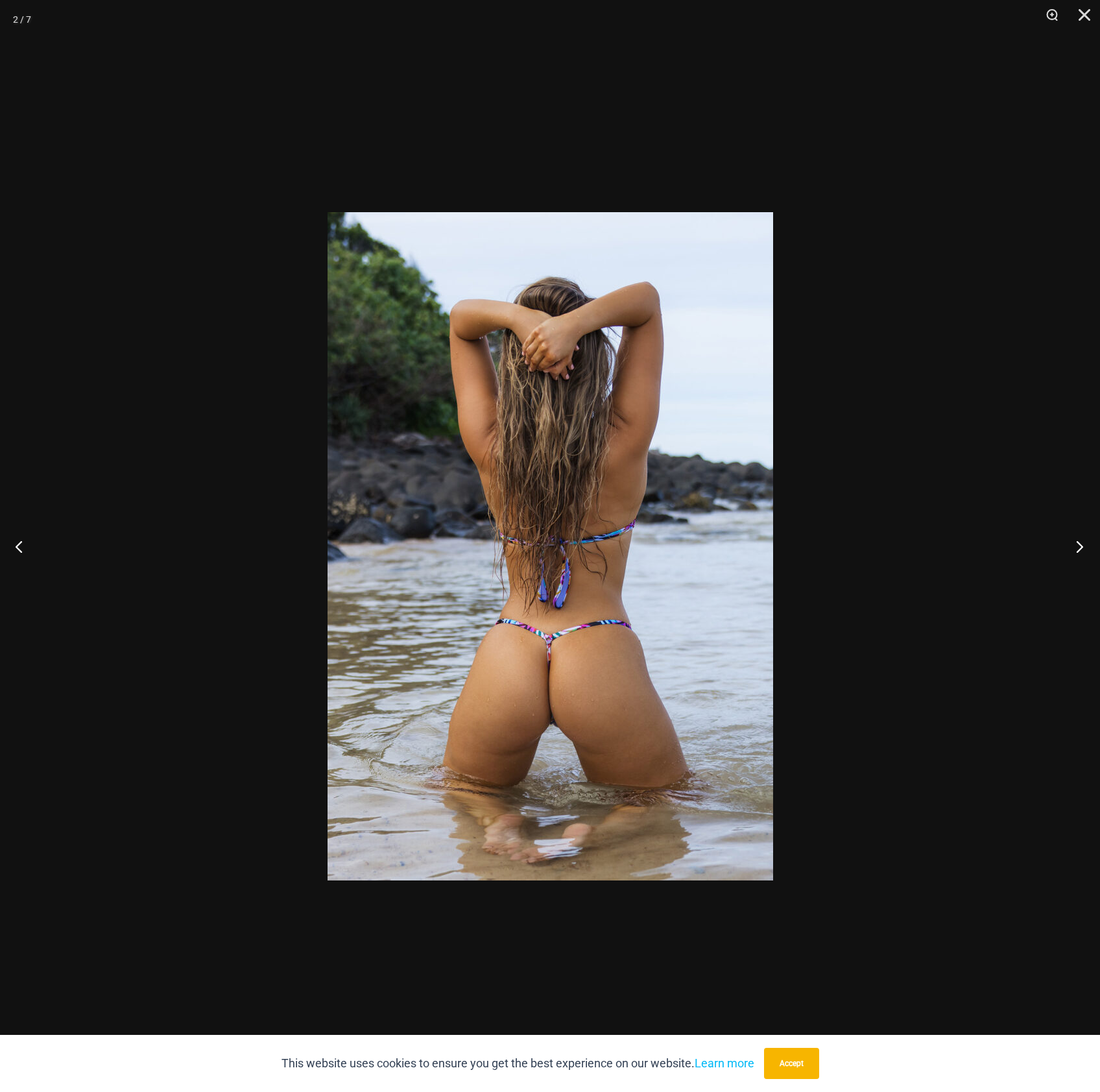
click at [1079, 546] on button "Next" at bounding box center [1077, 546] width 49 height 64
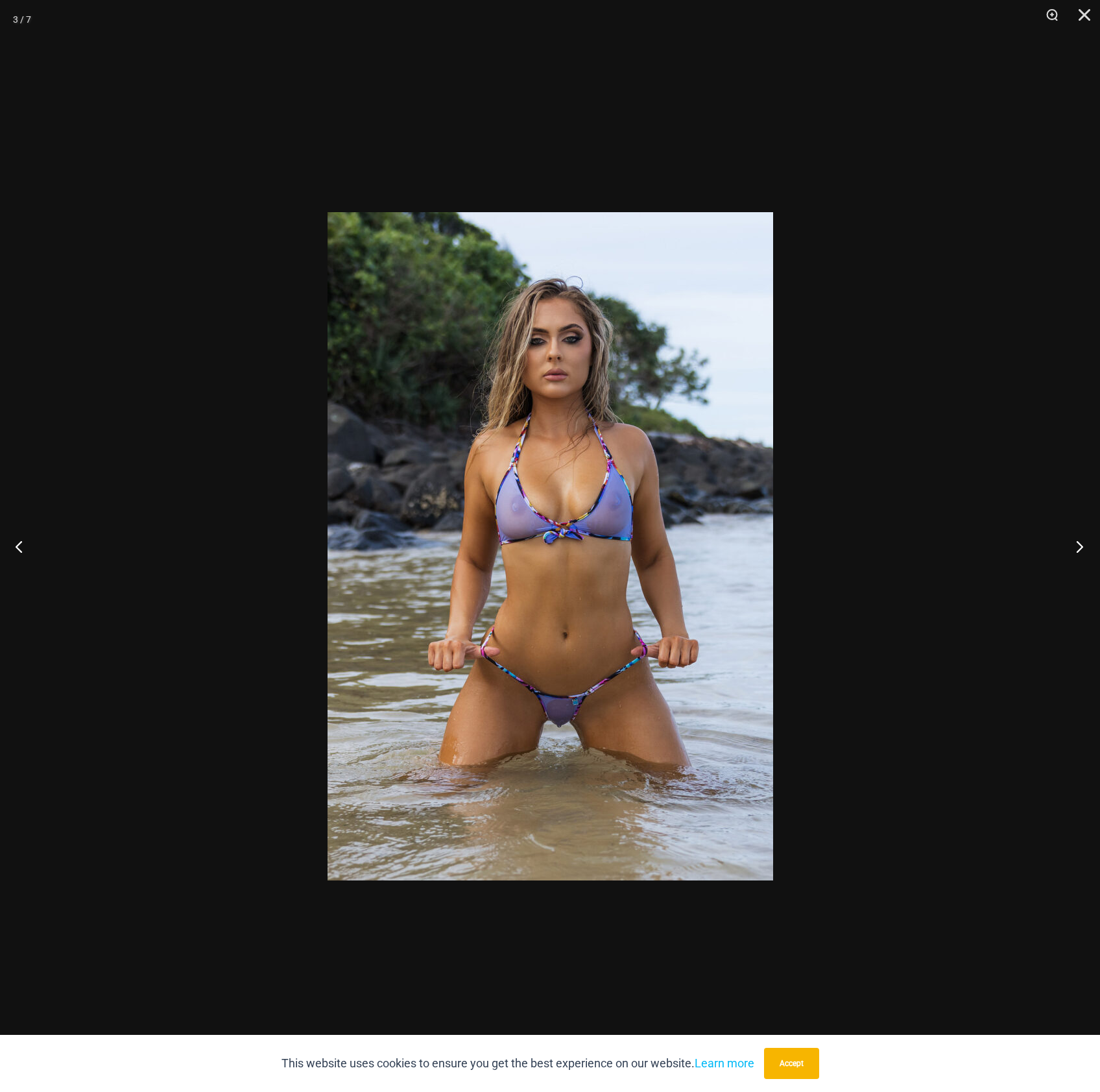
click at [1079, 546] on button "Next" at bounding box center [1077, 546] width 49 height 64
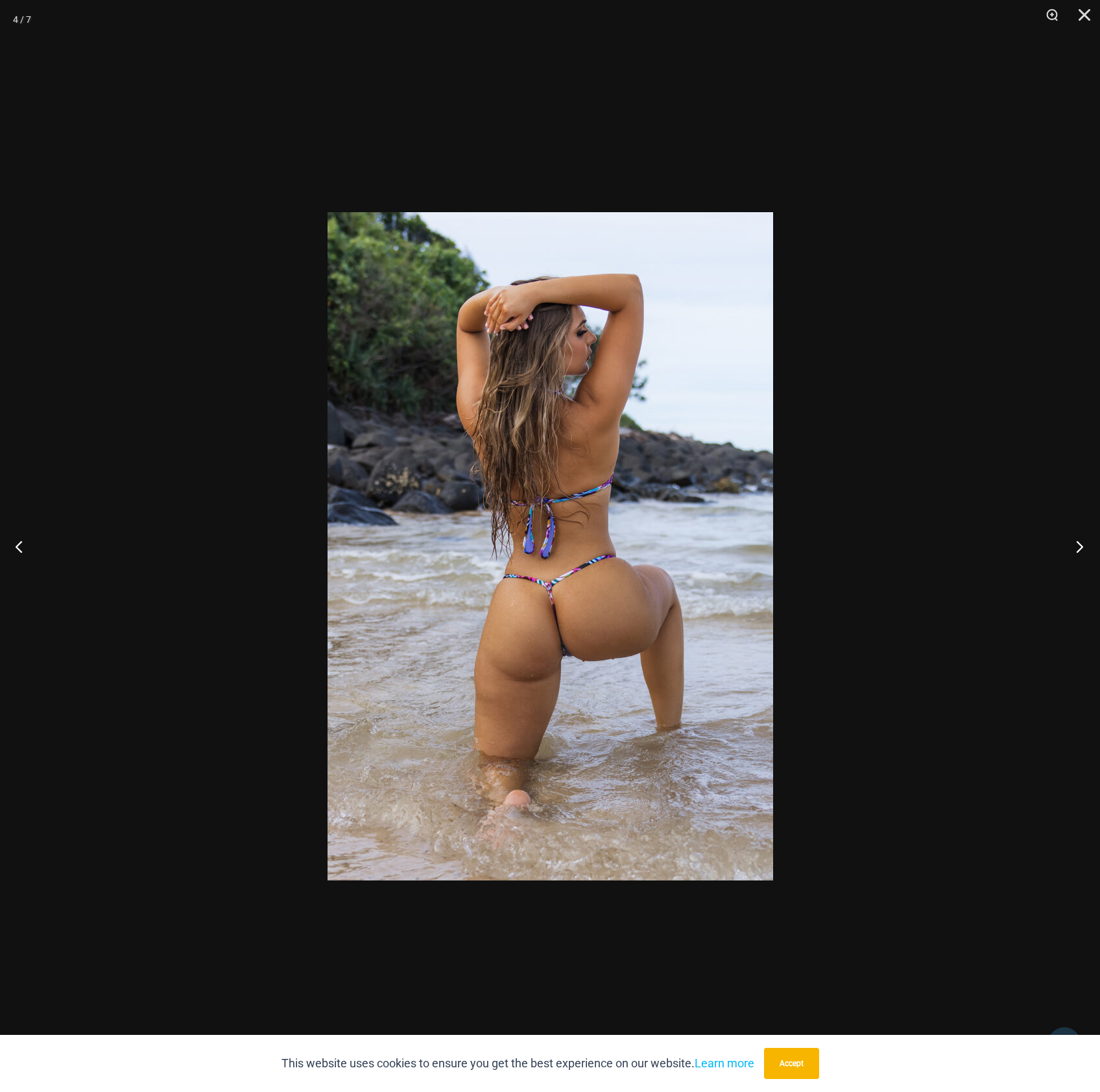
click at [1079, 546] on button "Next" at bounding box center [1077, 546] width 49 height 64
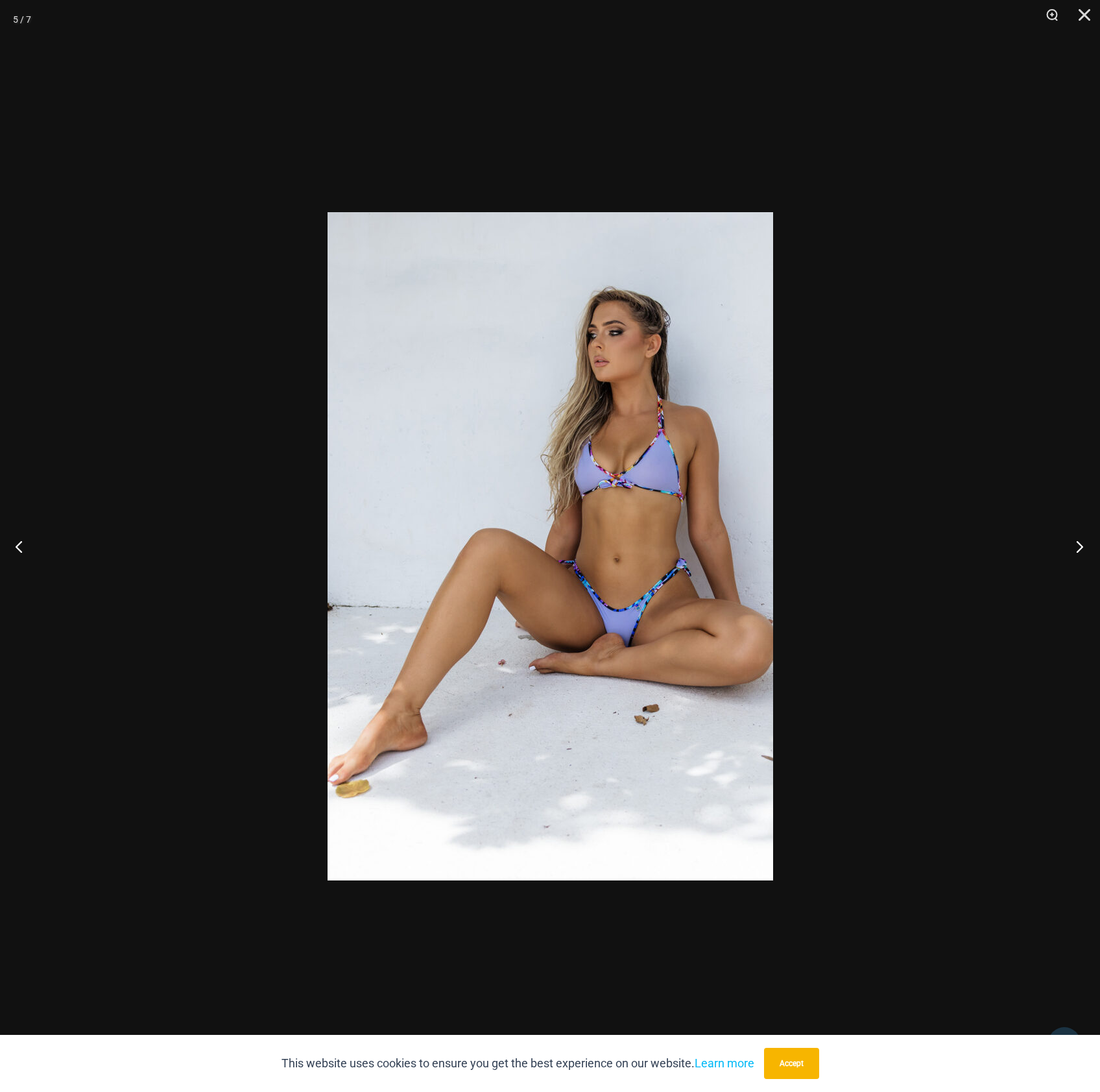
click at [1078, 548] on button "Next" at bounding box center [1077, 546] width 49 height 64
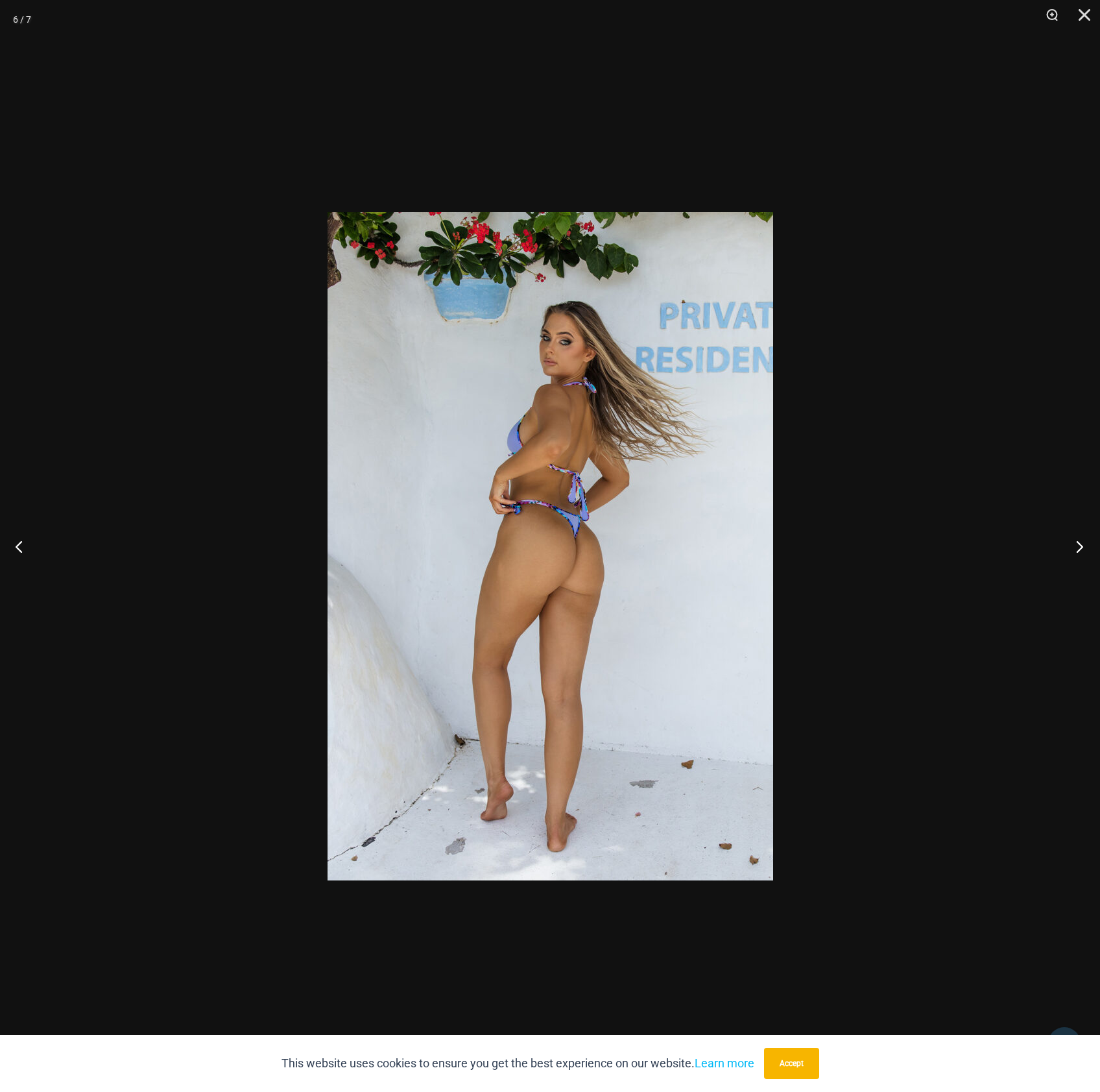
click at [1077, 548] on button "Next" at bounding box center [1077, 546] width 49 height 64
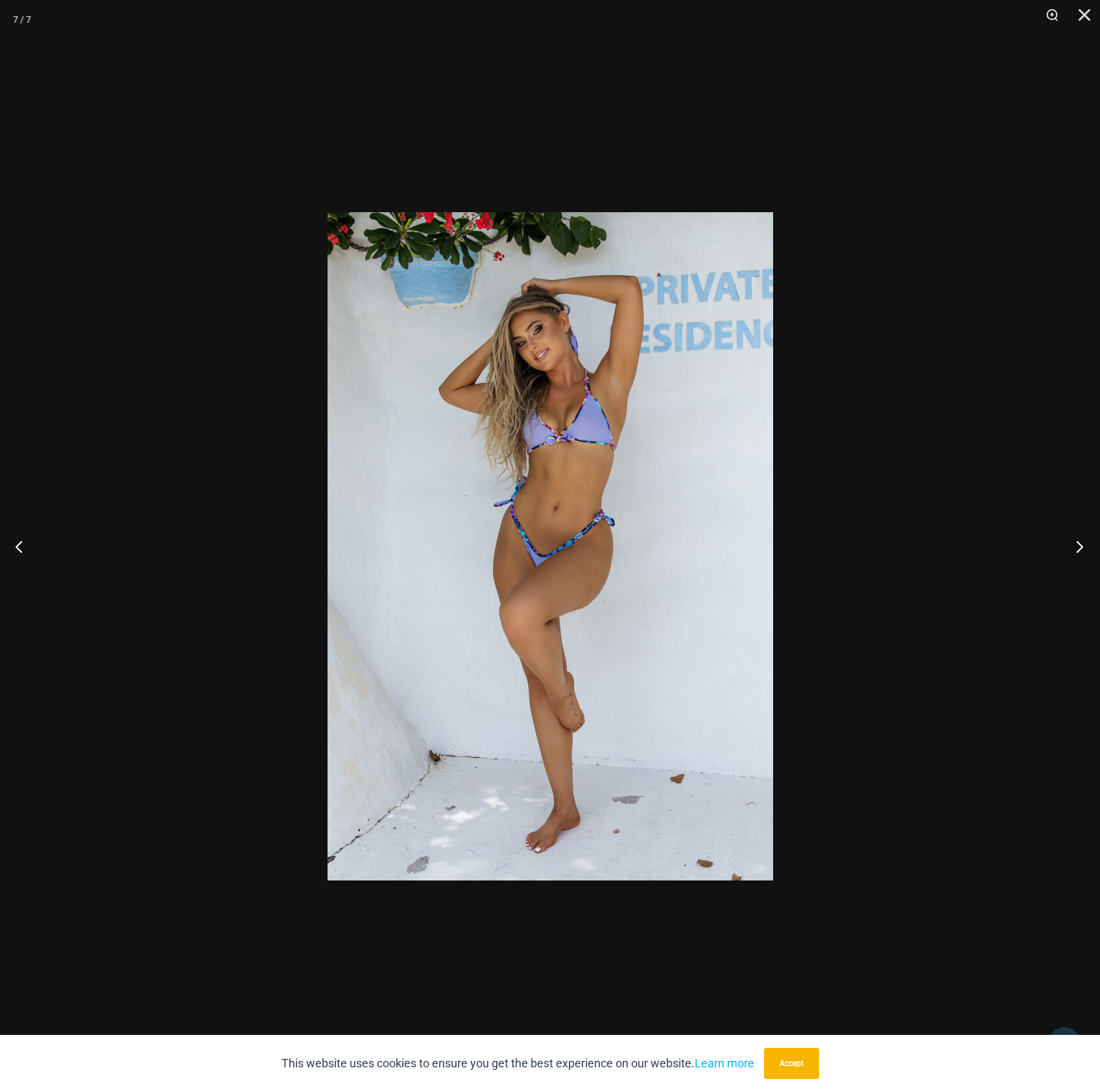
click at [1077, 548] on button "Next" at bounding box center [1077, 546] width 49 height 64
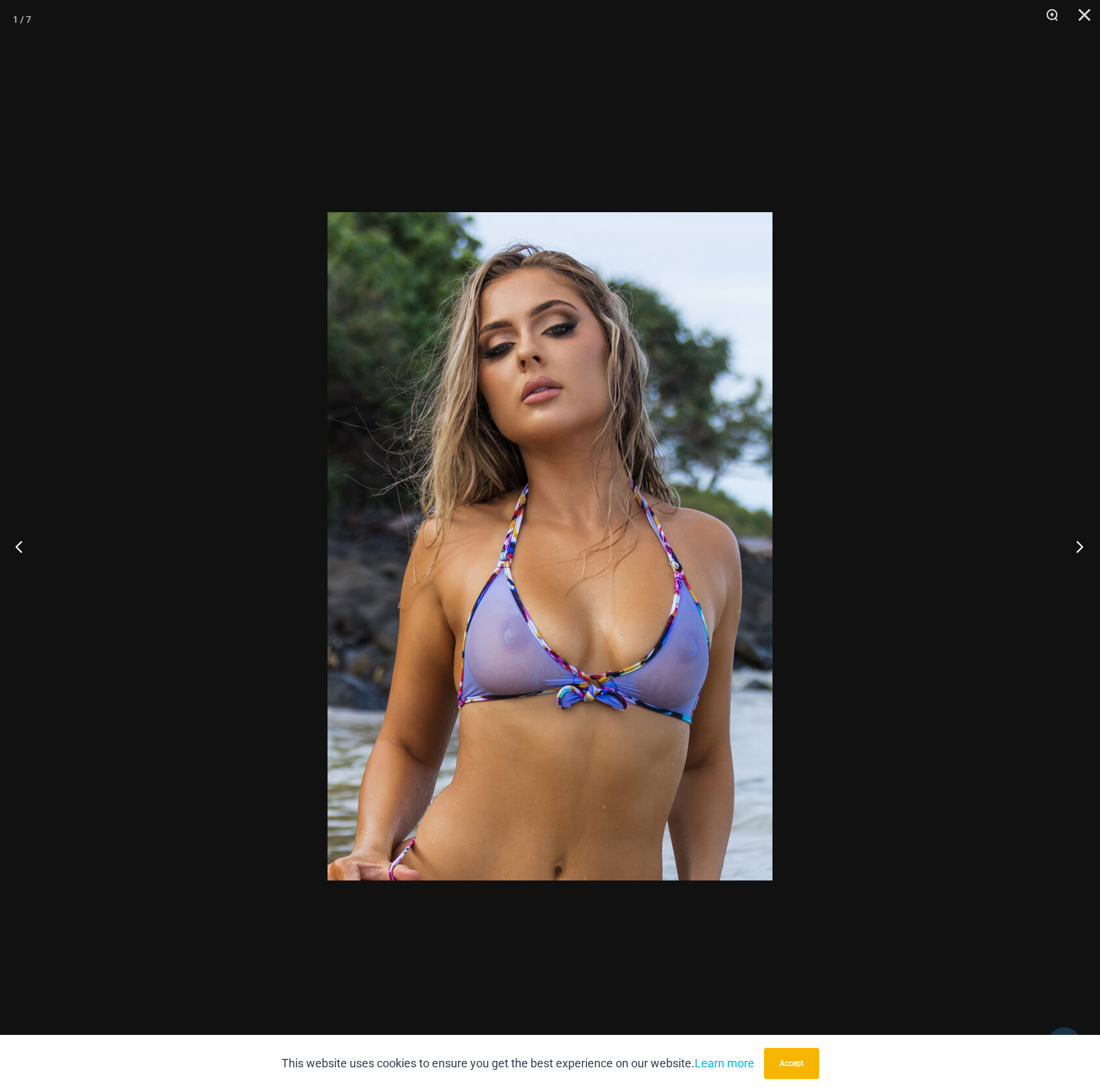
click at [1077, 548] on button "Next" at bounding box center [1077, 546] width 49 height 64
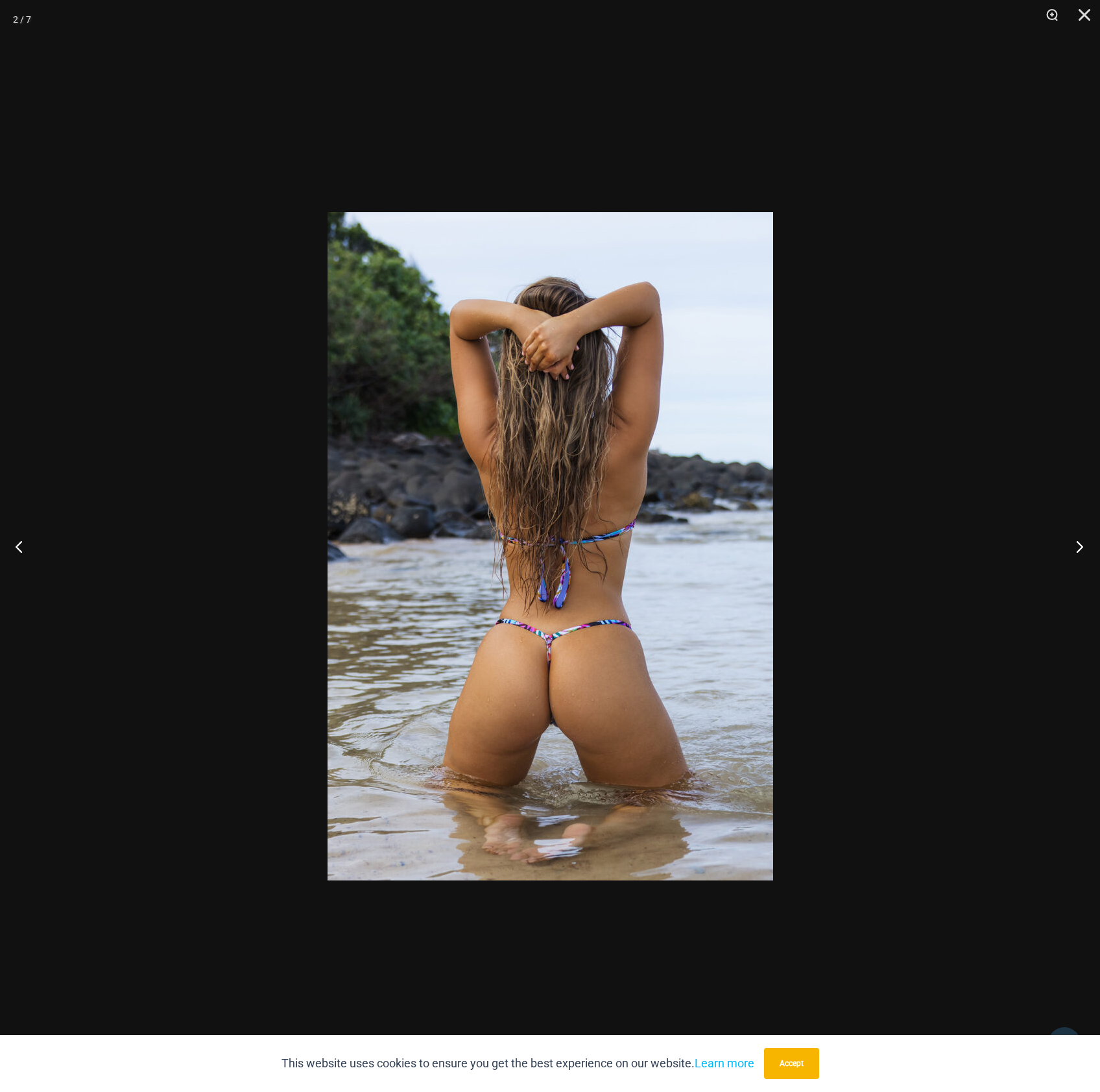
click at [1077, 548] on button "Next" at bounding box center [1077, 546] width 49 height 64
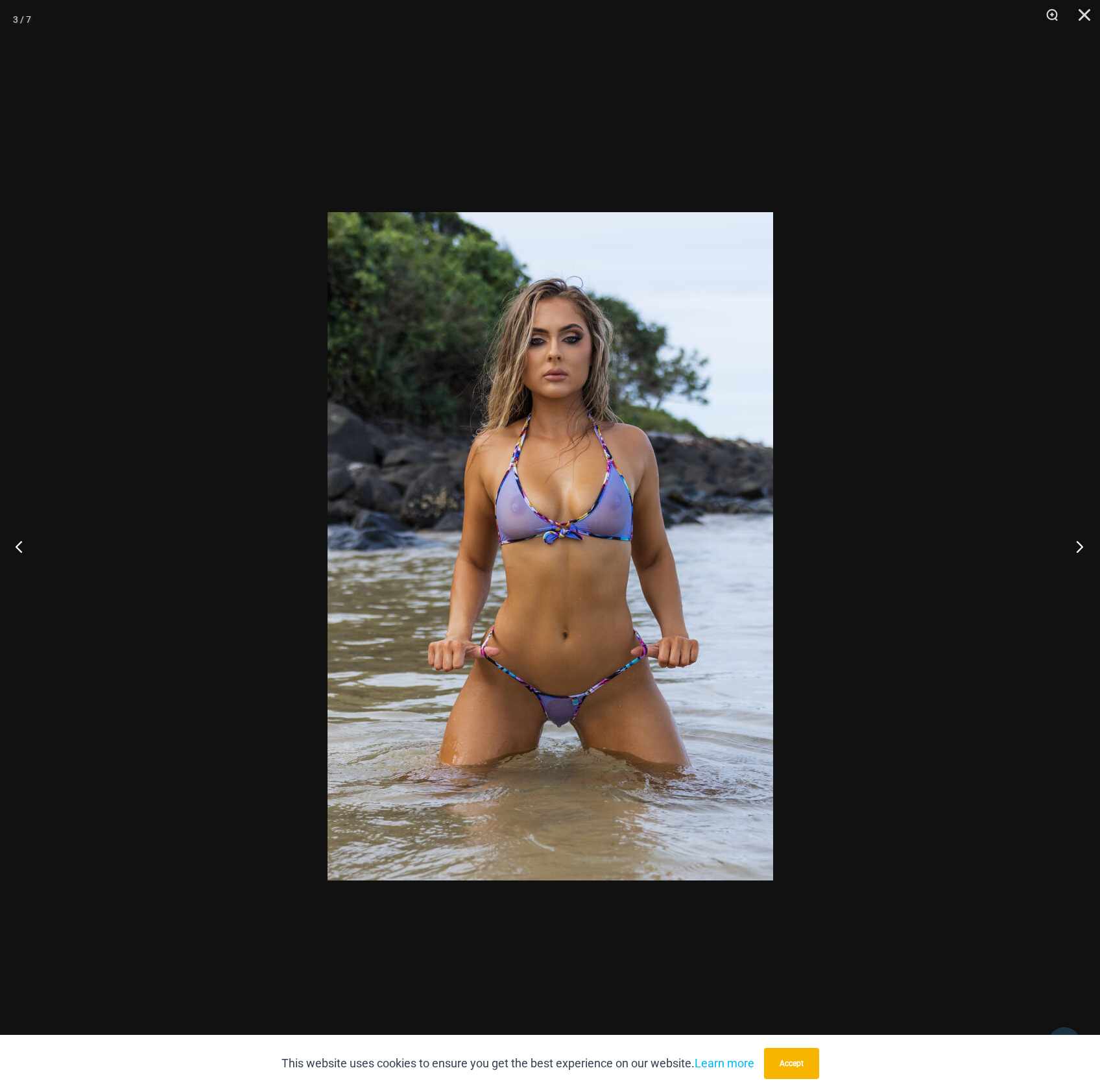
click at [1076, 549] on button "Next" at bounding box center [1077, 546] width 49 height 64
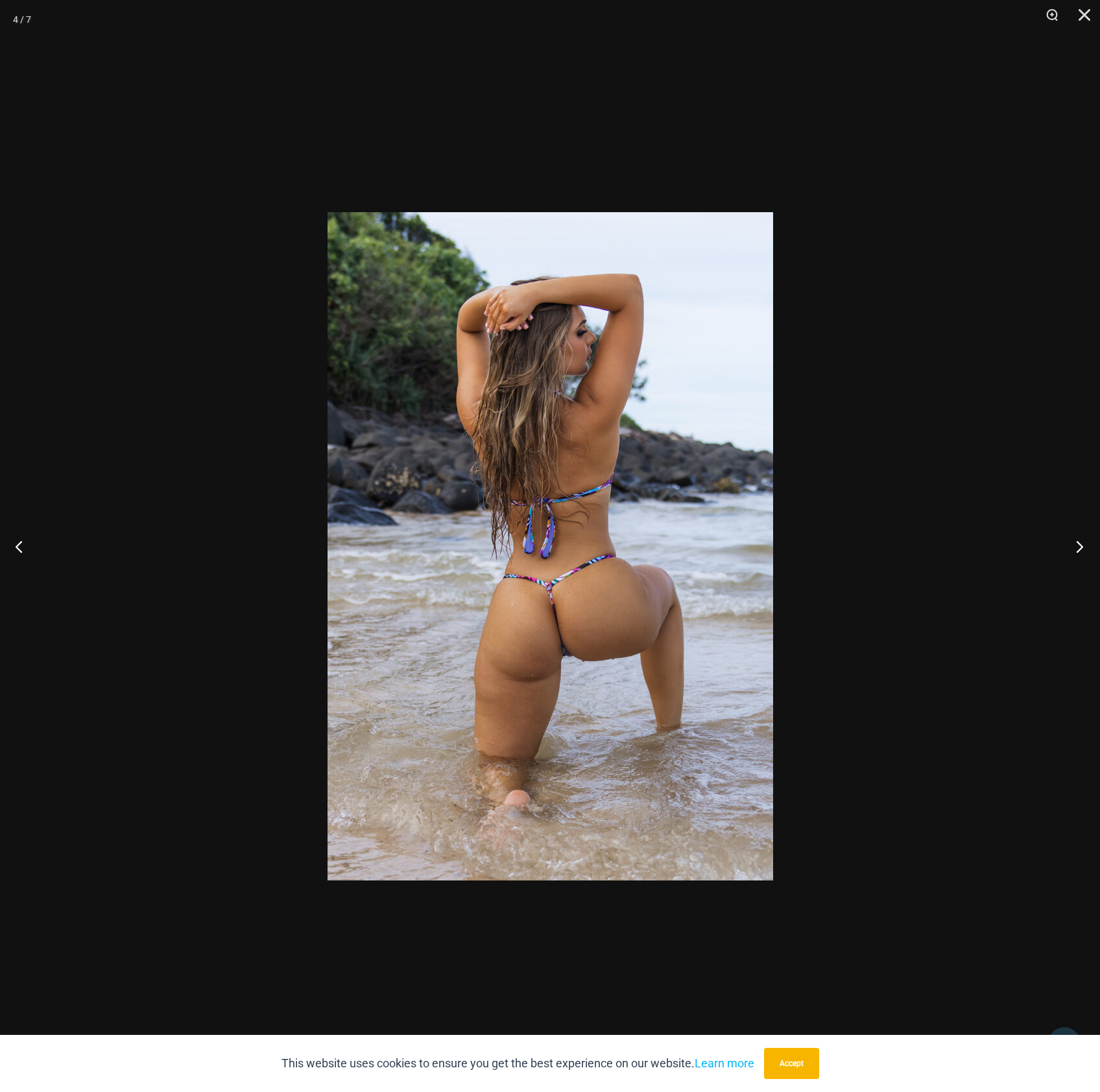
click at [1076, 549] on button "Next" at bounding box center [1077, 546] width 49 height 64
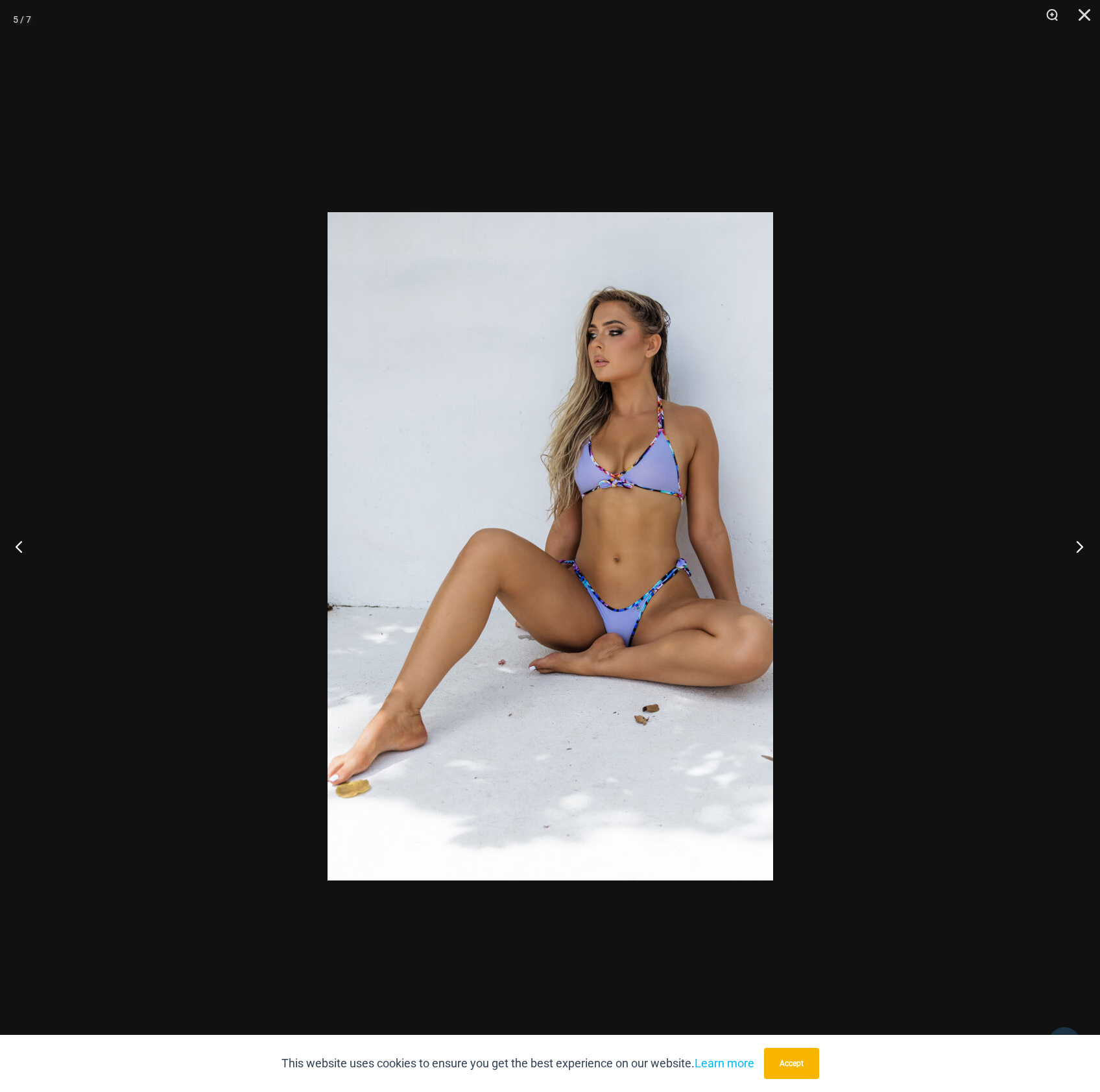
click at [1075, 550] on button "Next" at bounding box center [1077, 546] width 49 height 64
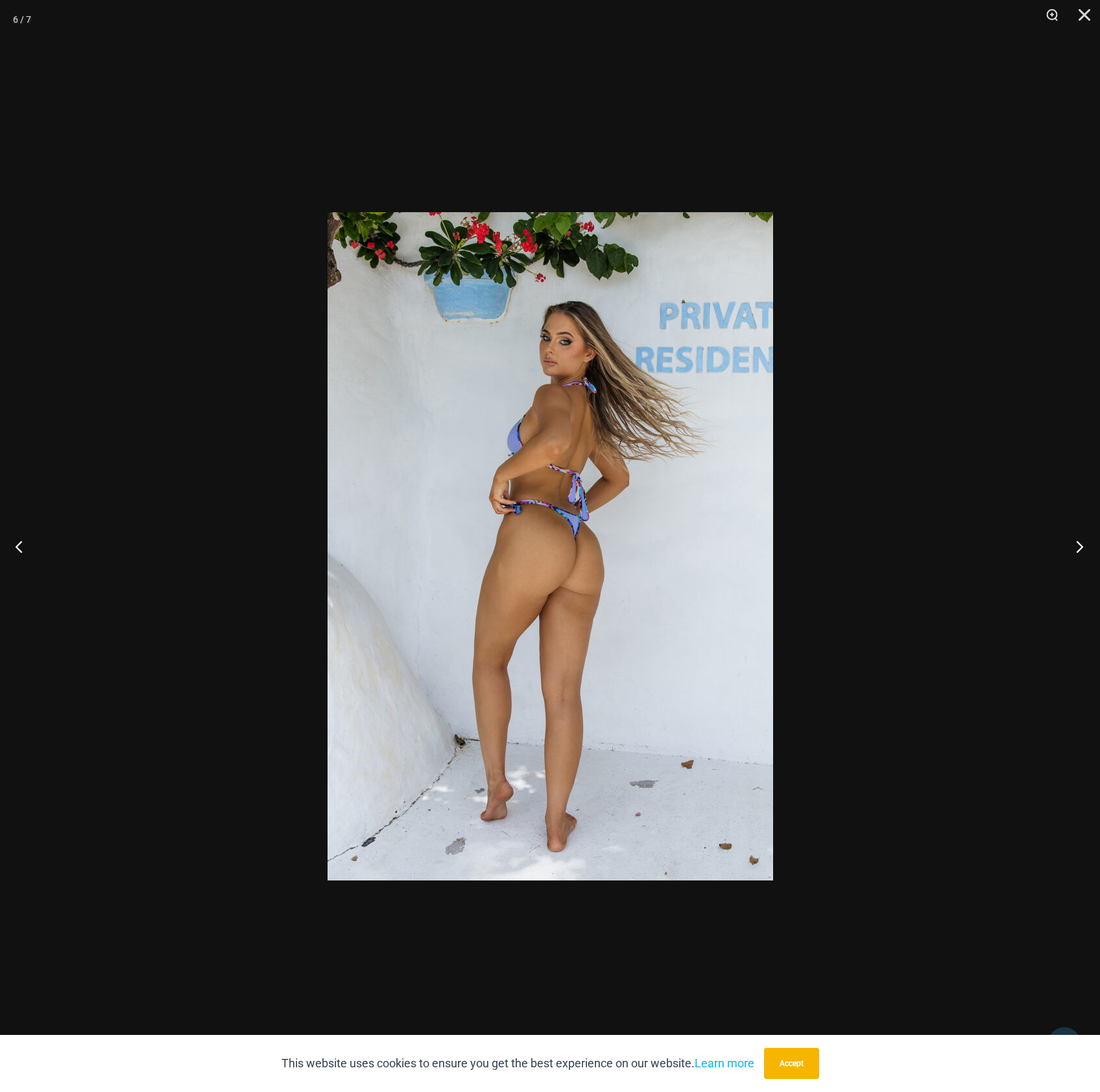
click at [1075, 550] on button "Next" at bounding box center [1077, 546] width 49 height 64
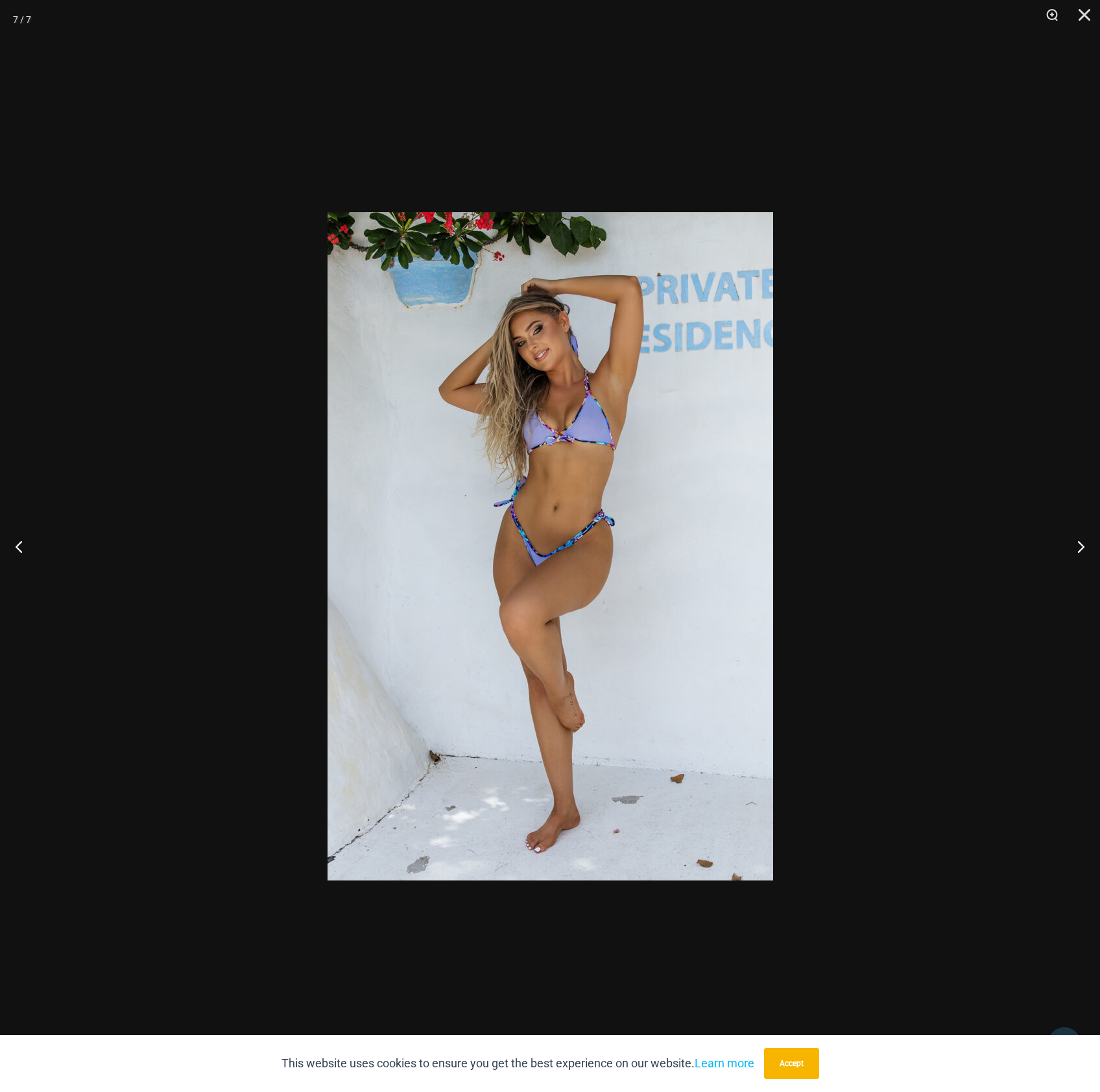
click at [938, 461] on div at bounding box center [550, 546] width 1100 height 1092
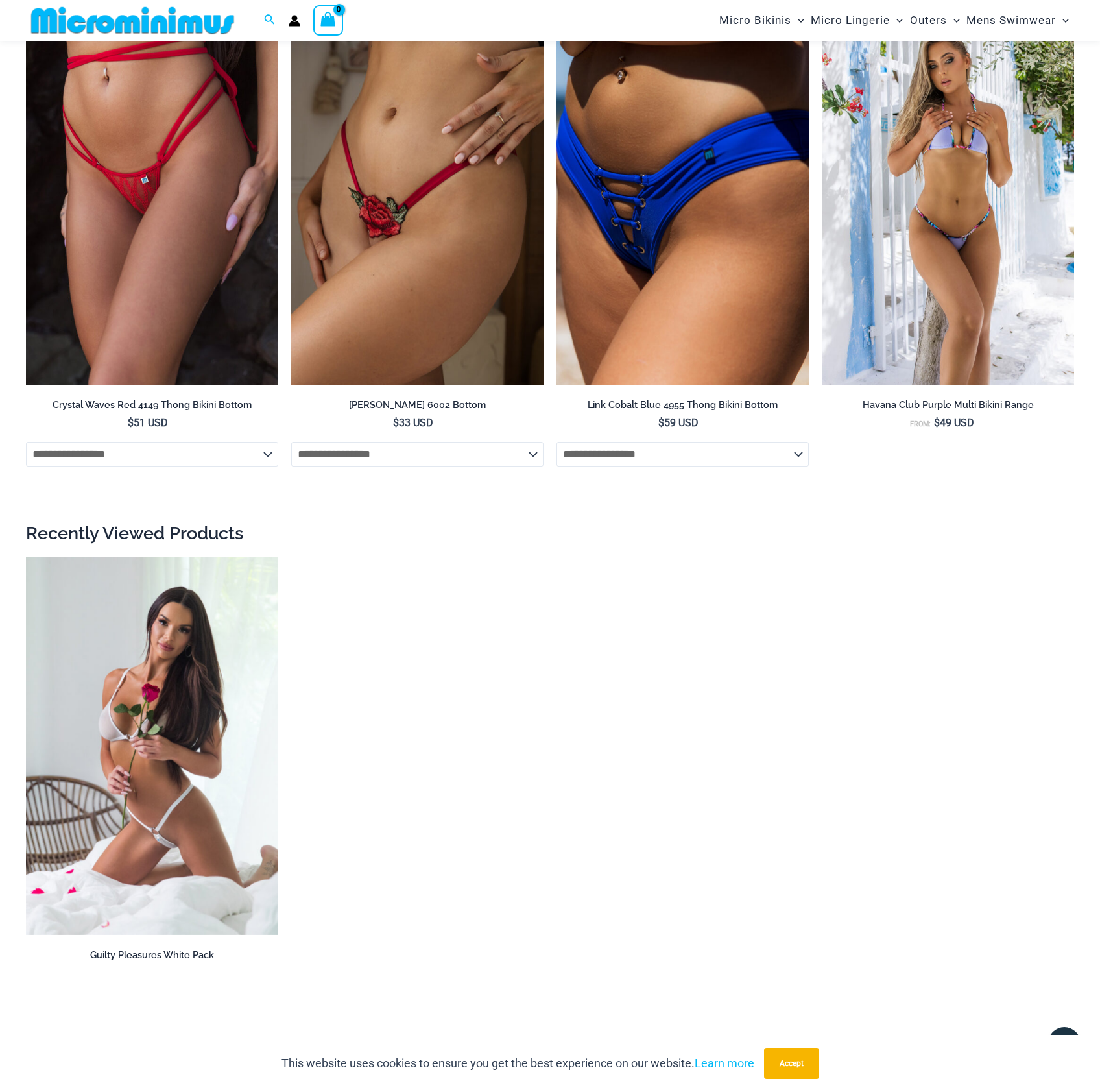
scroll to position [5178, 0]
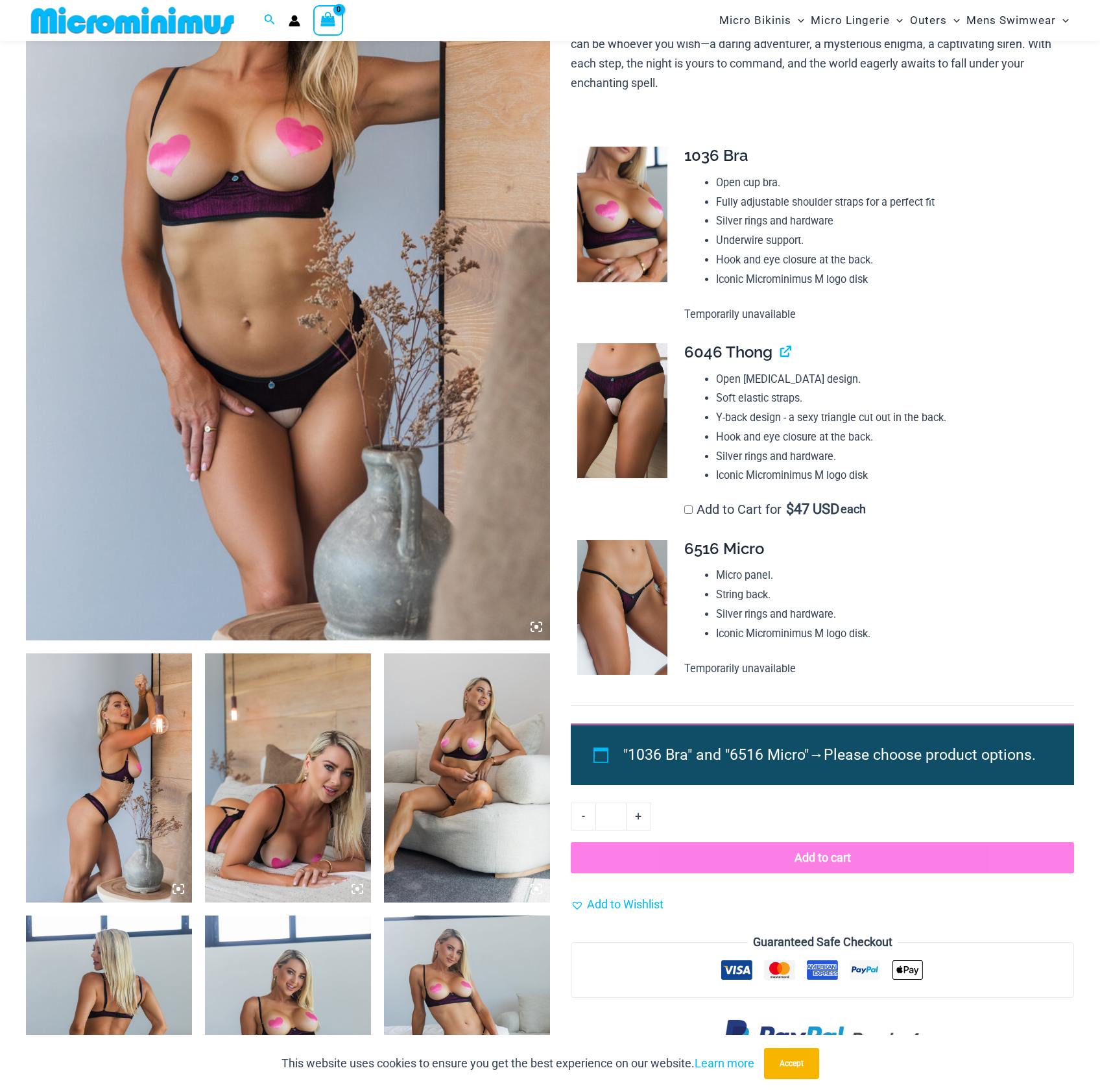
scroll to position [313, 0]
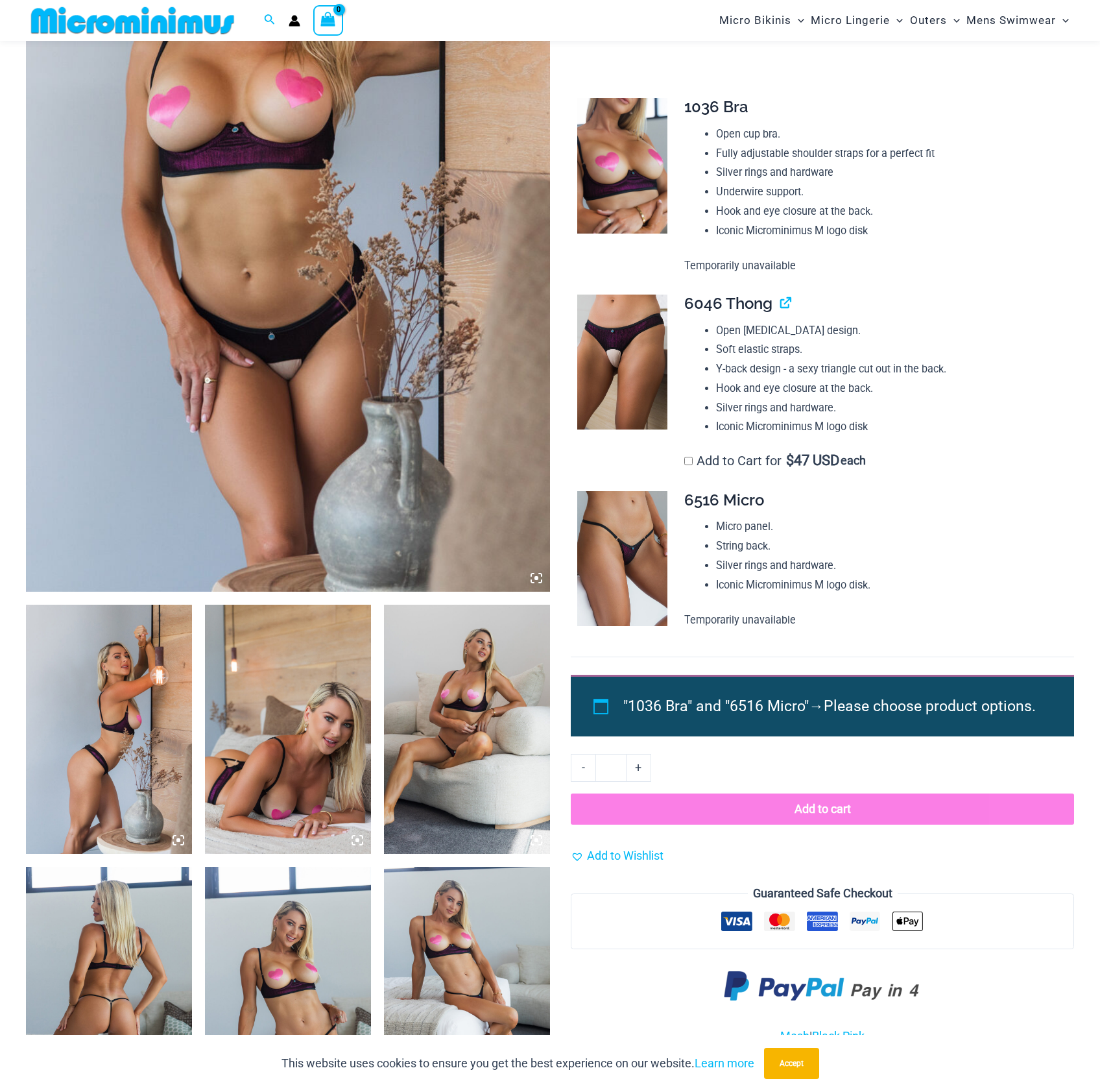
click at [153, 720] on img at bounding box center [109, 729] width 166 height 249
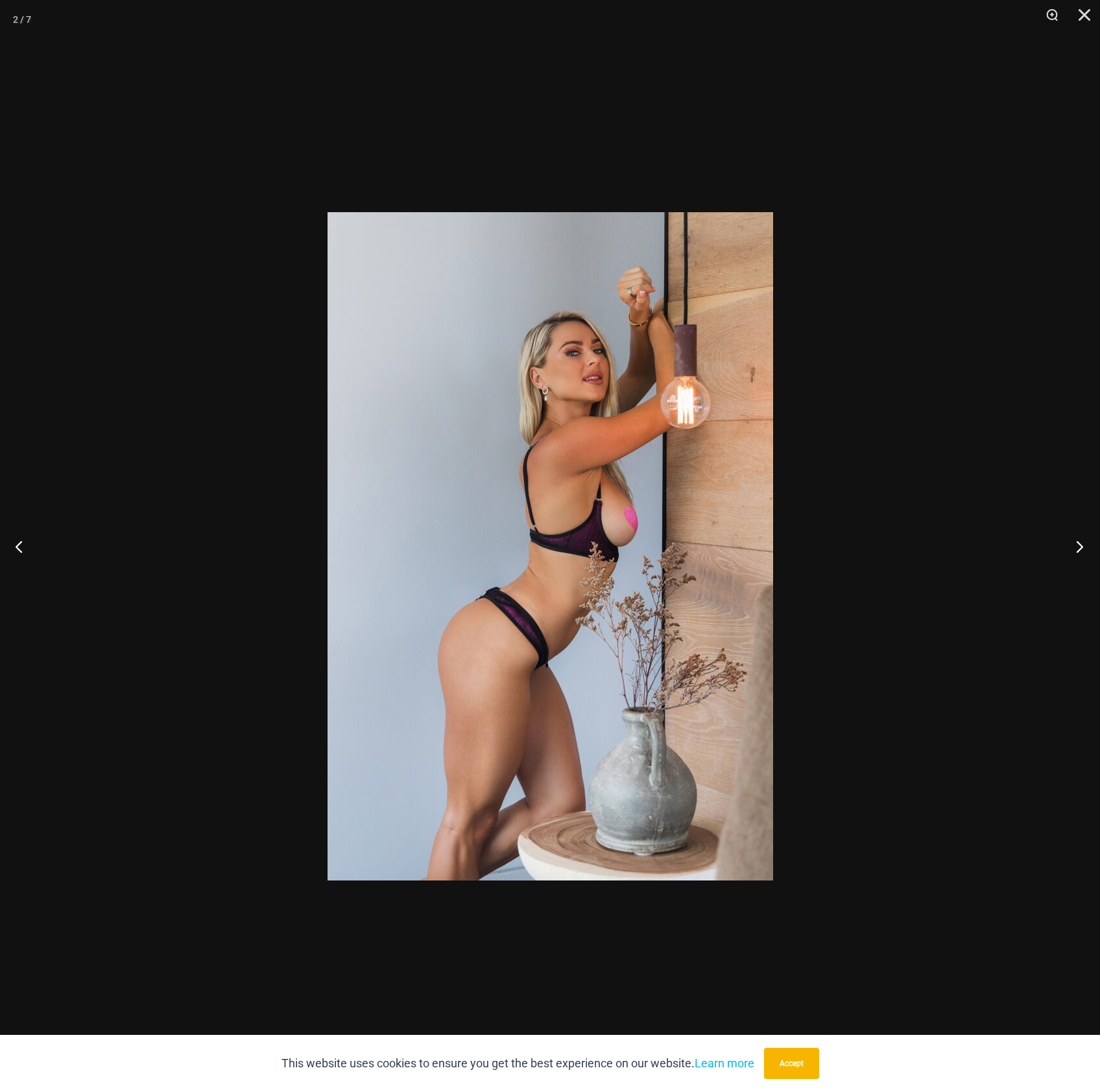
click at [1080, 549] on button "Next" at bounding box center [1077, 546] width 49 height 64
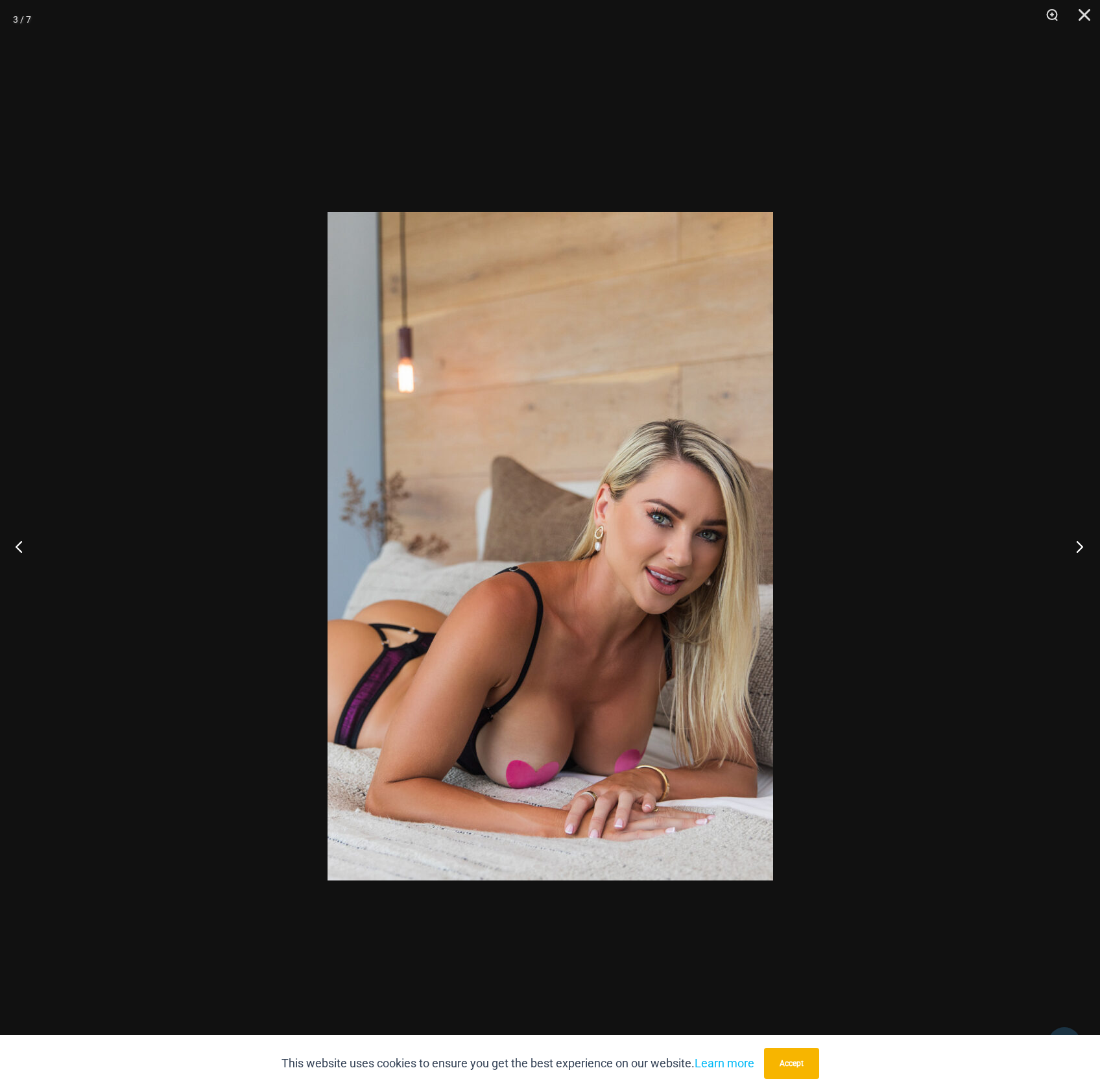
click at [1080, 549] on button "Next" at bounding box center [1077, 546] width 49 height 64
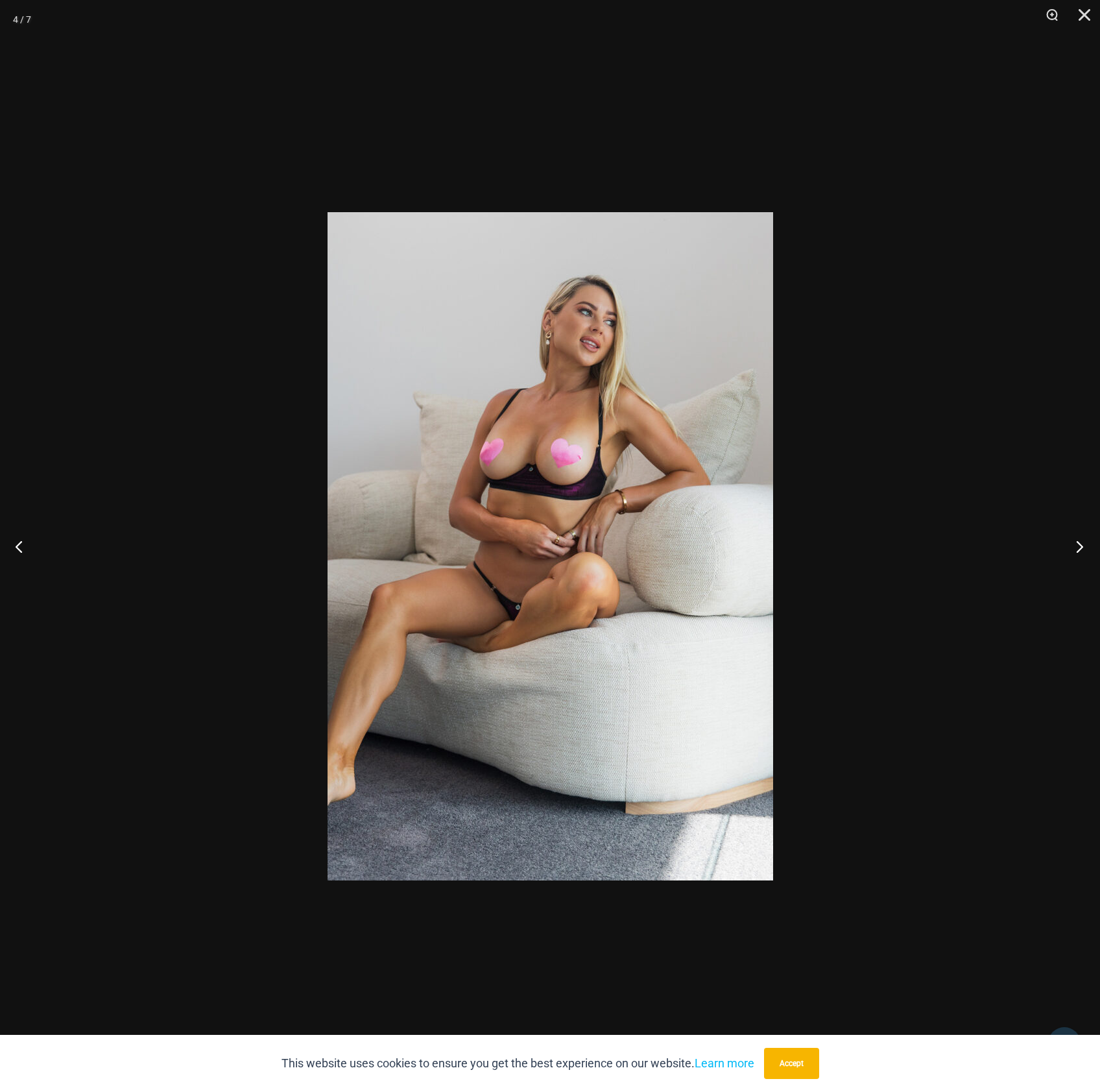
click at [1080, 549] on button "Next" at bounding box center [1077, 546] width 49 height 64
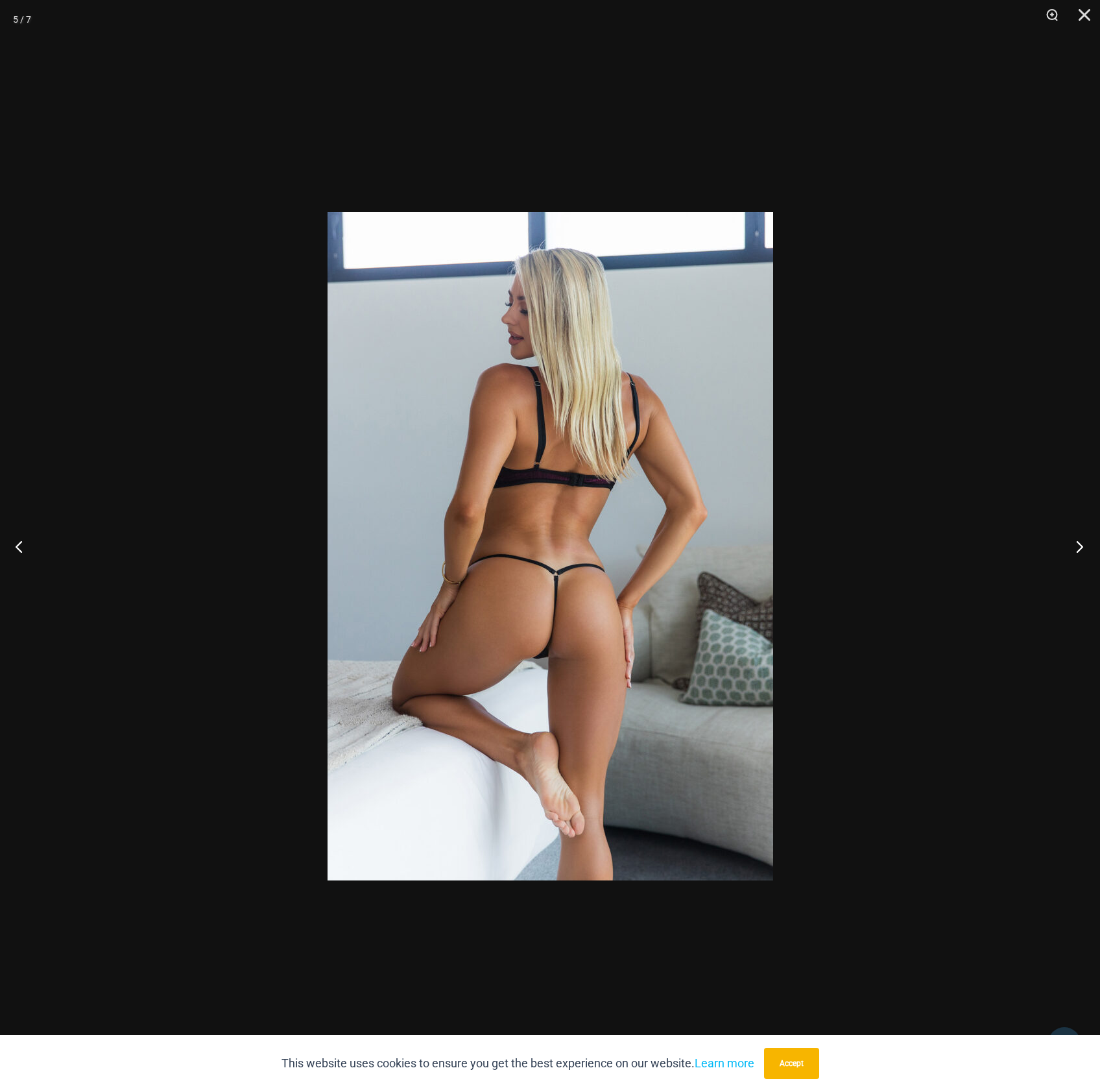
click at [1080, 549] on button "Next" at bounding box center [1077, 546] width 49 height 64
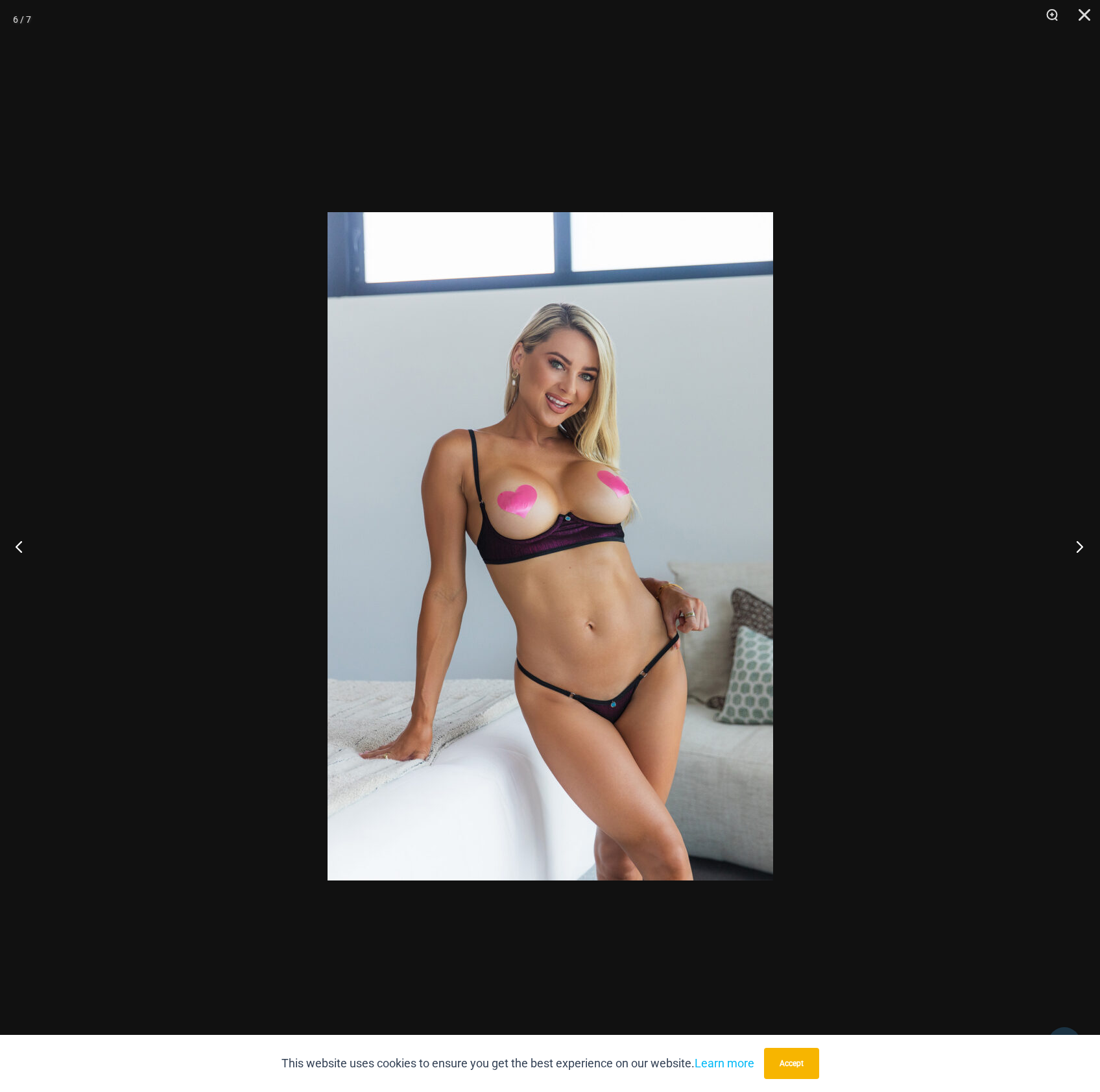
click at [1079, 549] on button "Next" at bounding box center [1077, 546] width 49 height 64
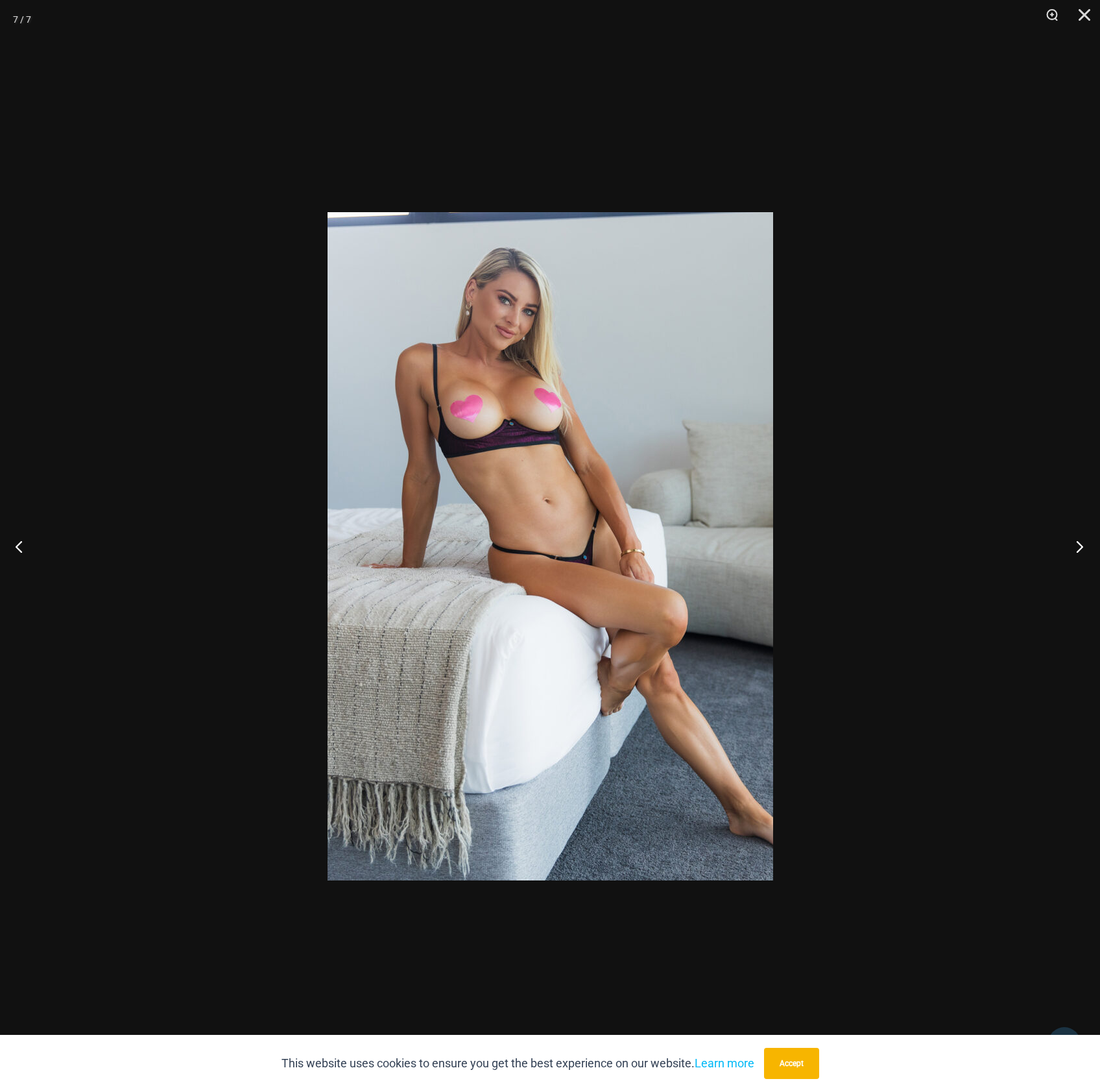
click at [1079, 550] on button "Next" at bounding box center [1077, 546] width 49 height 64
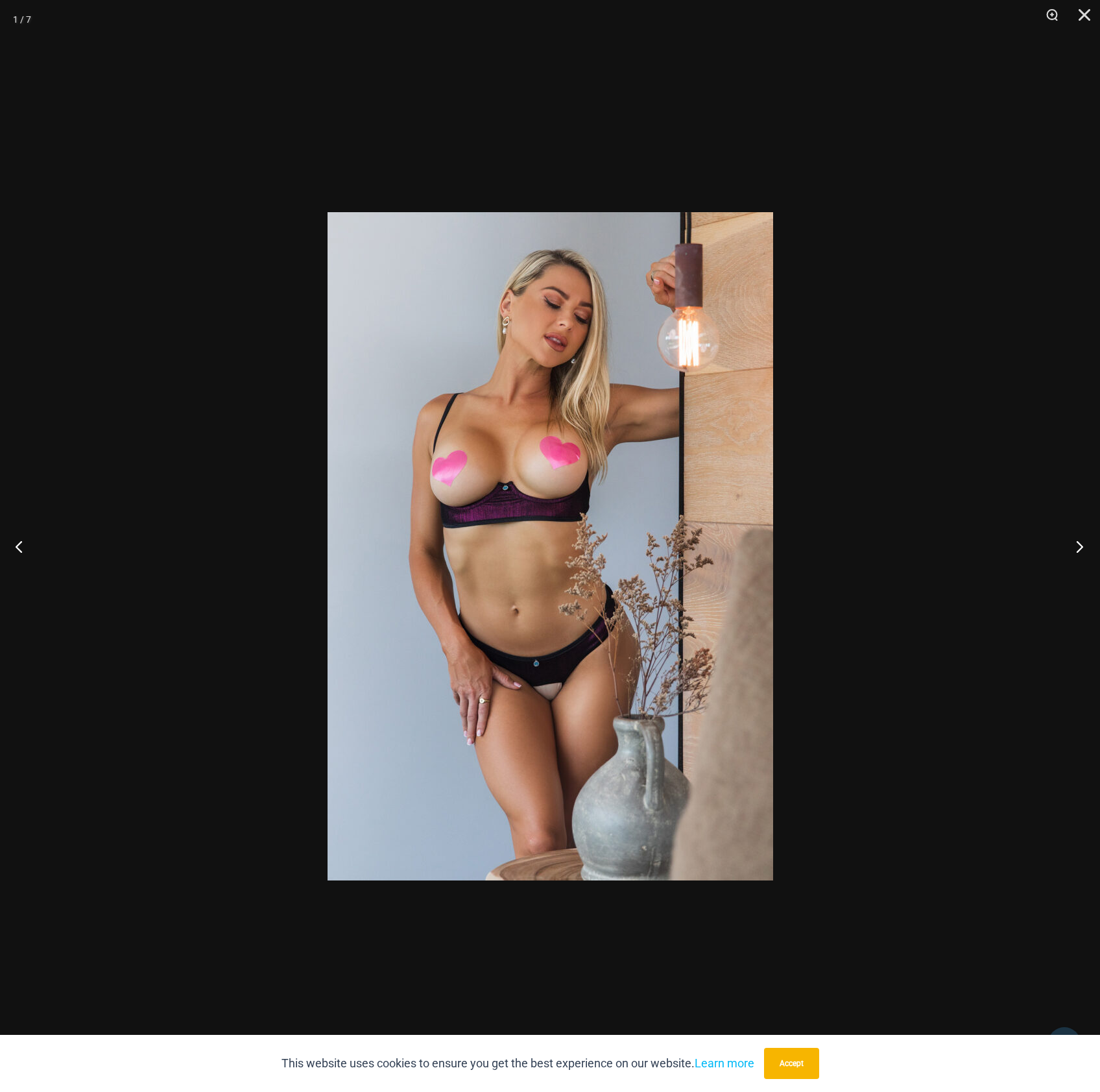
click at [1079, 550] on button "Next" at bounding box center [1077, 546] width 49 height 64
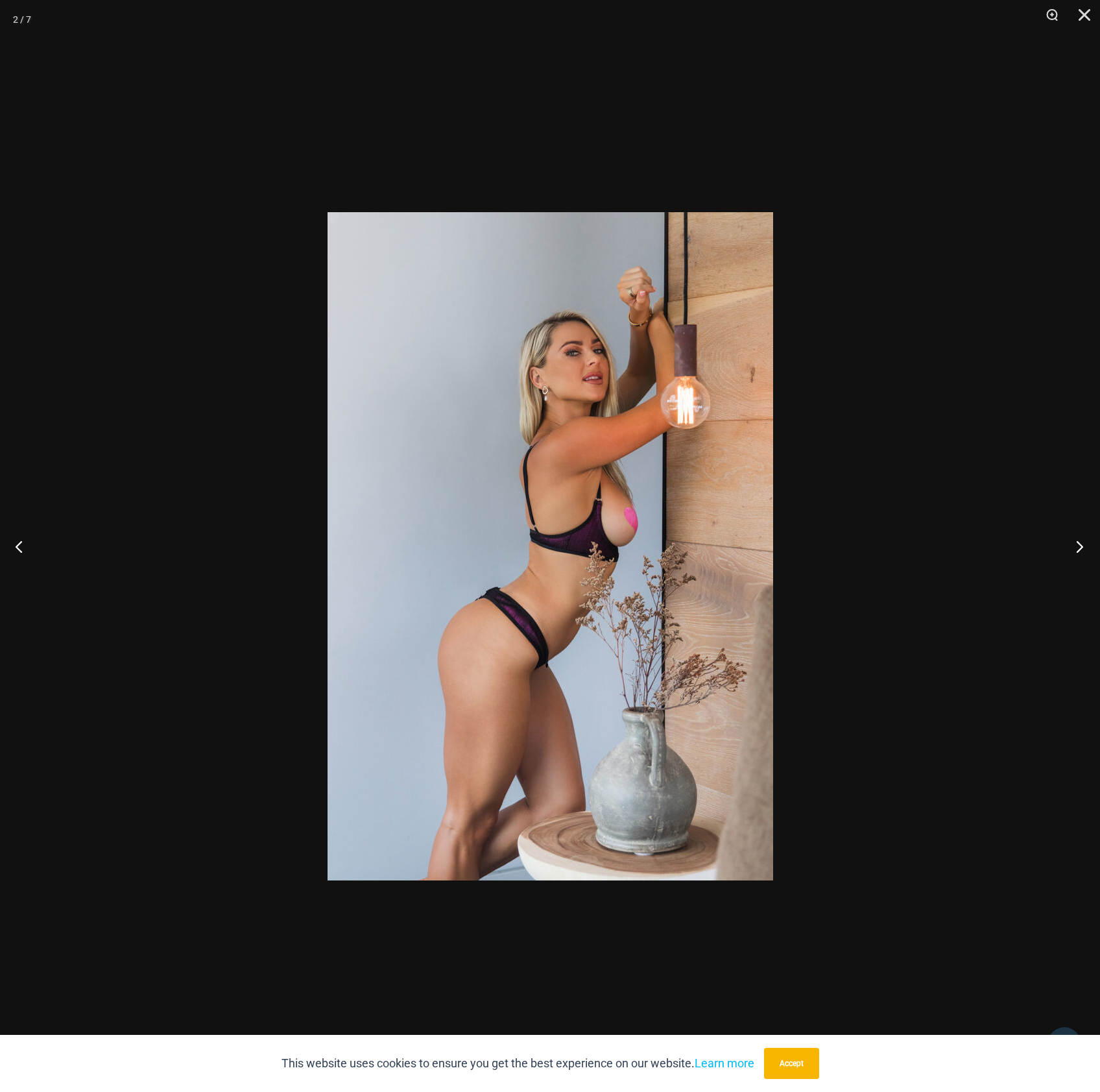
click at [1079, 550] on button "Next" at bounding box center [1077, 546] width 49 height 64
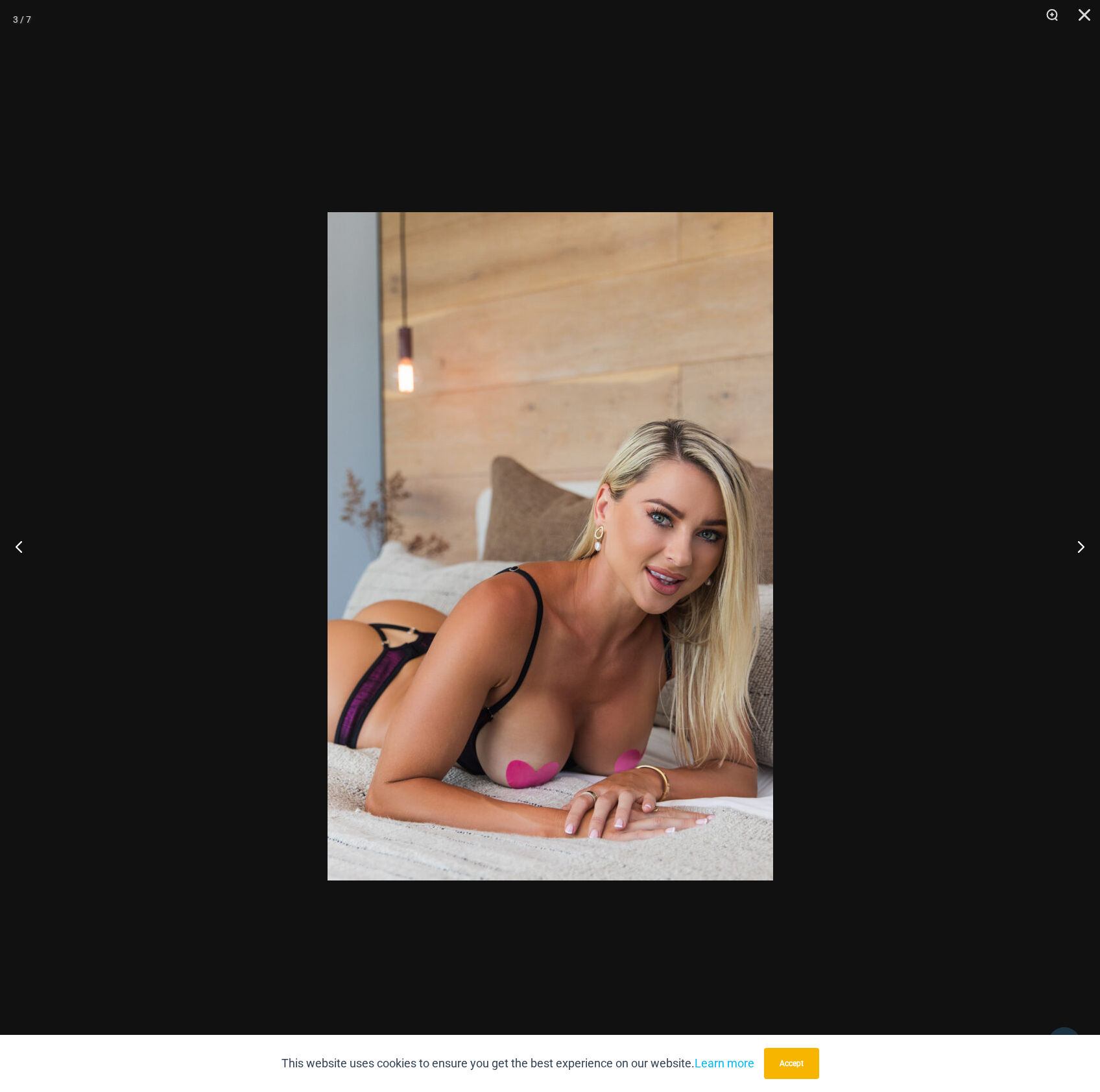
click at [976, 517] on div at bounding box center [550, 546] width 1100 height 1092
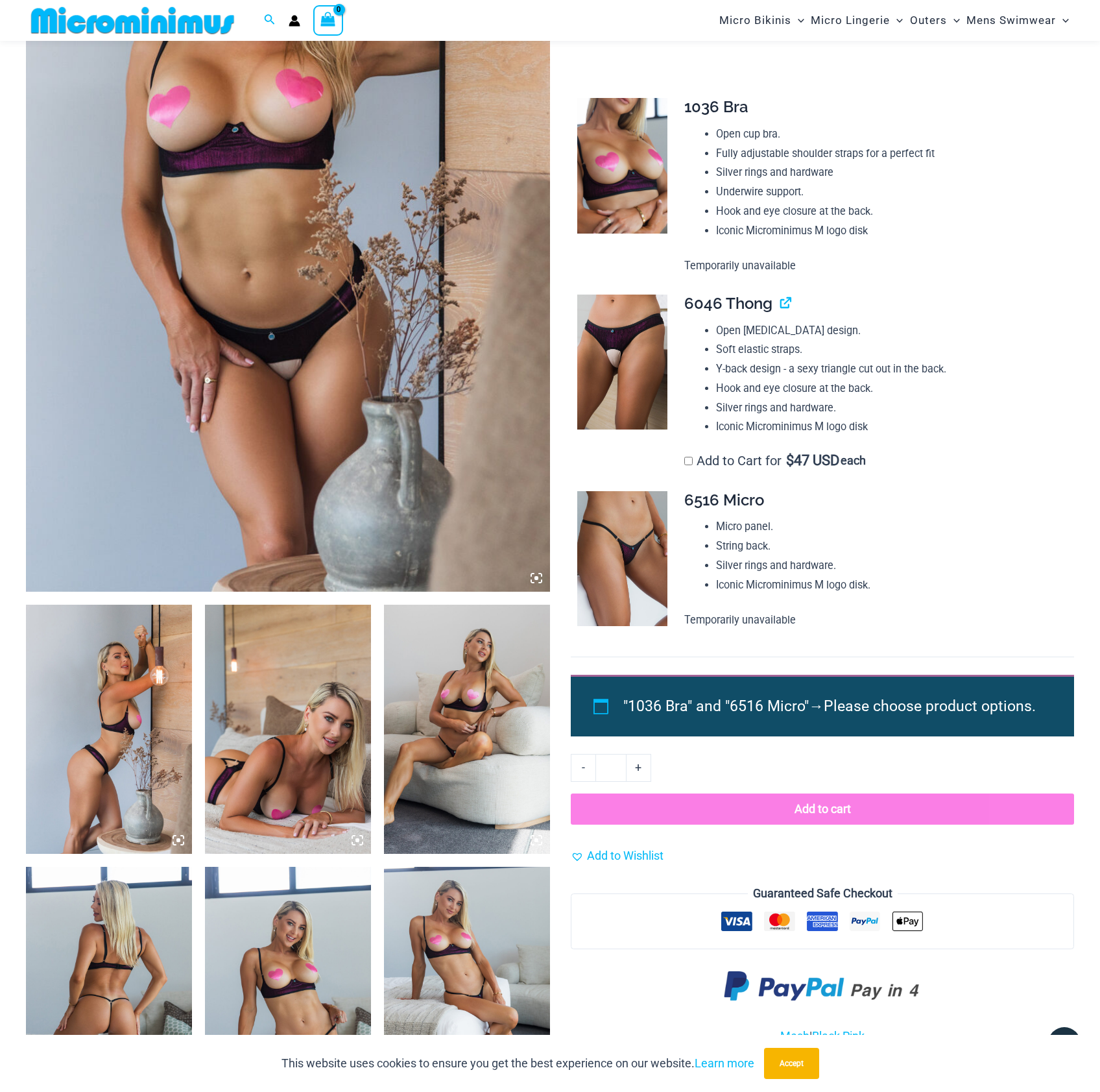
scroll to position [744, 0]
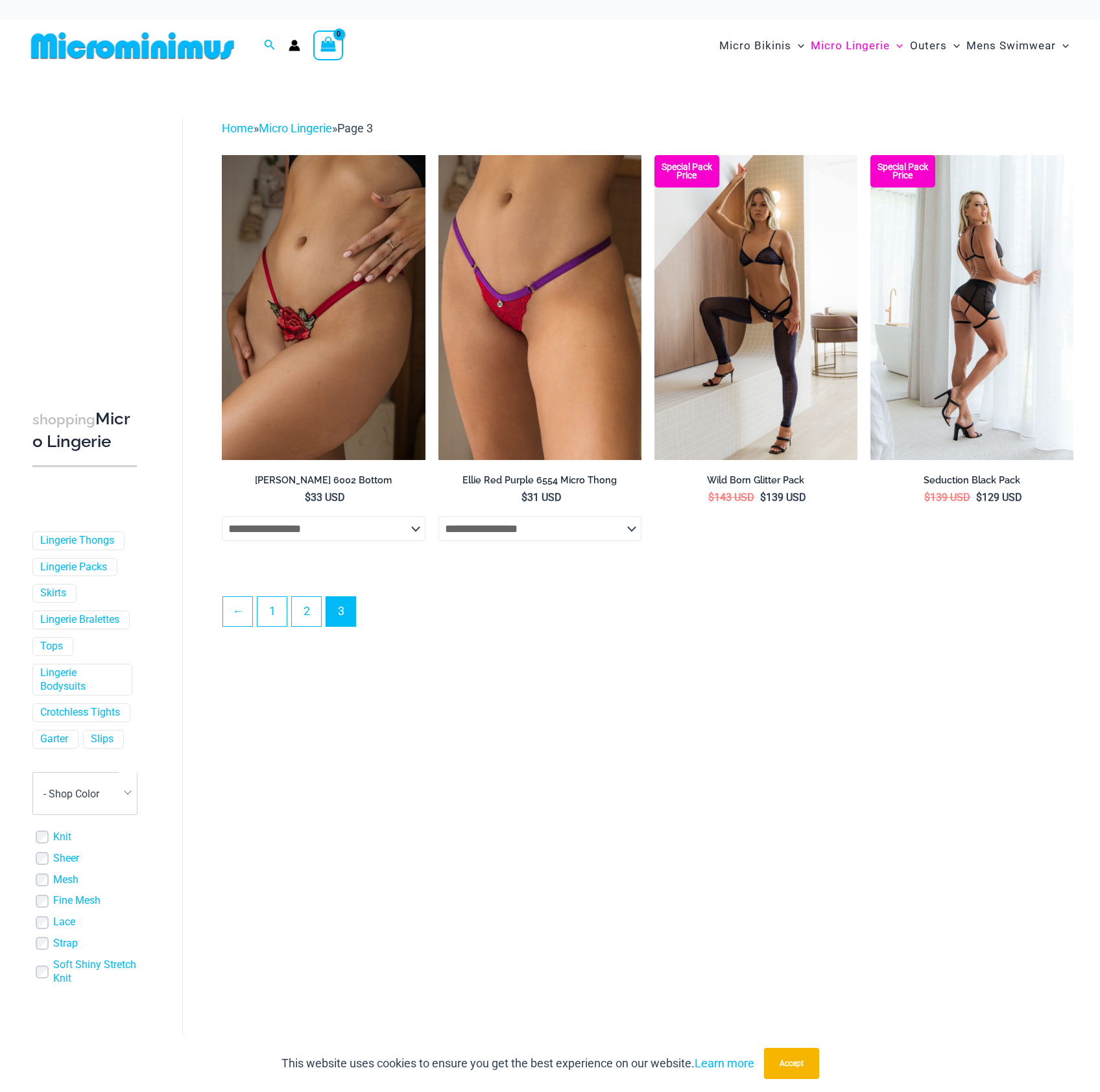
click at [981, 372] on img at bounding box center [972, 308] width 203 height 305
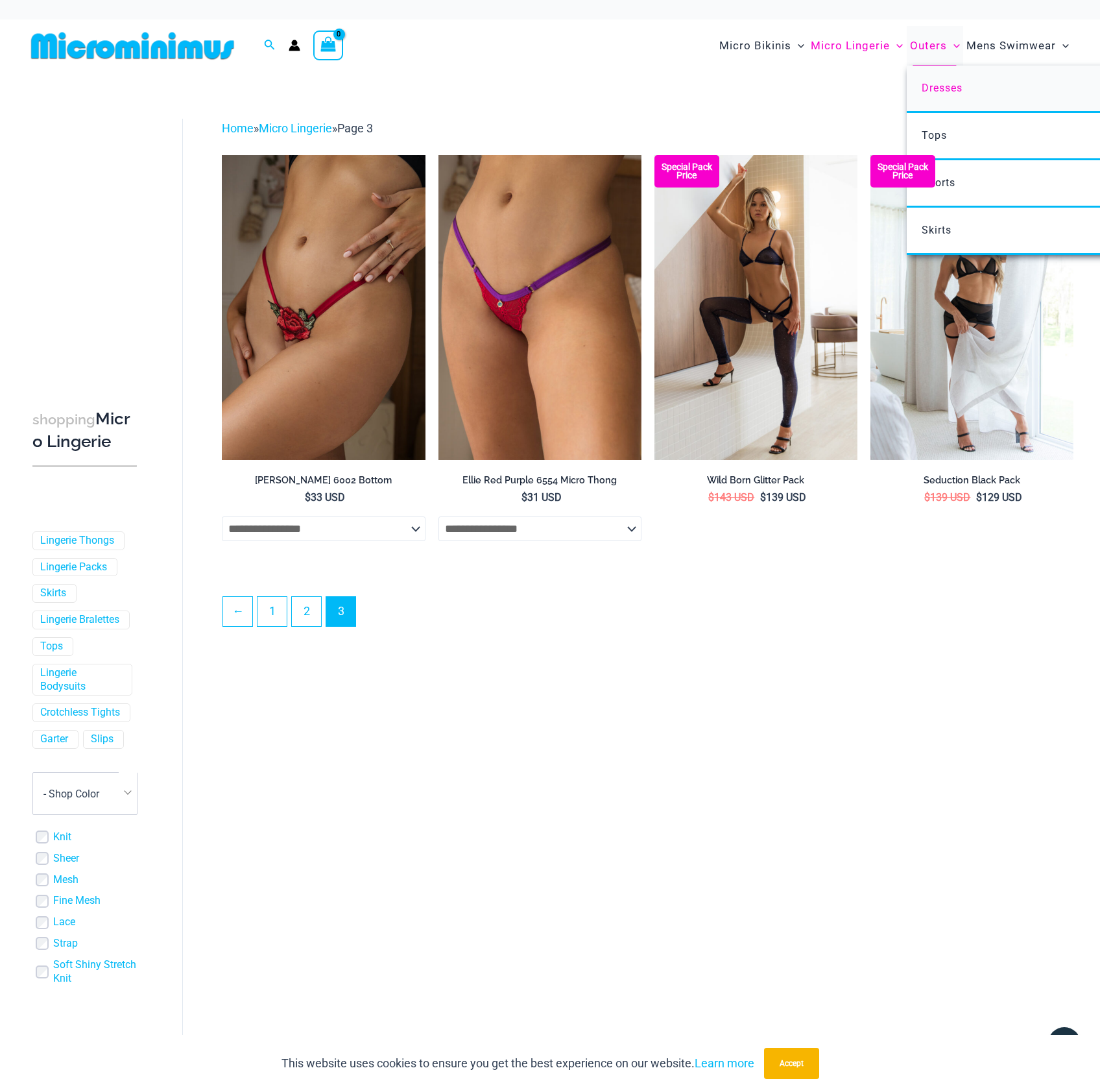
click at [930, 90] on span "Dresses" at bounding box center [943, 88] width 41 height 13
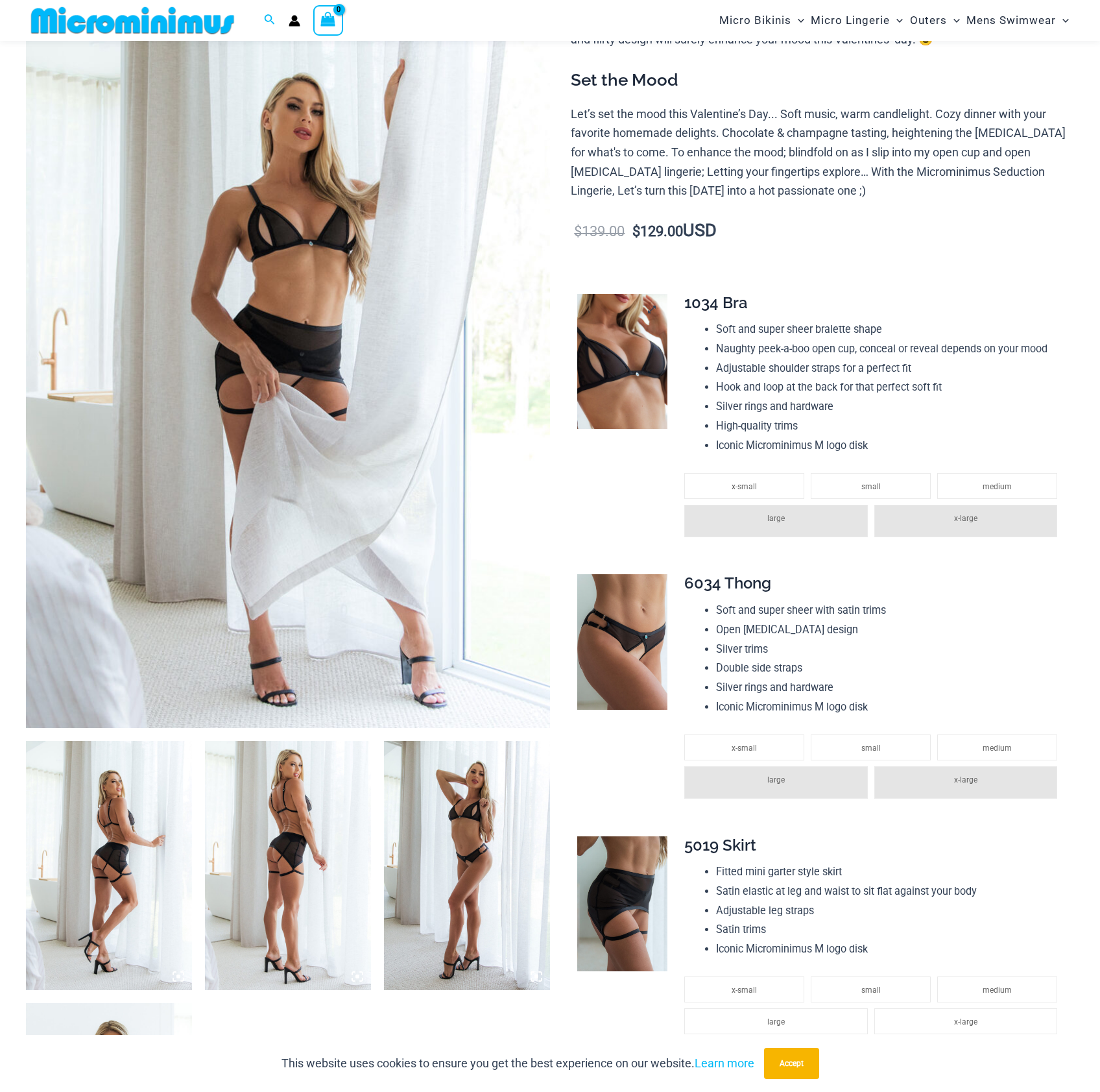
scroll to position [314, 0]
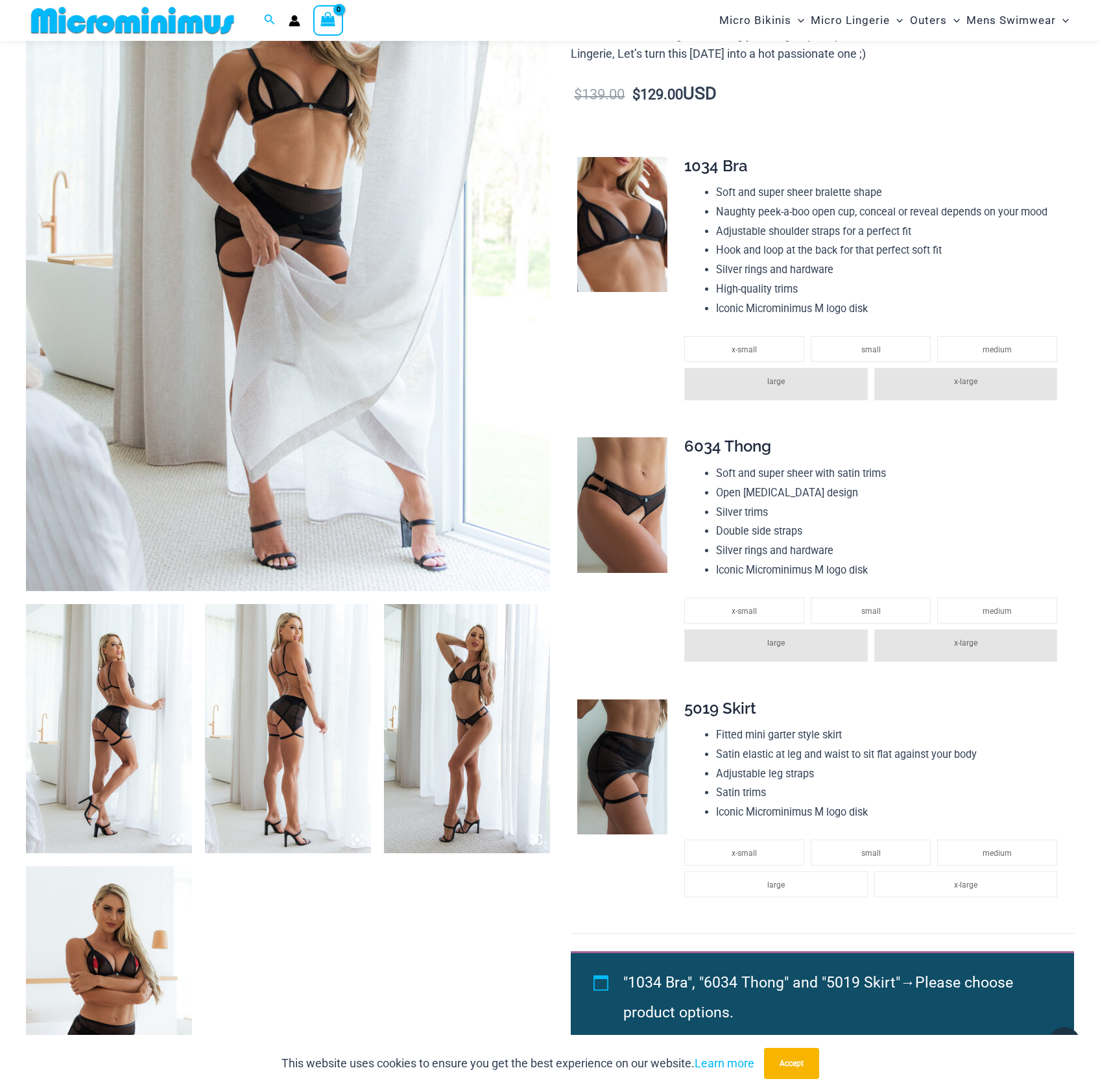
click at [127, 715] on img at bounding box center [109, 728] width 166 height 249
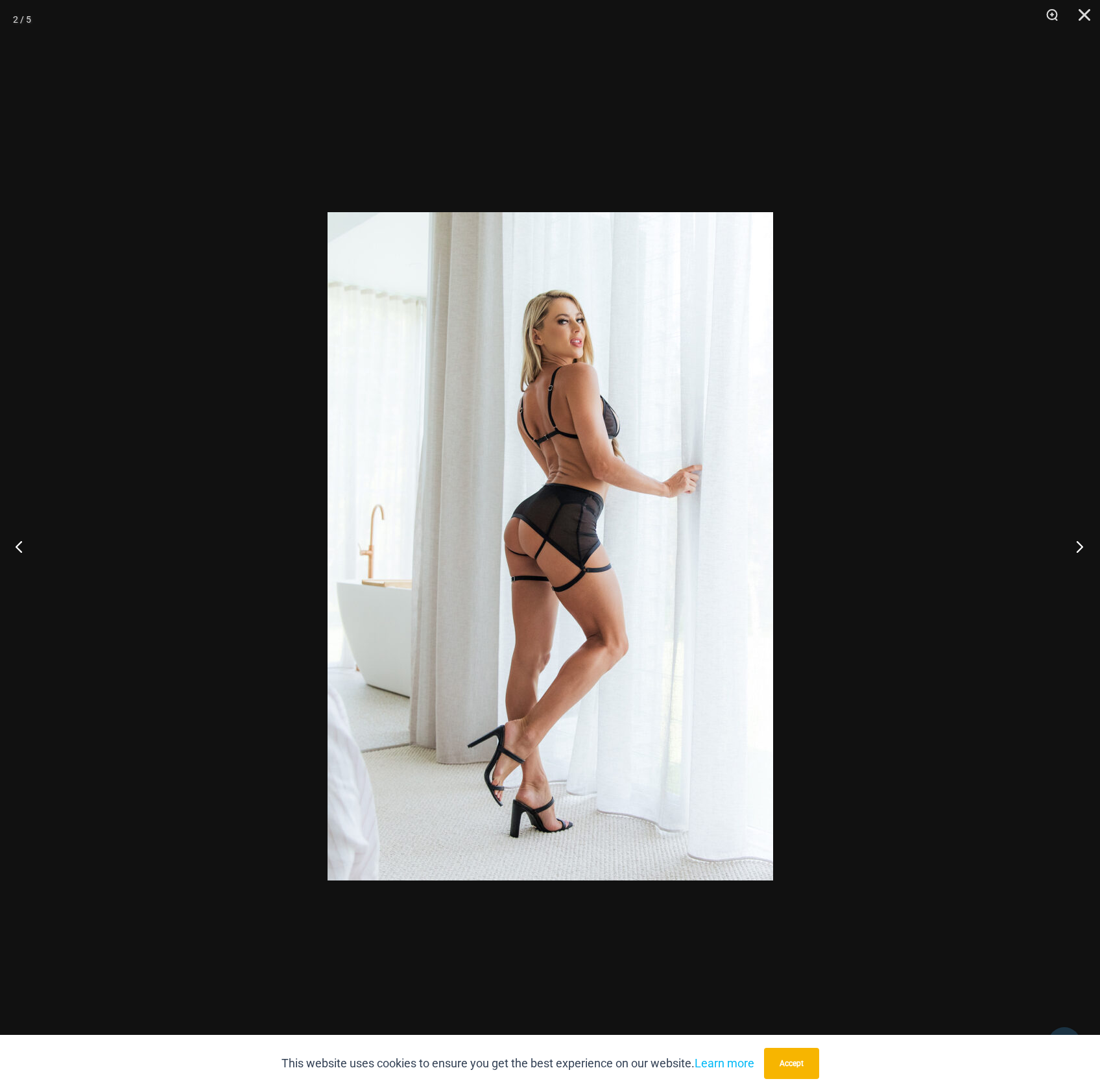
click at [1084, 548] on button "Next" at bounding box center [1077, 546] width 49 height 64
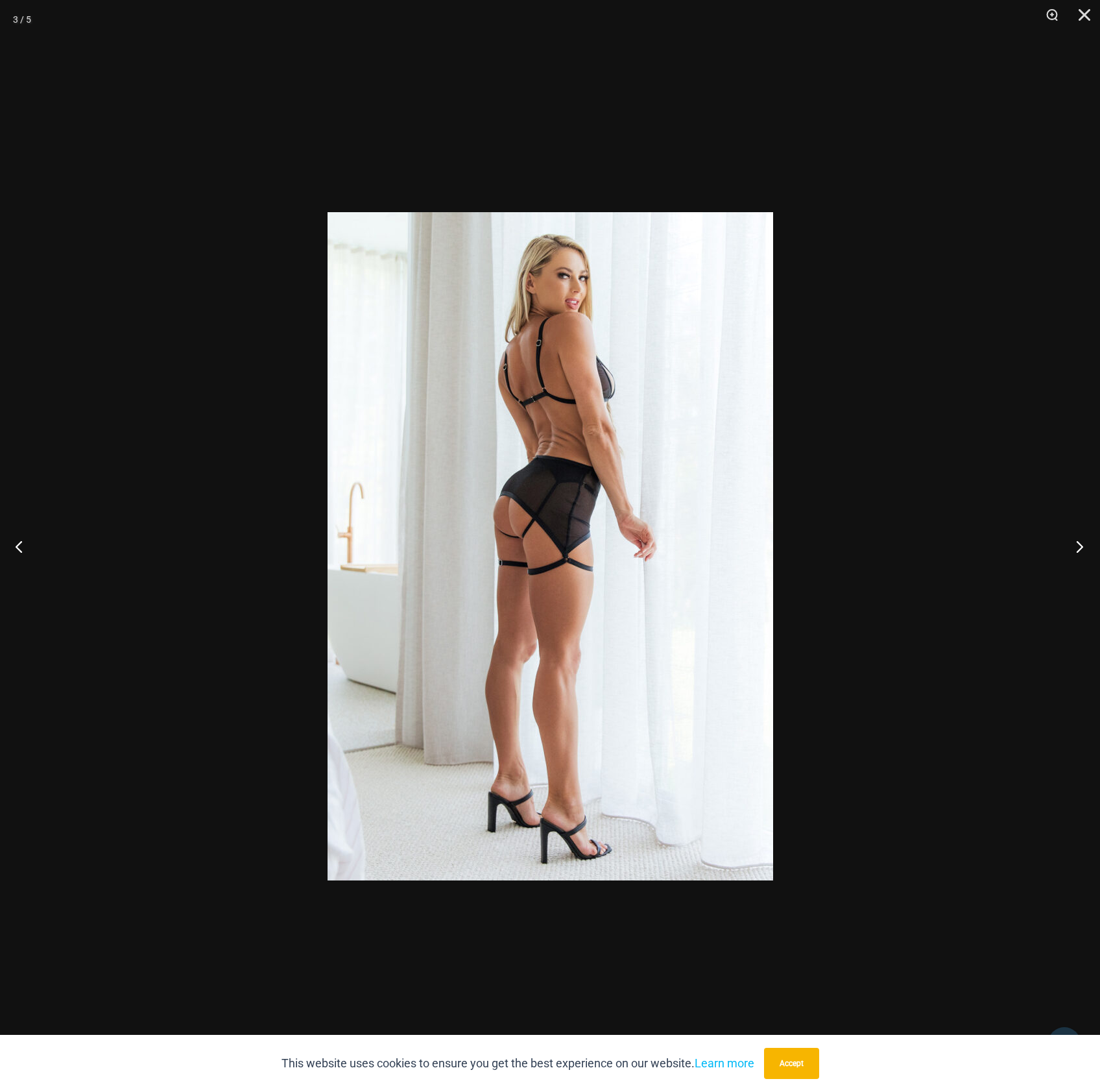
click at [1084, 548] on button "Next" at bounding box center [1077, 546] width 49 height 64
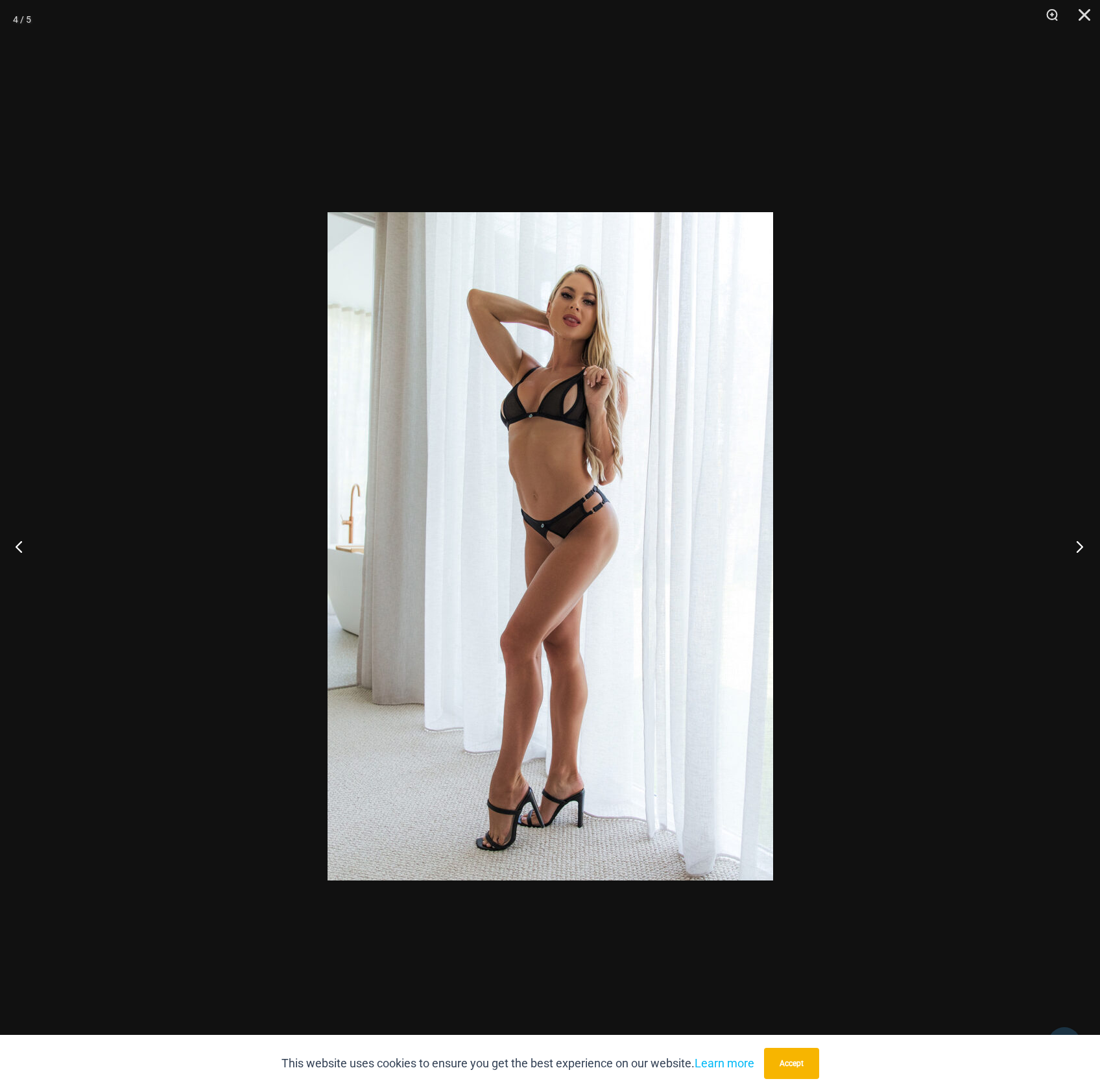
click at [1084, 548] on button "Next" at bounding box center [1077, 546] width 49 height 64
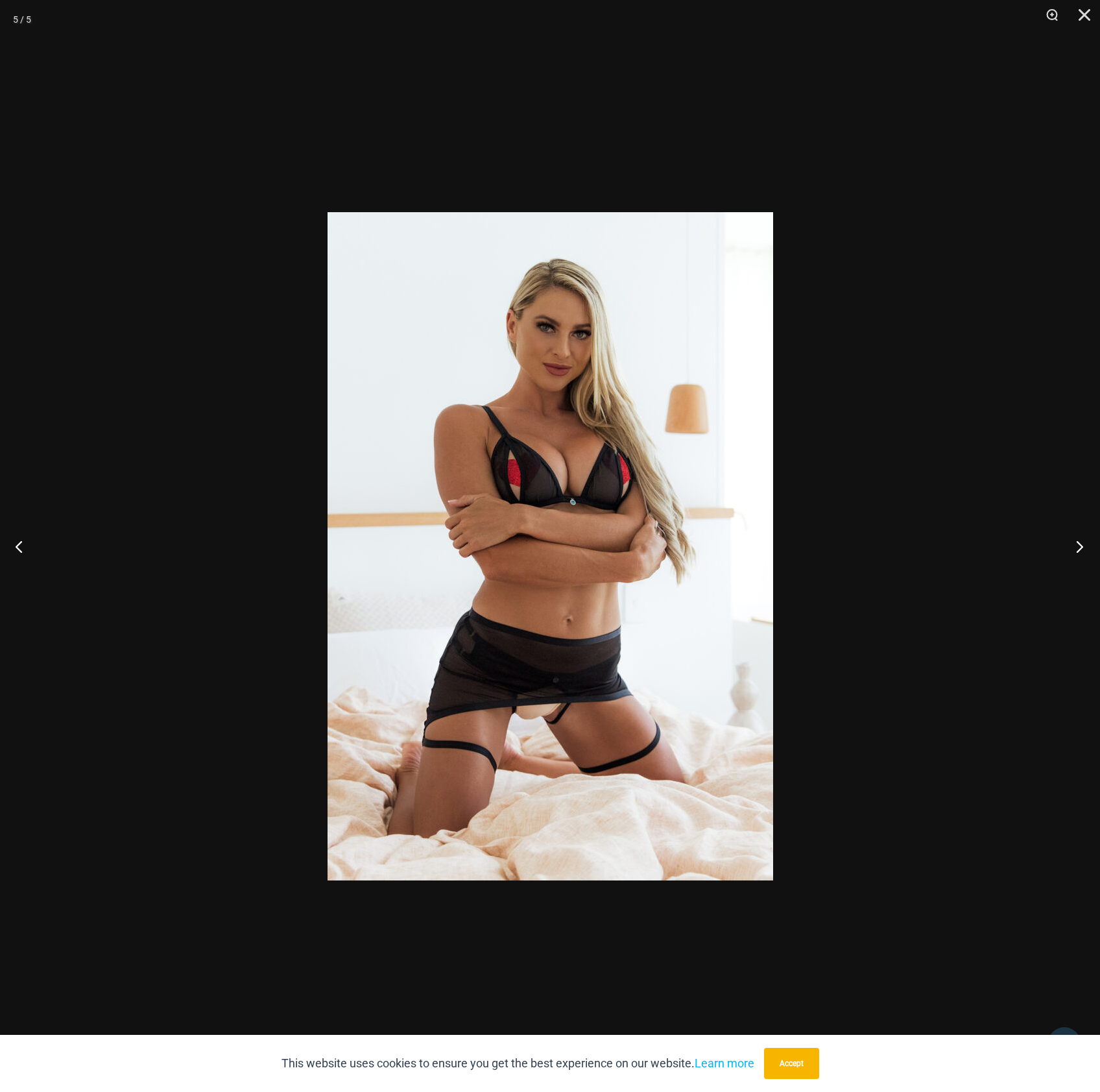
click at [1084, 548] on button "Next" at bounding box center [1077, 546] width 49 height 64
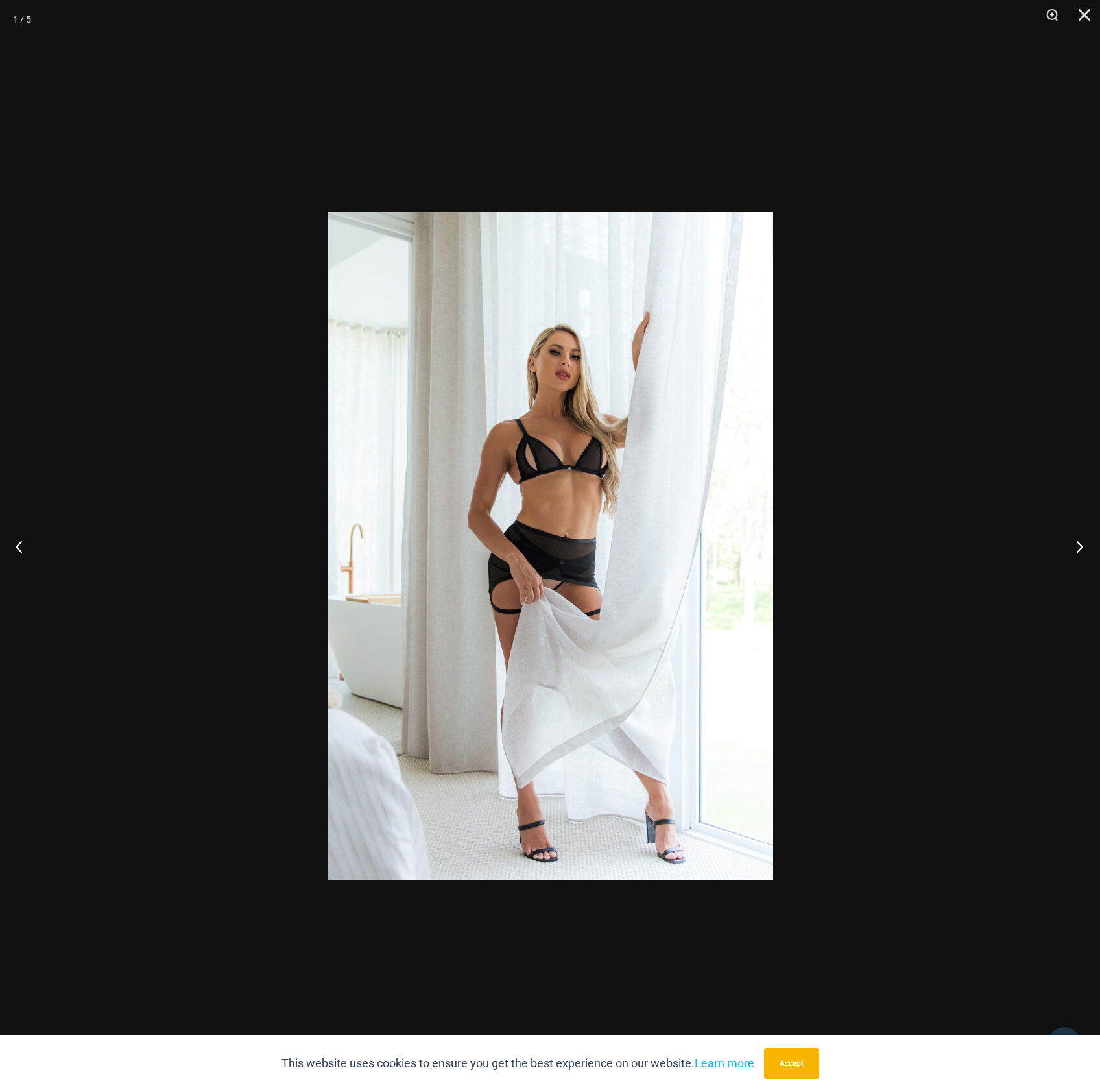
click at [1084, 548] on button "Next" at bounding box center [1077, 546] width 49 height 64
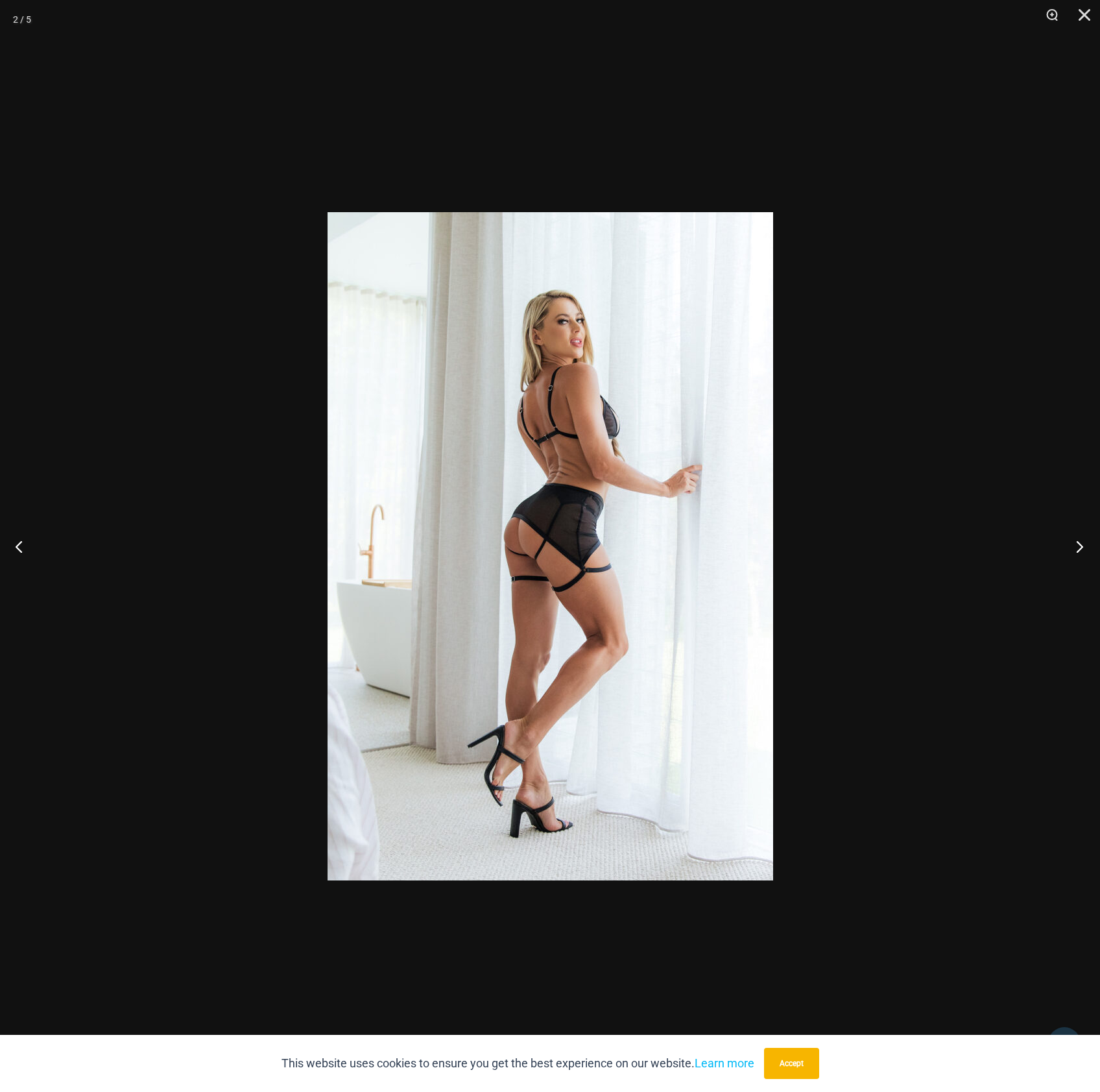
click at [1084, 548] on button "Next" at bounding box center [1077, 546] width 49 height 64
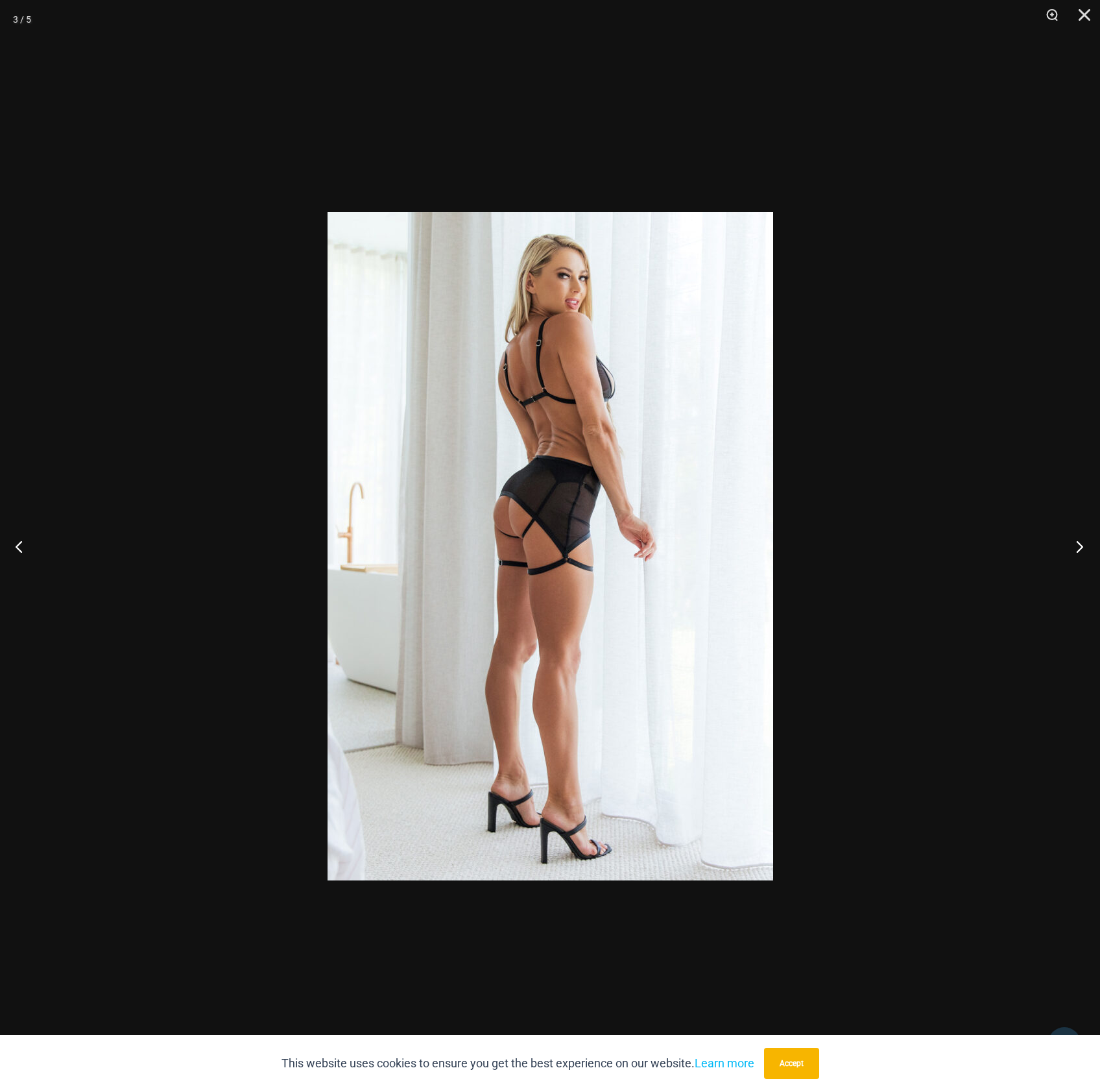
click at [1084, 548] on button "Next" at bounding box center [1077, 546] width 49 height 64
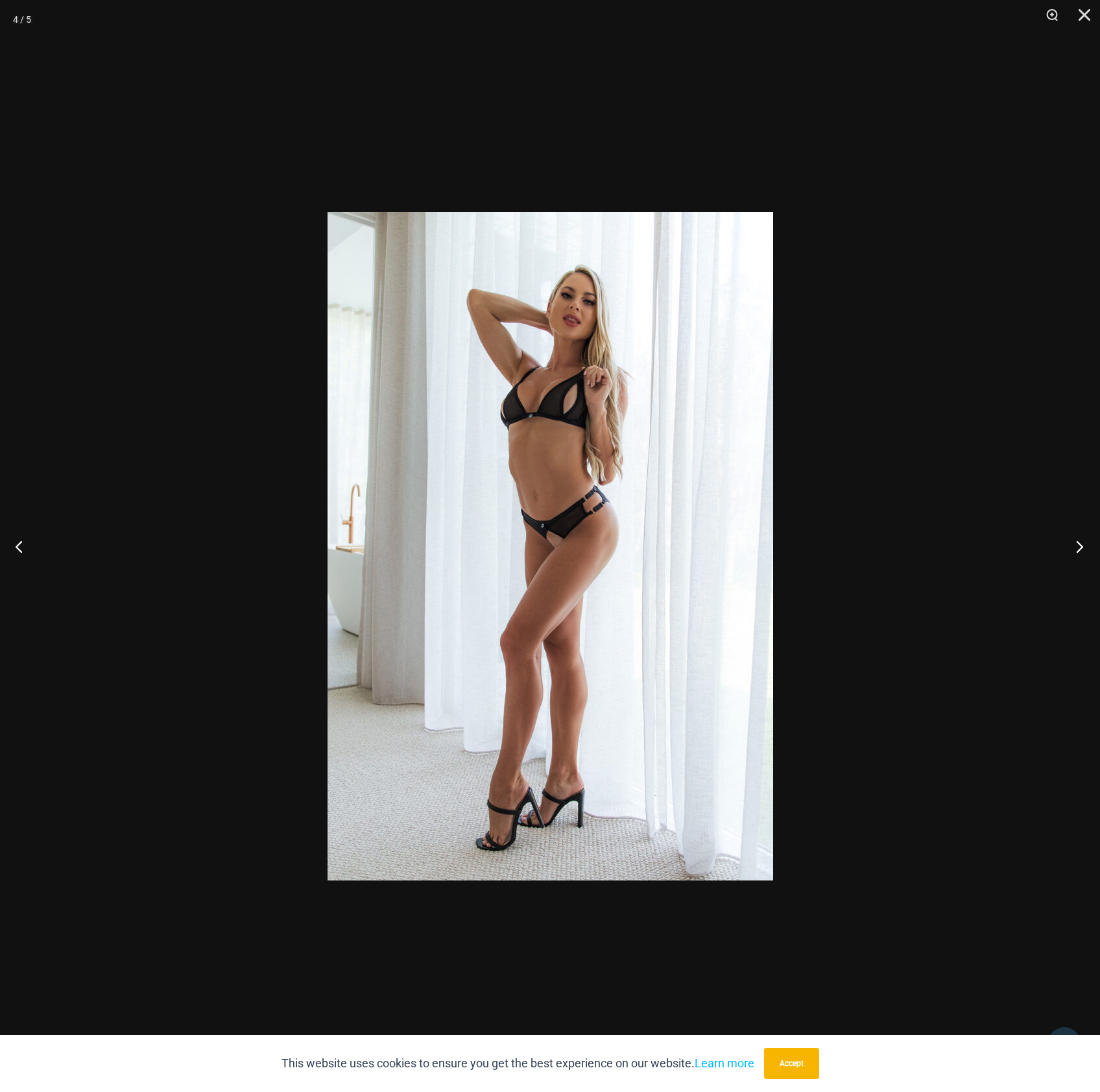
click at [1084, 548] on button "Next" at bounding box center [1077, 546] width 49 height 64
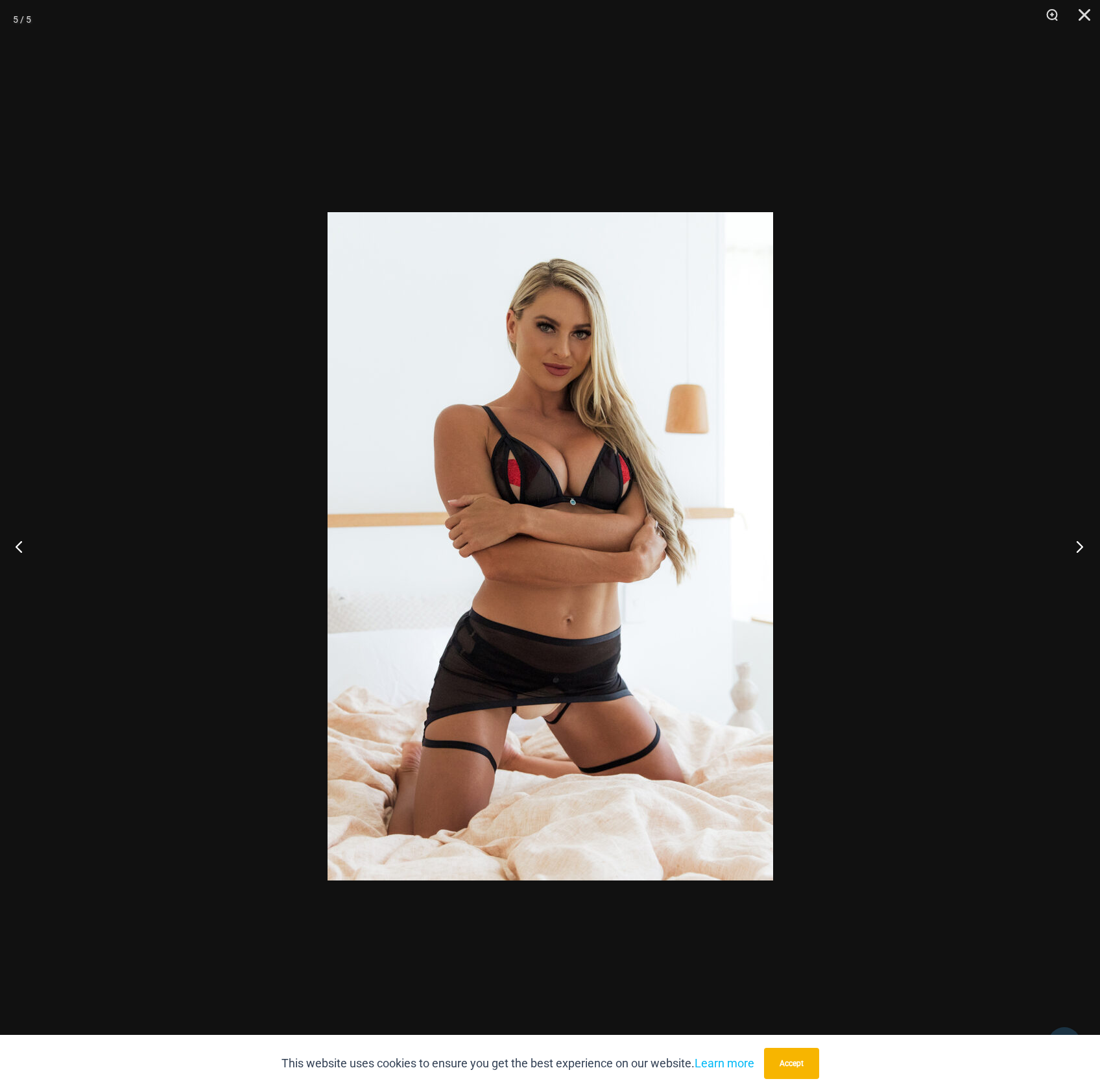
click at [1084, 548] on button "Next" at bounding box center [1077, 546] width 49 height 64
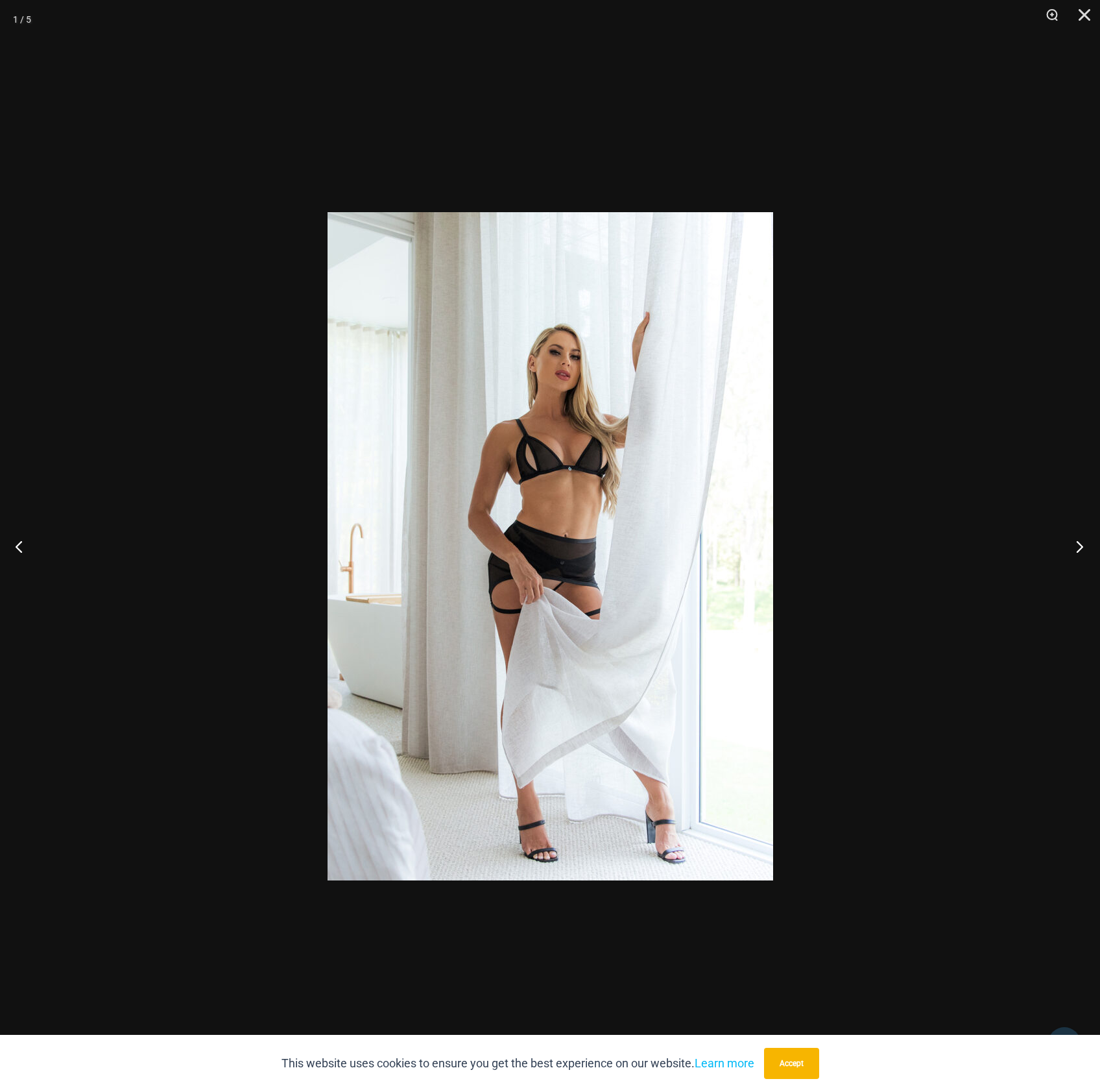
click at [1084, 548] on button "Next" at bounding box center [1077, 546] width 49 height 64
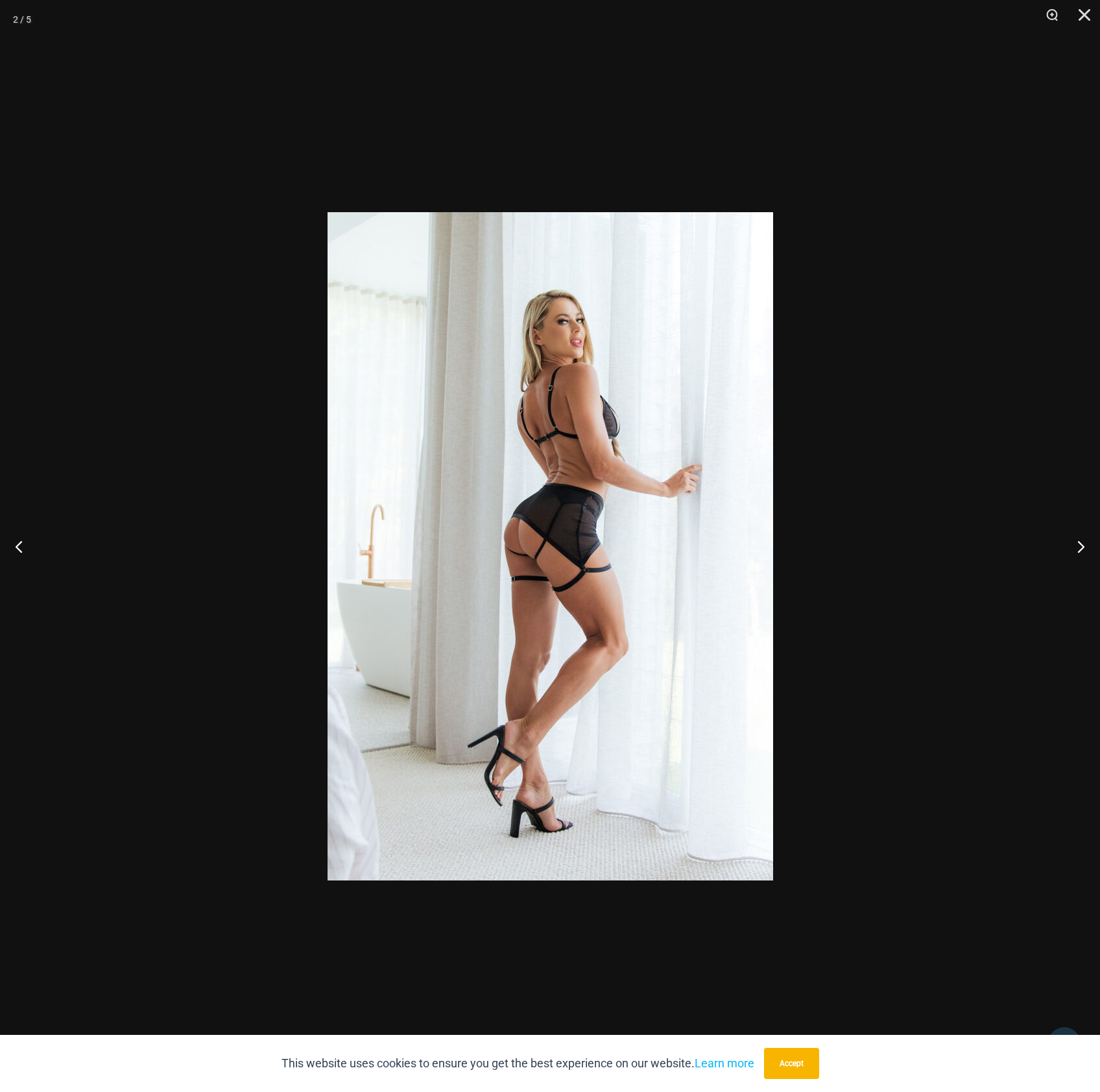
click at [975, 453] on div at bounding box center [550, 546] width 1100 height 1092
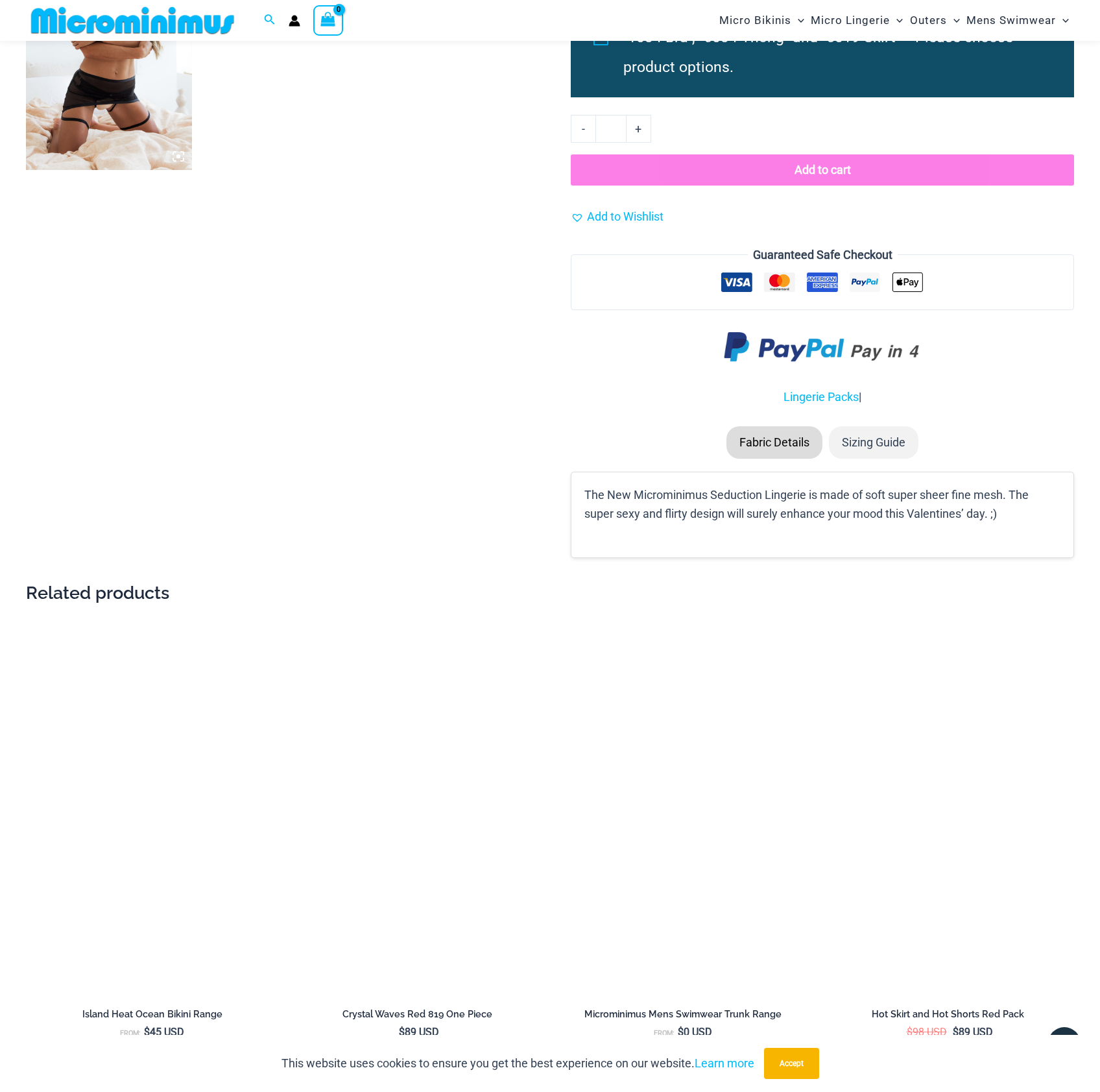
scroll to position [1502, 0]
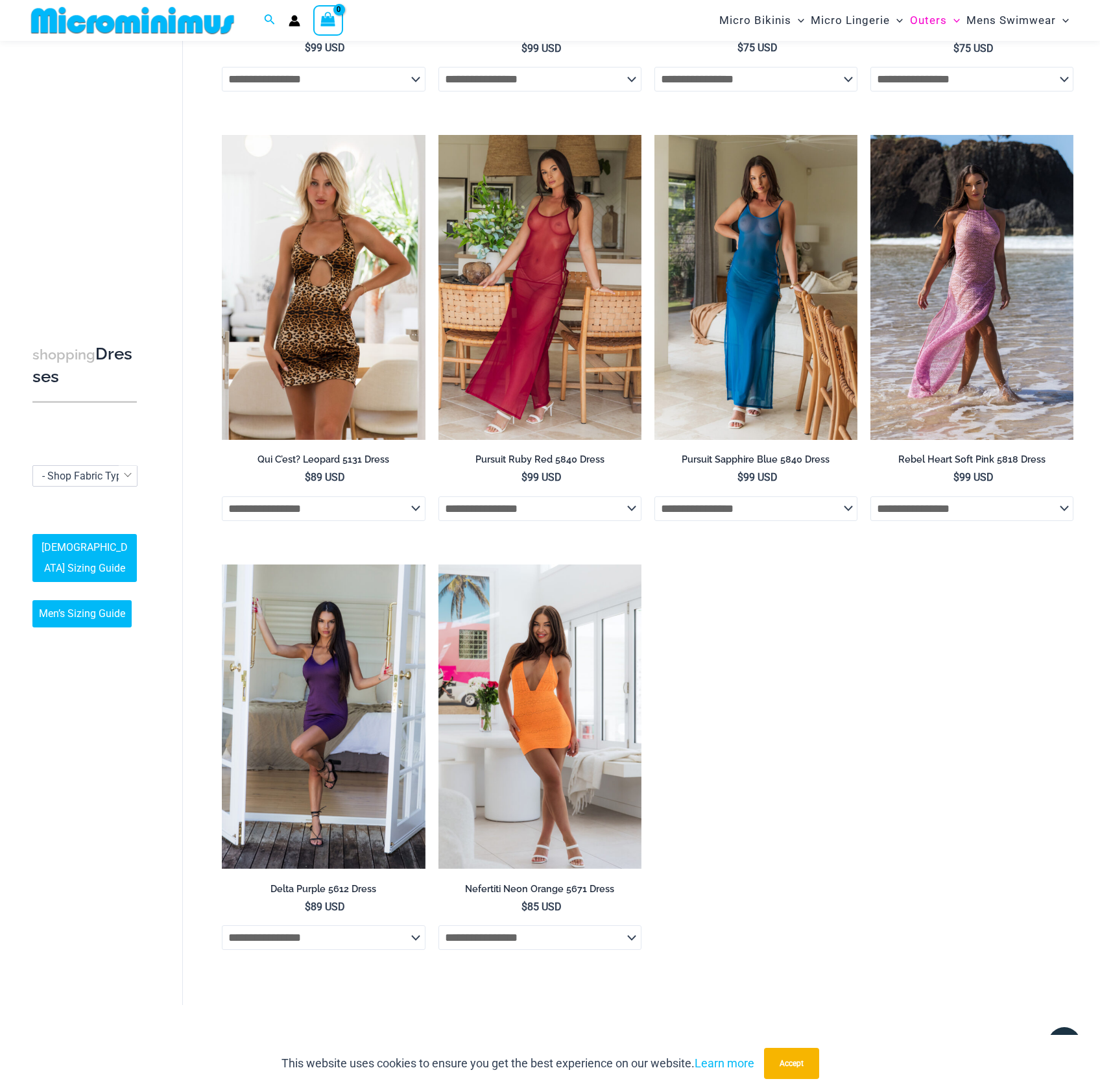
scroll to position [638, 0]
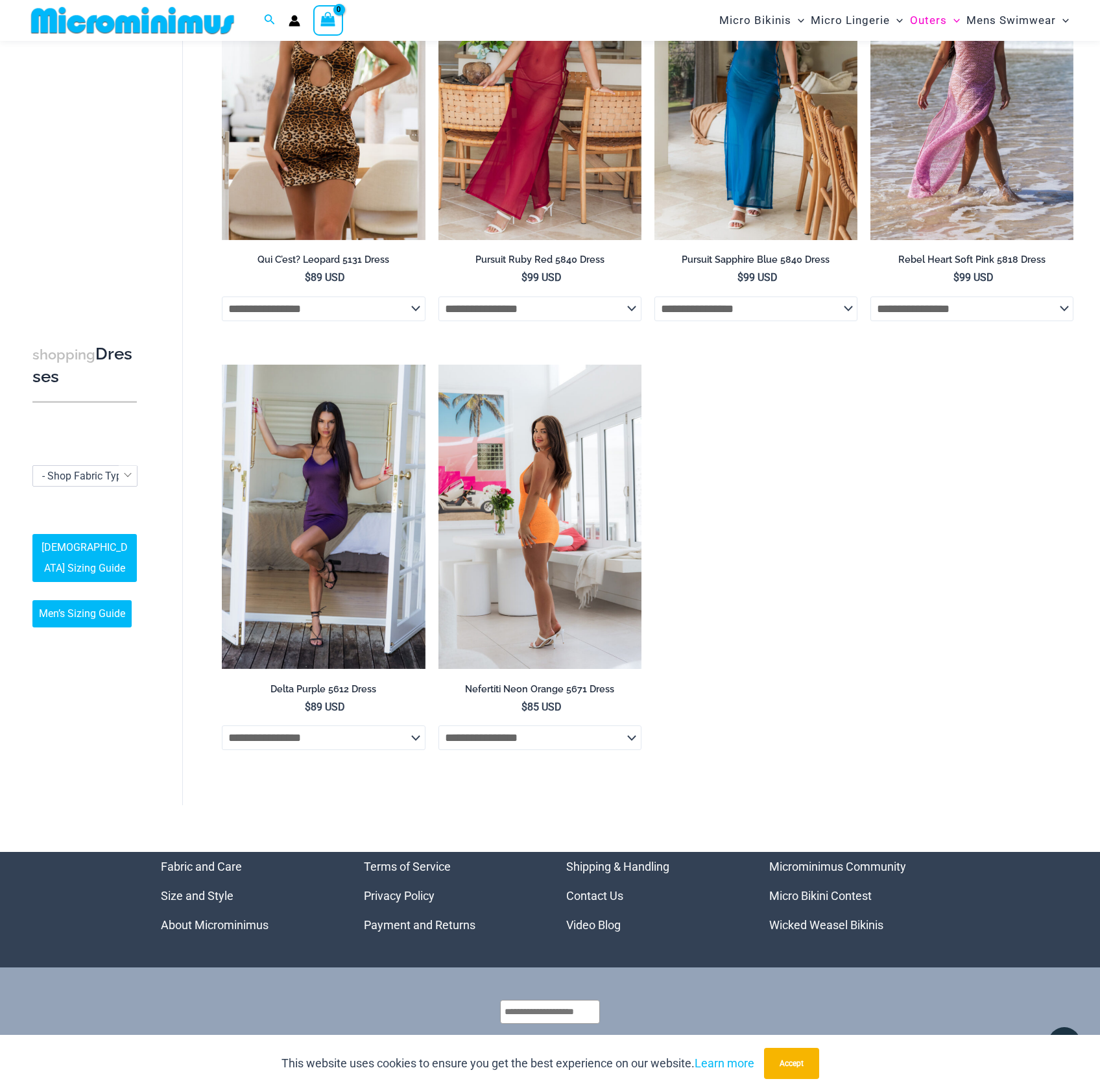
click at [632, 750] on select "**********" at bounding box center [540, 737] width 203 height 24
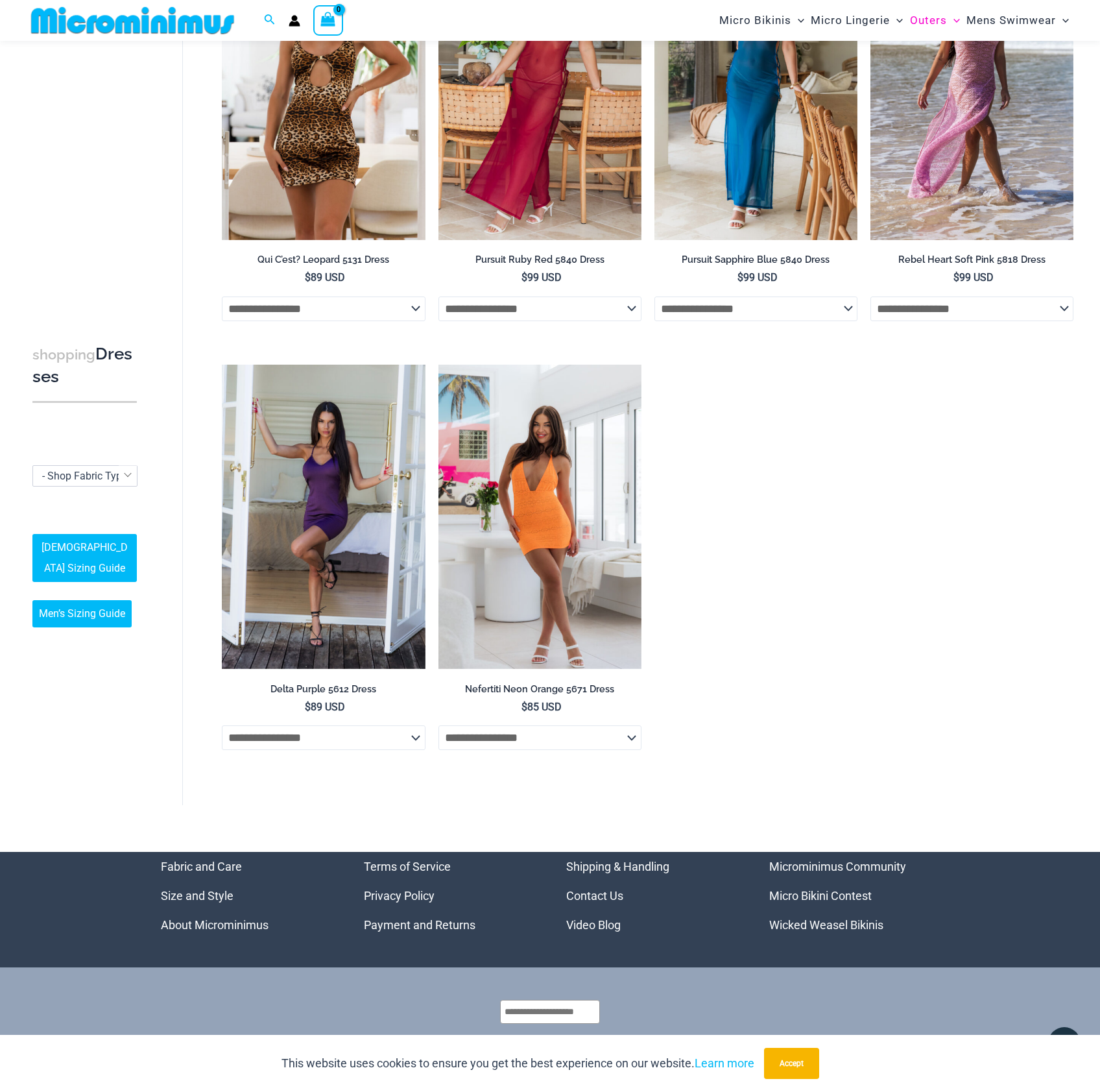
click at [898, 725] on ul "**********" at bounding box center [648, 149] width 852 height 1287
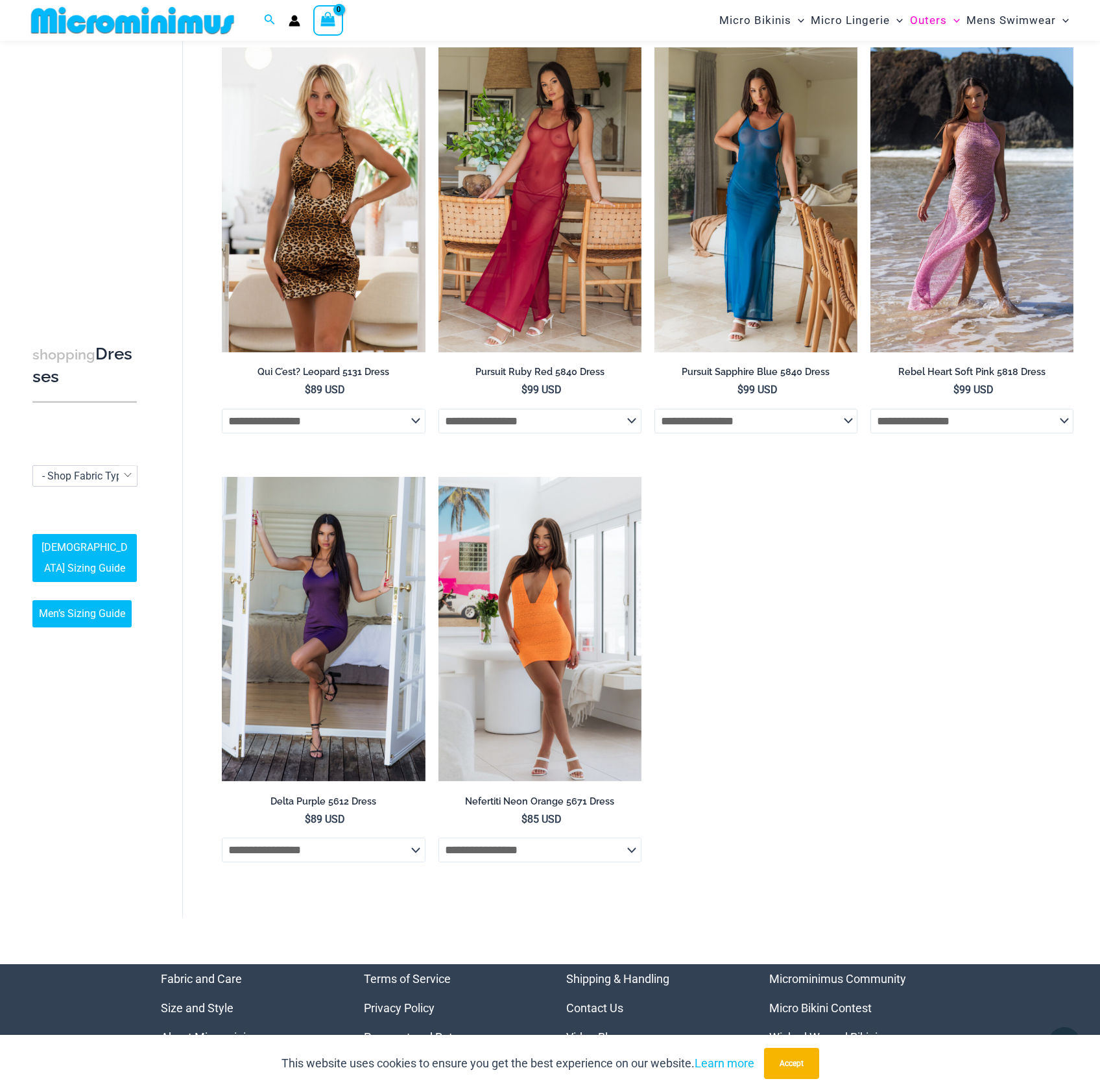
scroll to position [314, 0]
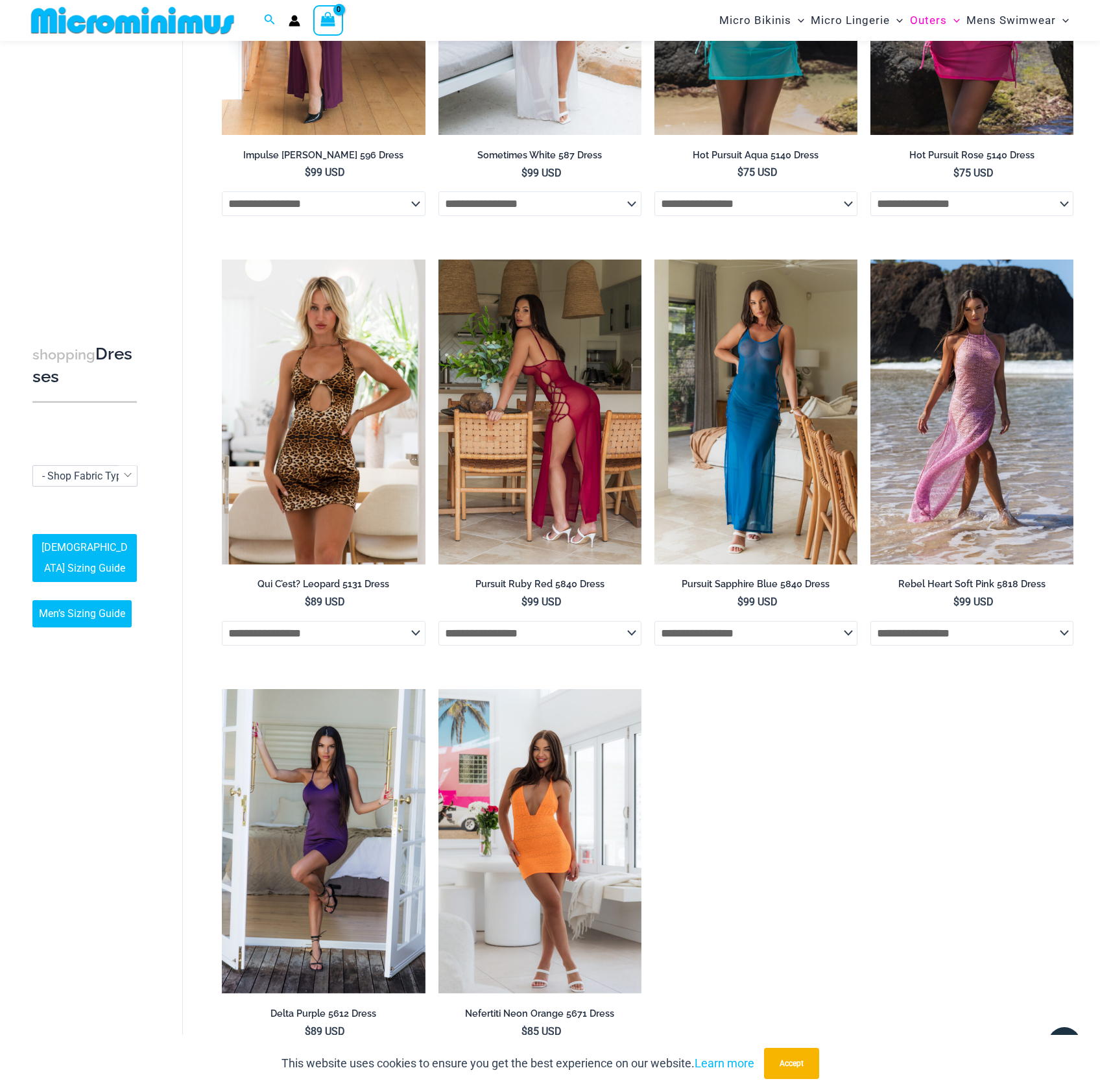
click at [551, 455] on img at bounding box center [540, 412] width 203 height 305
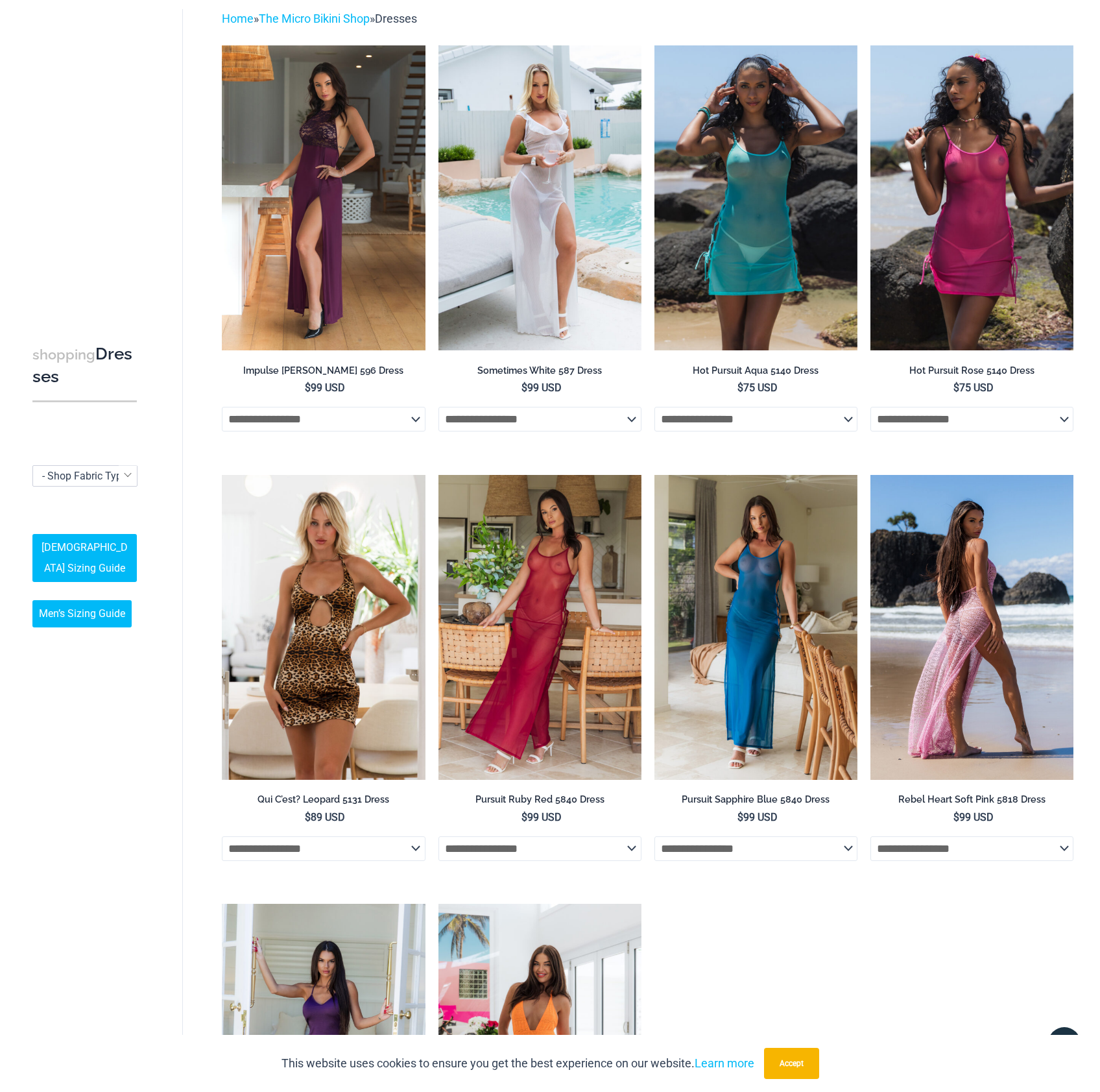
scroll to position [0, 0]
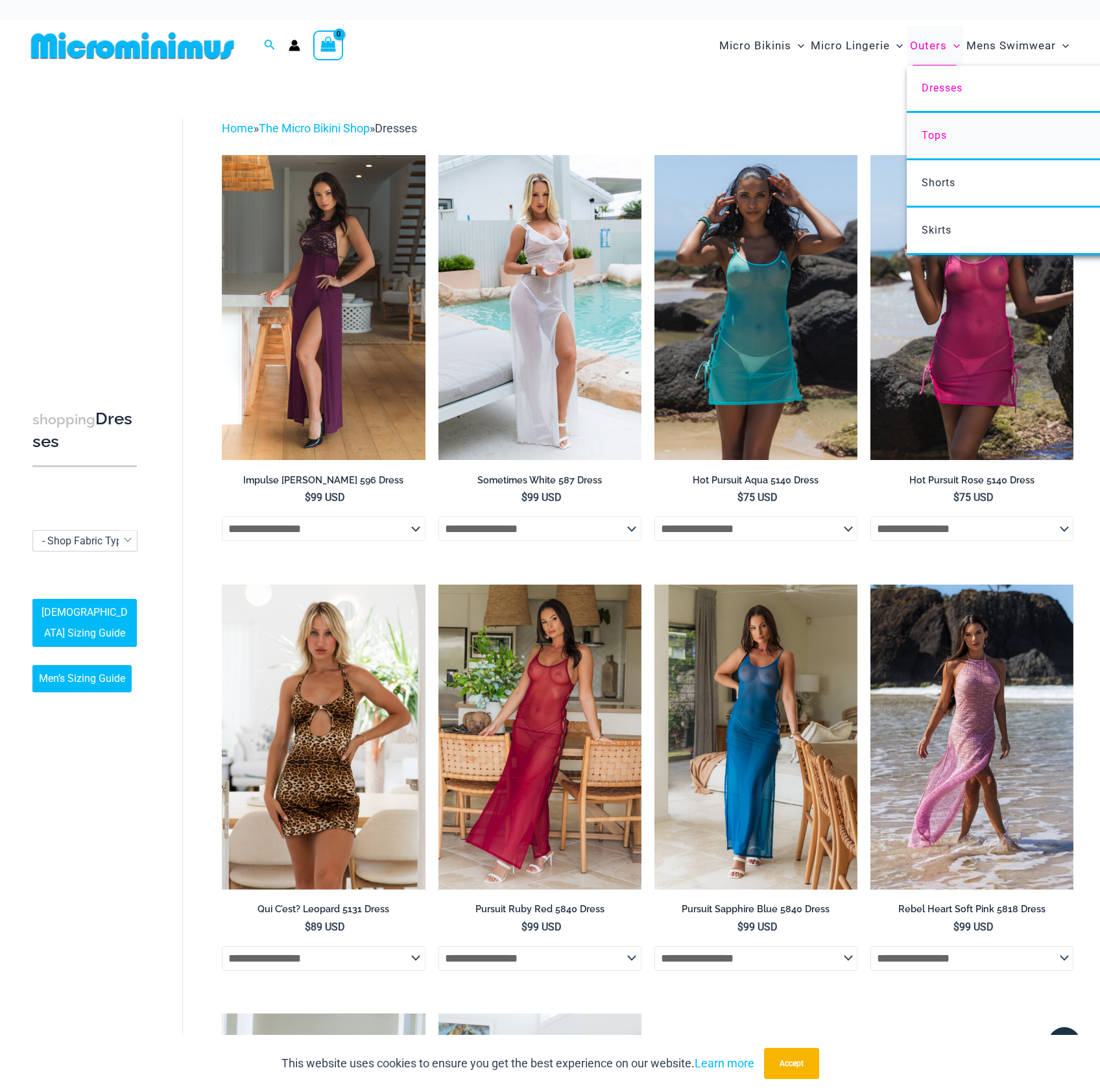
click at [969, 137] on link "Tops" at bounding box center [1100, 137] width 386 height 47
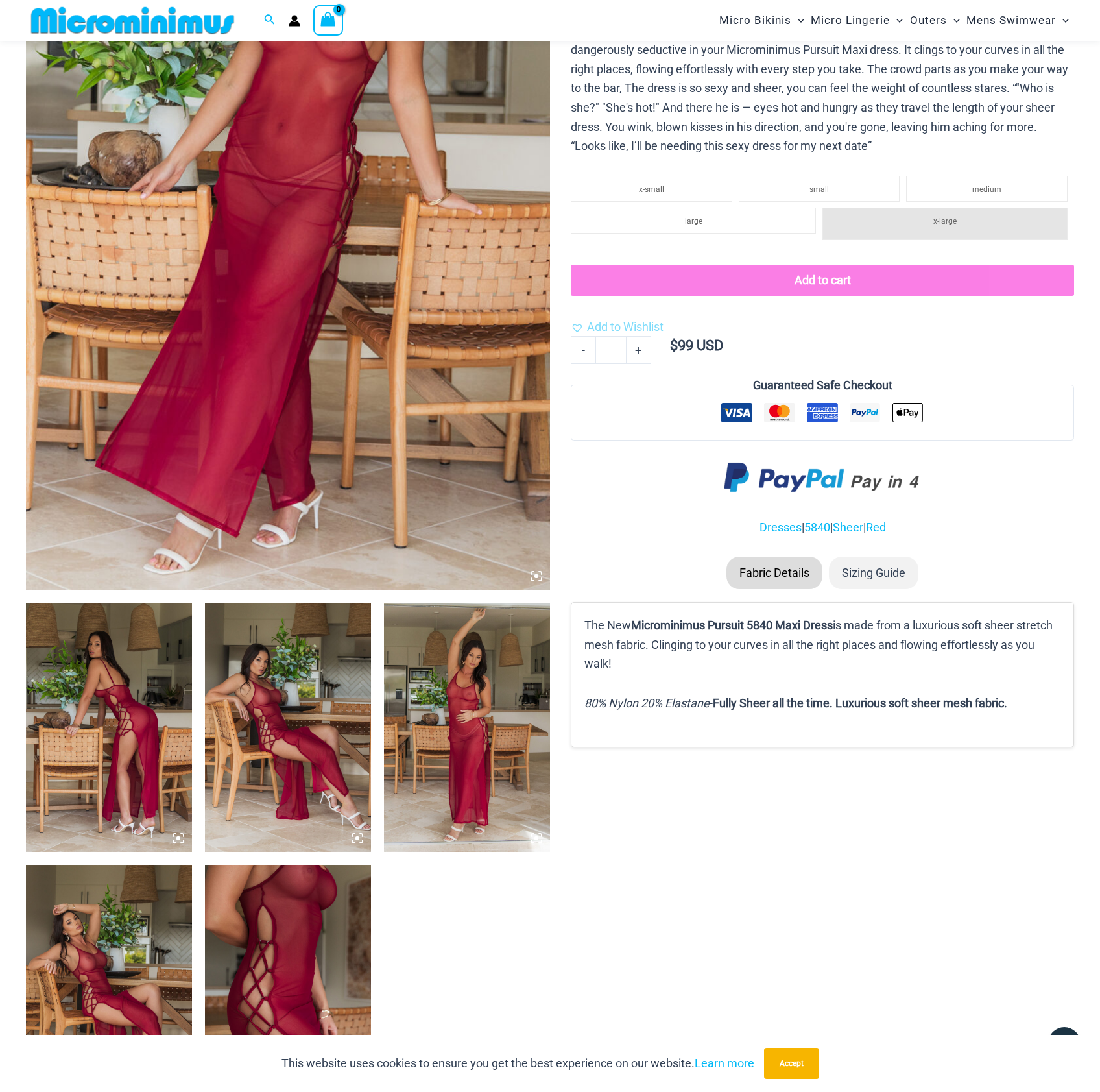
scroll to position [313, 0]
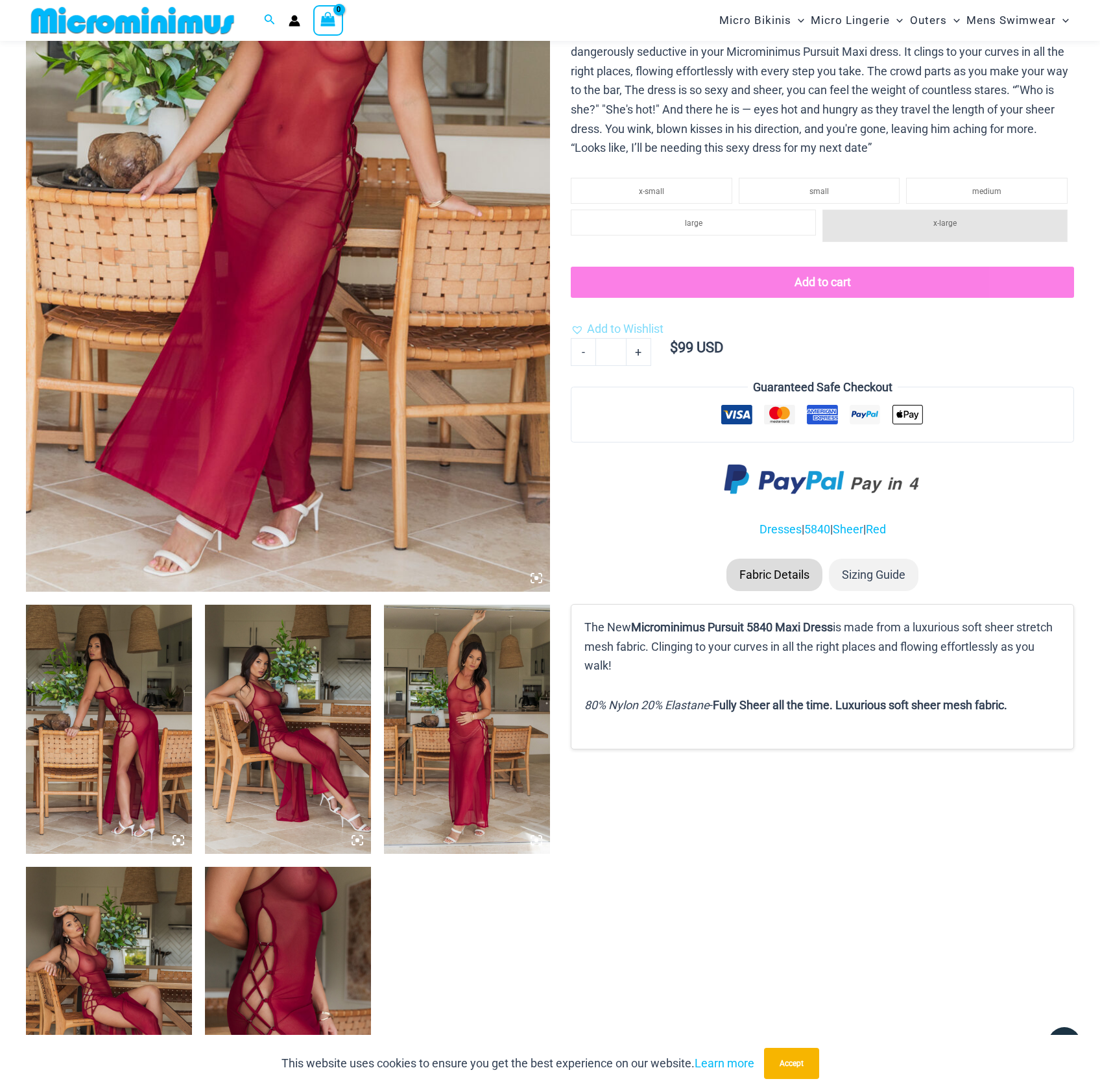
click at [223, 388] on img at bounding box center [288, 198] width 525 height 786
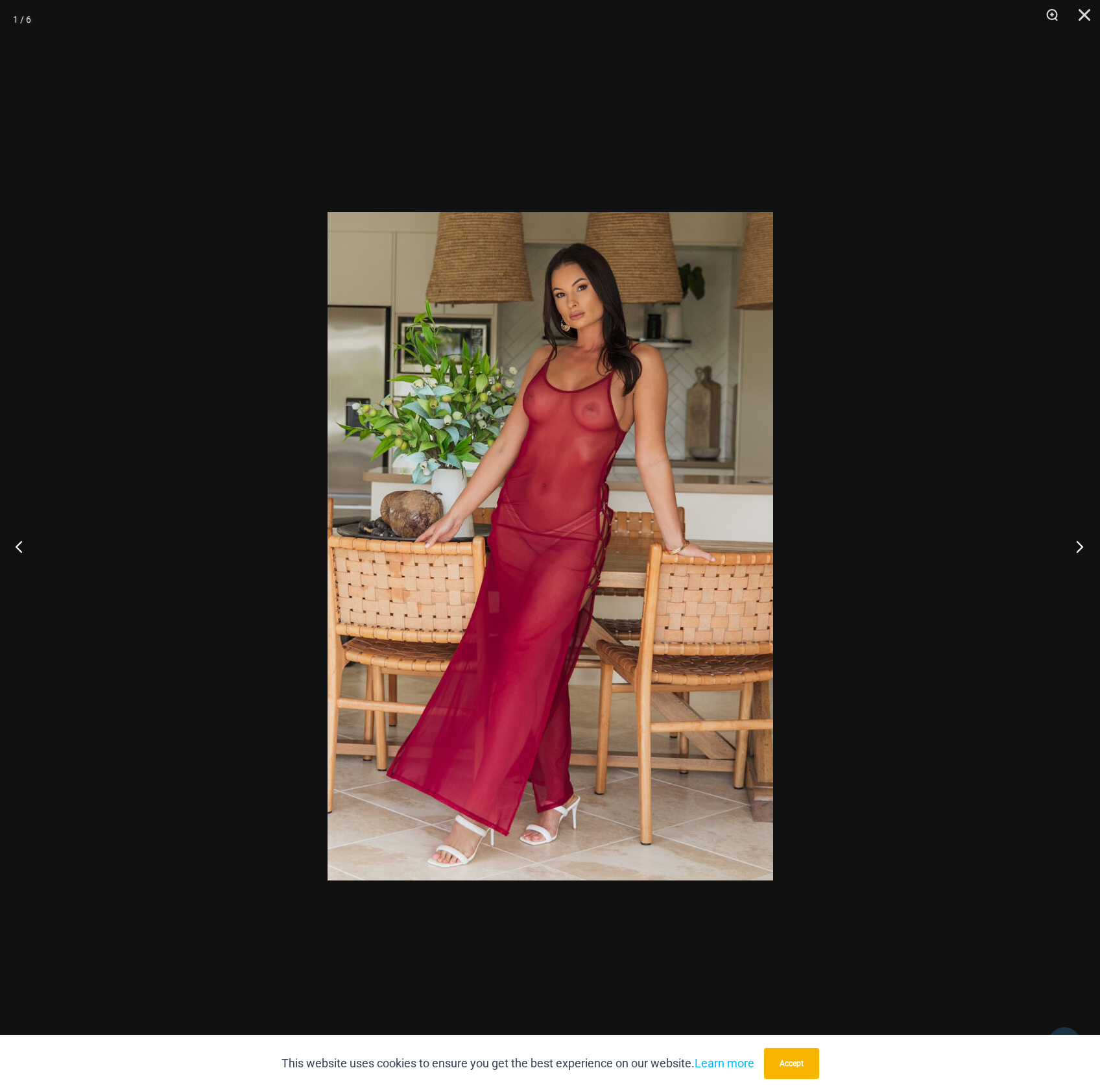
click at [1083, 549] on button "Next" at bounding box center [1077, 546] width 49 height 64
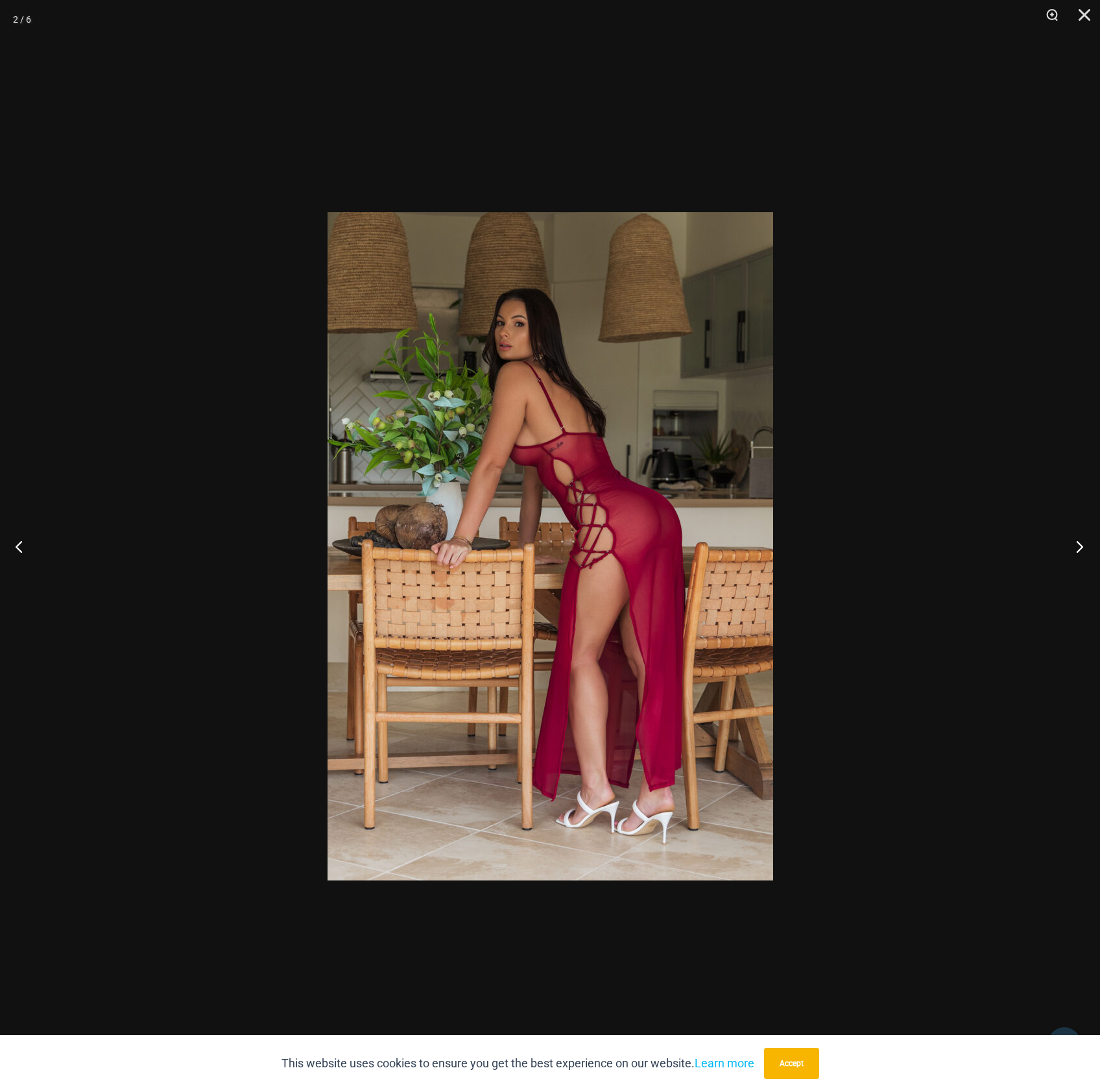
click at [1083, 549] on button "Next" at bounding box center [1077, 546] width 49 height 64
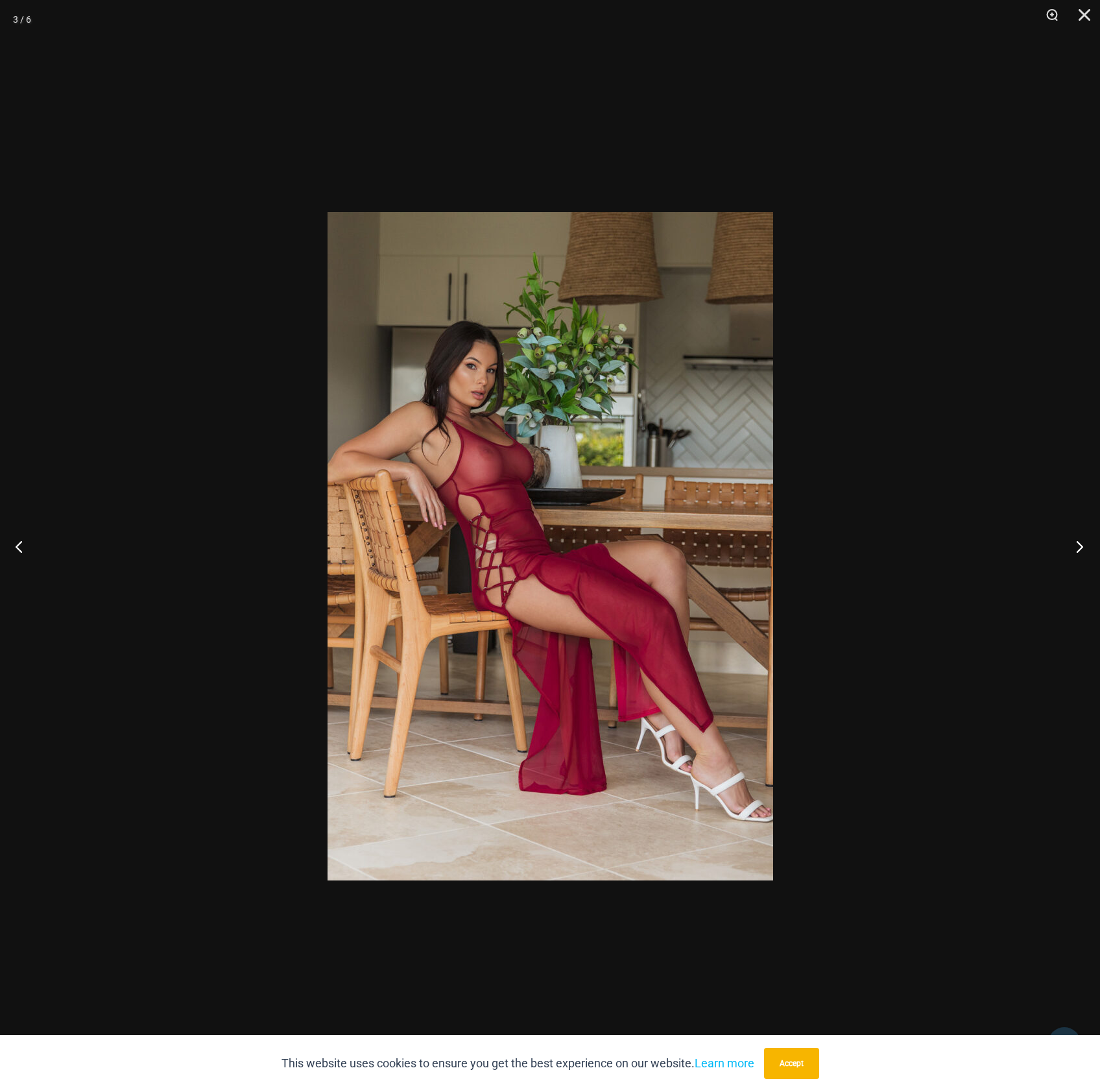
click at [1083, 549] on button "Next" at bounding box center [1077, 546] width 49 height 64
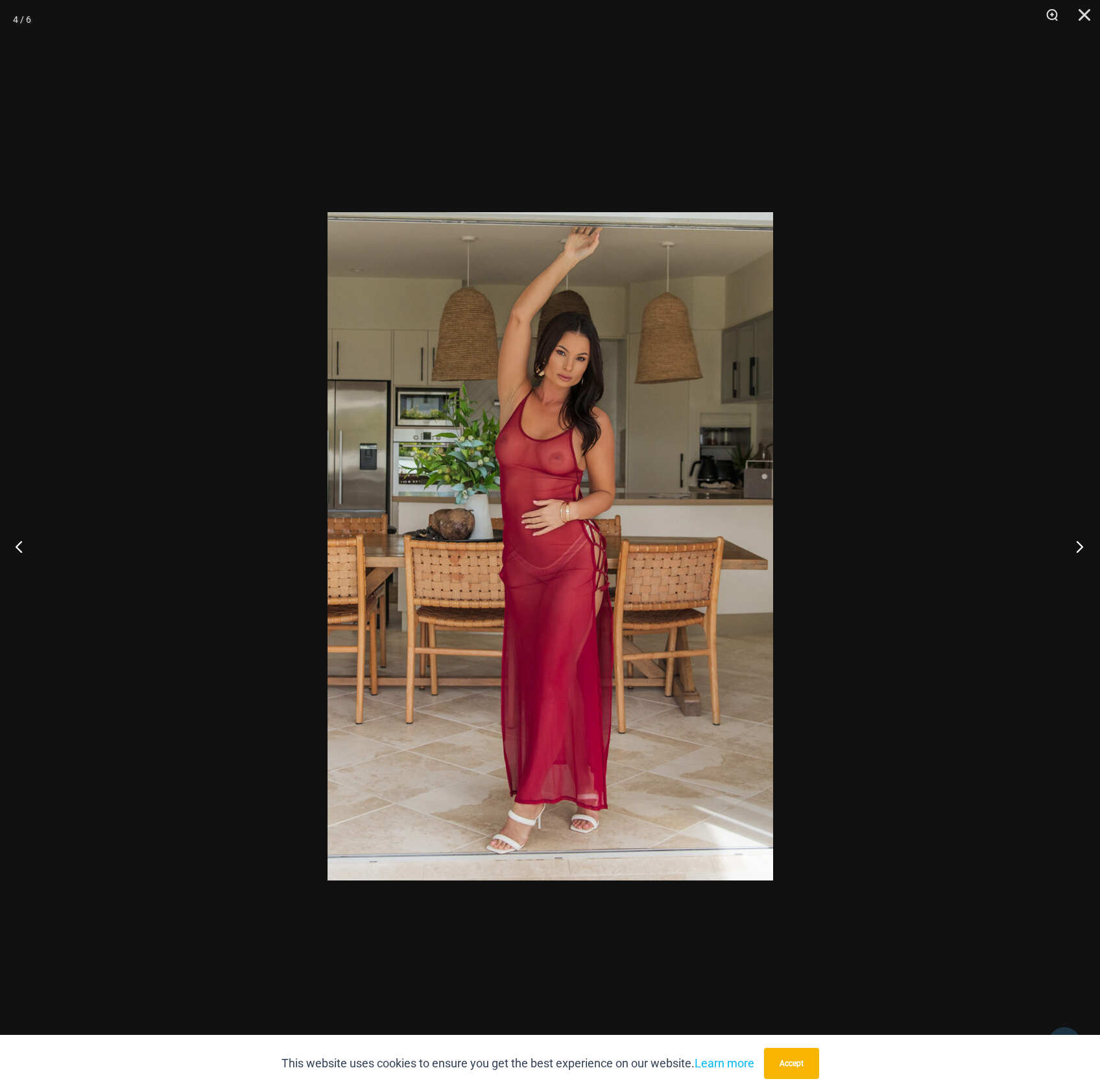
click at [1083, 549] on button "Next" at bounding box center [1077, 546] width 49 height 64
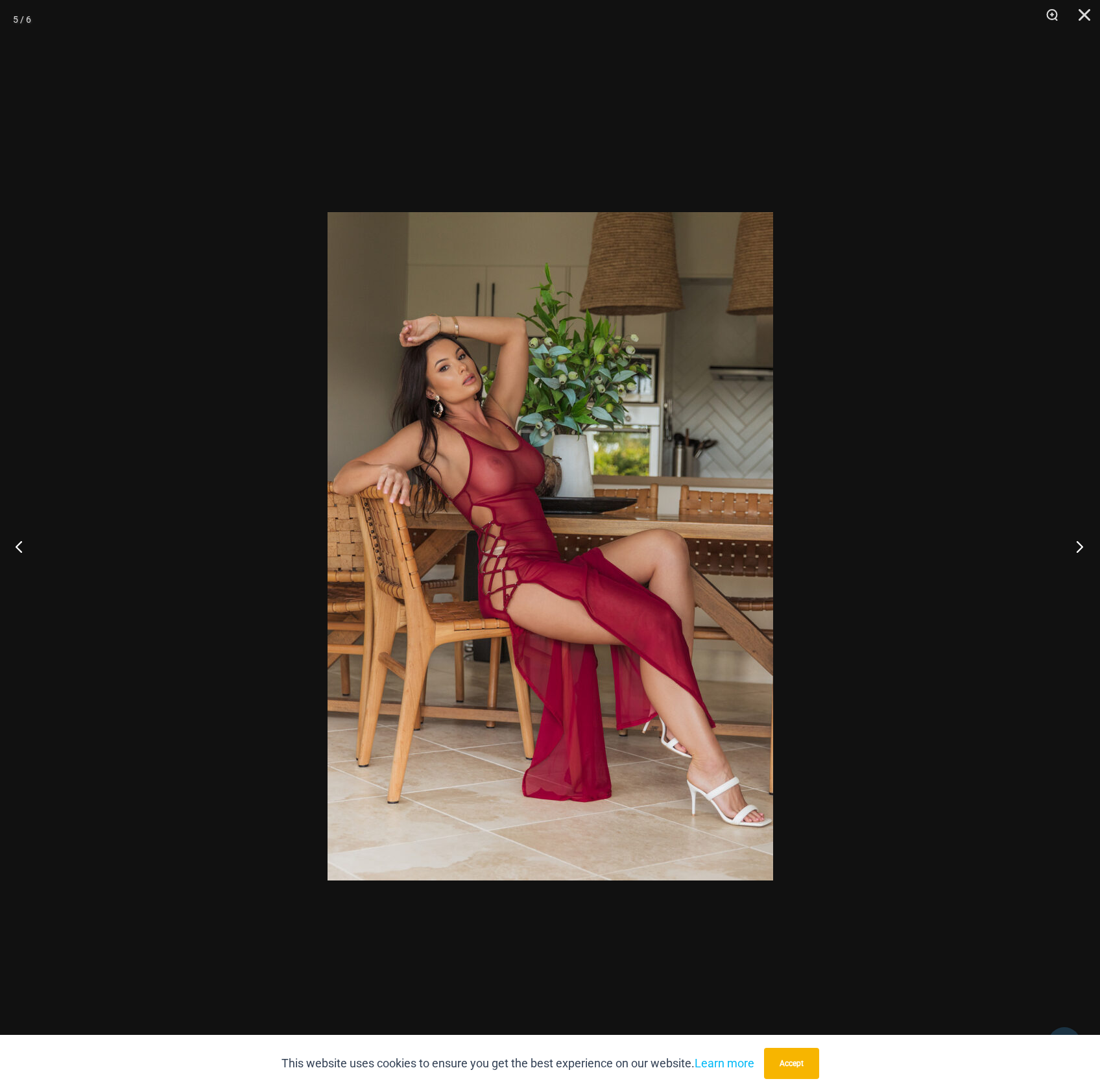
click at [1083, 549] on button "Next" at bounding box center [1077, 546] width 49 height 64
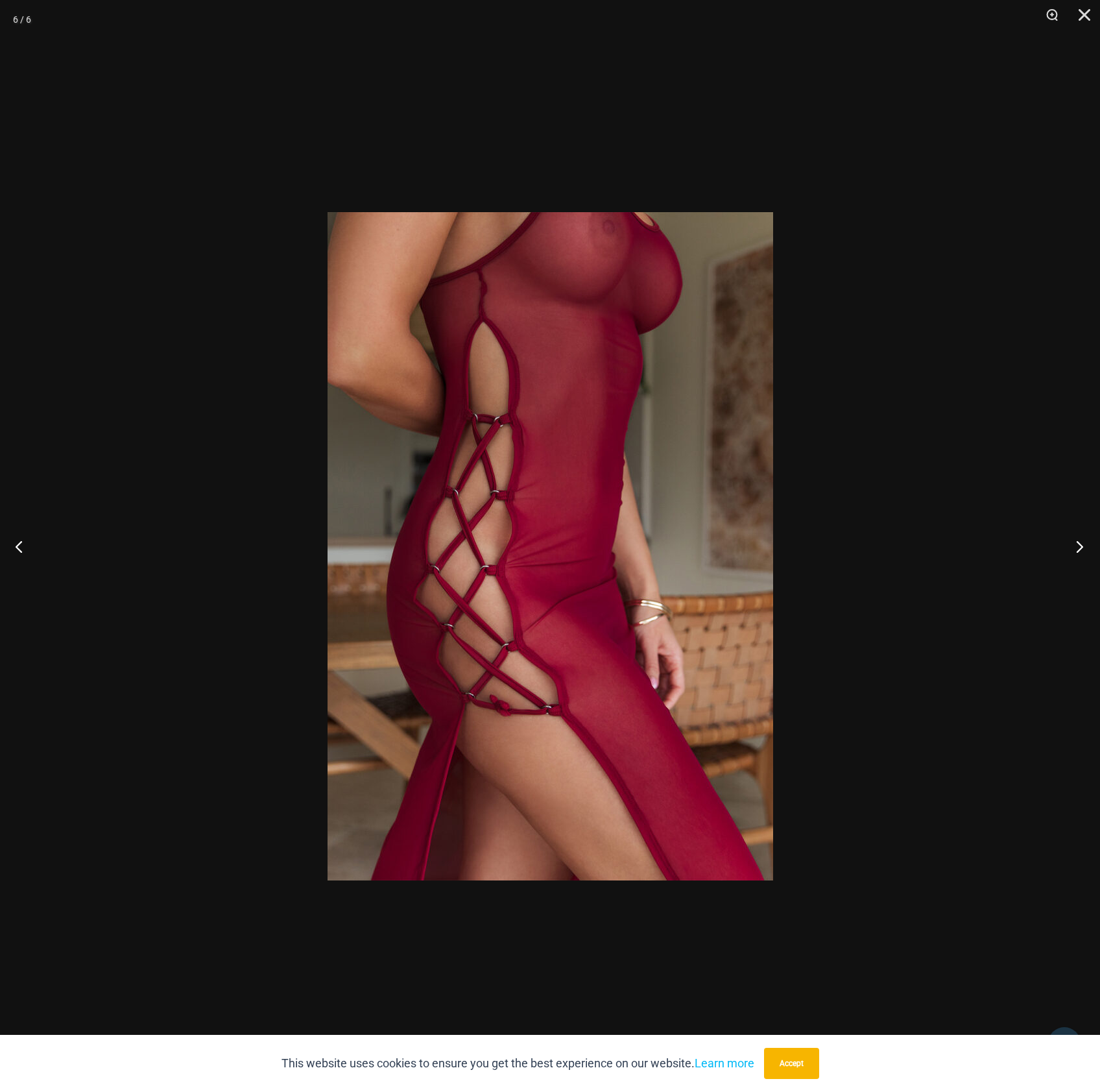
click at [1083, 549] on button "Next" at bounding box center [1077, 546] width 49 height 64
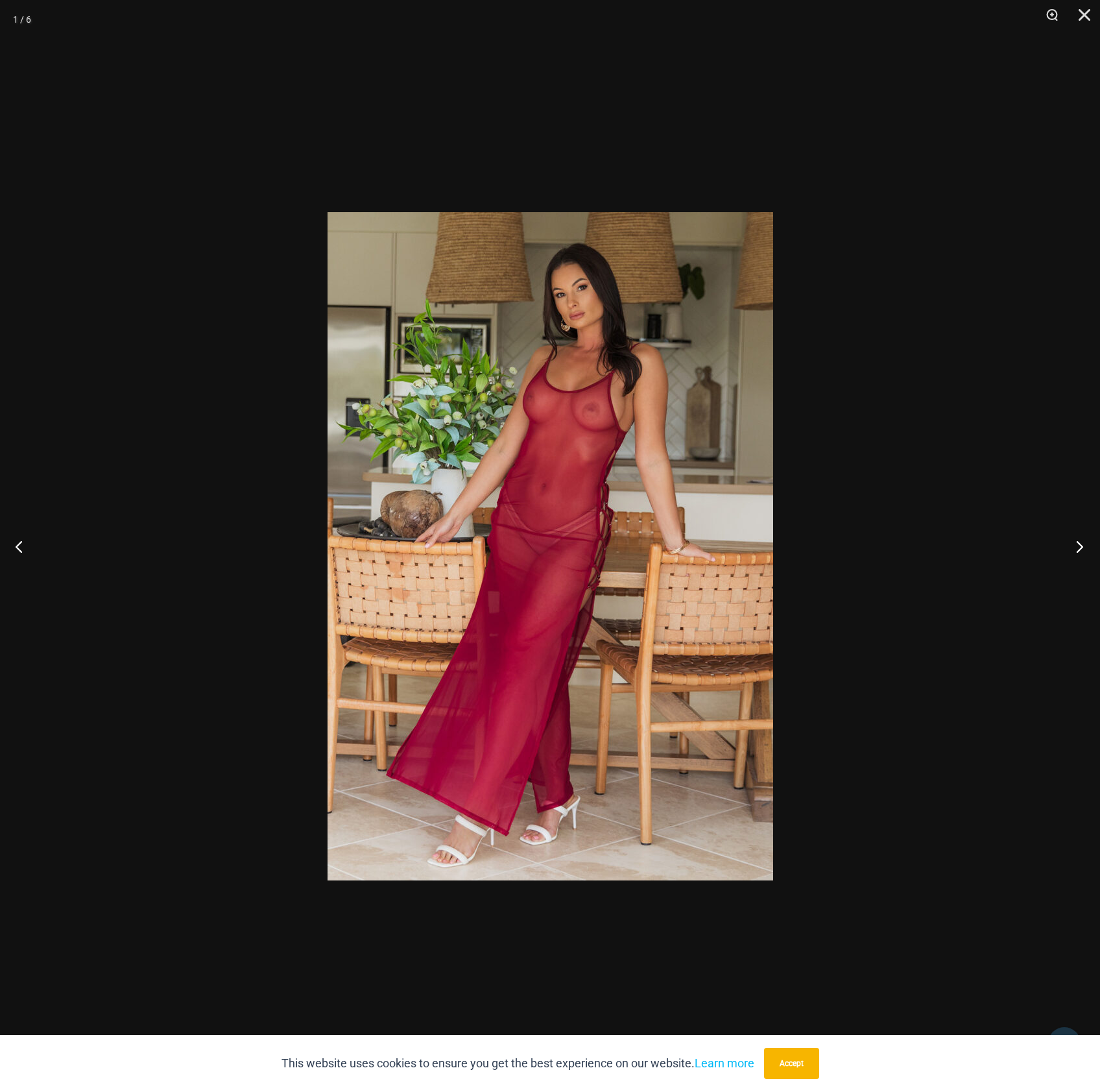
click at [1083, 549] on button "Next" at bounding box center [1077, 546] width 49 height 64
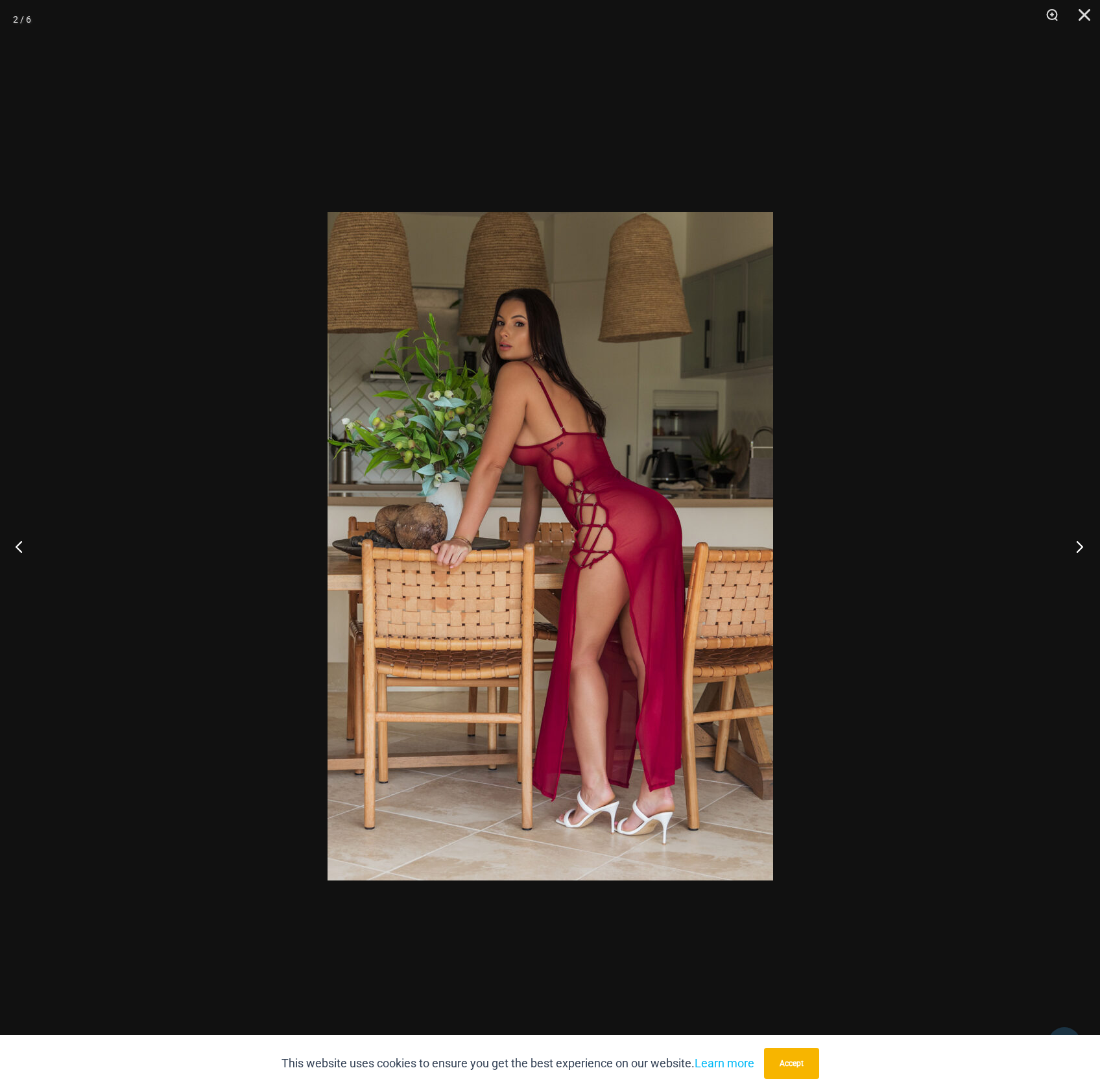
click at [1083, 549] on button "Next" at bounding box center [1077, 546] width 49 height 64
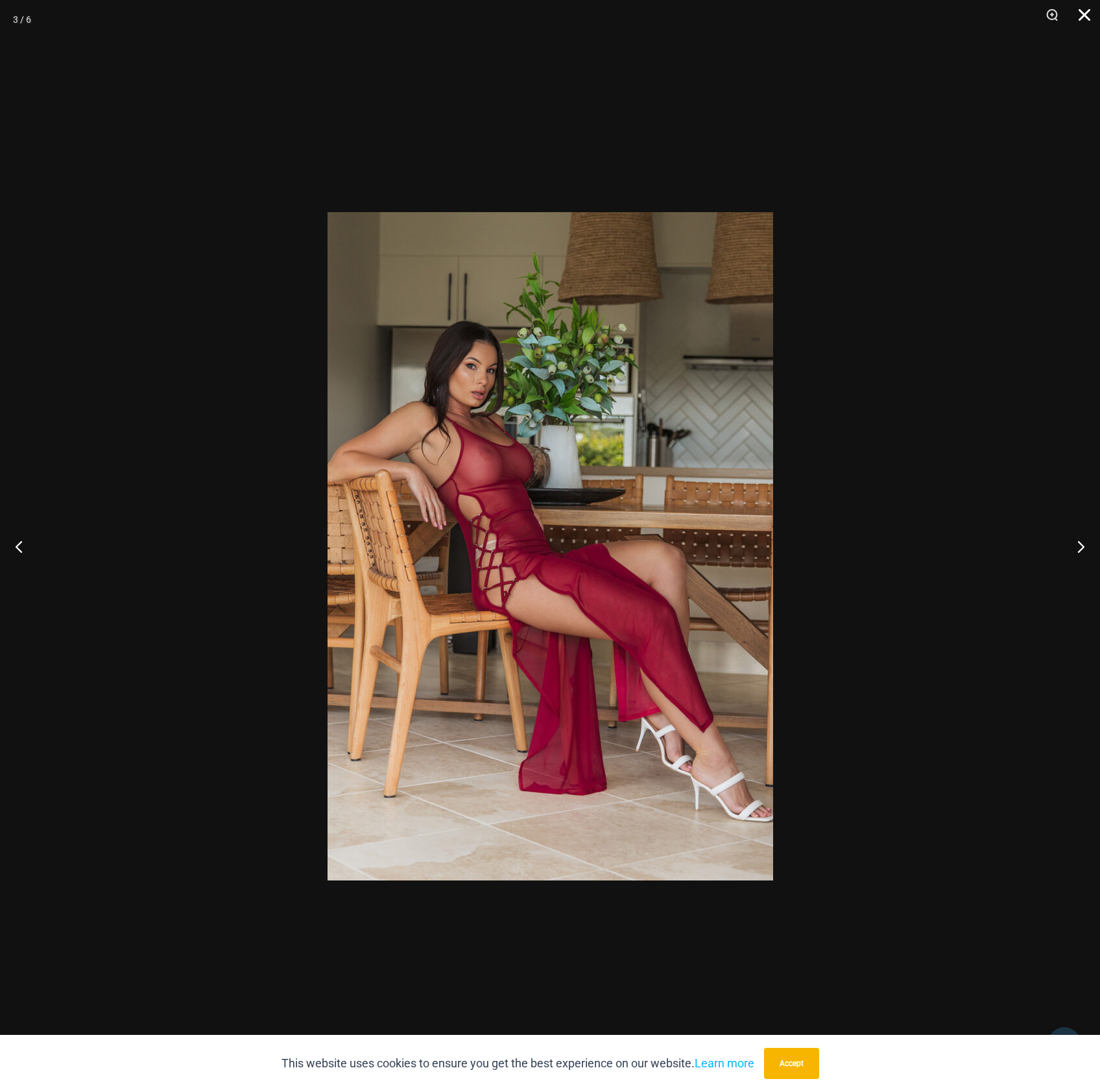
click at [1080, 19] on button "Close" at bounding box center [1079, 20] width 32 height 39
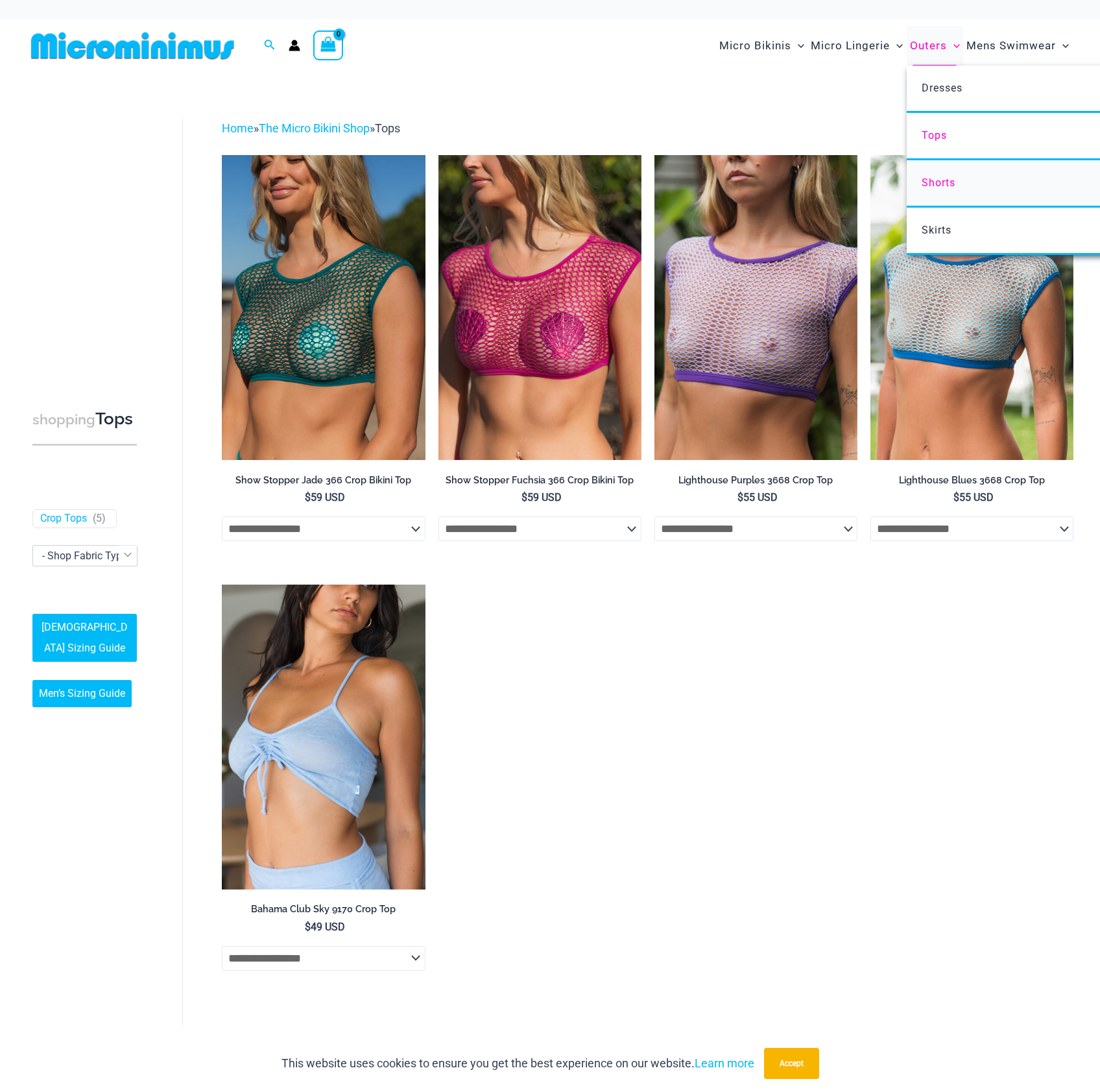
click at [955, 189] on link "Shorts" at bounding box center [1100, 184] width 386 height 47
click at [982, 231] on link "Skirts" at bounding box center [1100, 231] width 386 height 47
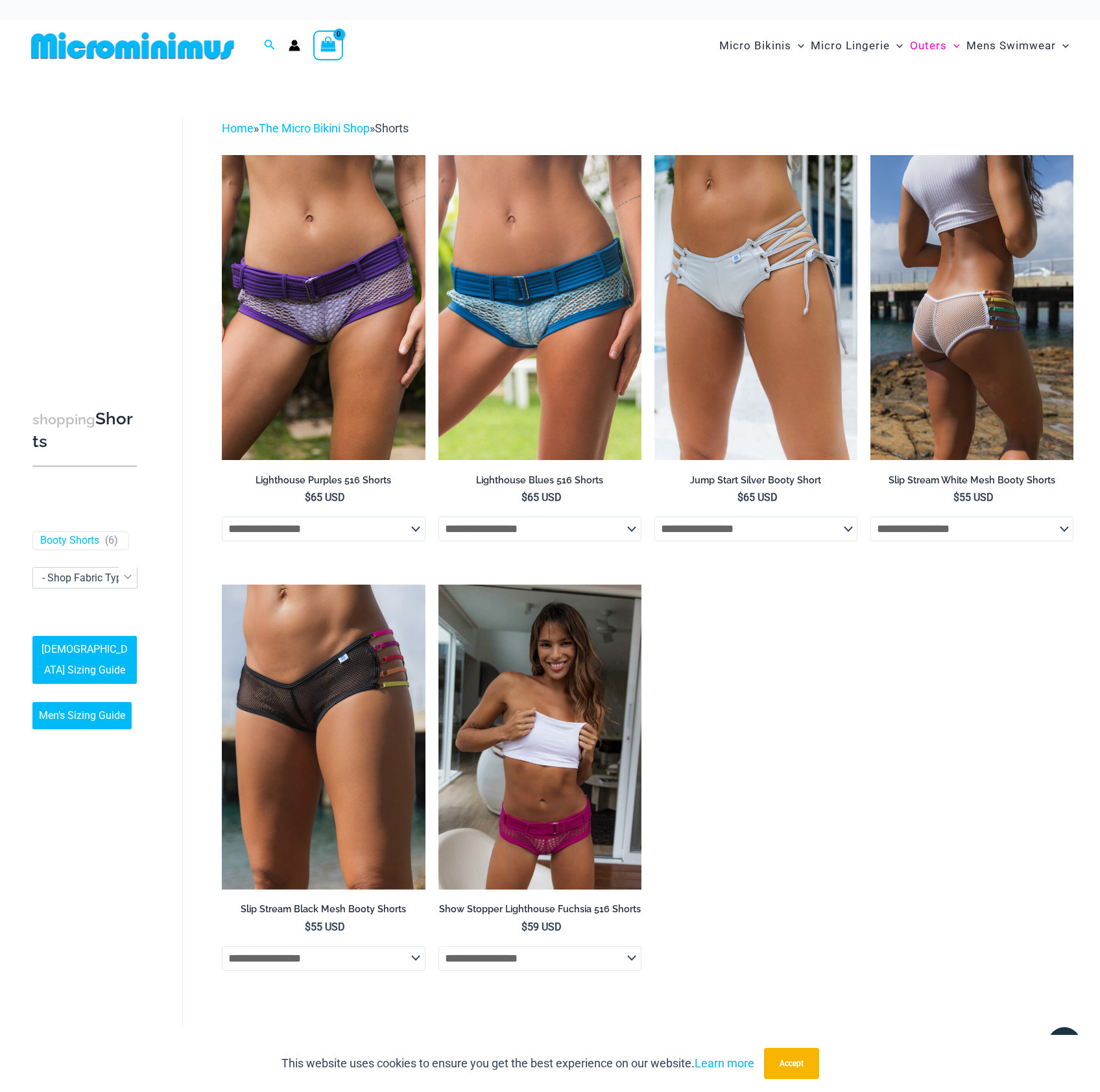
click at [1036, 337] on img at bounding box center [972, 308] width 203 height 305
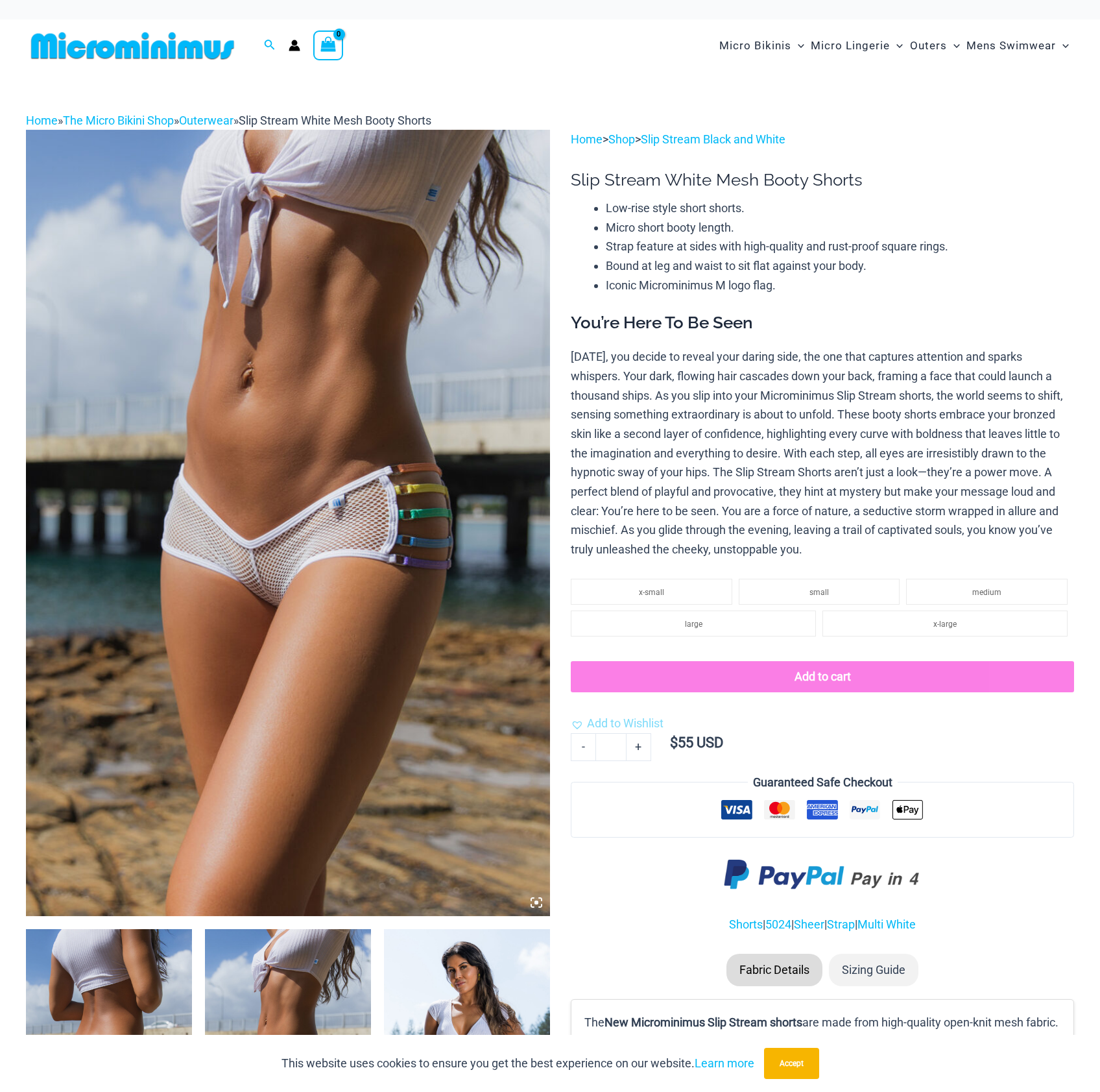
click at [283, 526] on img at bounding box center [288, 523] width 525 height 786
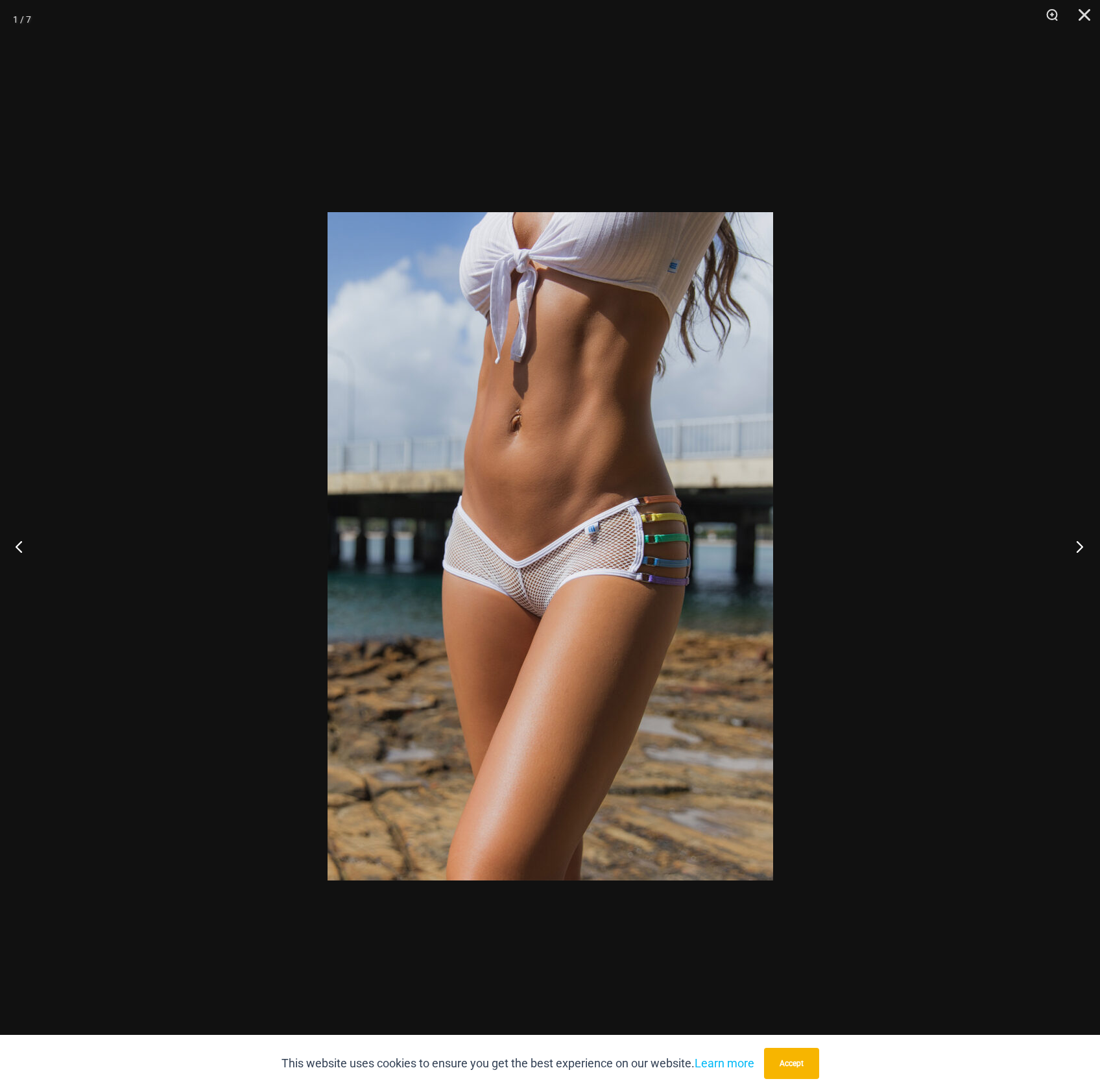
click at [1084, 551] on button "Next" at bounding box center [1077, 546] width 49 height 64
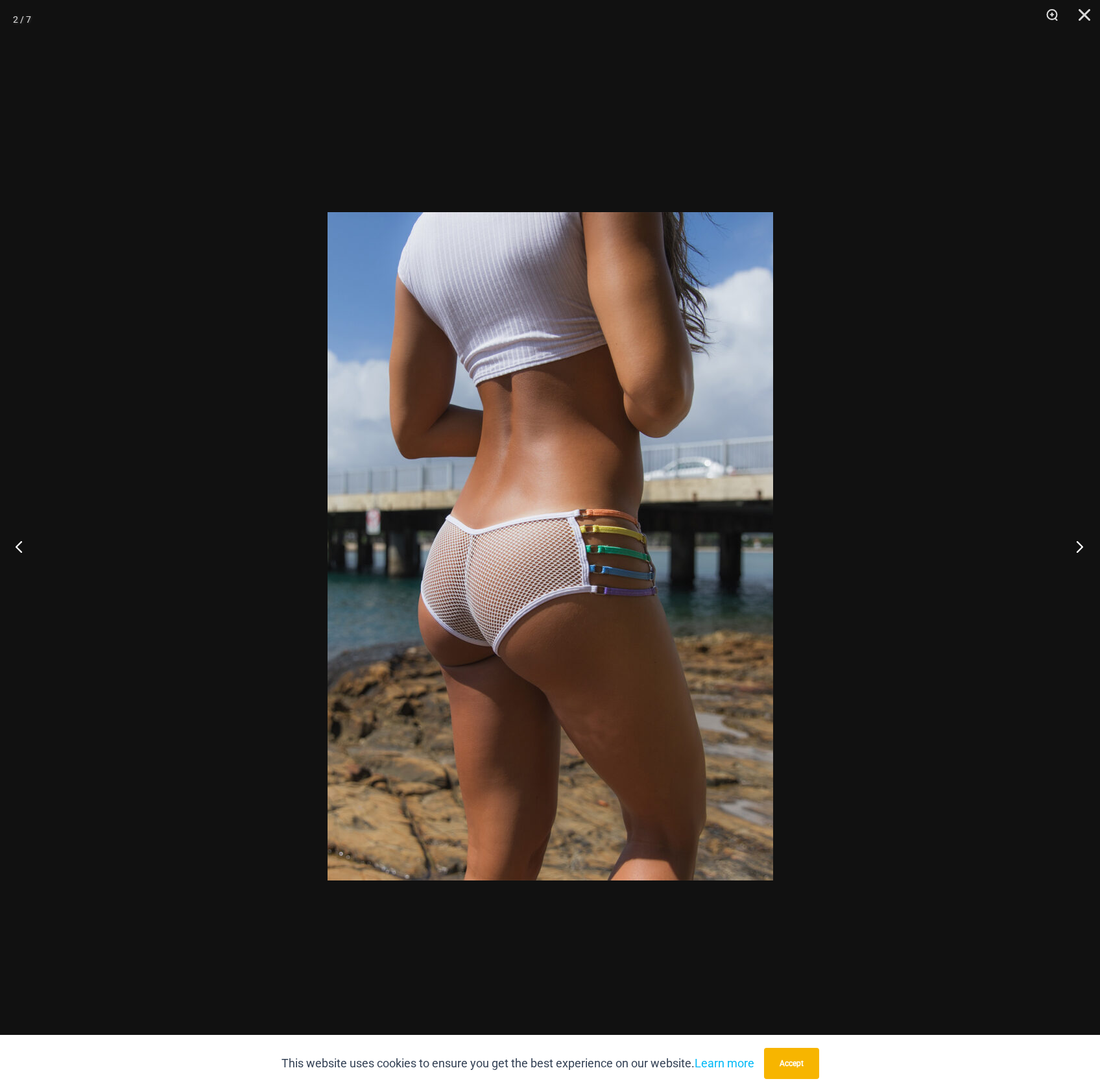
click at [1084, 551] on button "Next" at bounding box center [1077, 546] width 49 height 64
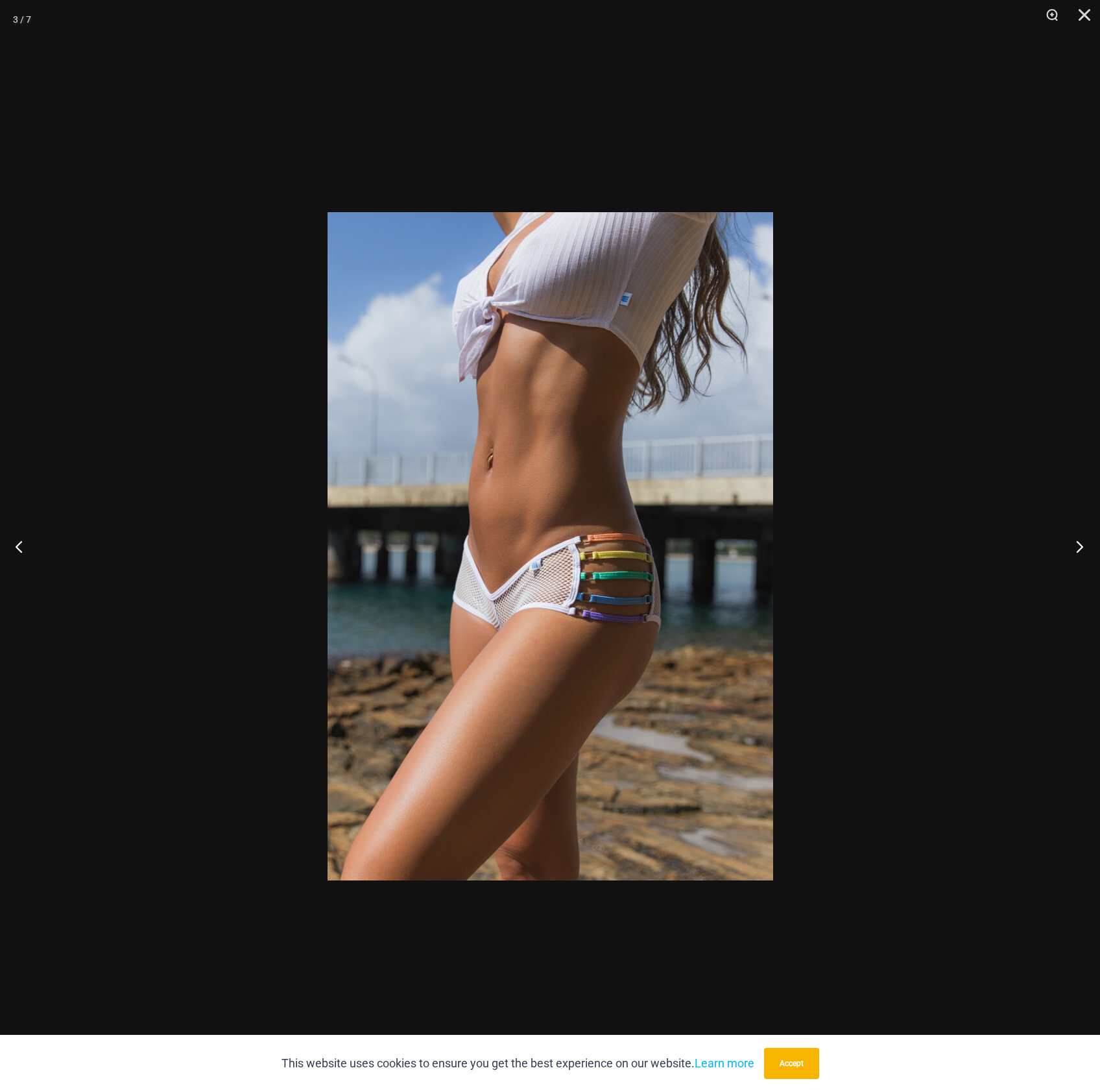
click at [1084, 551] on button "Next" at bounding box center [1077, 546] width 49 height 64
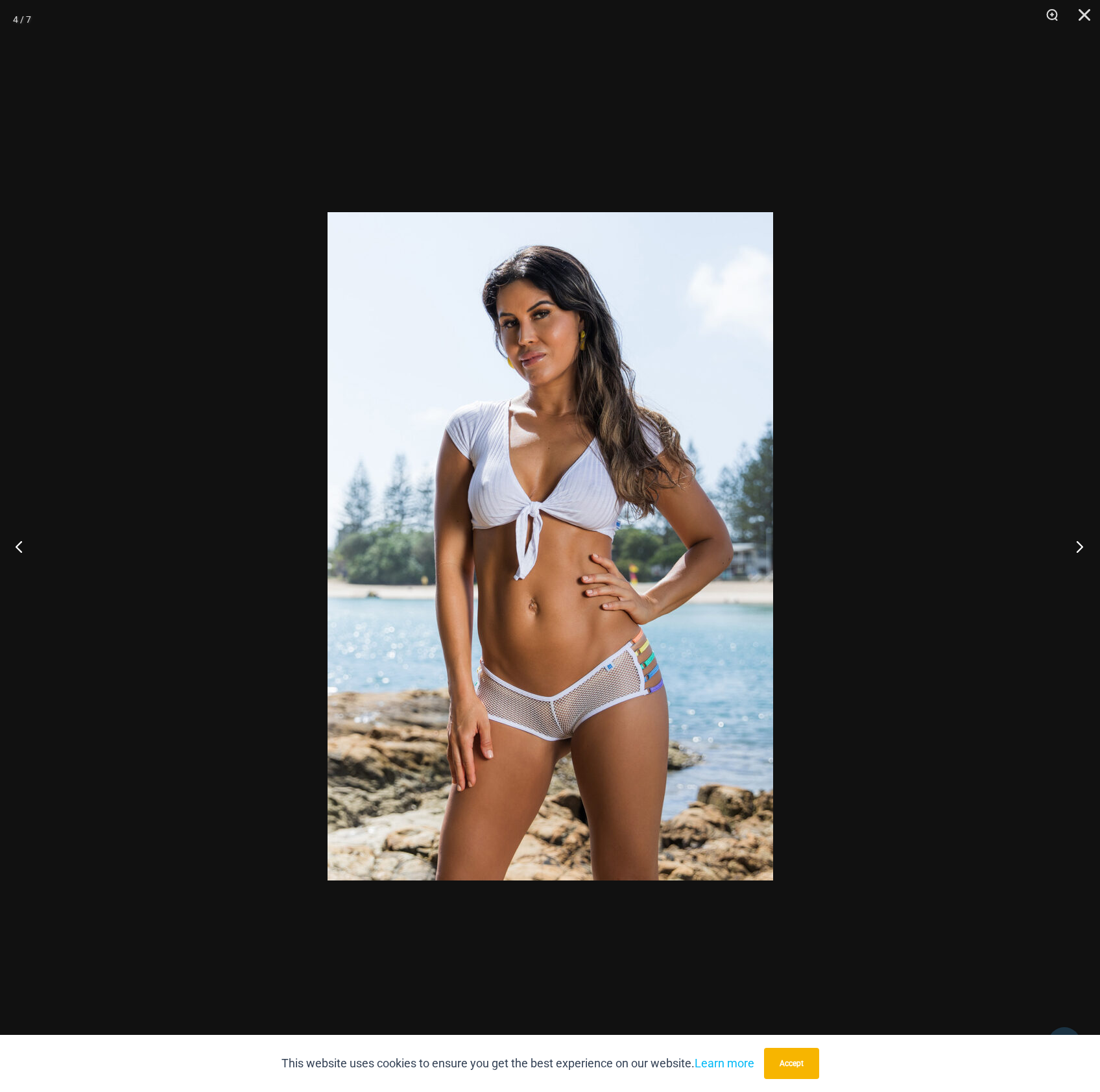
click at [1084, 551] on button "Next" at bounding box center [1077, 546] width 49 height 64
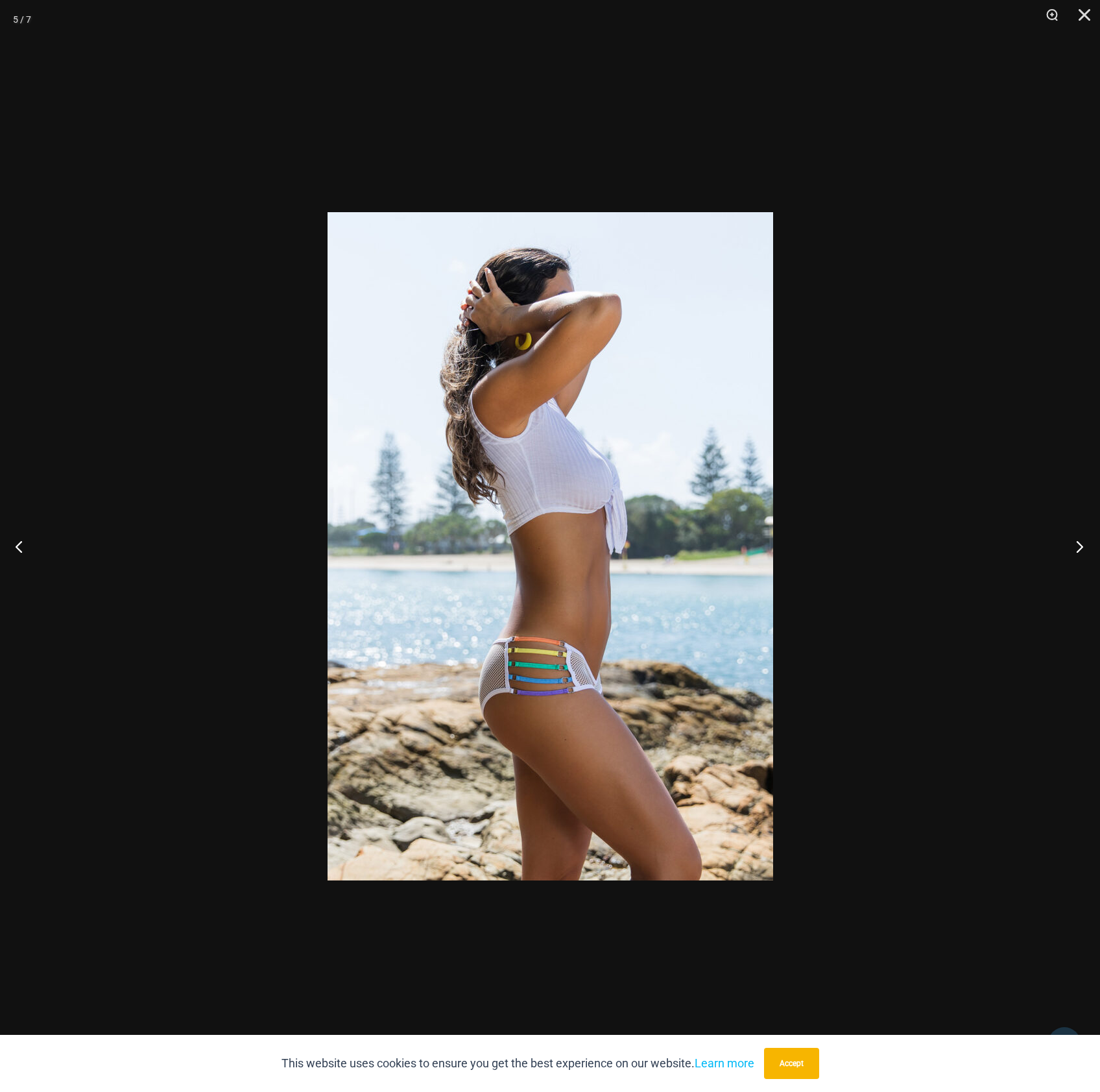
click at [1084, 551] on button "Next" at bounding box center [1077, 546] width 49 height 64
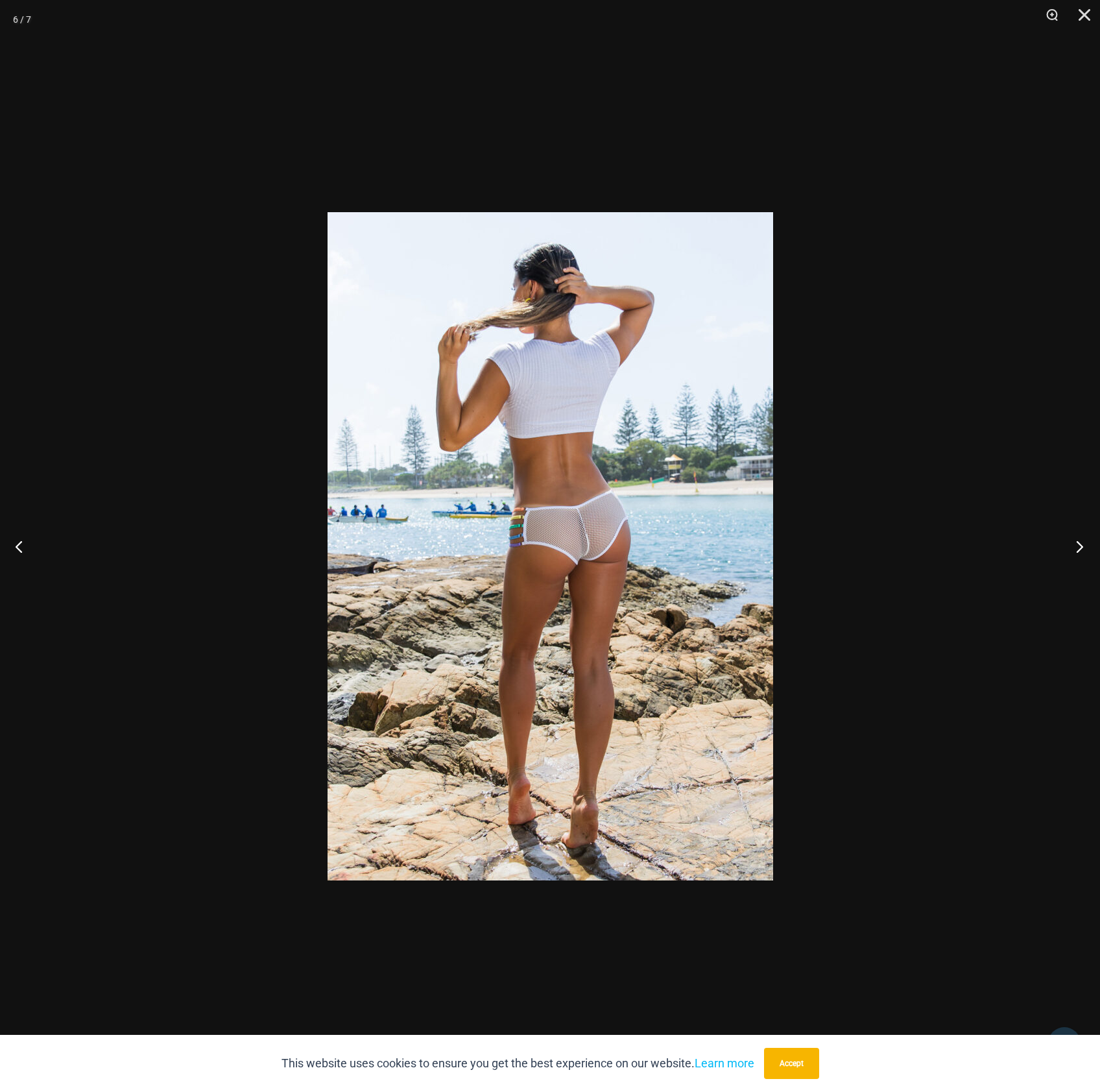
click at [1084, 551] on button "Next" at bounding box center [1077, 546] width 49 height 64
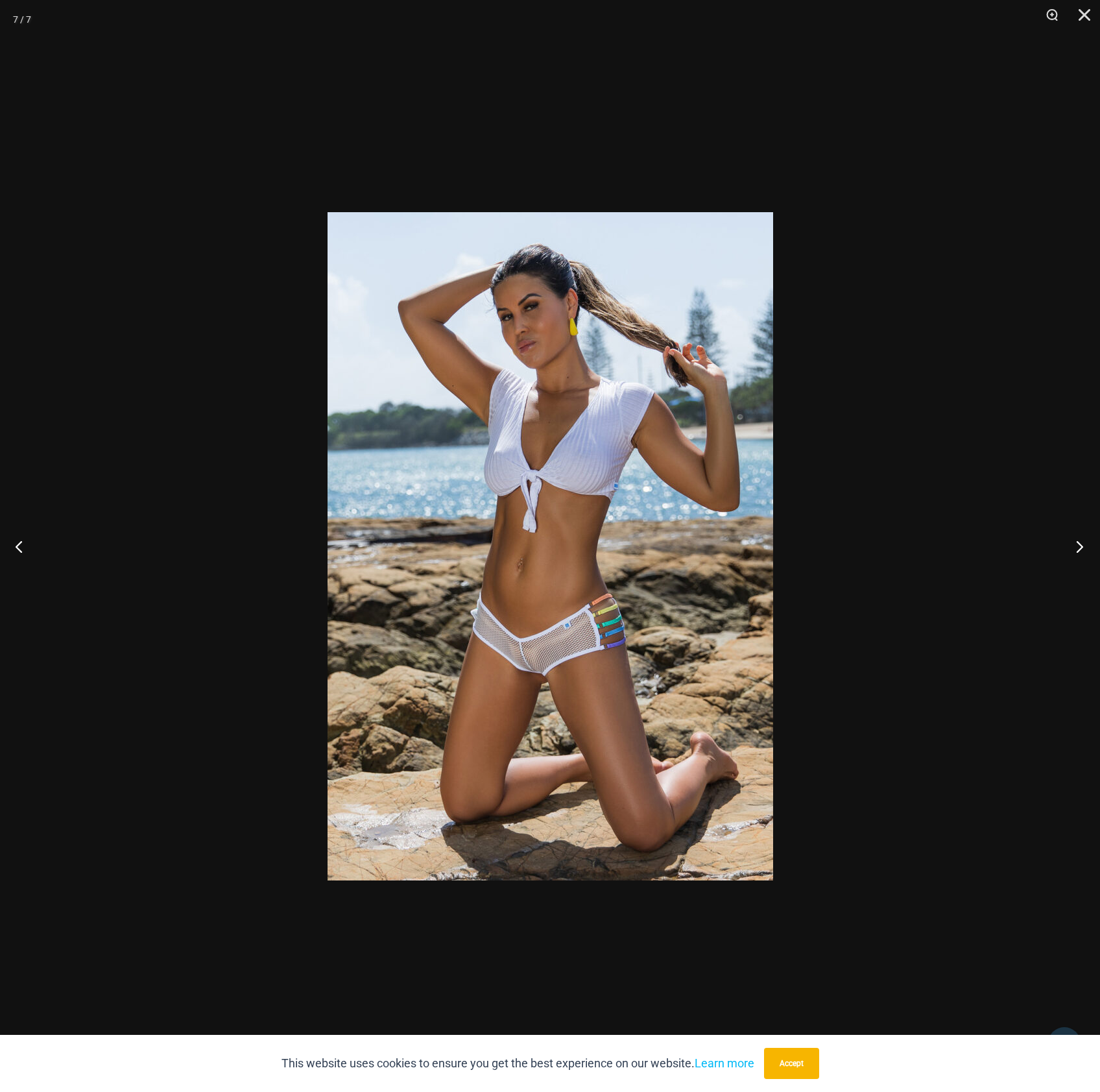
click at [1084, 551] on button "Next" at bounding box center [1077, 546] width 49 height 64
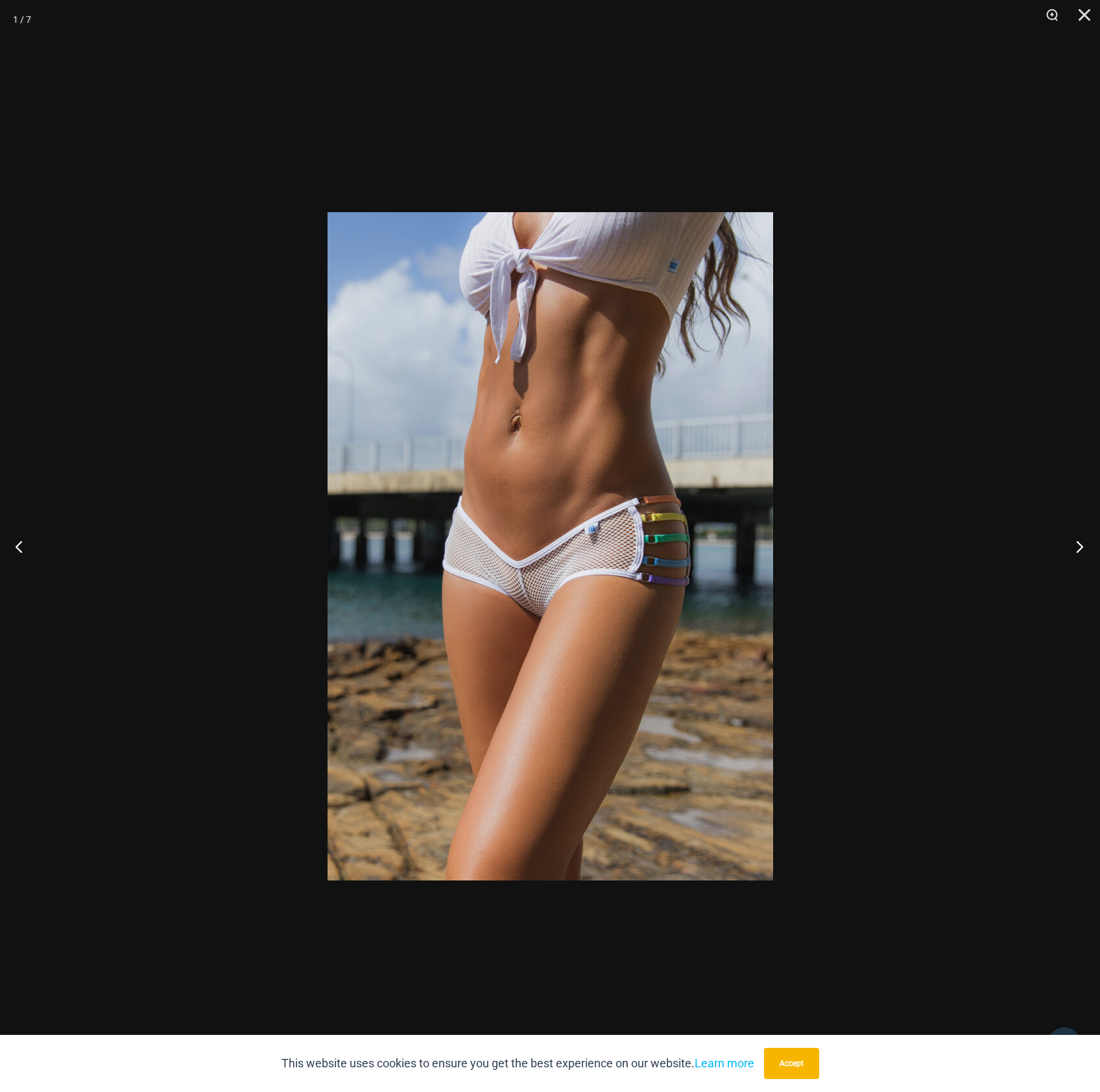
click at [1084, 551] on button "Next" at bounding box center [1077, 546] width 49 height 64
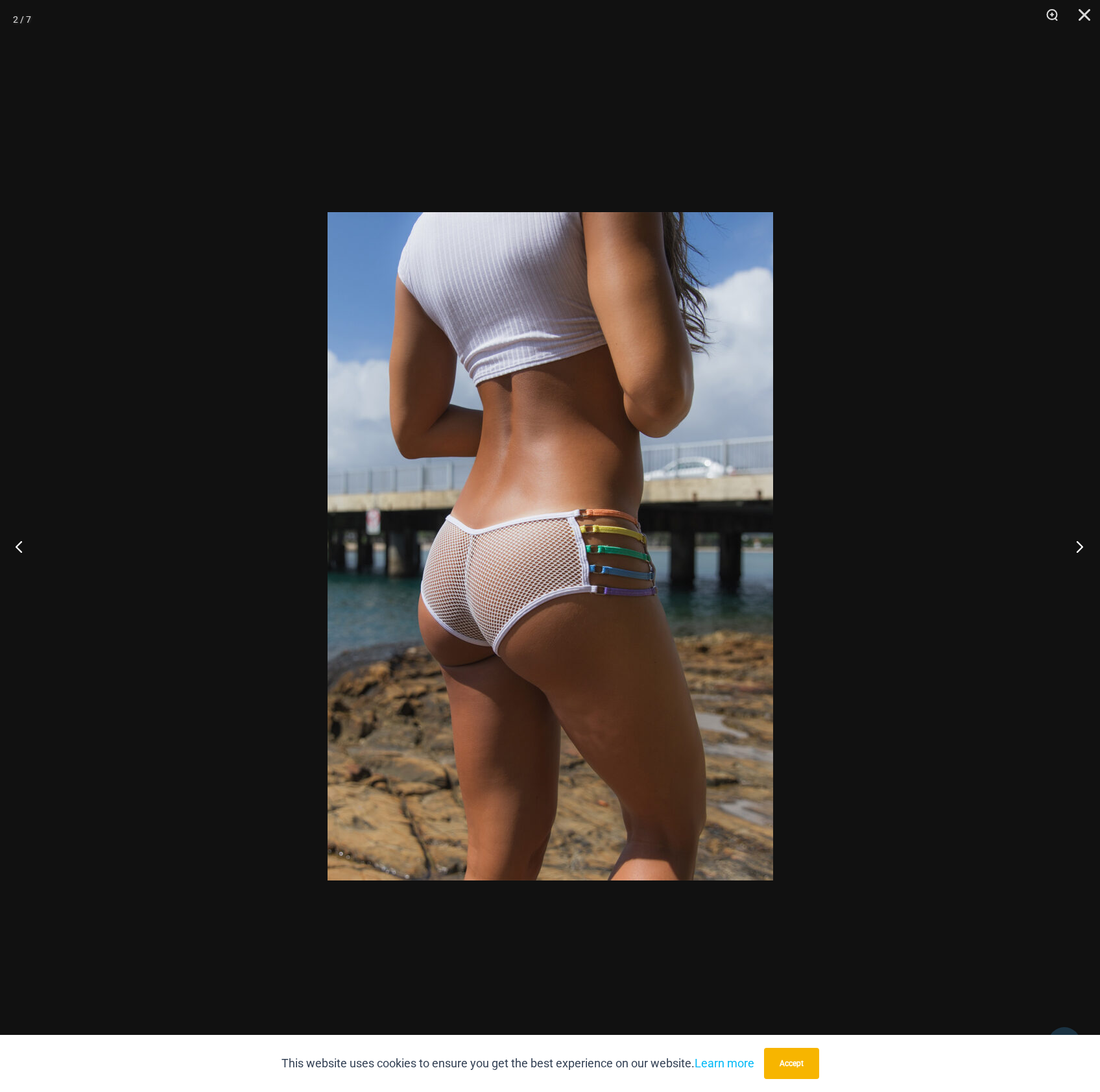
click at [1084, 551] on button "Next" at bounding box center [1077, 546] width 49 height 64
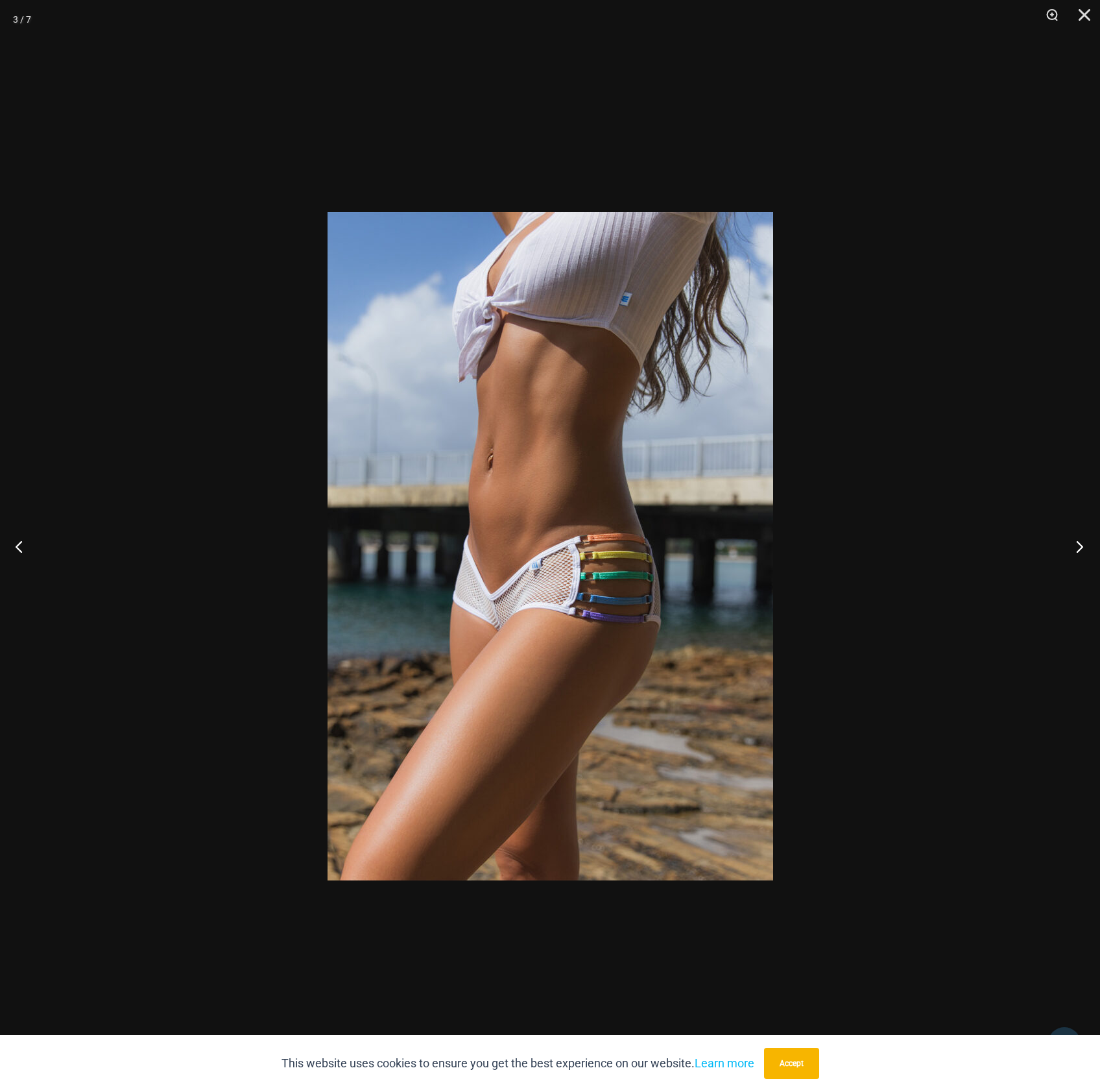
click at [1083, 552] on button "Next" at bounding box center [1077, 546] width 49 height 64
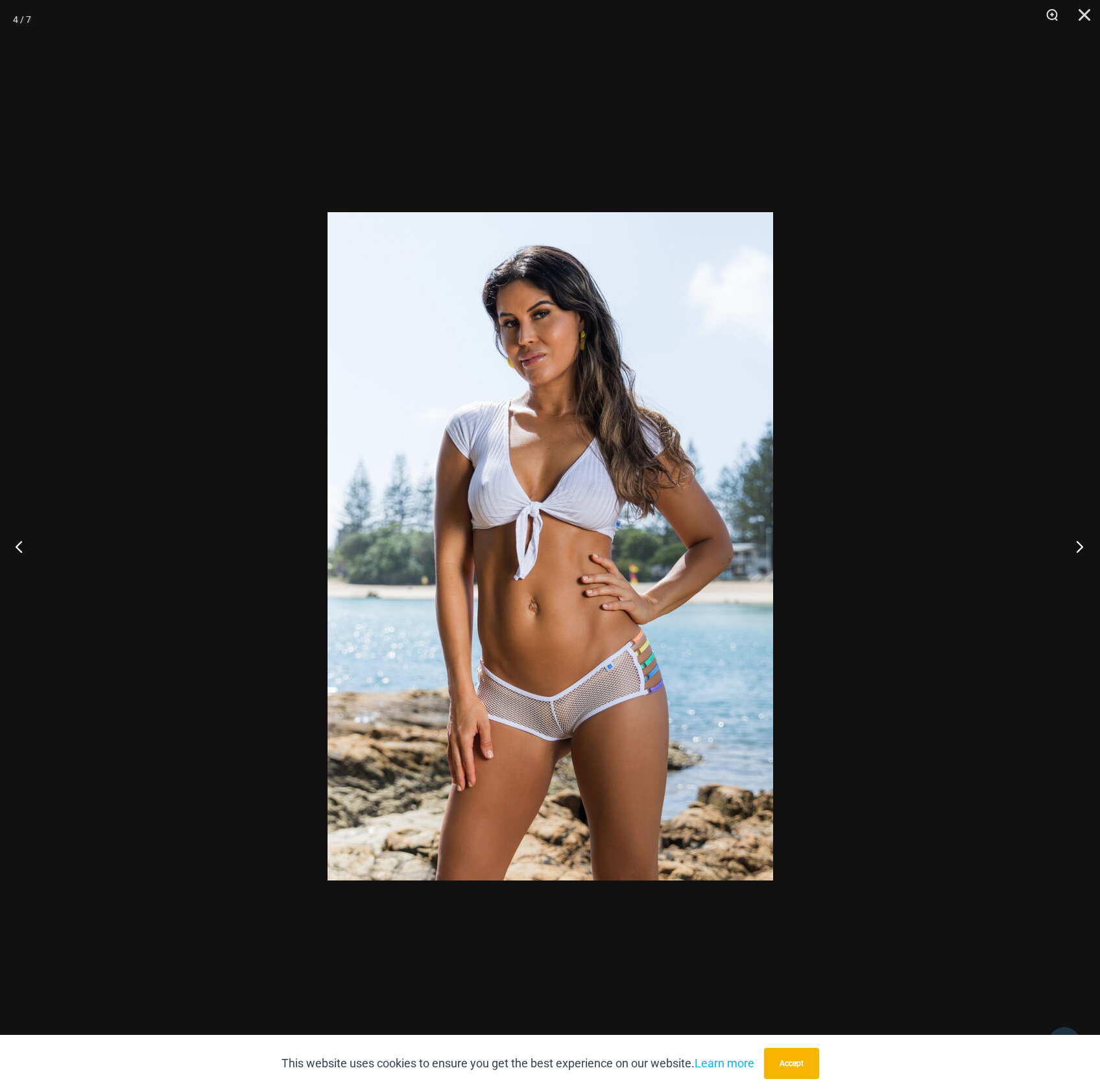
click at [1083, 552] on button "Next" at bounding box center [1077, 546] width 49 height 64
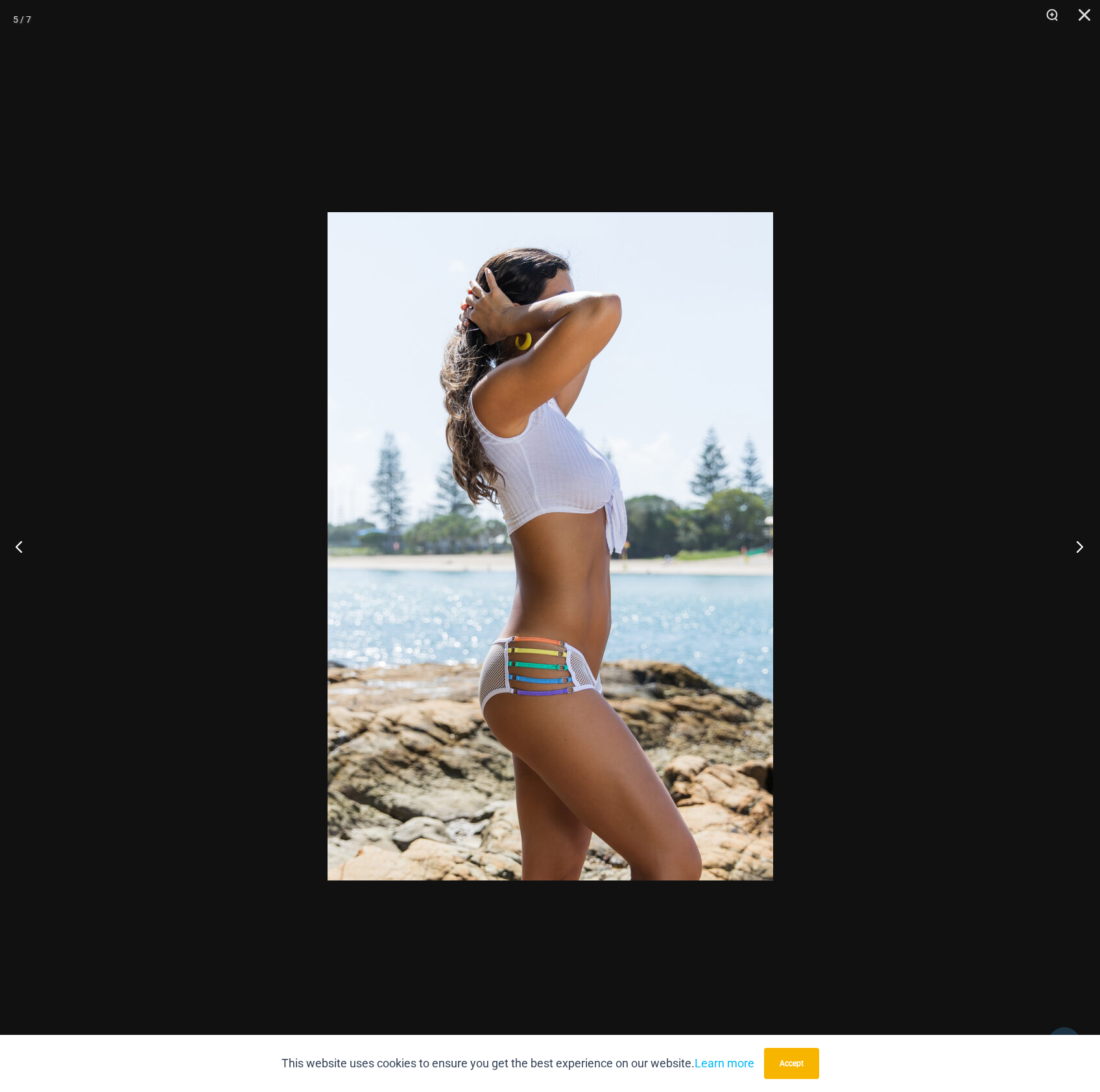
click at [1083, 552] on button "Next" at bounding box center [1077, 546] width 49 height 64
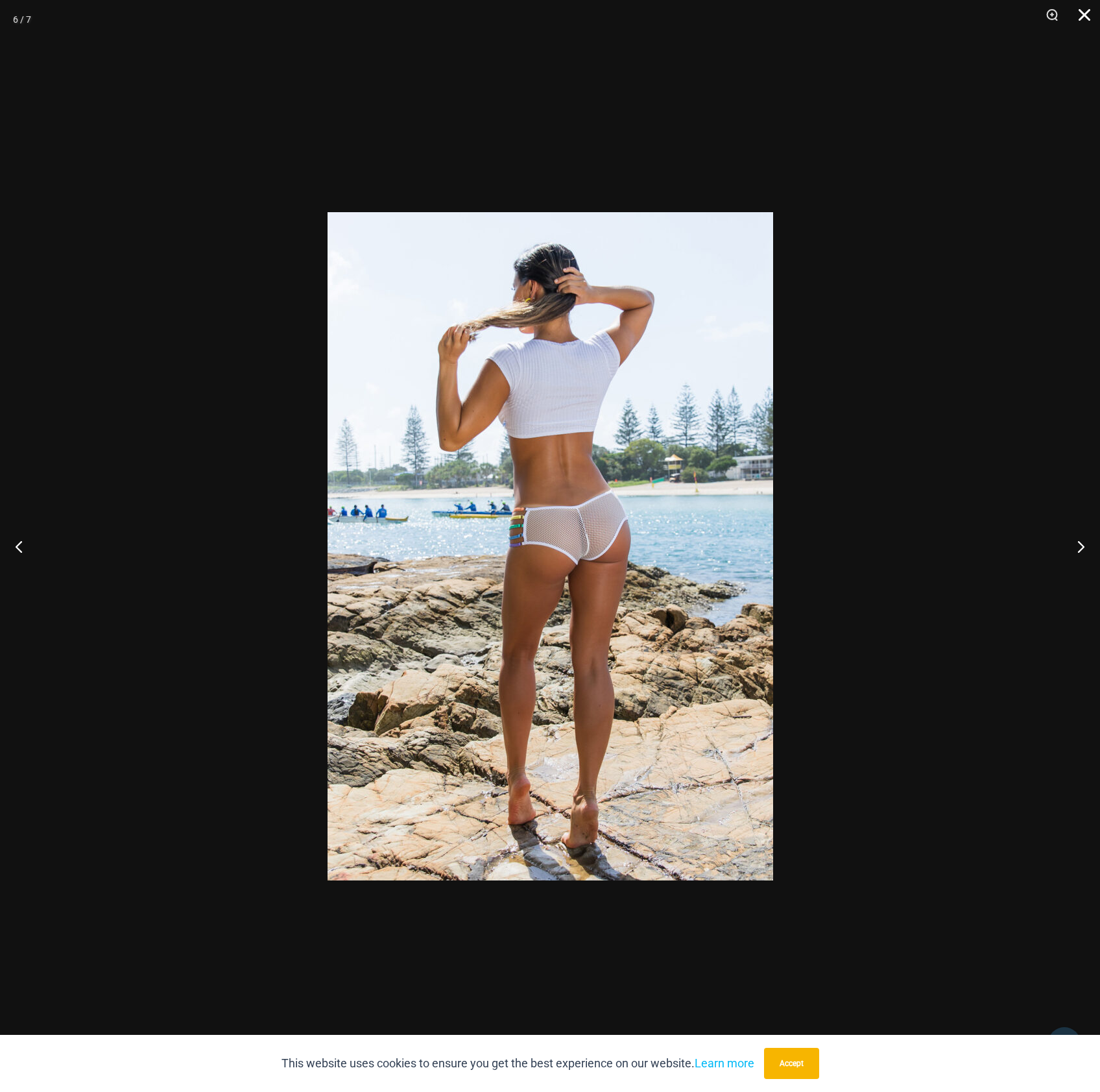
click at [1076, 18] on button "Close" at bounding box center [1079, 20] width 32 height 39
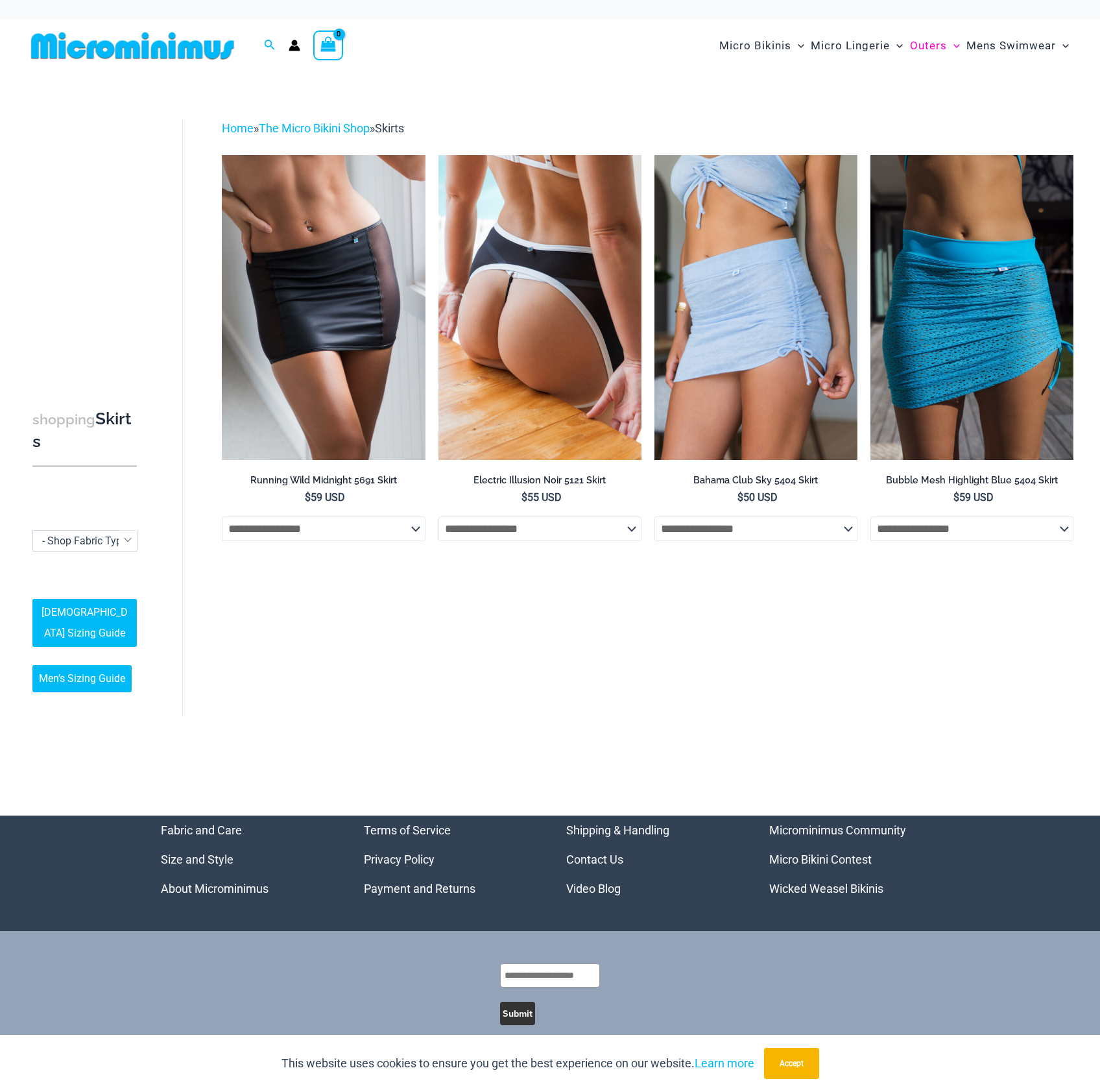
click at [592, 283] on img at bounding box center [540, 308] width 203 height 305
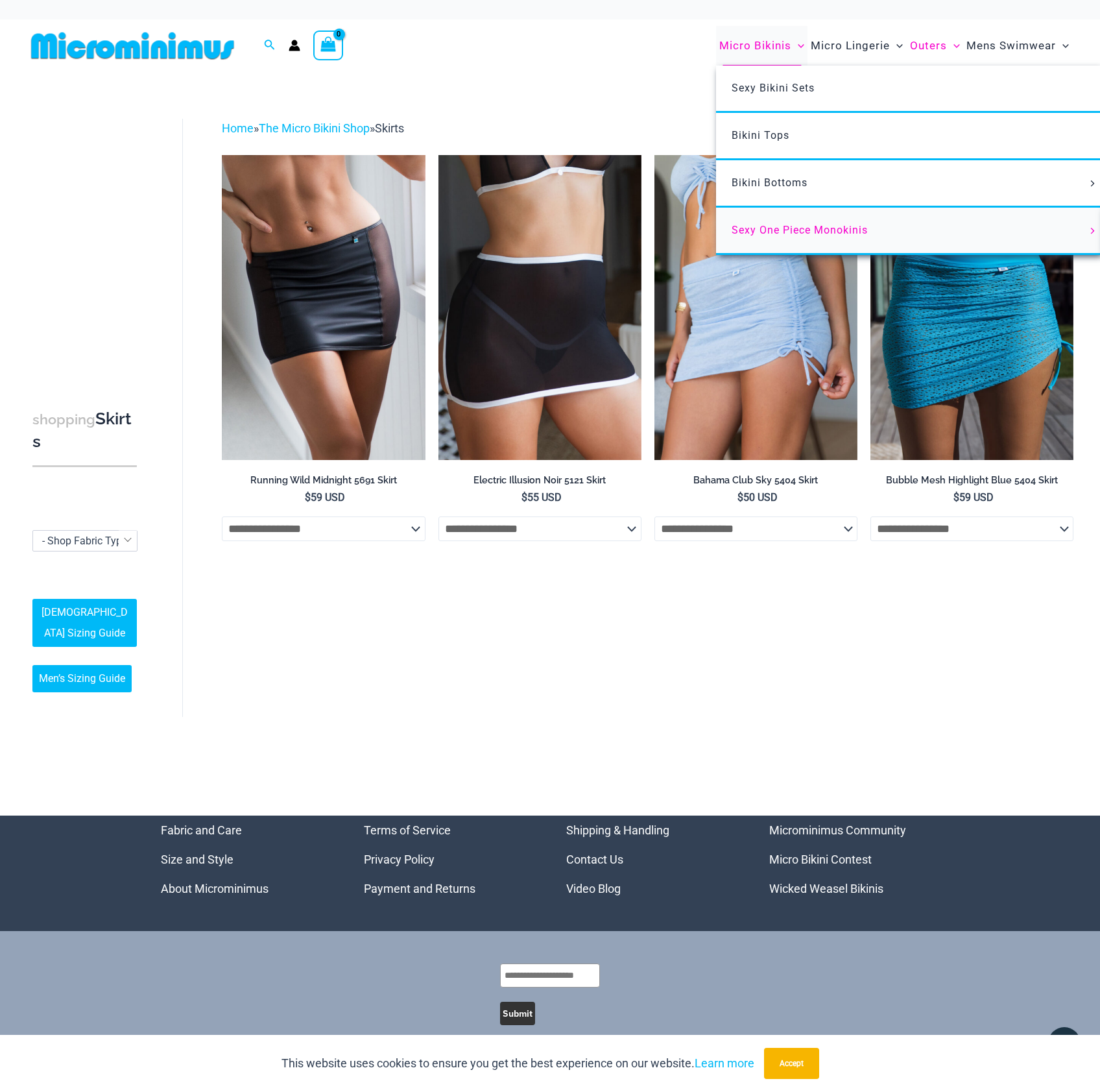
click at [860, 240] on link "Sexy One Piece Monokinis" at bounding box center [909, 231] width 386 height 47
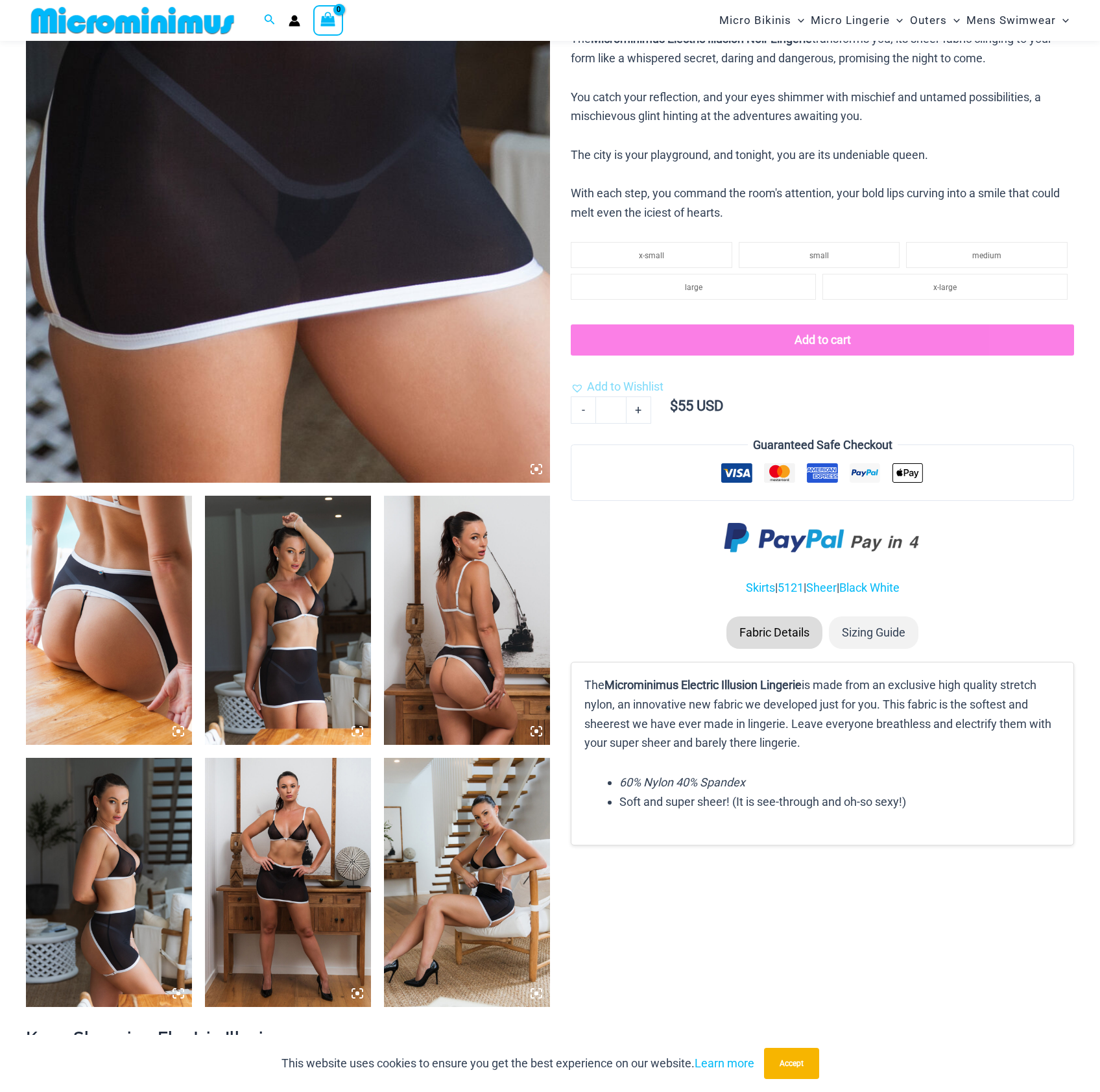
scroll to position [420, 0]
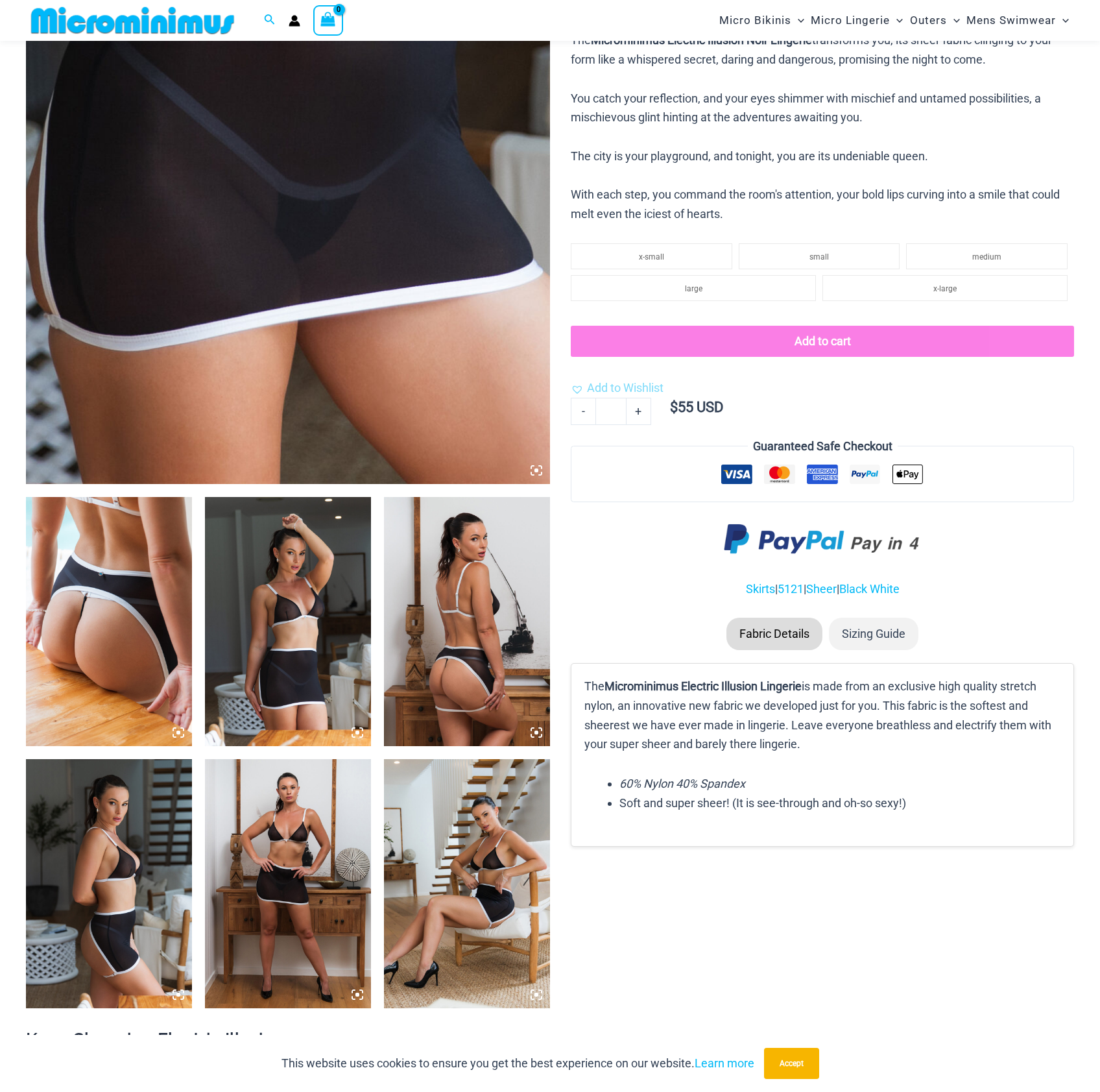
click at [138, 604] on img at bounding box center [109, 621] width 166 height 249
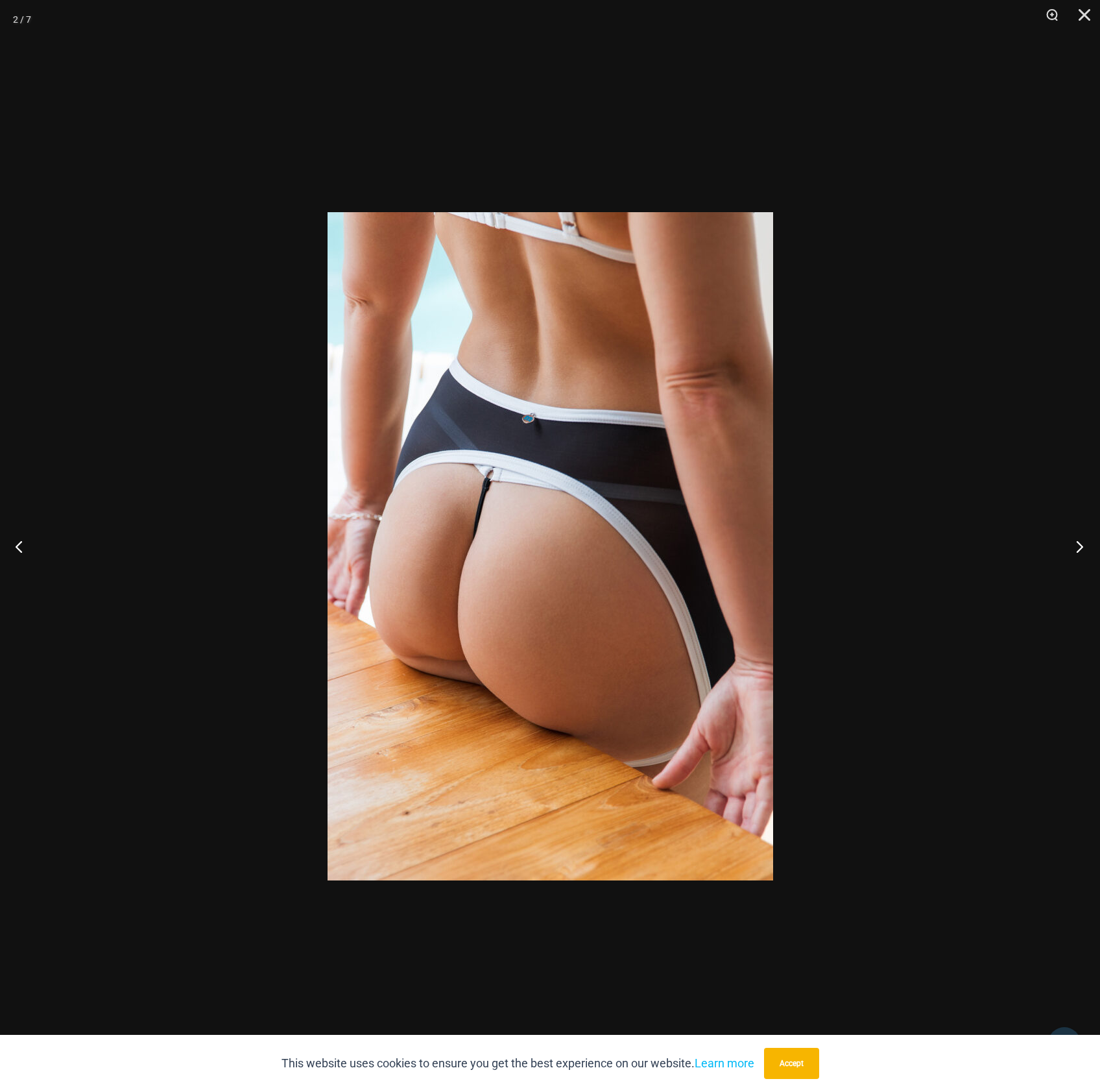
click at [1084, 544] on button "Next" at bounding box center [1077, 546] width 49 height 64
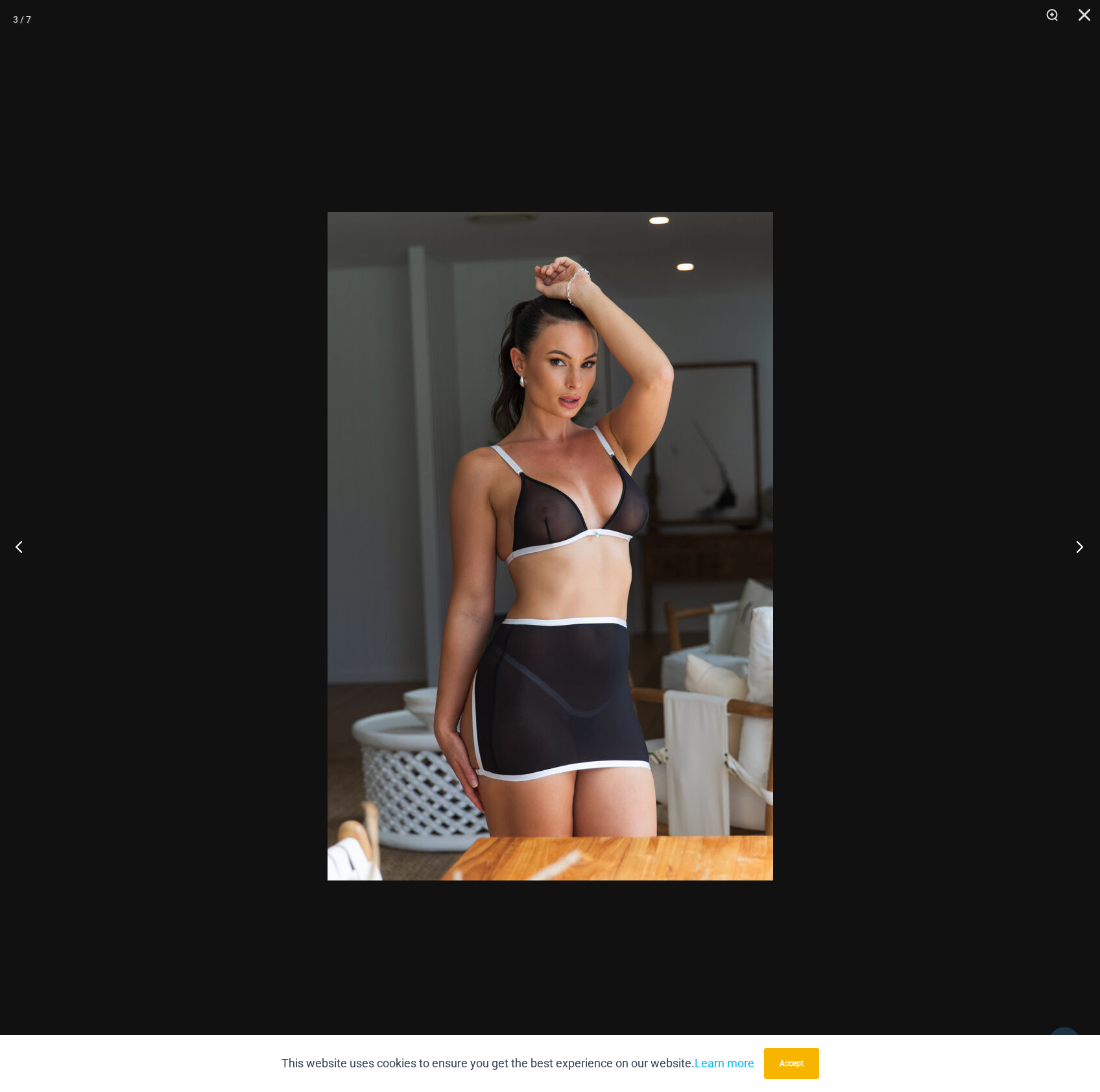
click at [1084, 544] on button "Next" at bounding box center [1077, 546] width 49 height 64
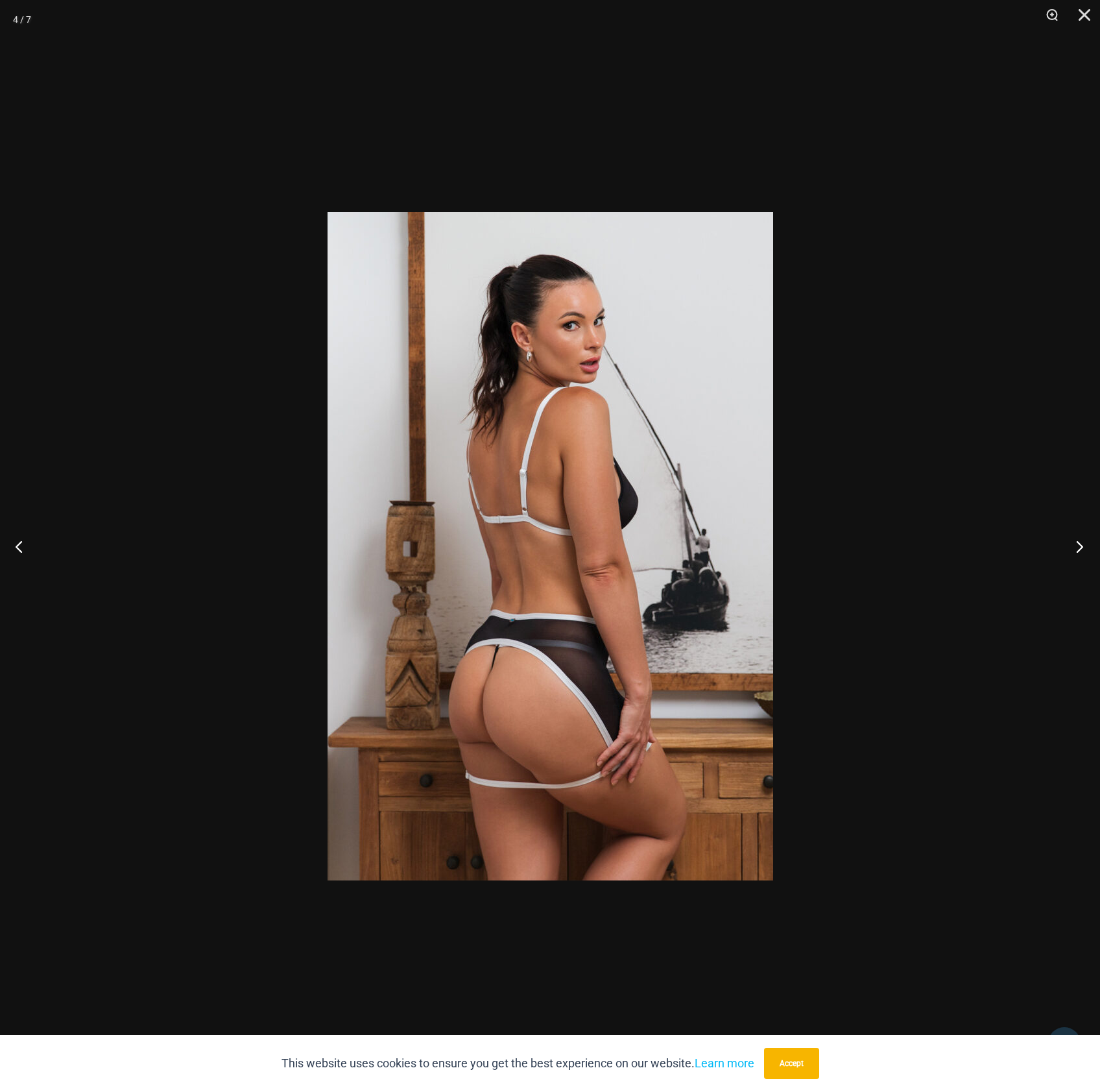
click at [1084, 550] on button "Next" at bounding box center [1077, 546] width 49 height 64
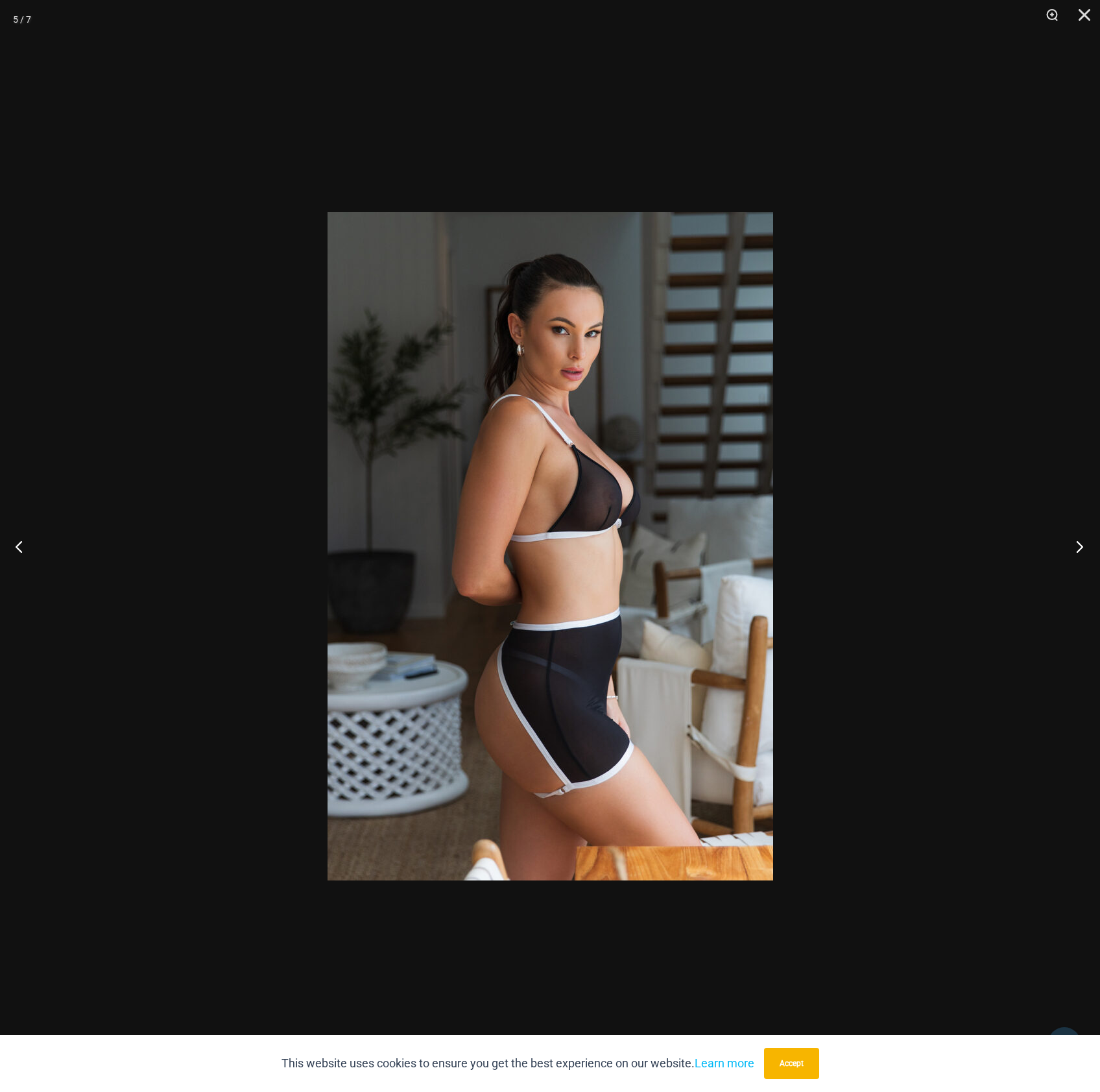
click at [1084, 550] on button "Next" at bounding box center [1077, 546] width 49 height 64
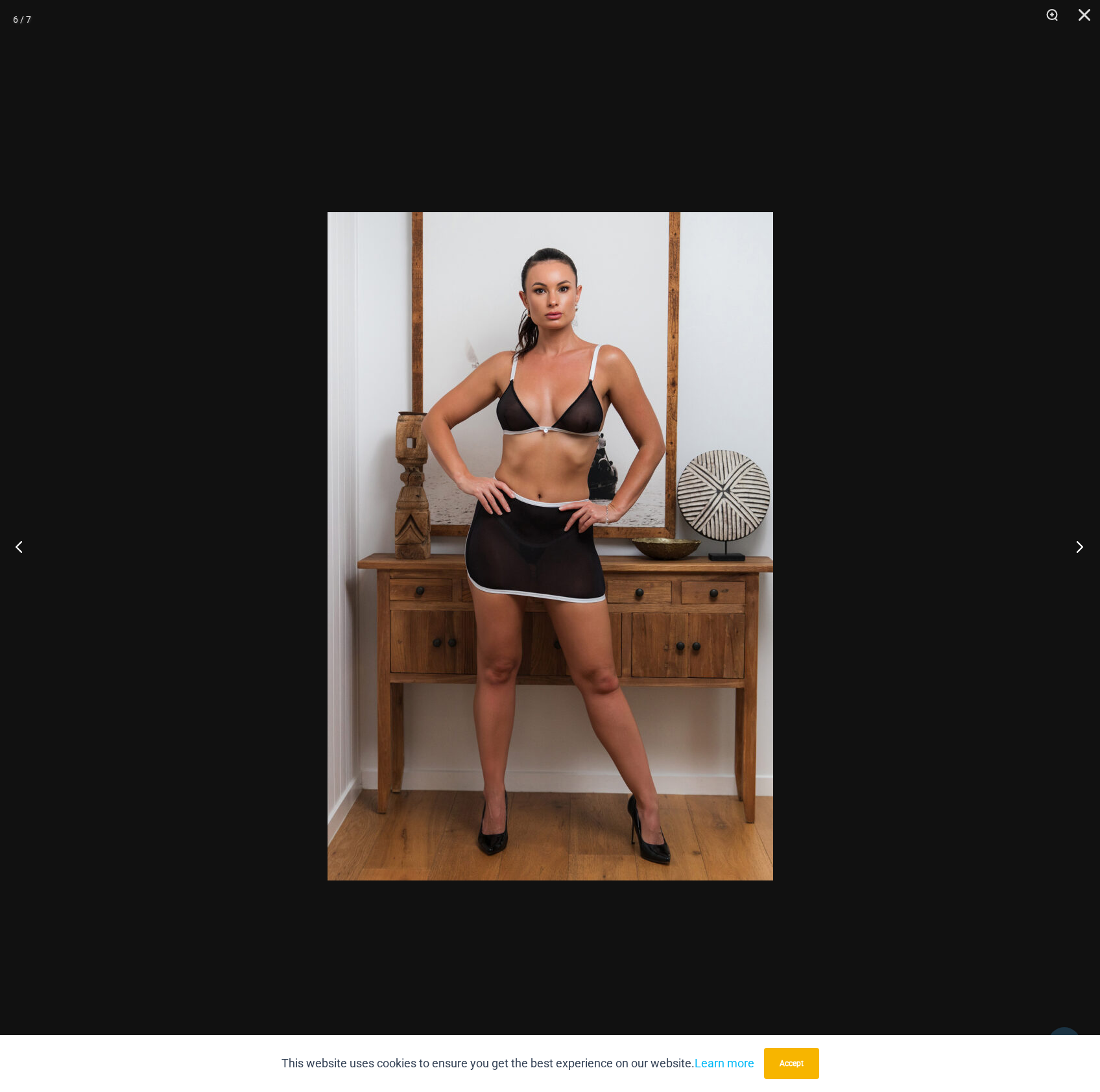
click at [1084, 550] on button "Next" at bounding box center [1077, 546] width 49 height 64
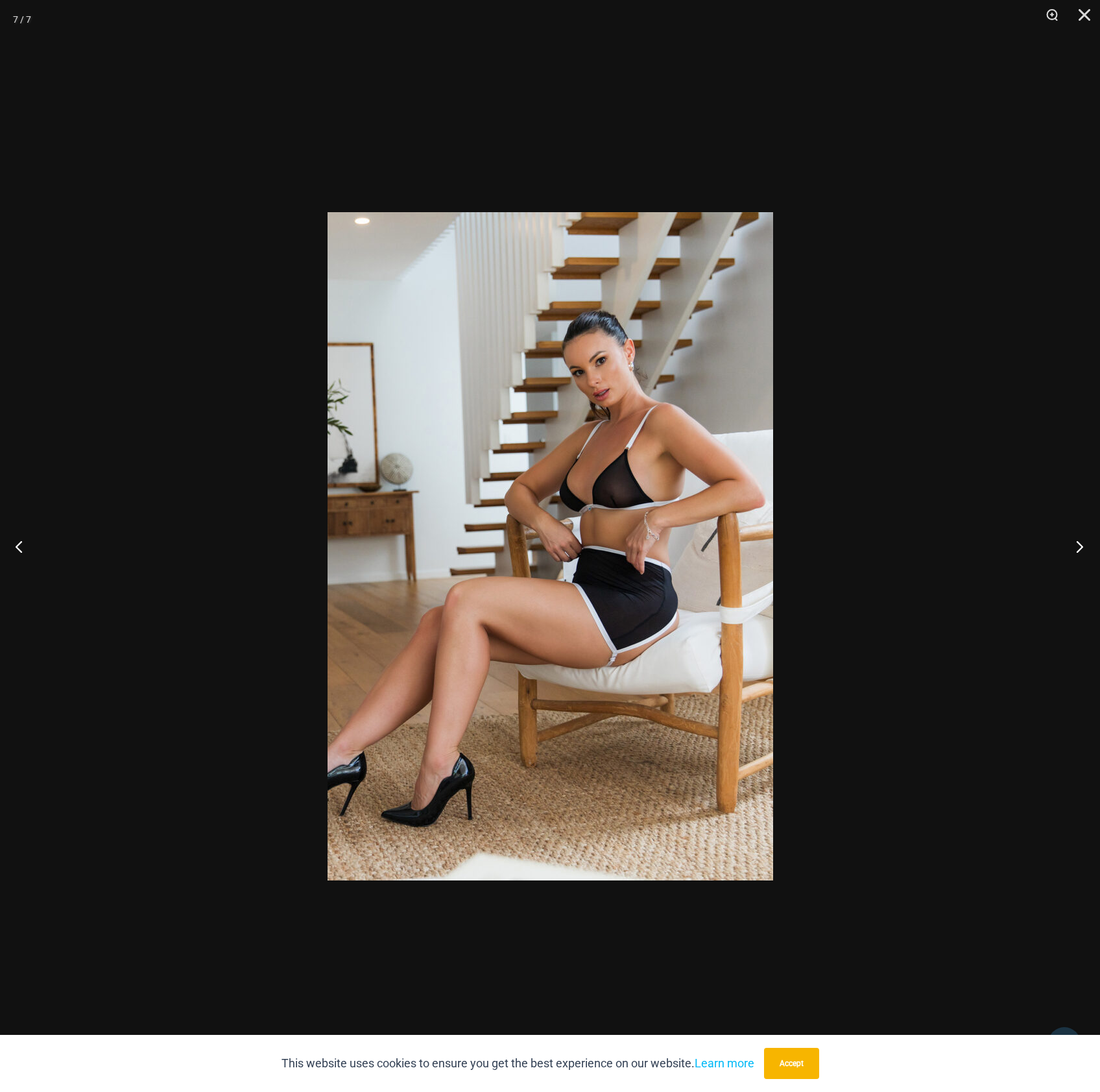
click at [1084, 550] on button "Next" at bounding box center [1077, 546] width 49 height 64
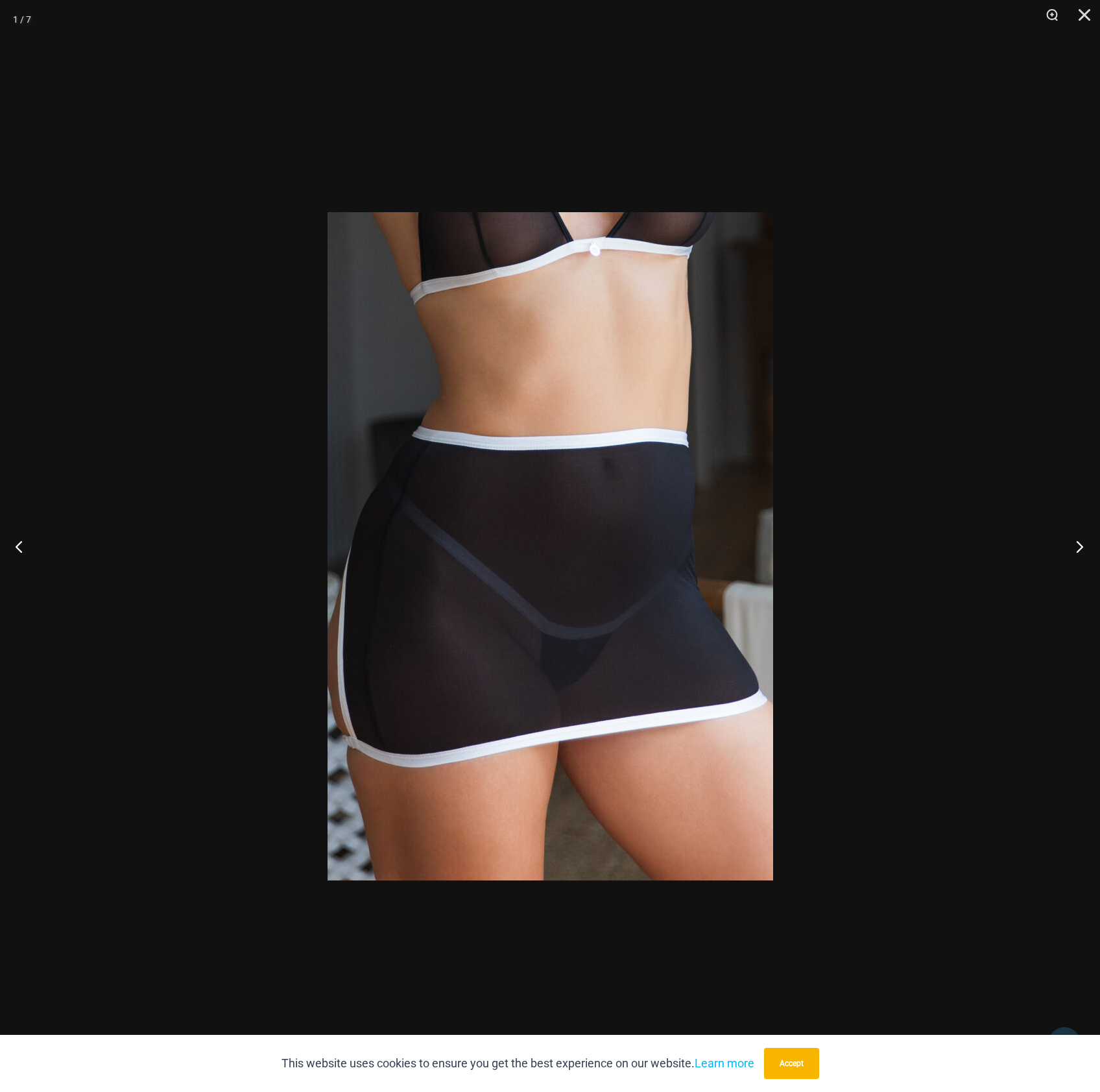
click at [1084, 550] on button "Next" at bounding box center [1077, 546] width 49 height 64
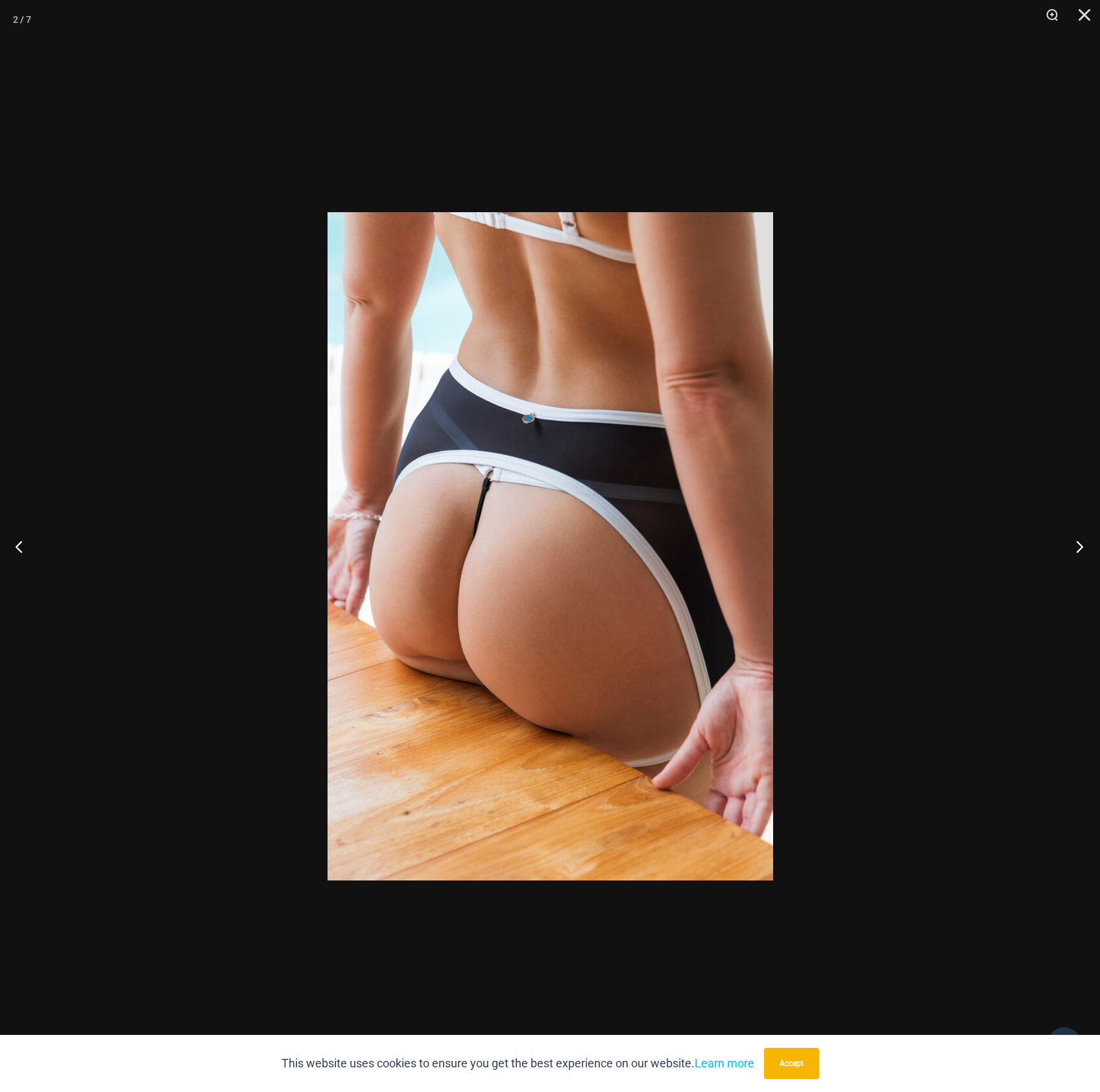
click at [1084, 550] on button "Next" at bounding box center [1077, 546] width 49 height 64
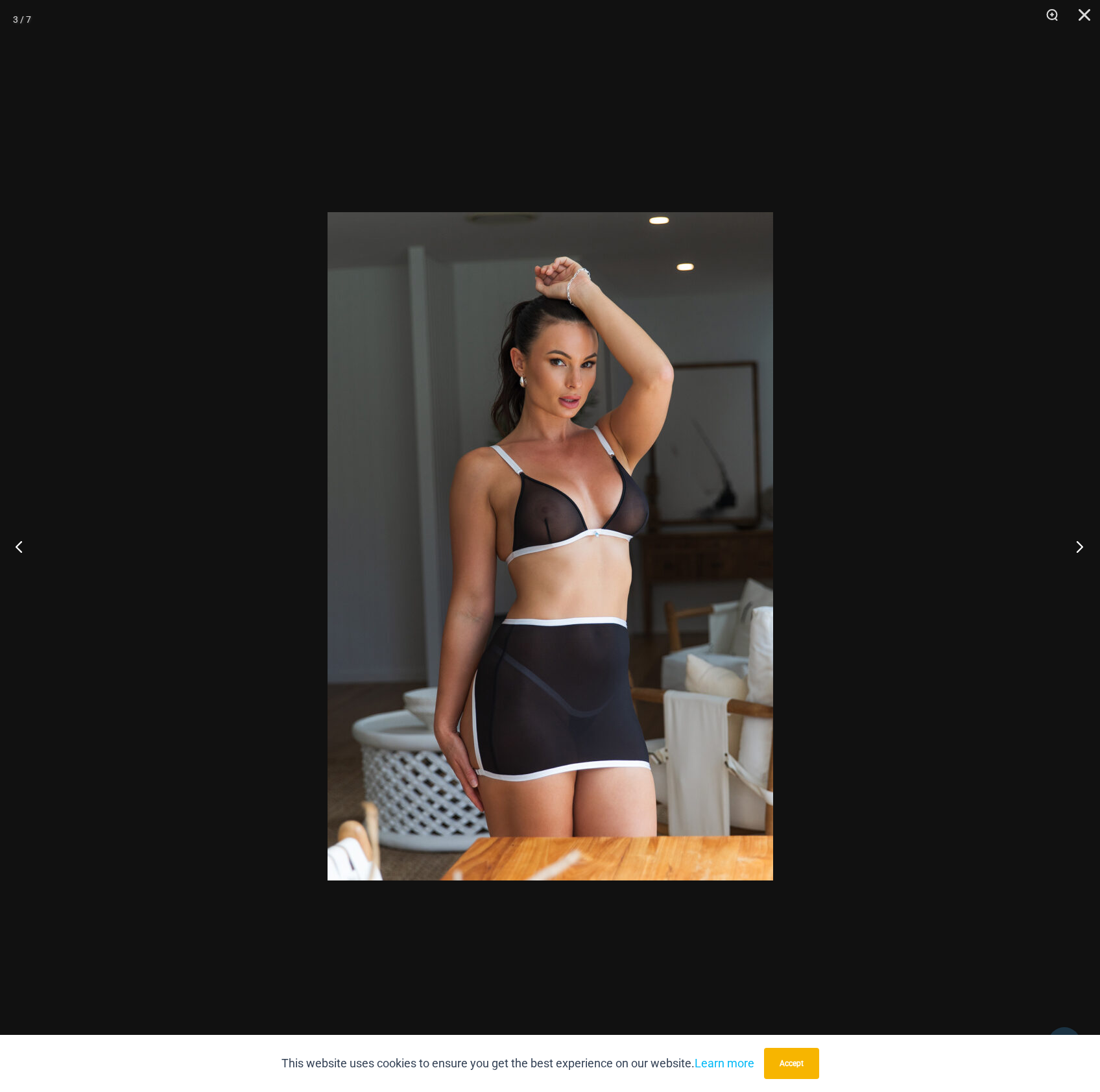
click at [1028, 437] on div at bounding box center [550, 546] width 1100 height 1092
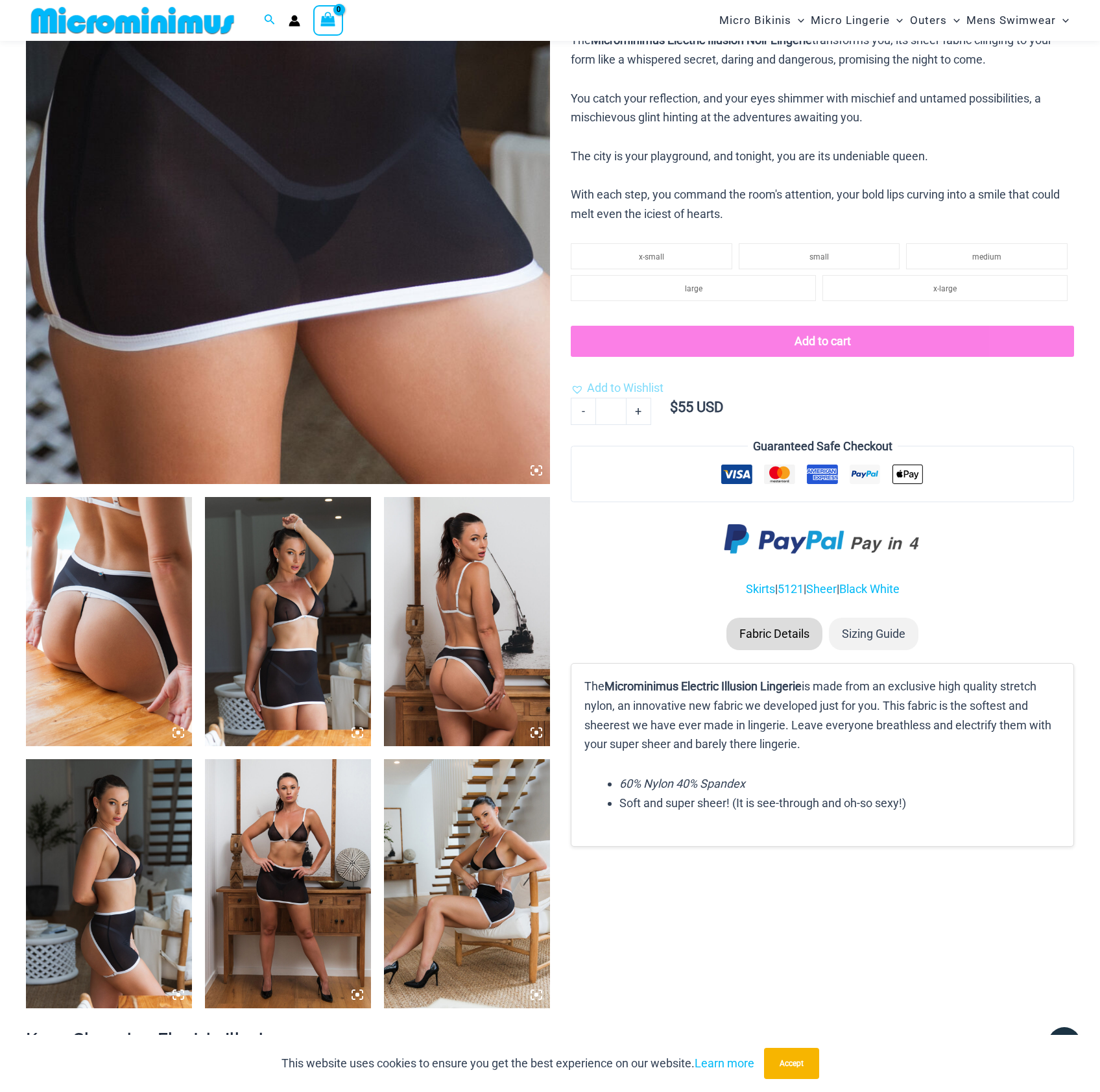
click at [460, 286] on img at bounding box center [288, 90] width 525 height 786
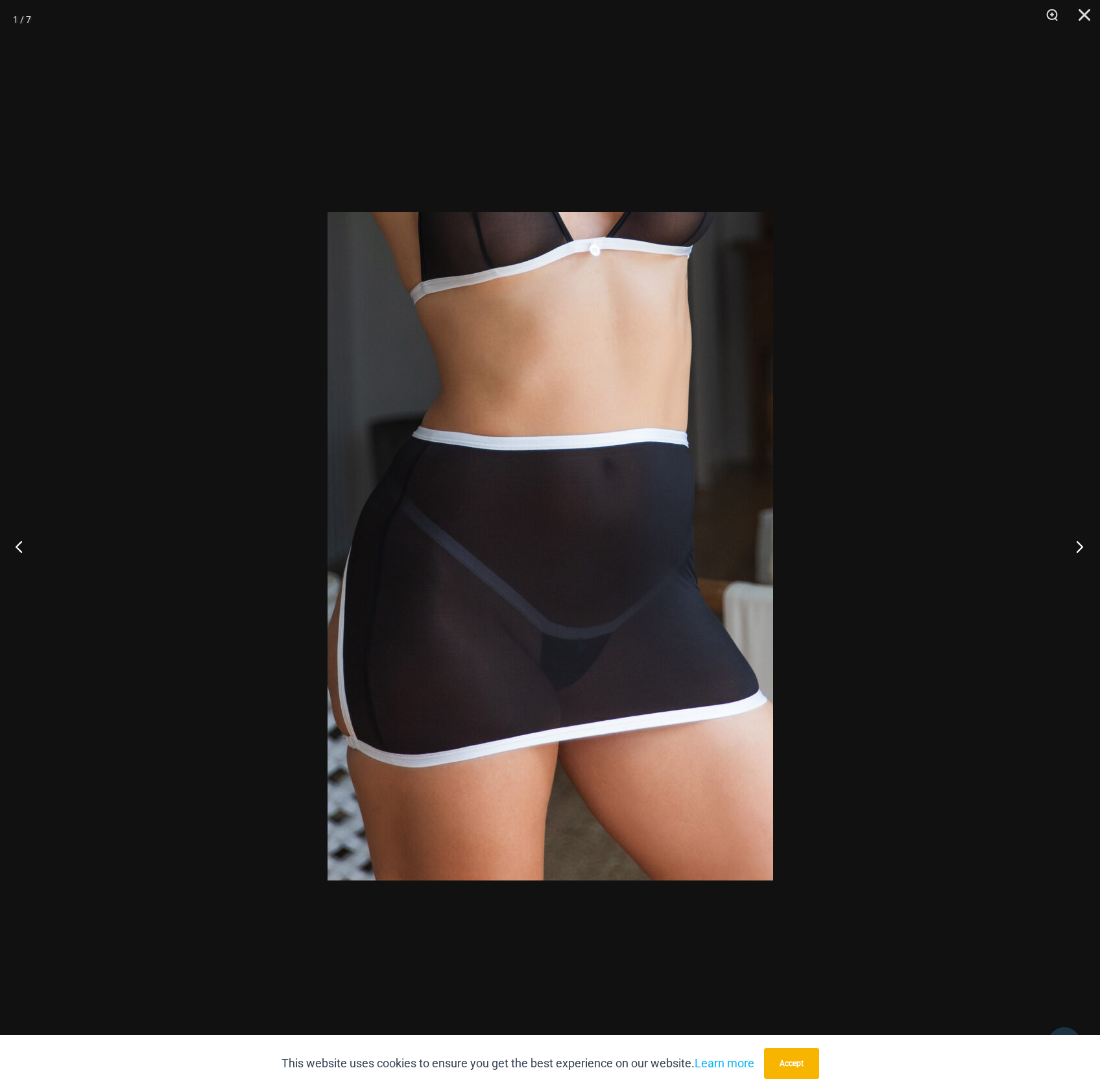
click at [1084, 542] on button "Next" at bounding box center [1077, 546] width 49 height 64
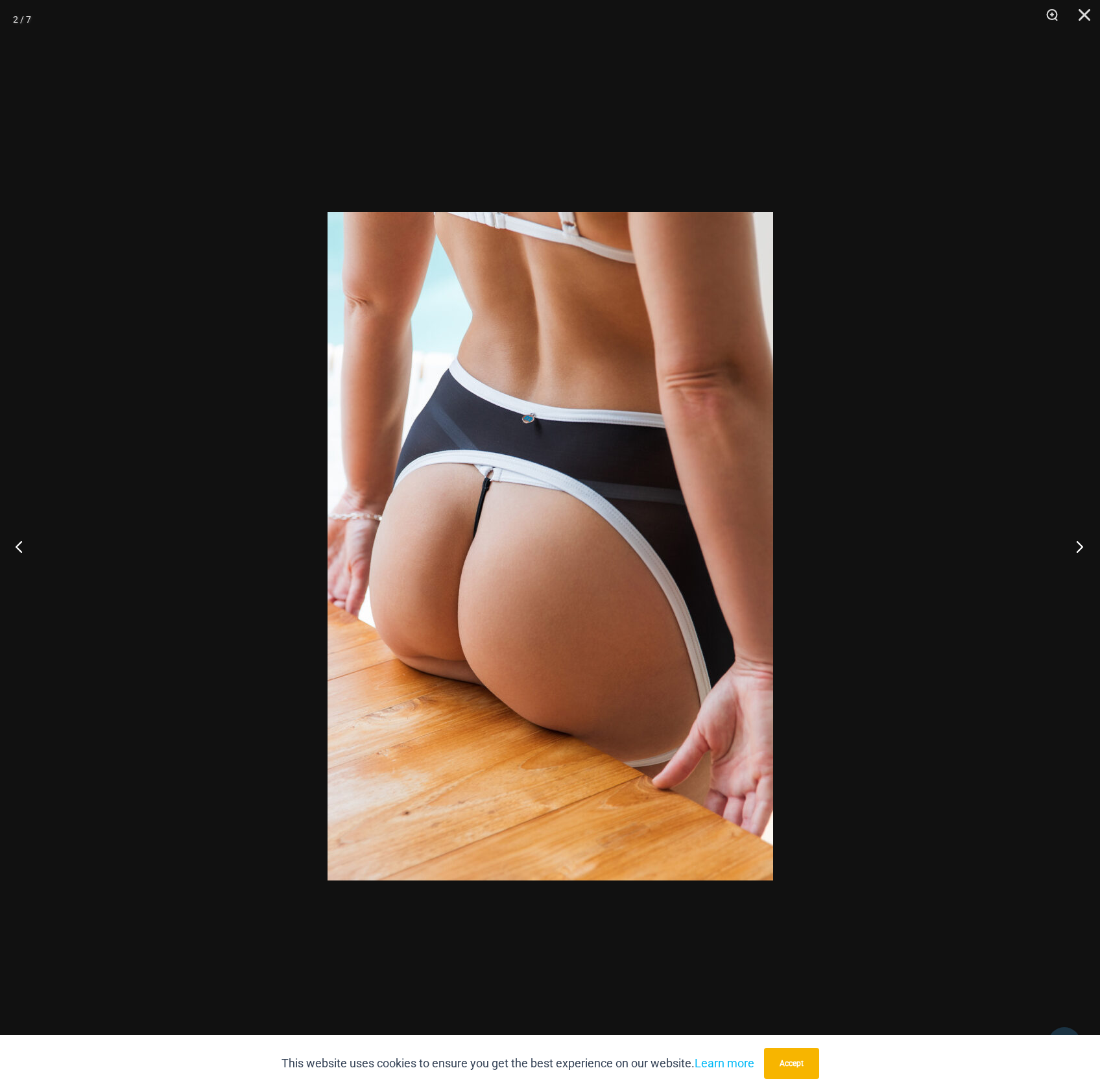
click at [1084, 542] on button "Next" at bounding box center [1077, 546] width 49 height 64
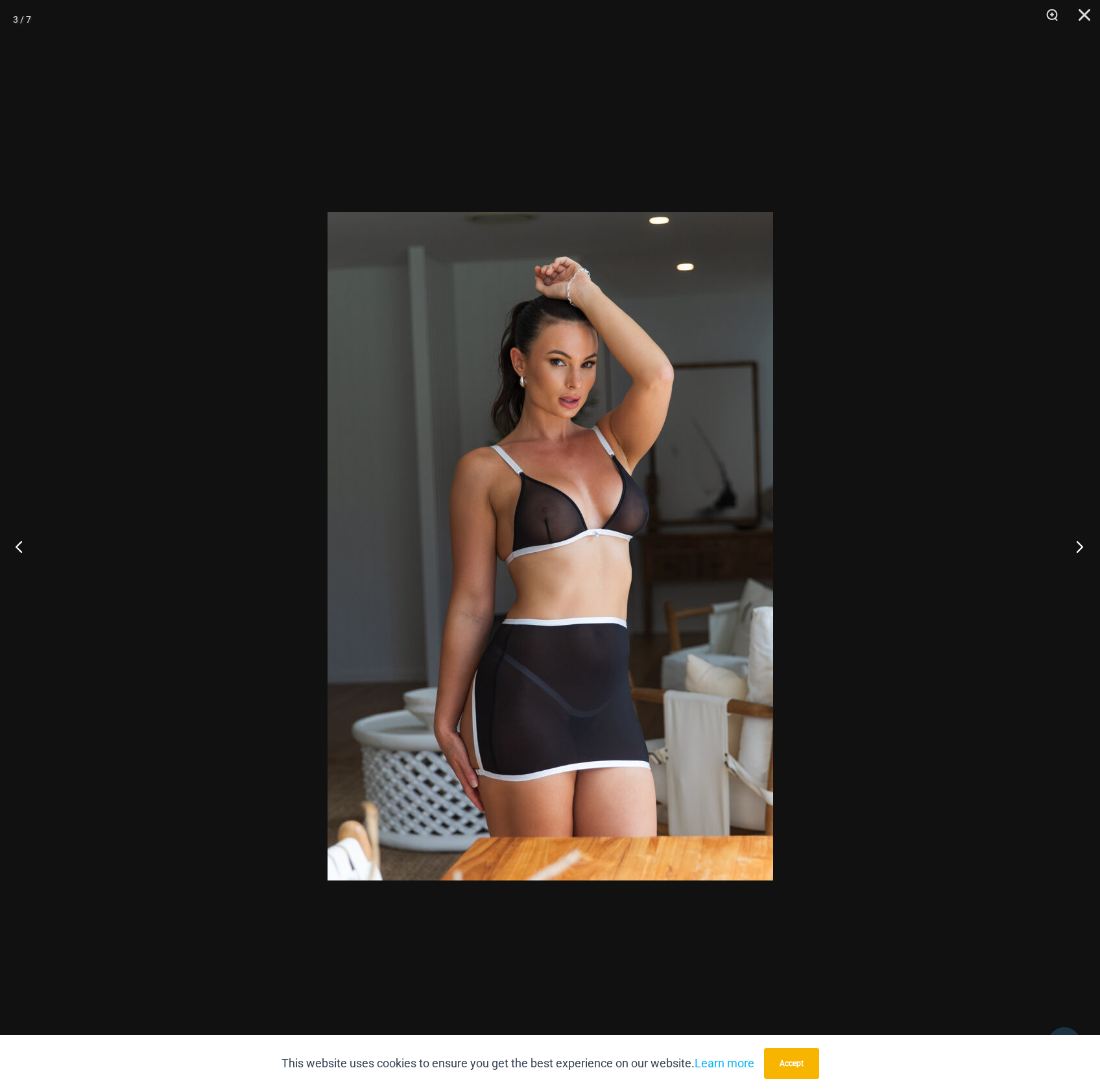
click at [1080, 547] on button "Next" at bounding box center [1077, 546] width 49 height 64
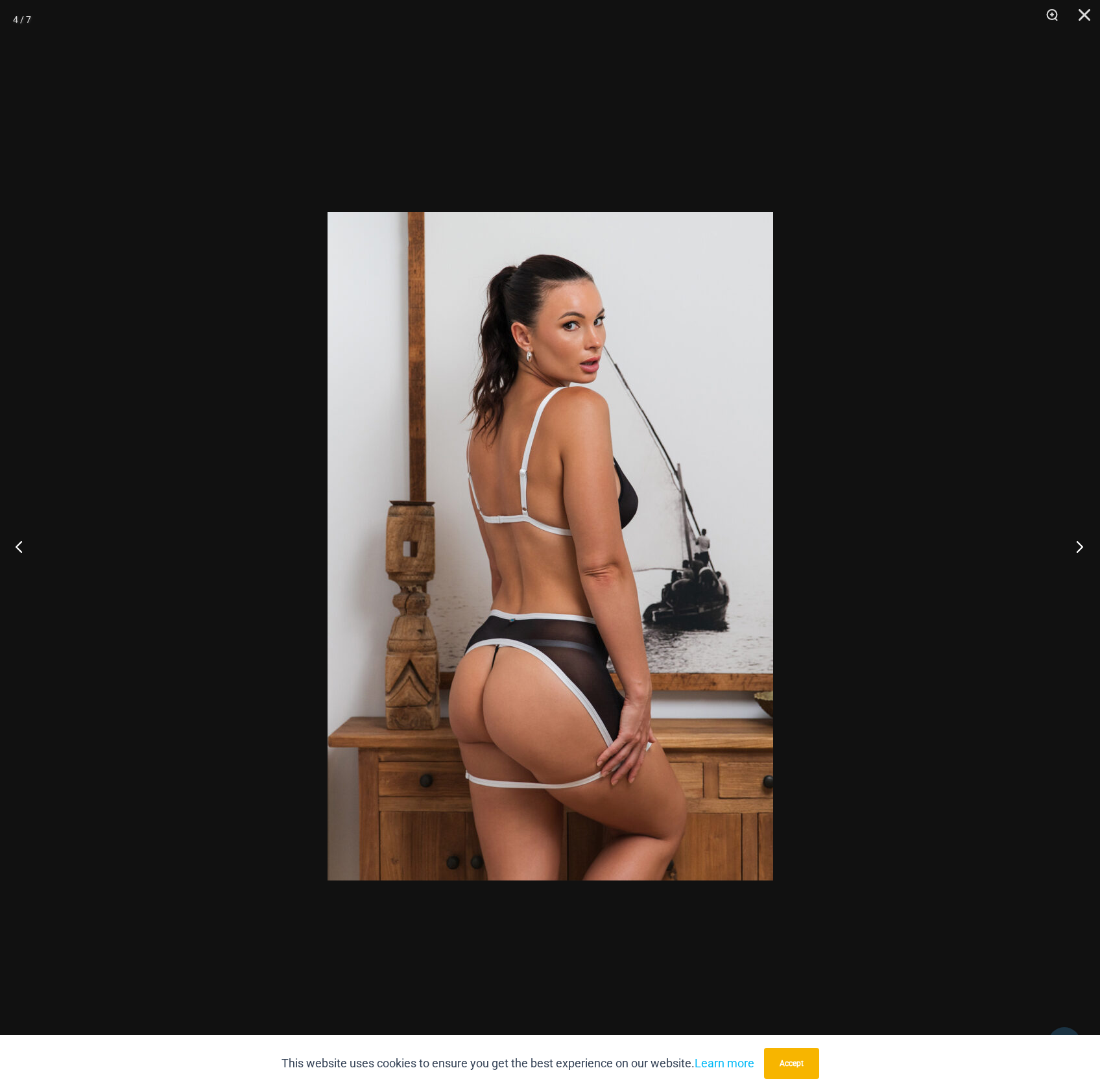
click at [1079, 550] on button "Next" at bounding box center [1077, 546] width 49 height 64
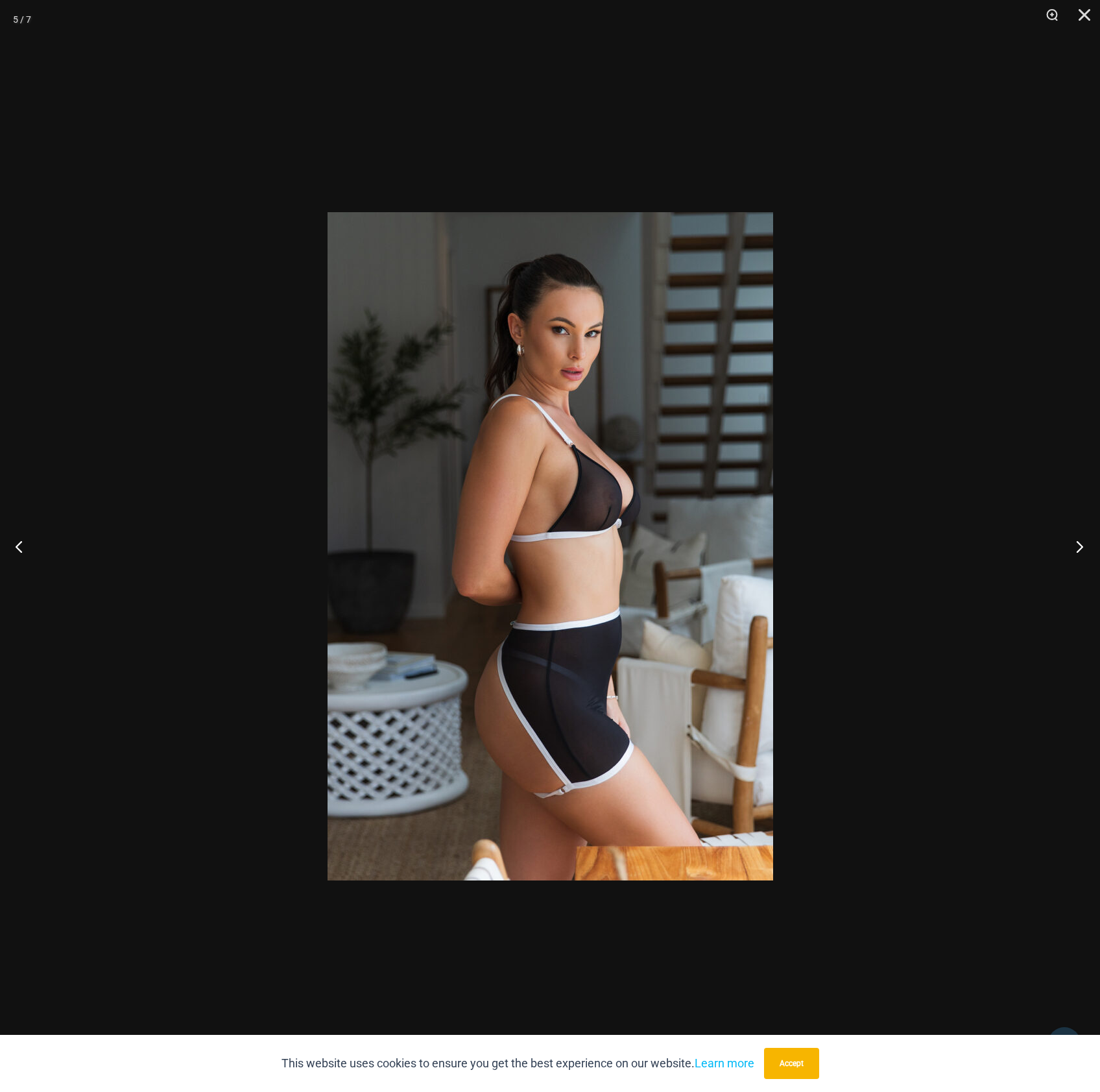
click at [1079, 550] on button "Next" at bounding box center [1077, 546] width 49 height 64
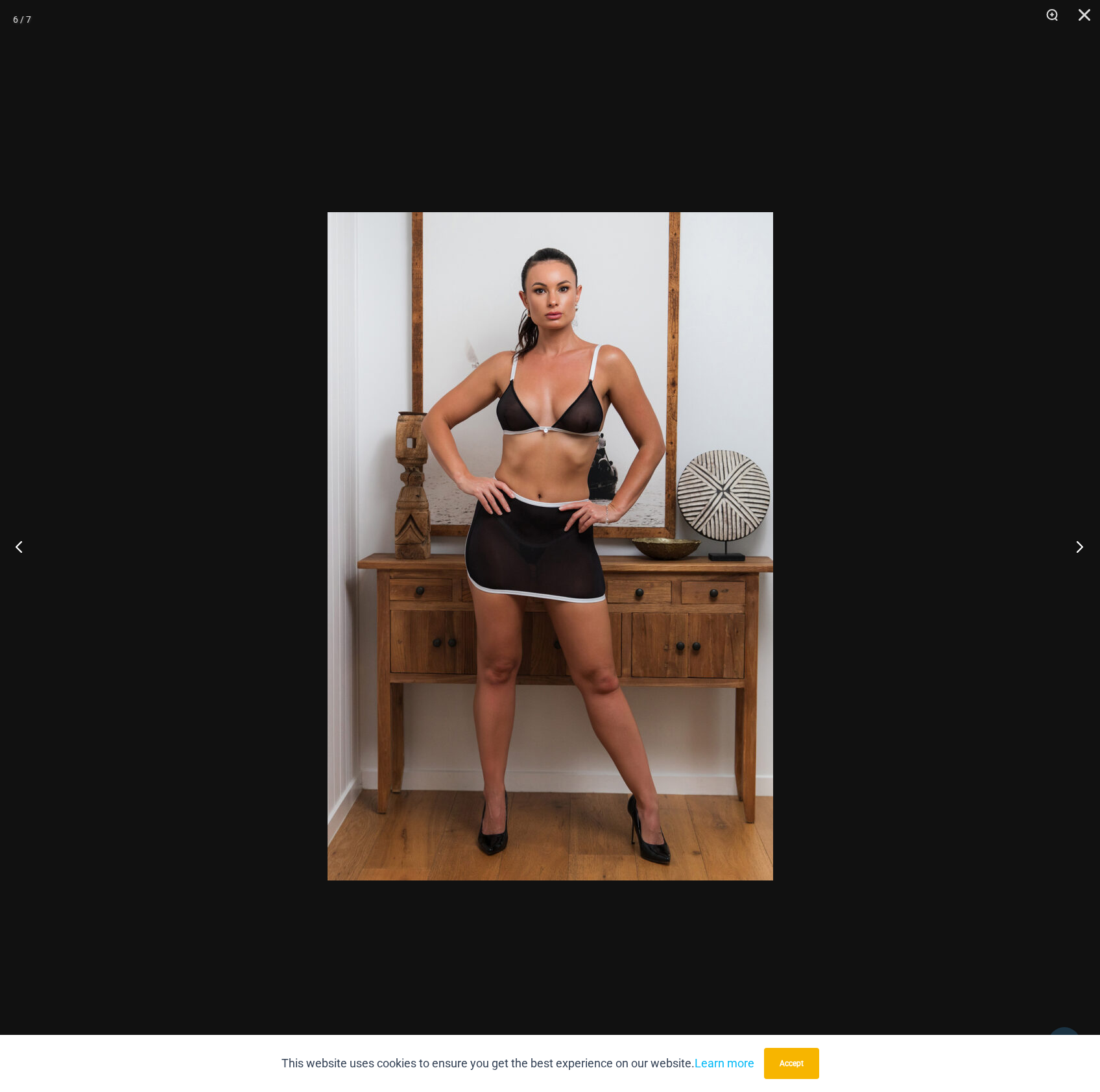
click at [1079, 550] on button "Next" at bounding box center [1077, 546] width 49 height 64
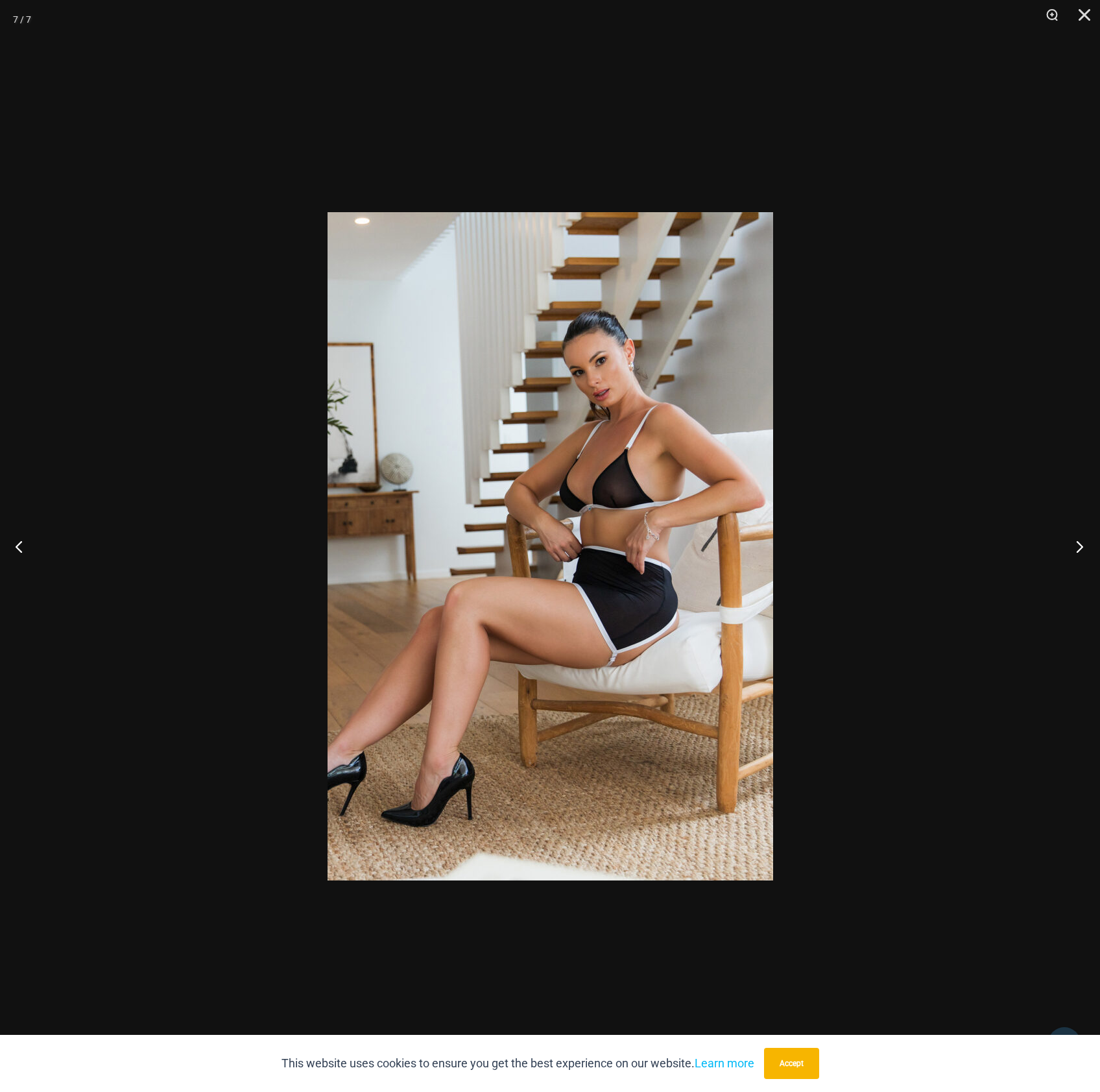
click at [1079, 550] on button "Next" at bounding box center [1077, 546] width 49 height 64
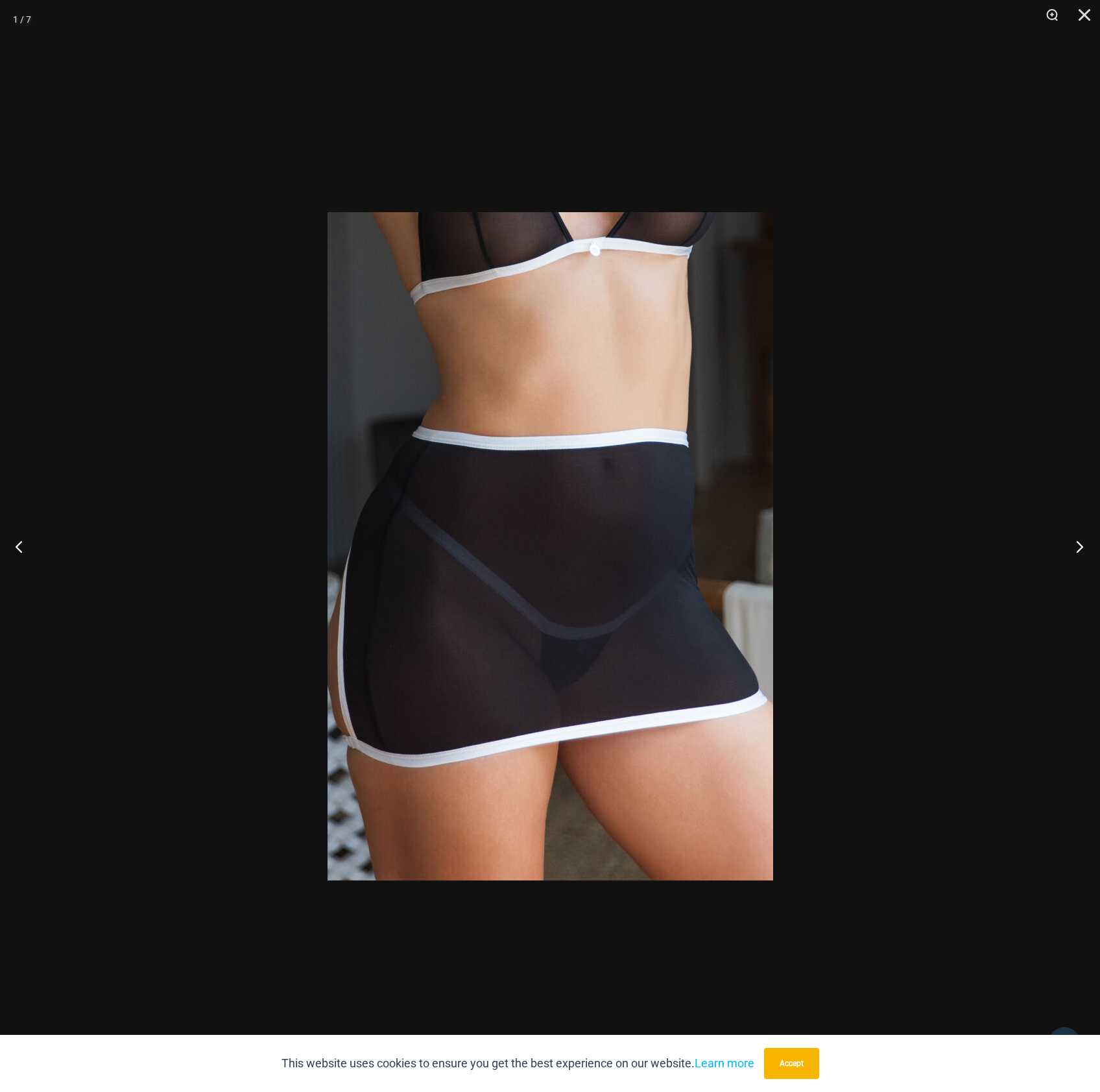
click at [1079, 550] on button "Next" at bounding box center [1077, 546] width 49 height 64
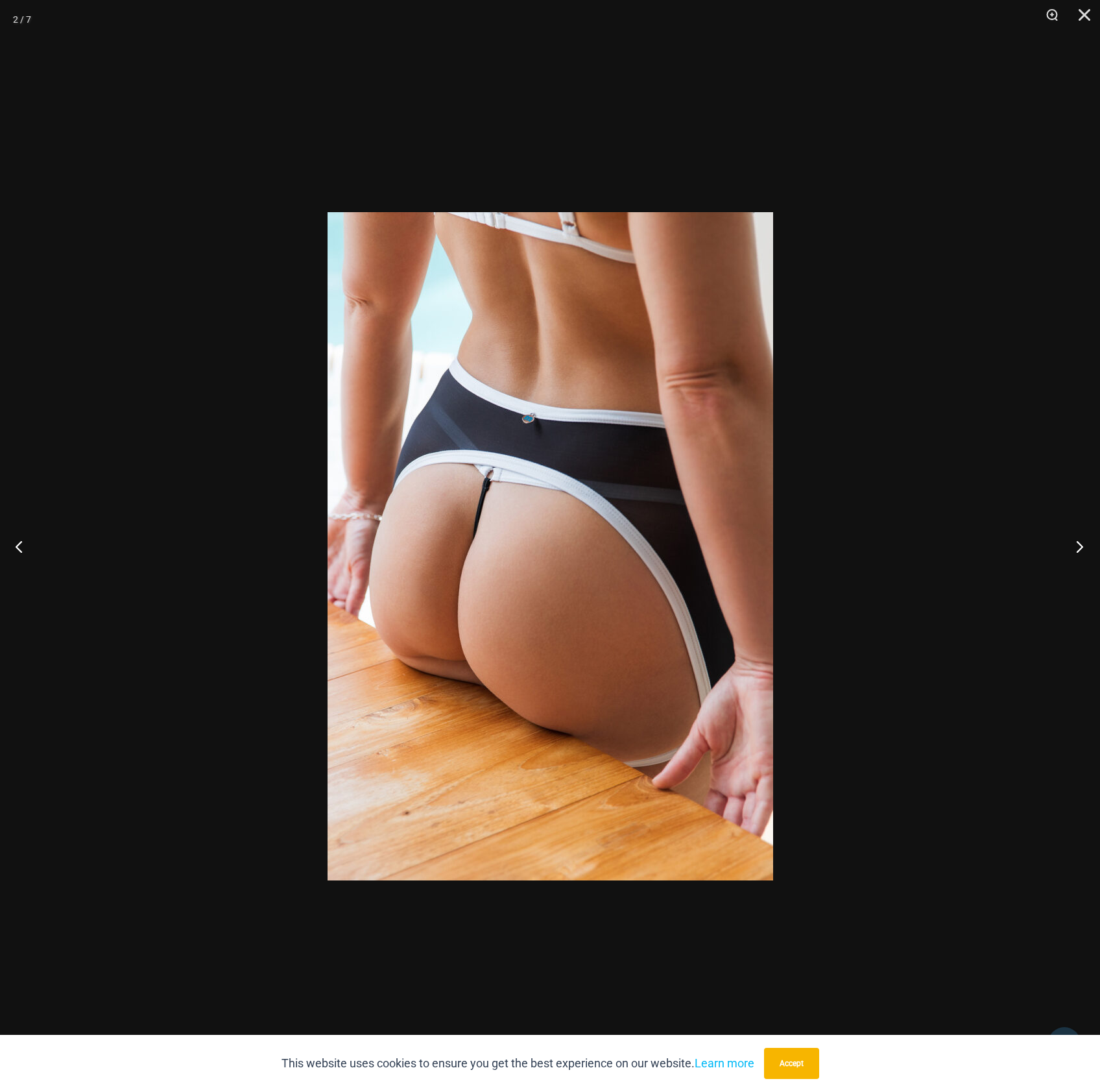
click at [1079, 550] on button "Next" at bounding box center [1077, 546] width 49 height 64
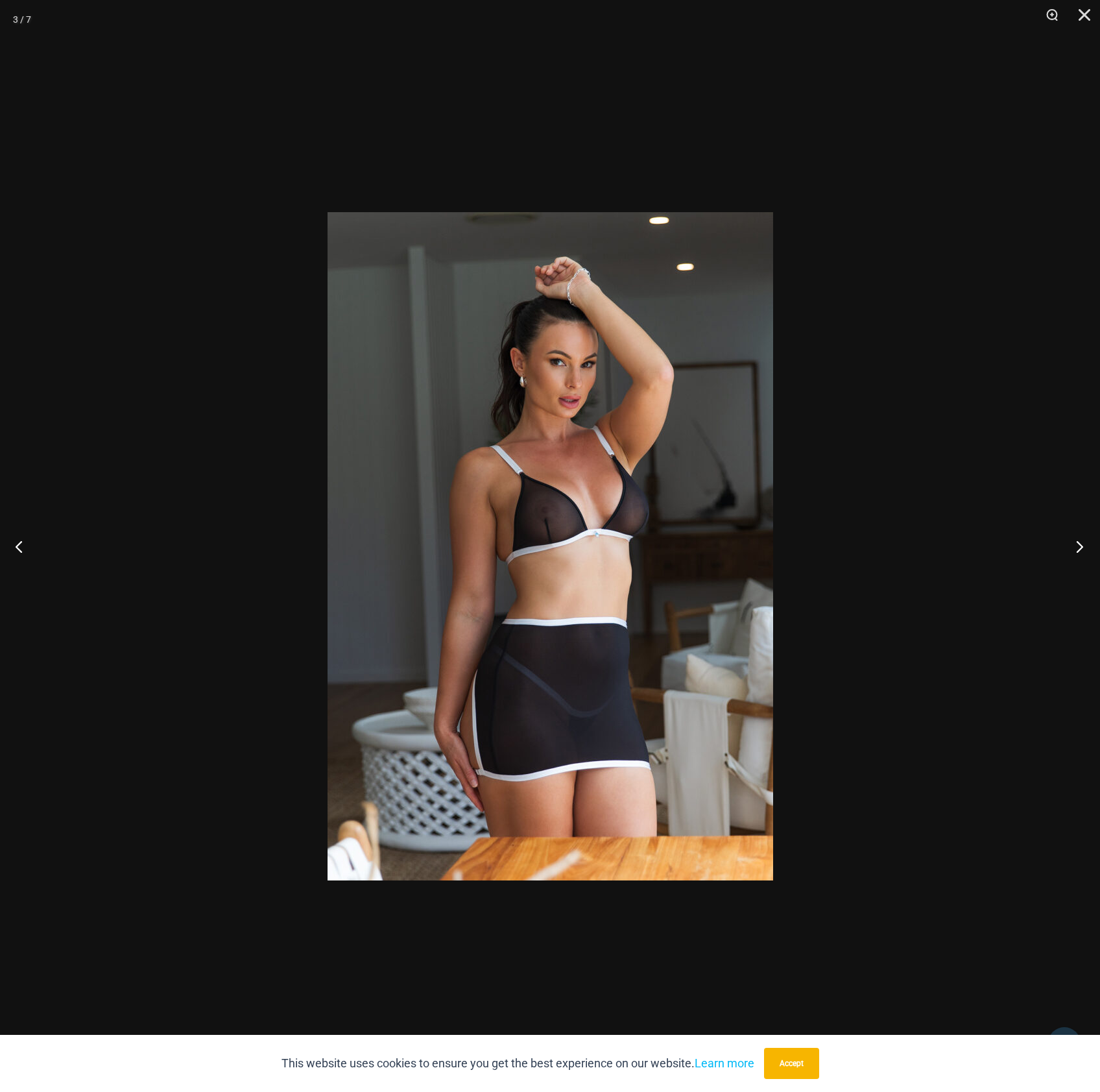
click at [1079, 550] on button "Next" at bounding box center [1077, 546] width 49 height 64
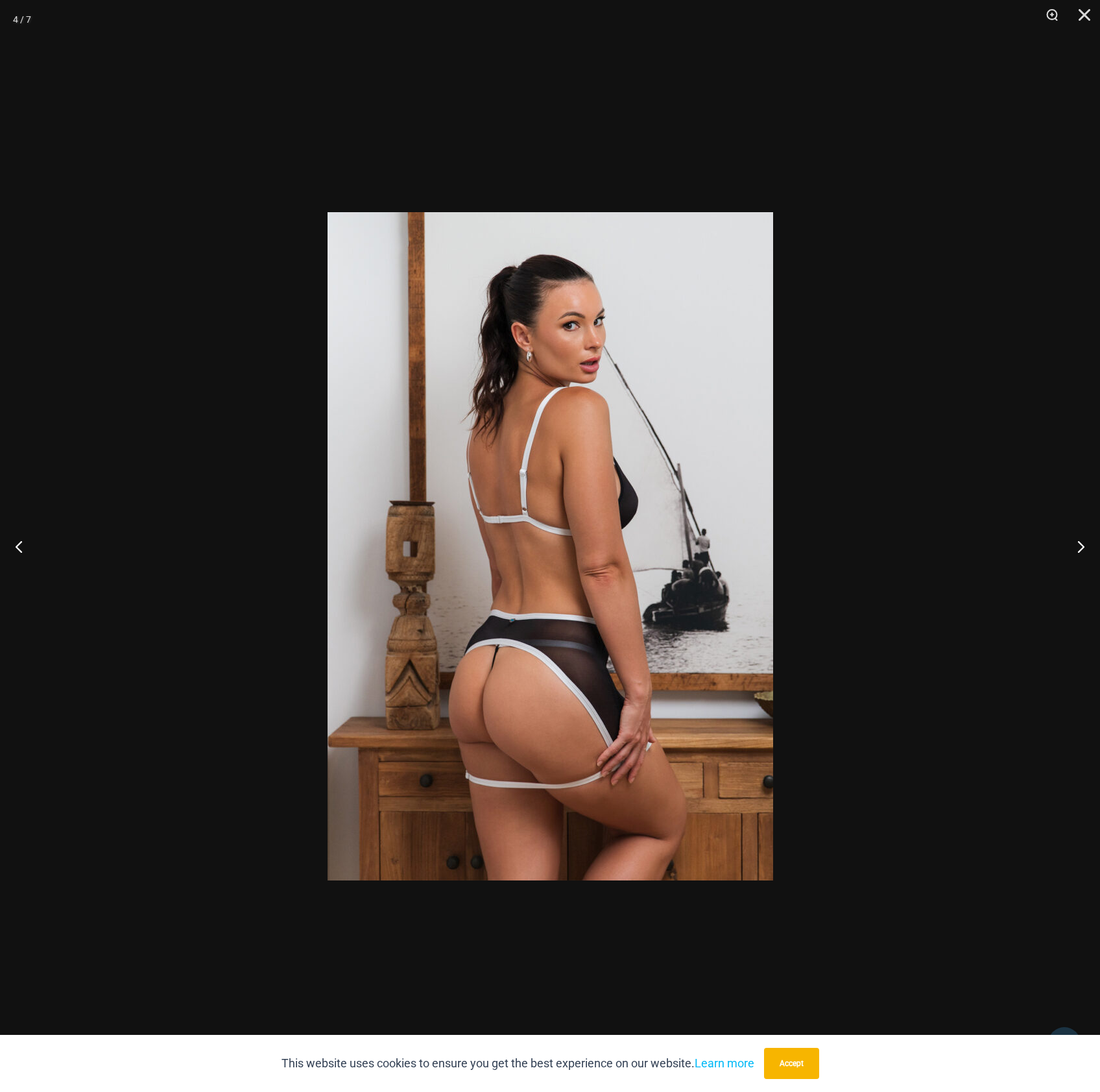
click at [1038, 493] on div at bounding box center [550, 546] width 1100 height 1092
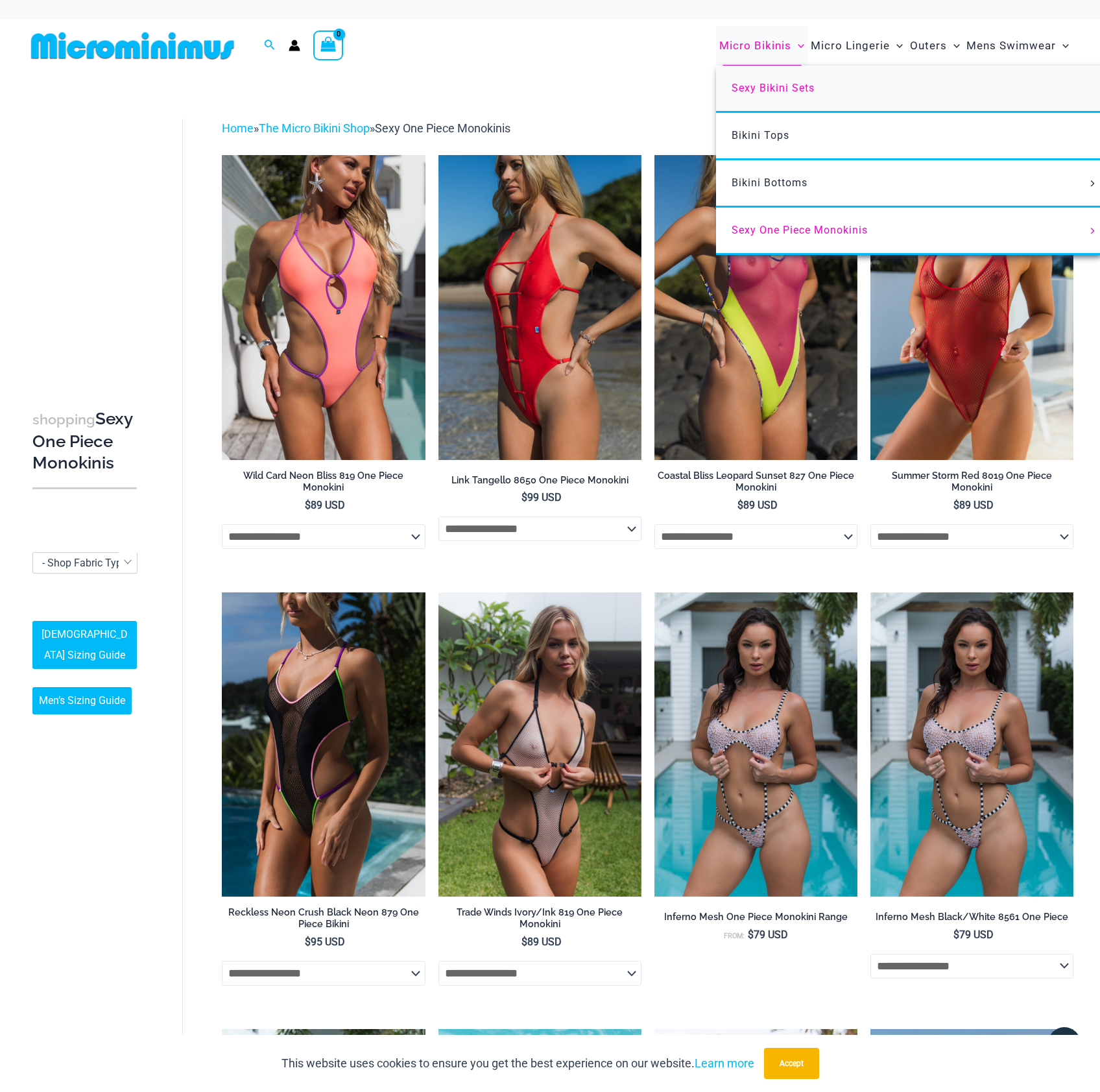
click at [770, 93] on span "Sexy Bikini Sets" at bounding box center [773, 88] width 83 height 13
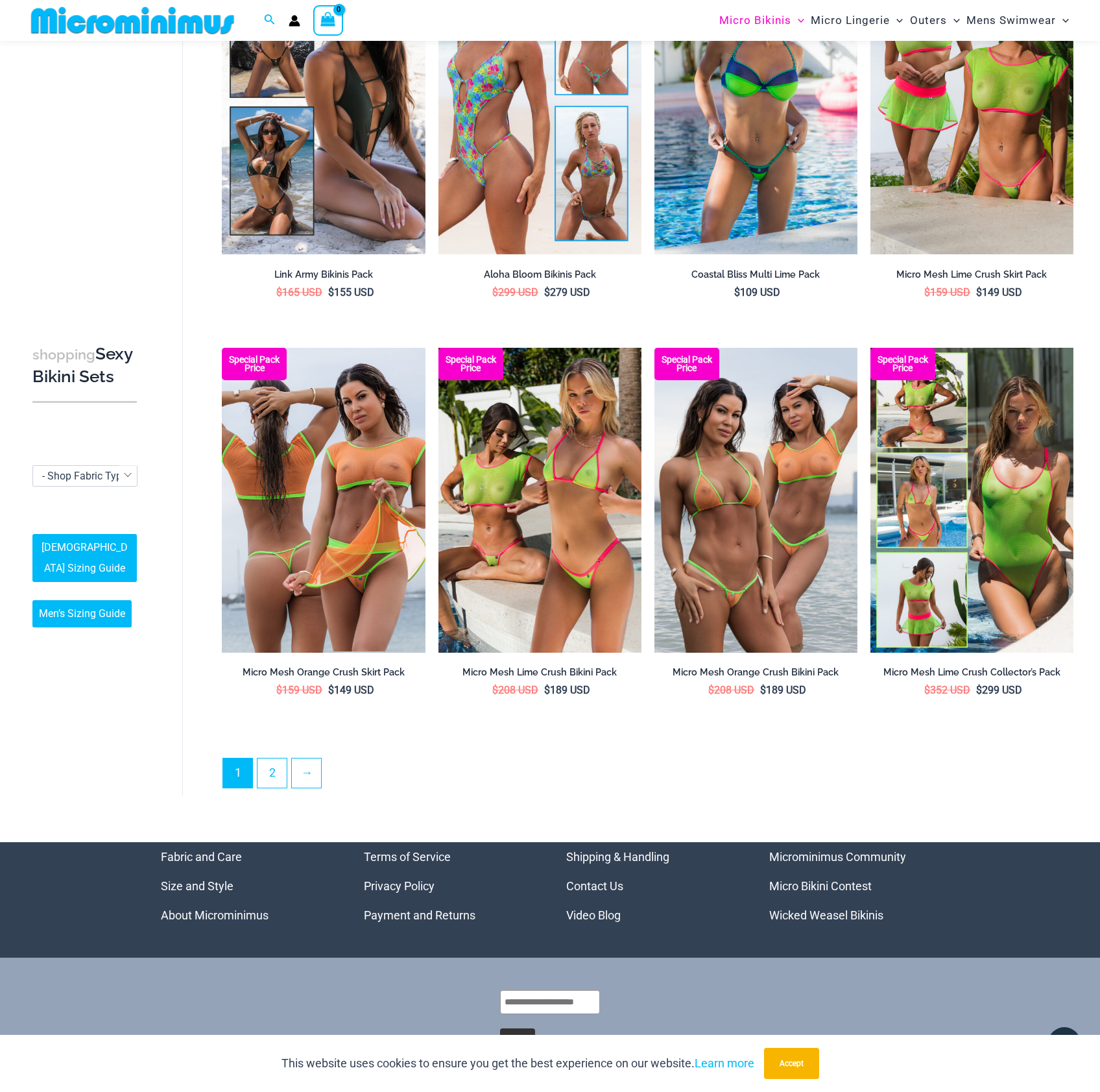
scroll to position [2628, 0]
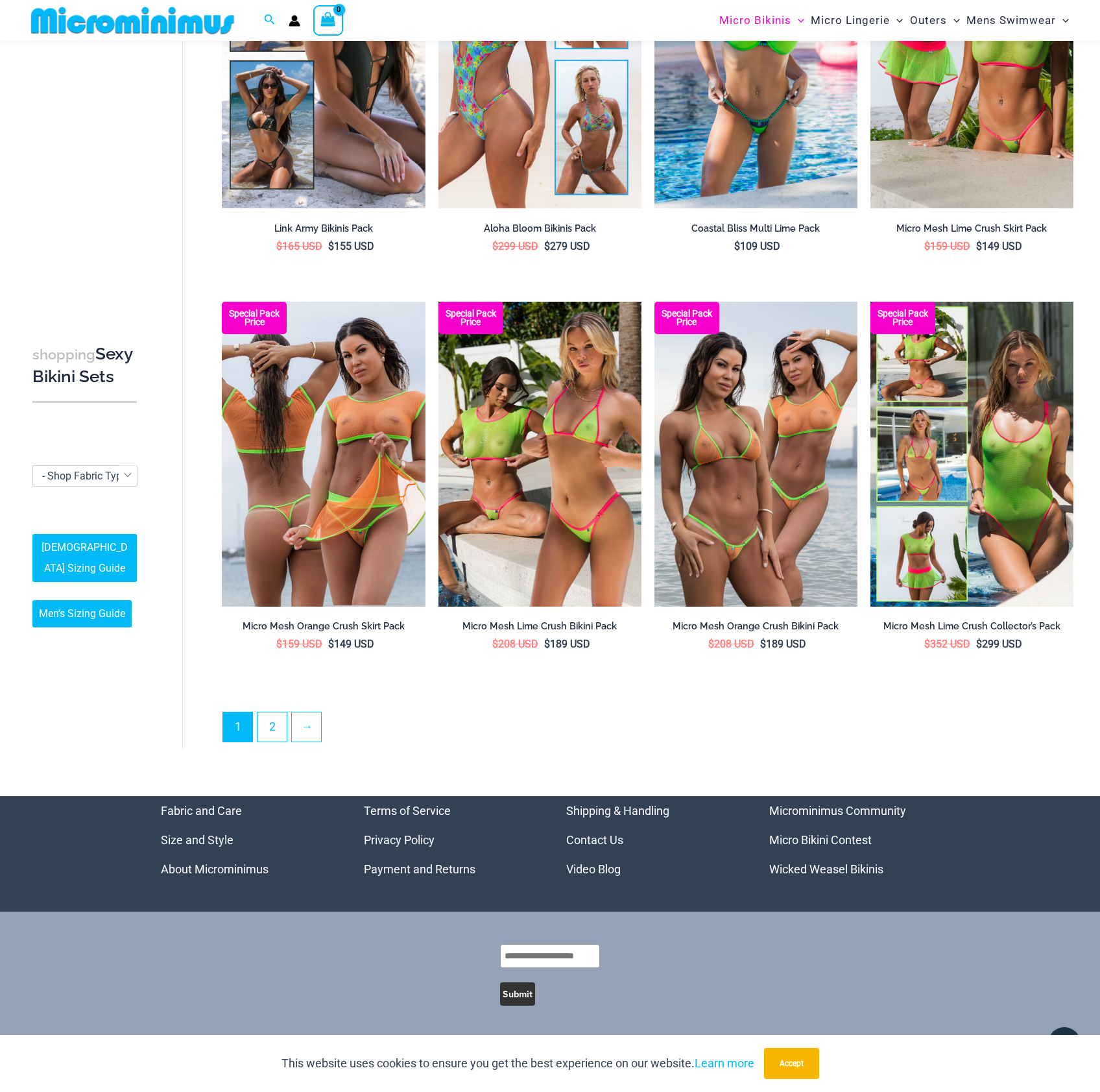
click at [254, 737] on ul "1 2 →" at bounding box center [648, 731] width 851 height 38
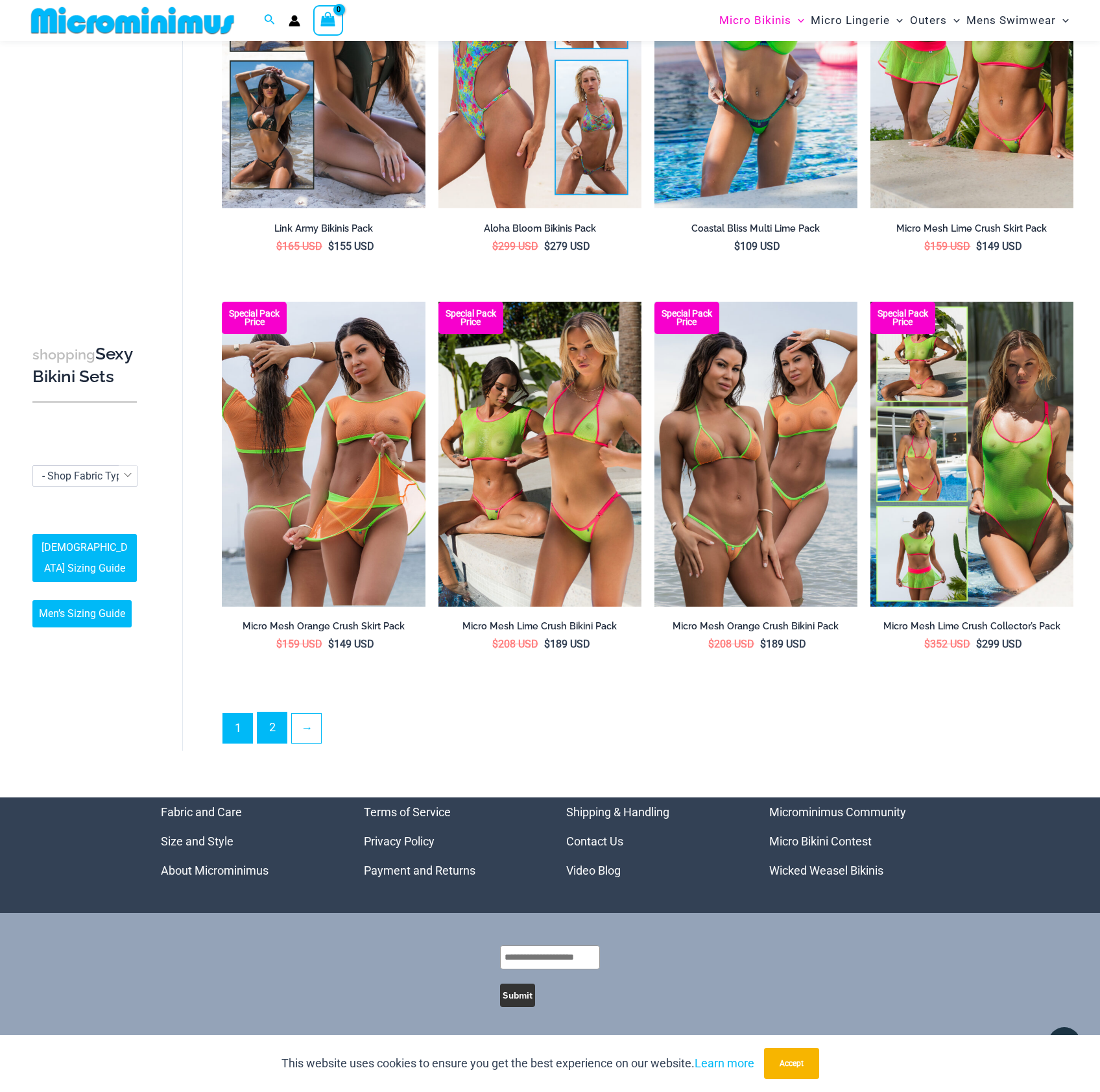
click at [270, 732] on link "2" at bounding box center [273, 727] width 29 height 30
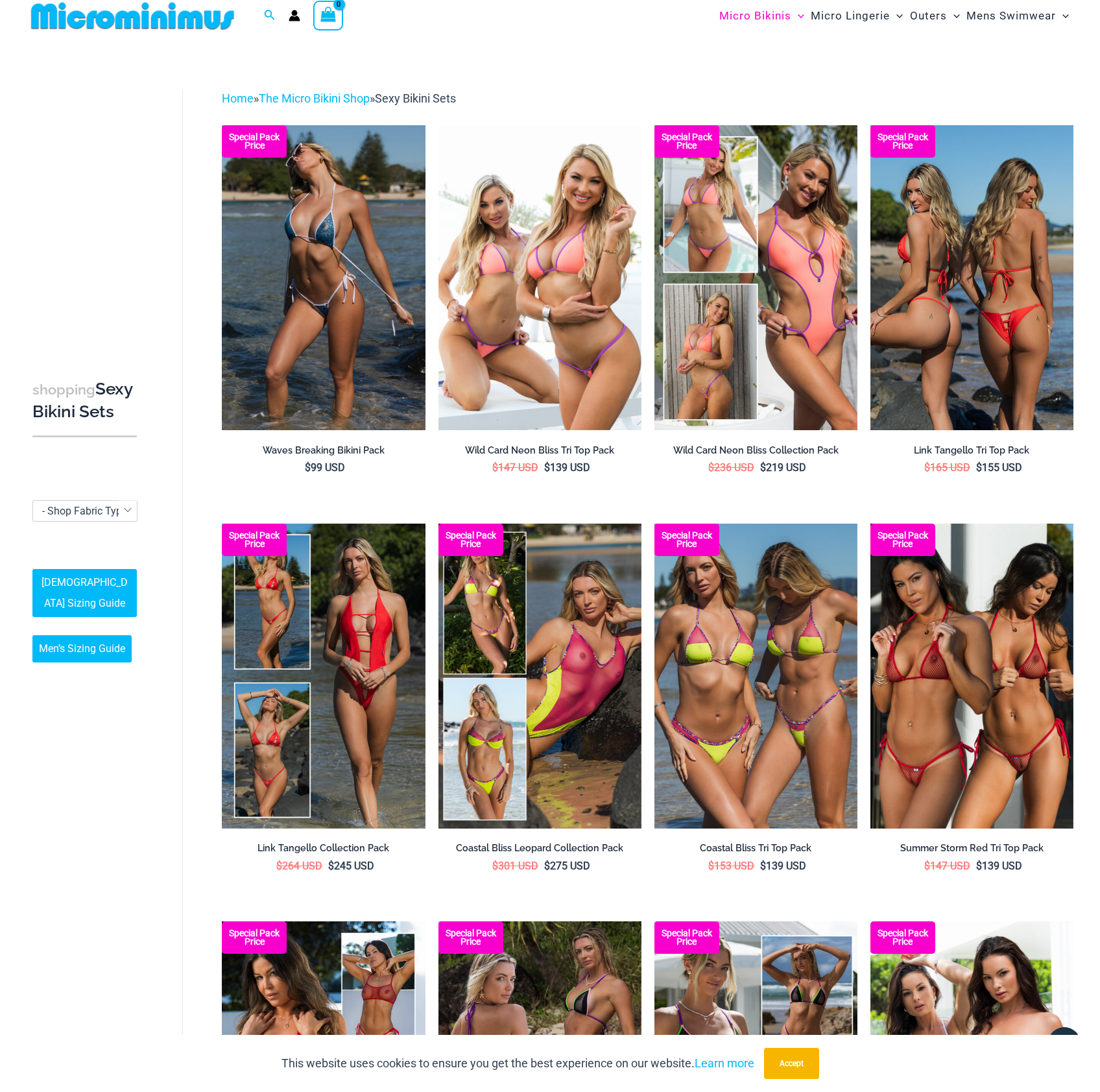
scroll to position [0, 0]
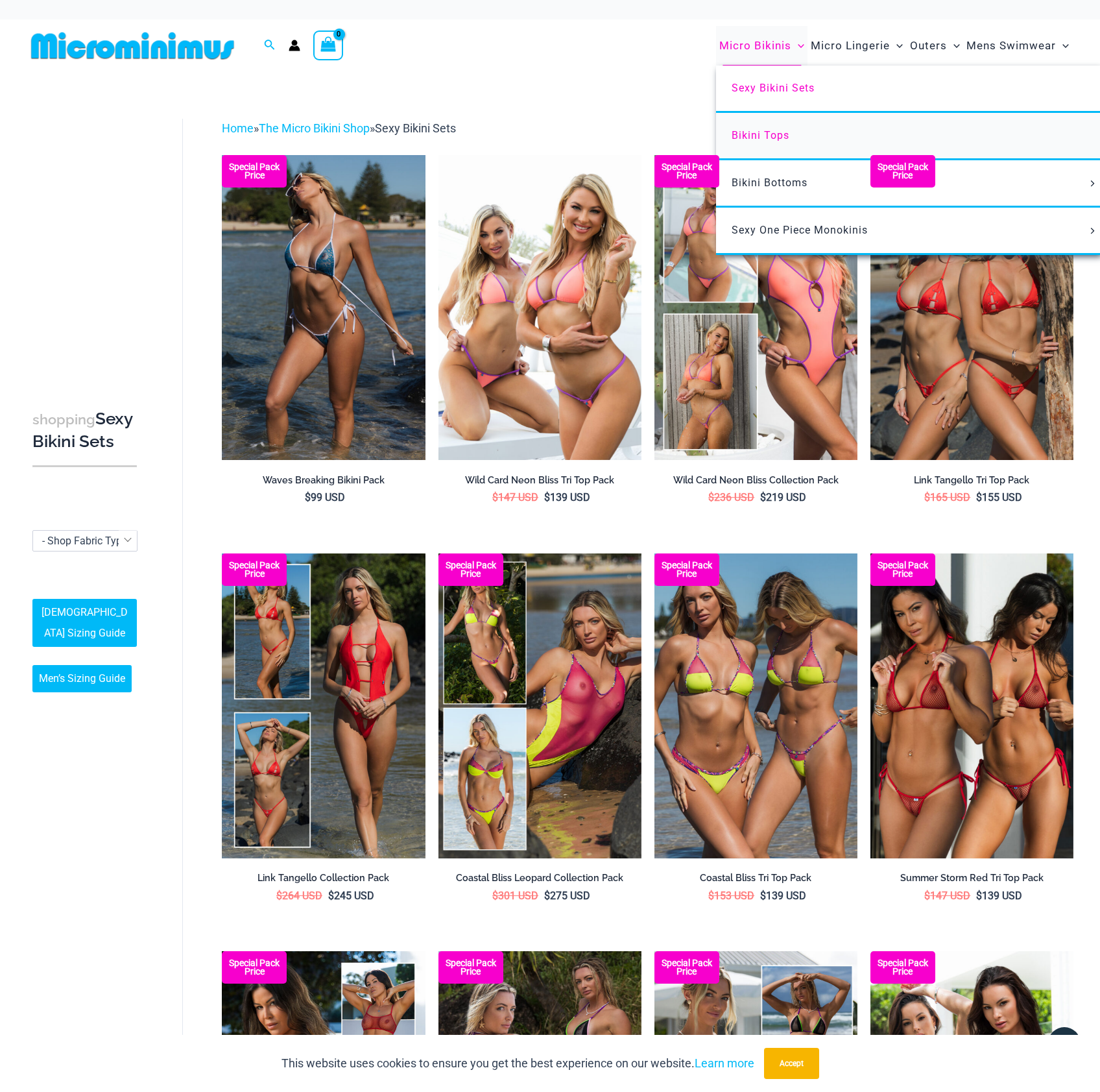
click at [750, 134] on span "Bikini Tops" at bounding box center [760, 135] width 58 height 13
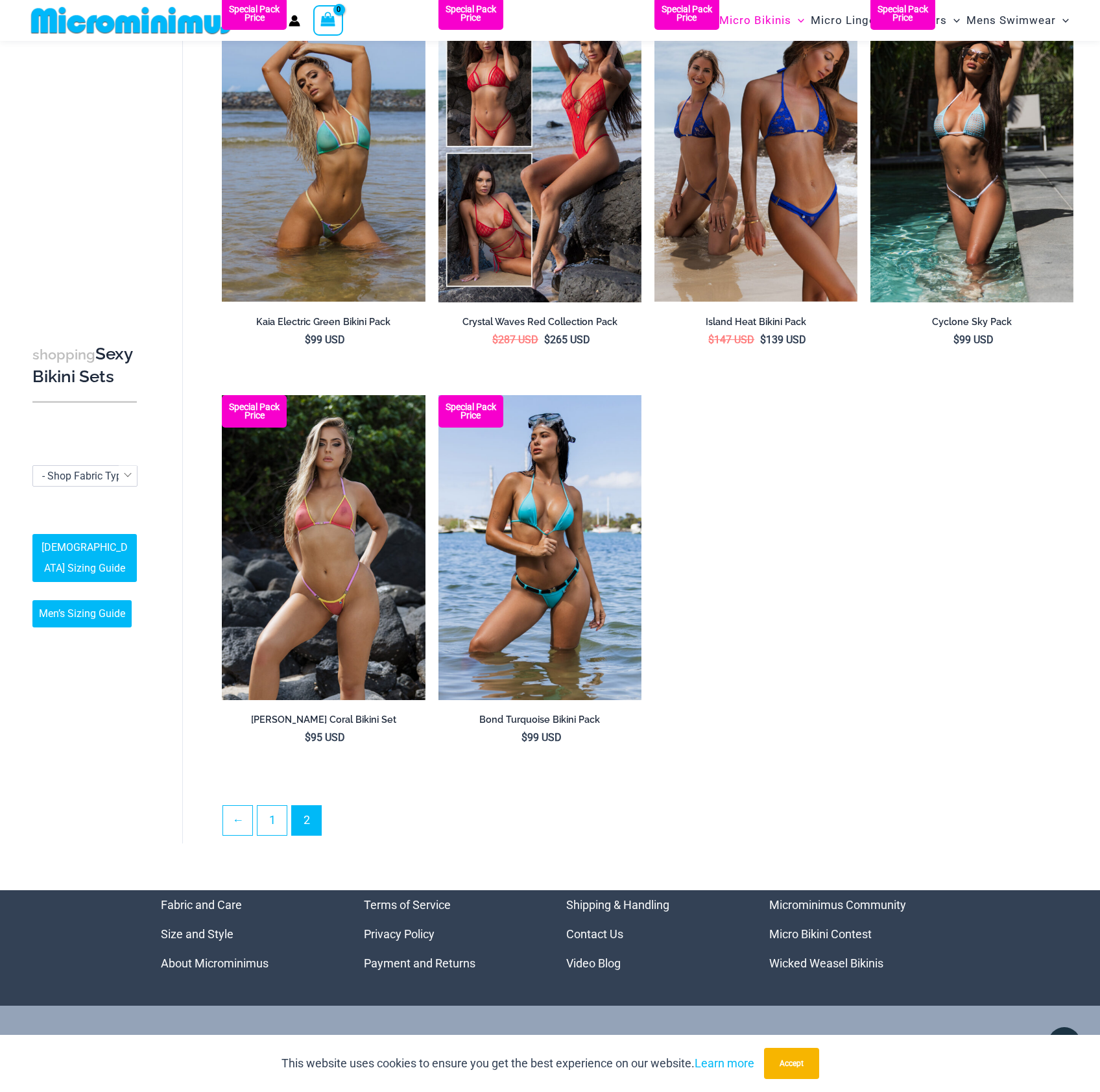
scroll to position [2237, 0]
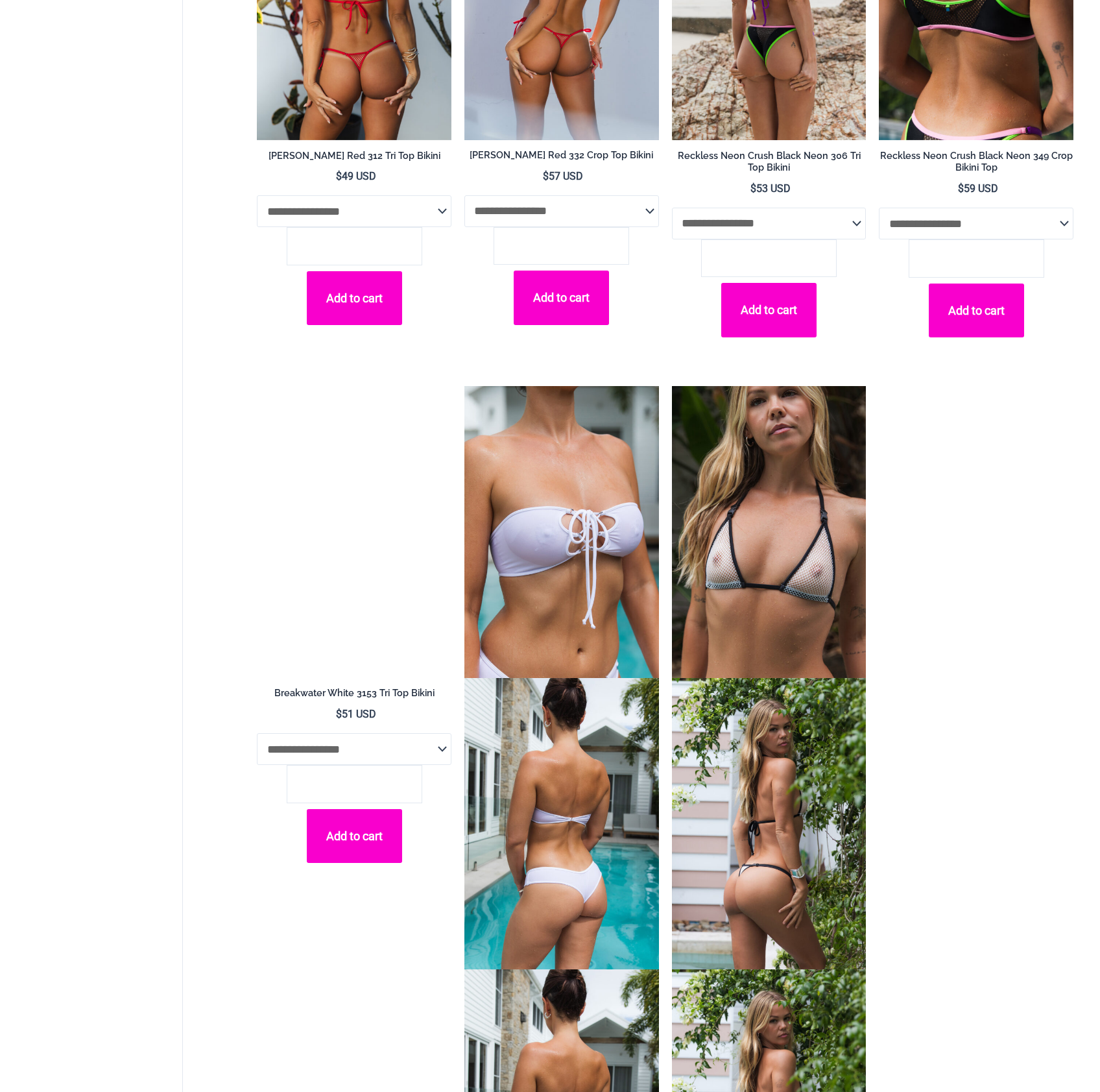
scroll to position [2664, 0]
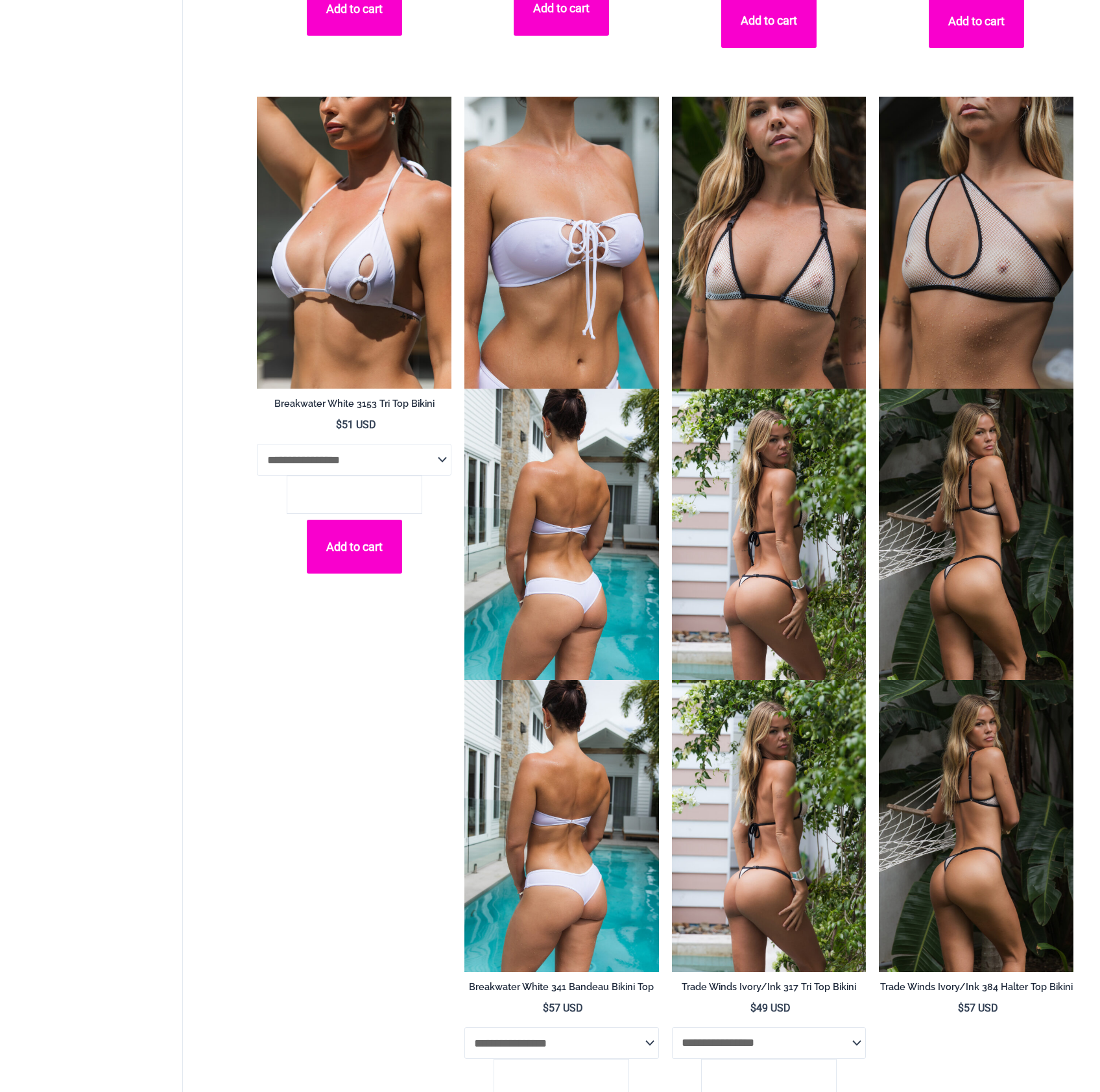
click at [323, 285] on img at bounding box center [354, 242] width 194 height 291
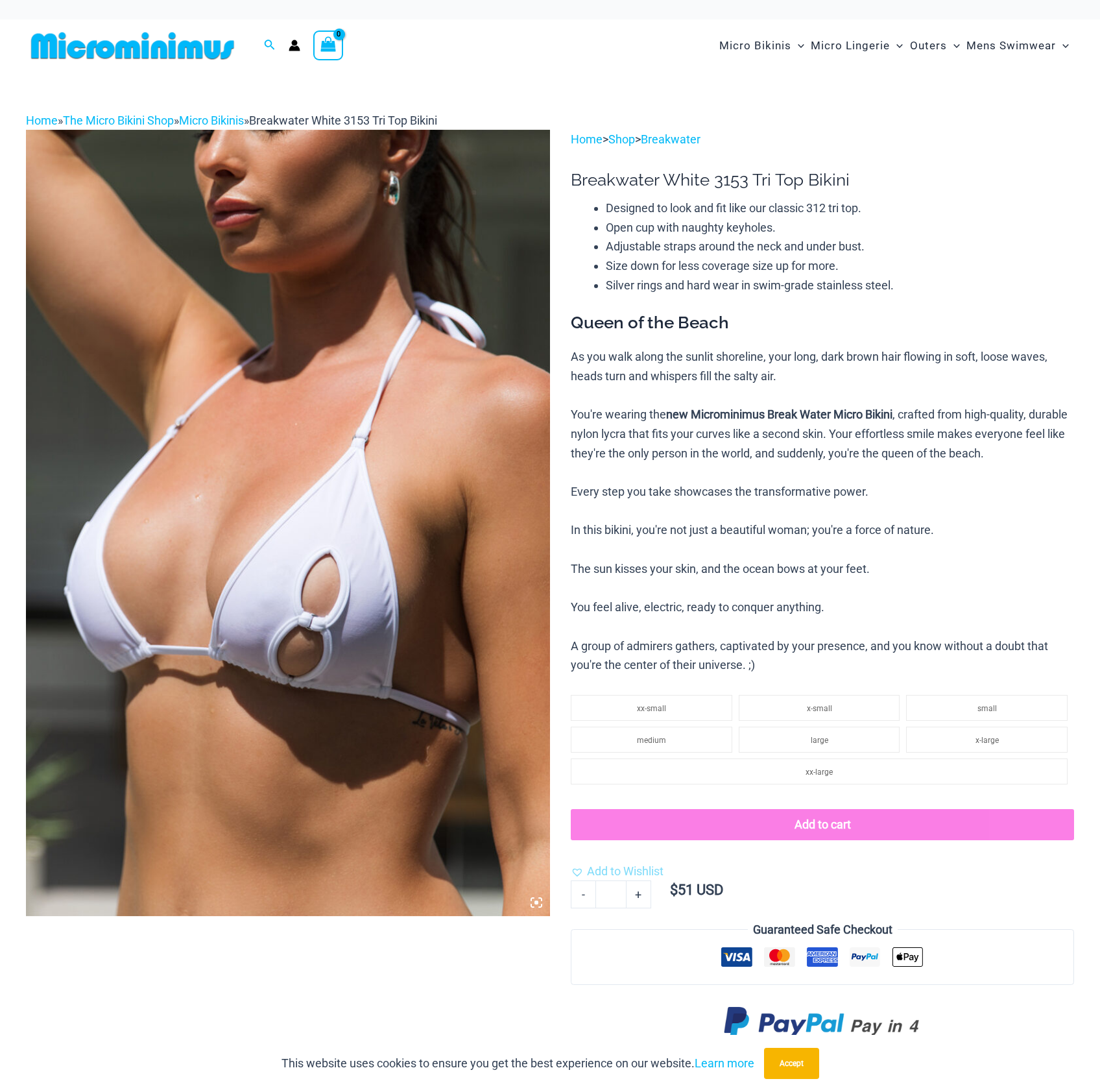
click at [329, 355] on img at bounding box center [288, 523] width 525 height 786
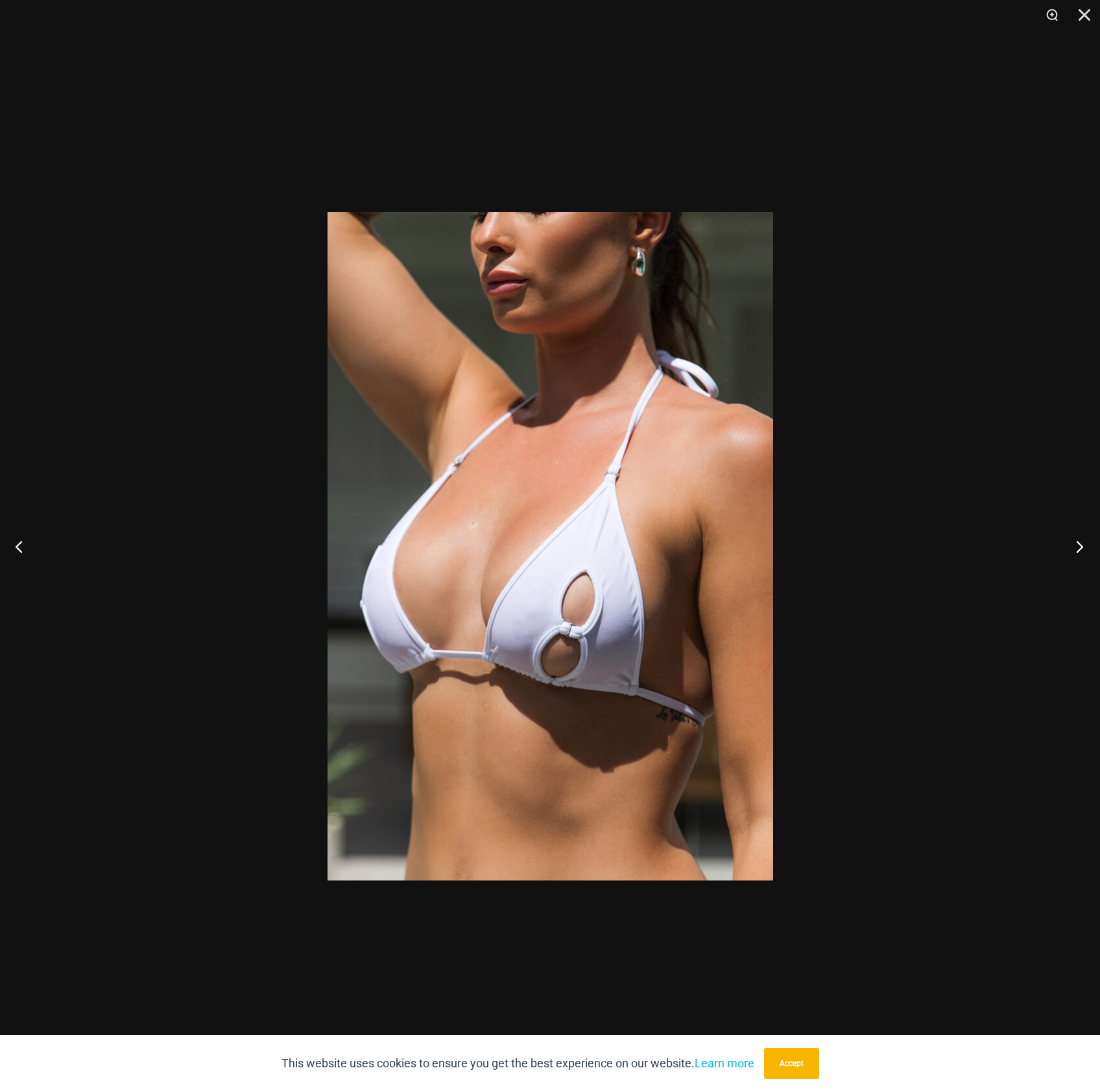
click at [1080, 552] on button "Next" at bounding box center [1077, 546] width 49 height 64
click at [1080, 550] on button "Next" at bounding box center [1077, 546] width 49 height 64
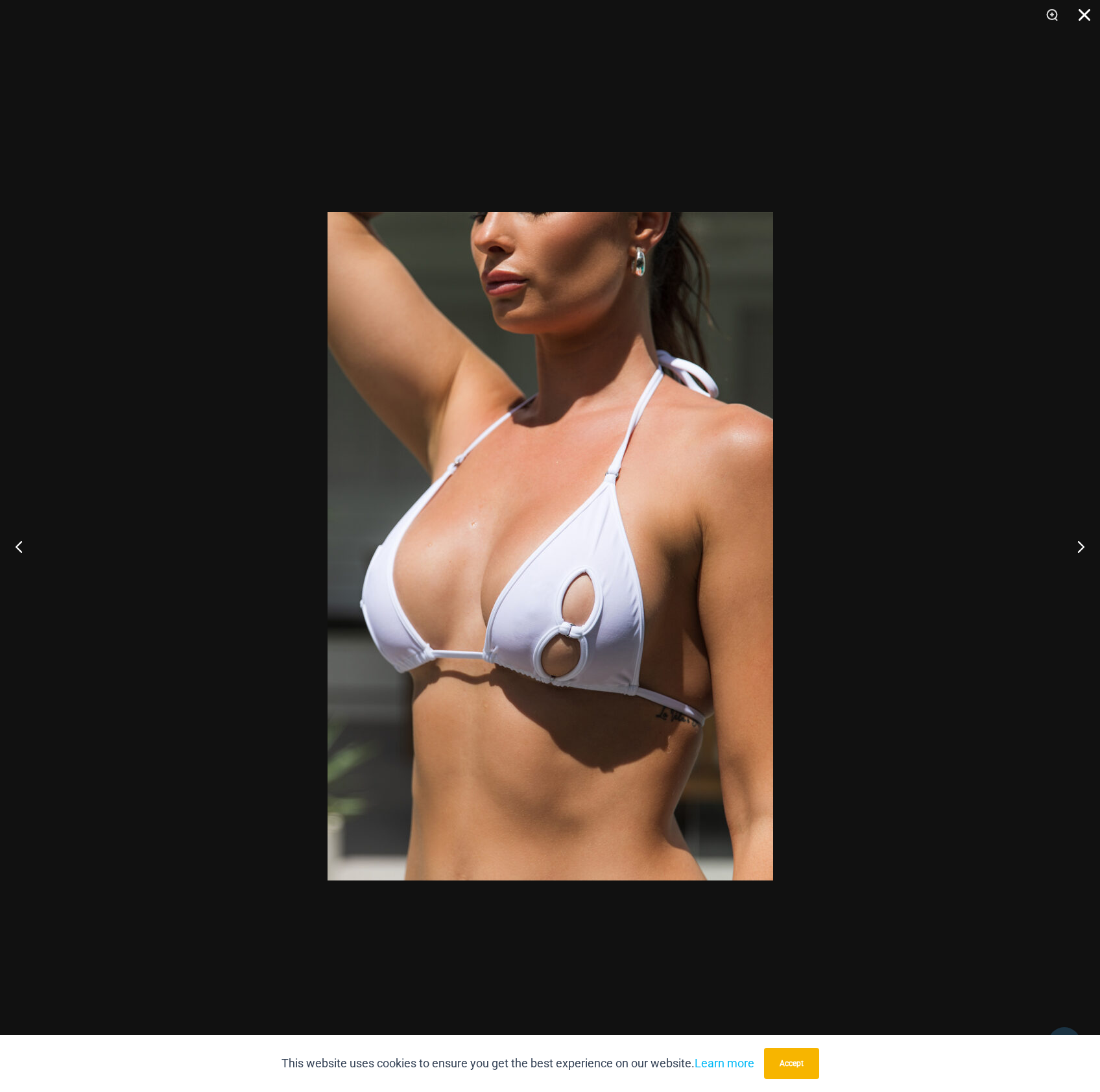
click at [1088, 18] on button "Close" at bounding box center [1079, 20] width 32 height 39
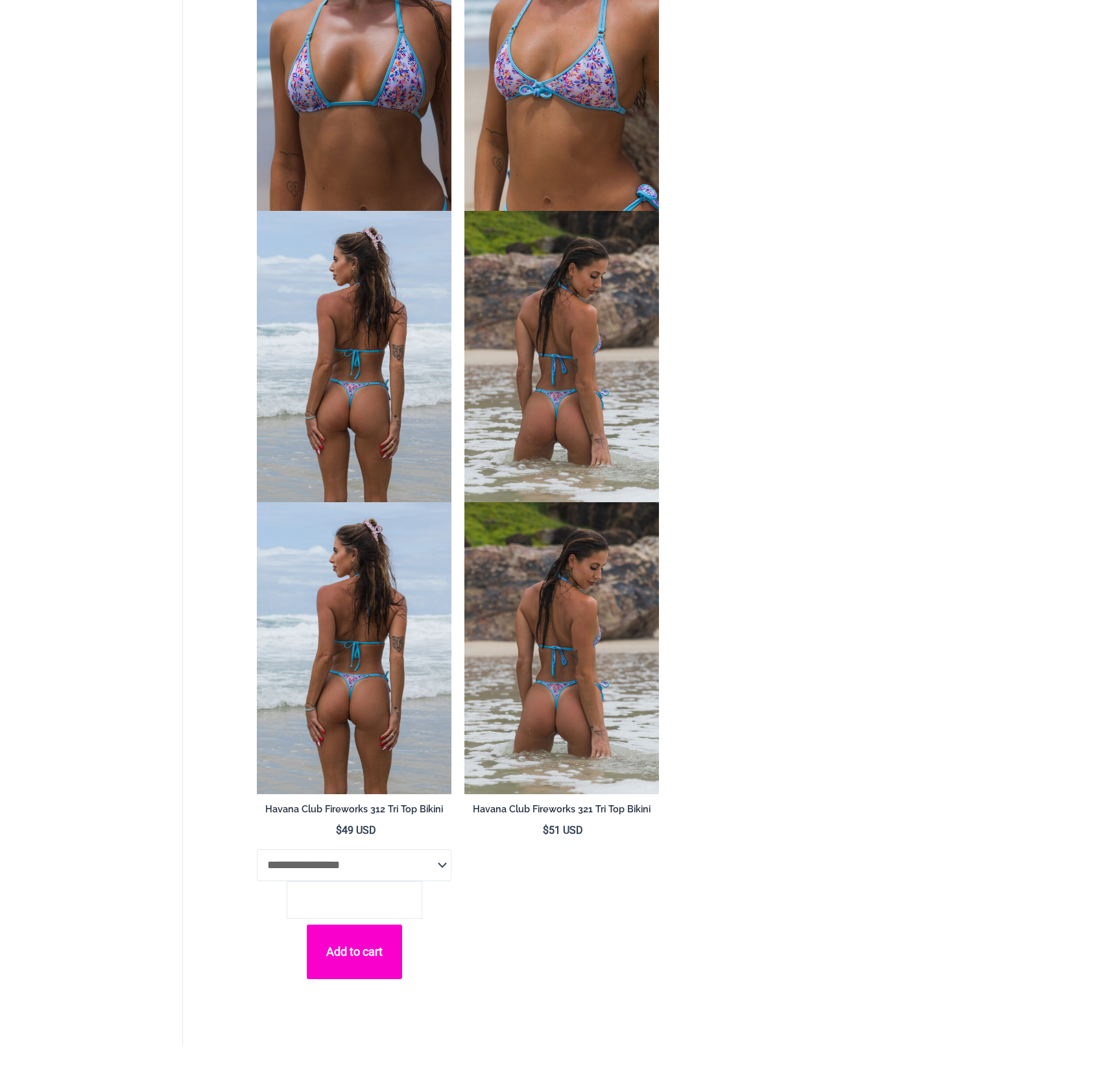
scroll to position [5093, 0]
